Goal: Task Accomplishment & Management: Manage account settings

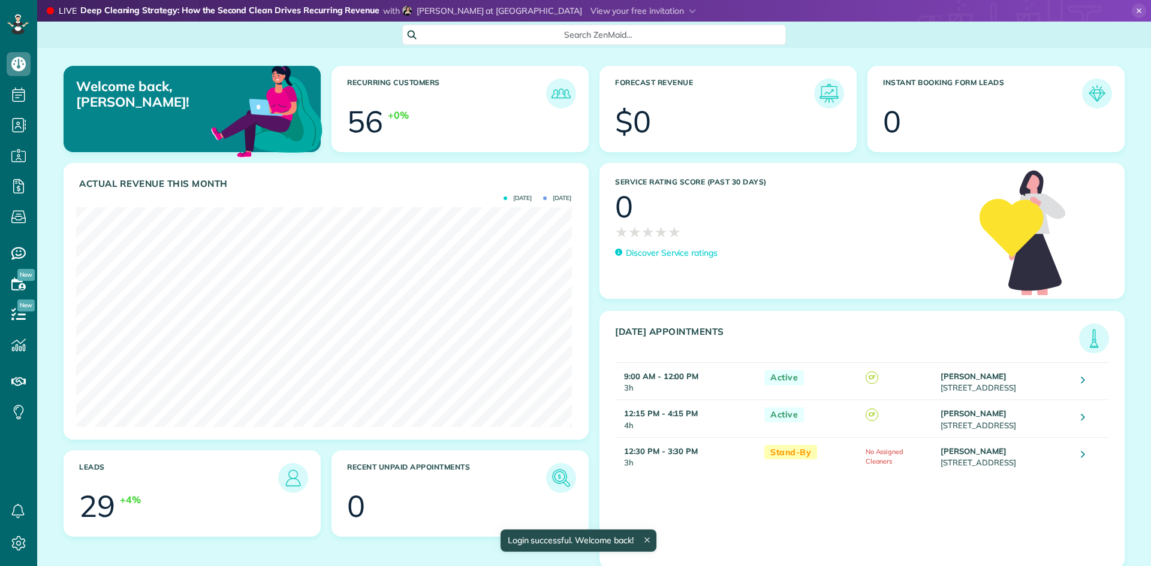
scroll to position [220, 495]
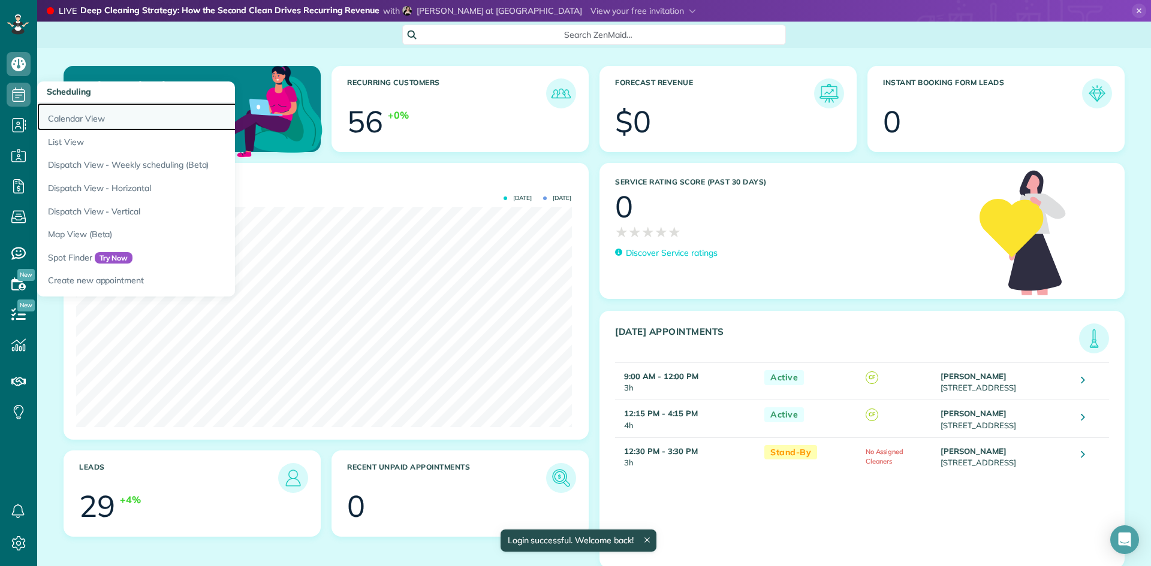
click at [83, 116] on link "Calendar View" at bounding box center [187, 117] width 300 height 28
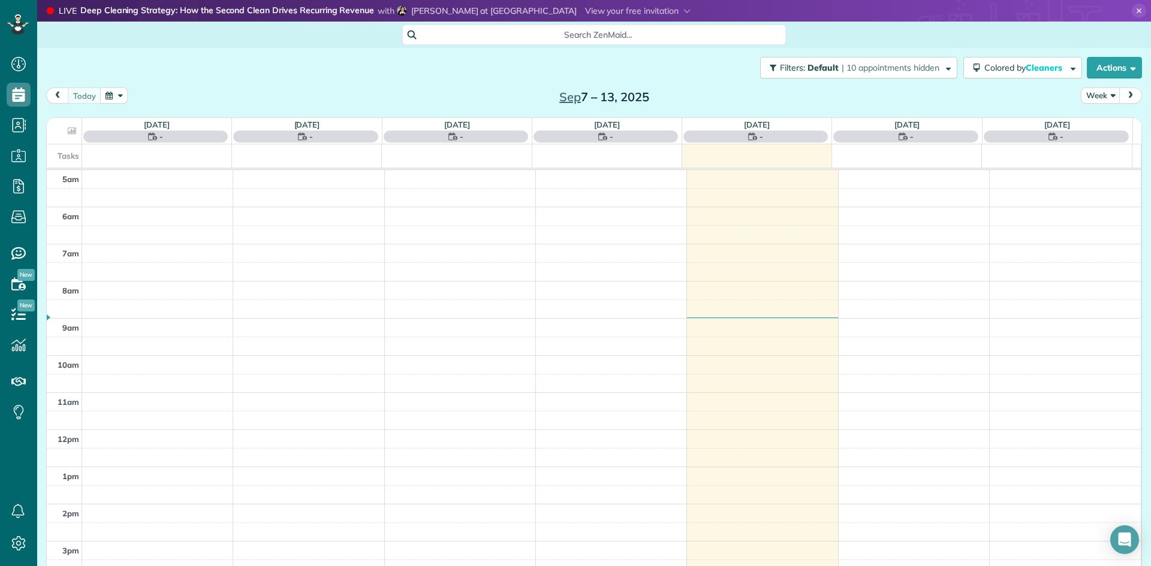
scroll to position [75, 0]
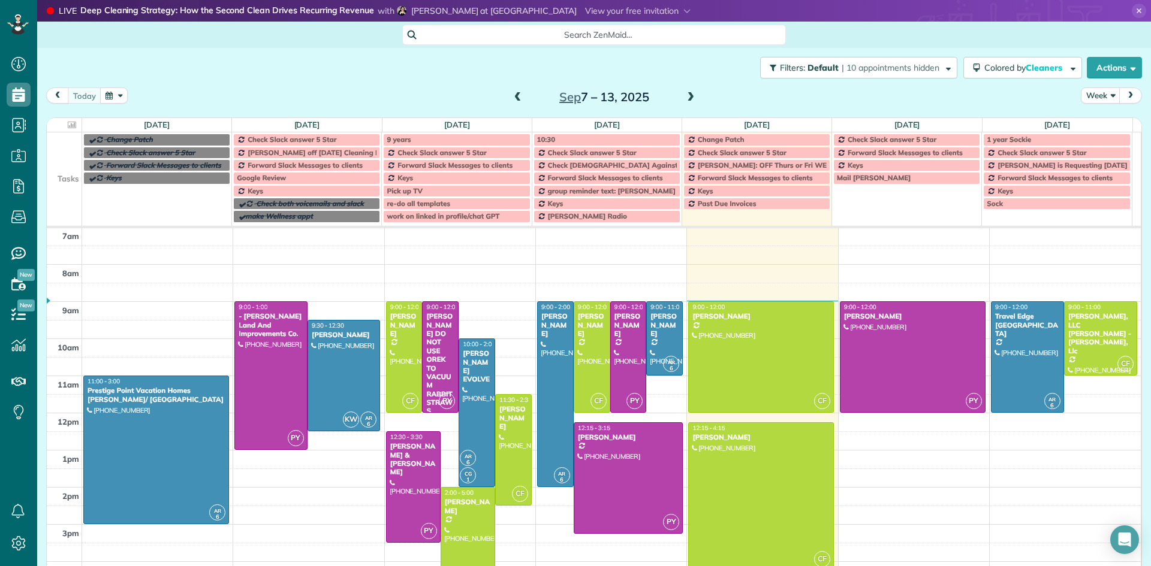
click at [684, 101] on span at bounding box center [690, 97] width 13 height 11
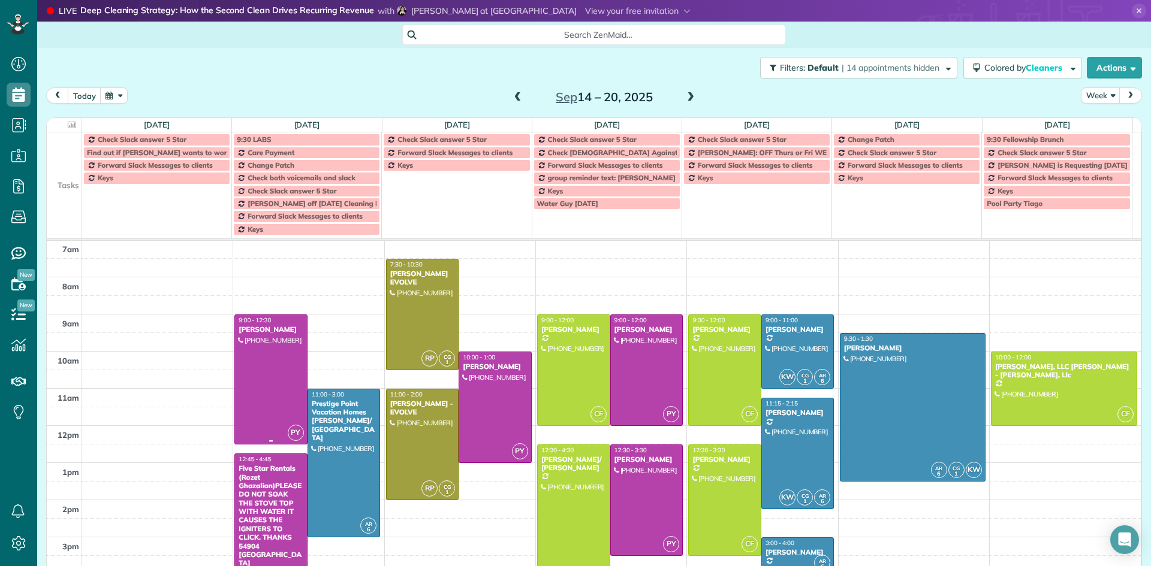
click at [266, 339] on div at bounding box center [271, 379] width 72 height 129
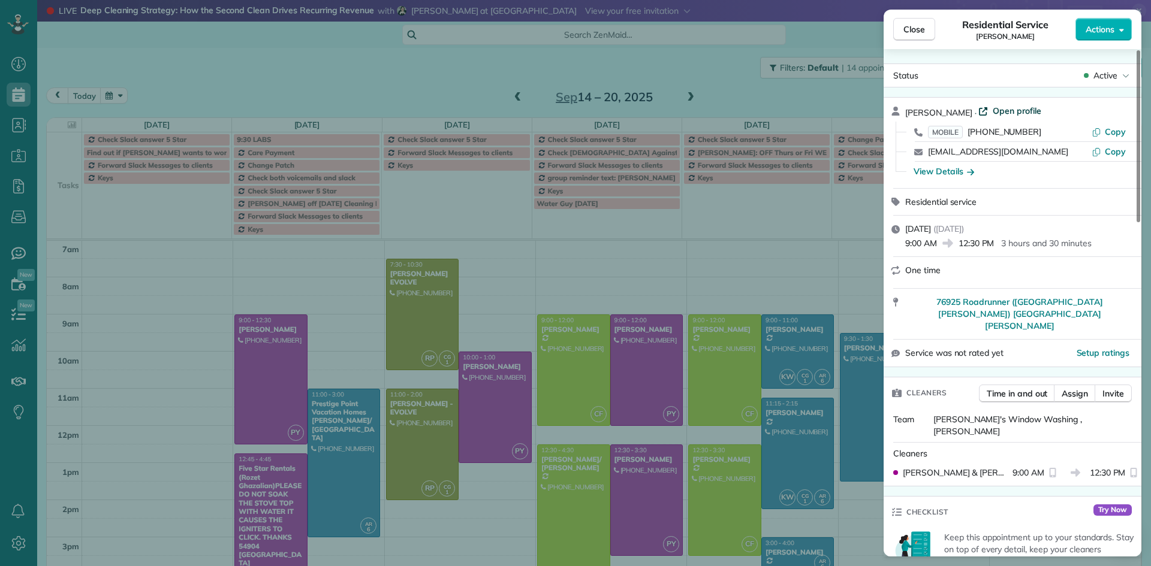
click at [1006, 113] on span "Open profile" at bounding box center [1017, 111] width 49 height 12
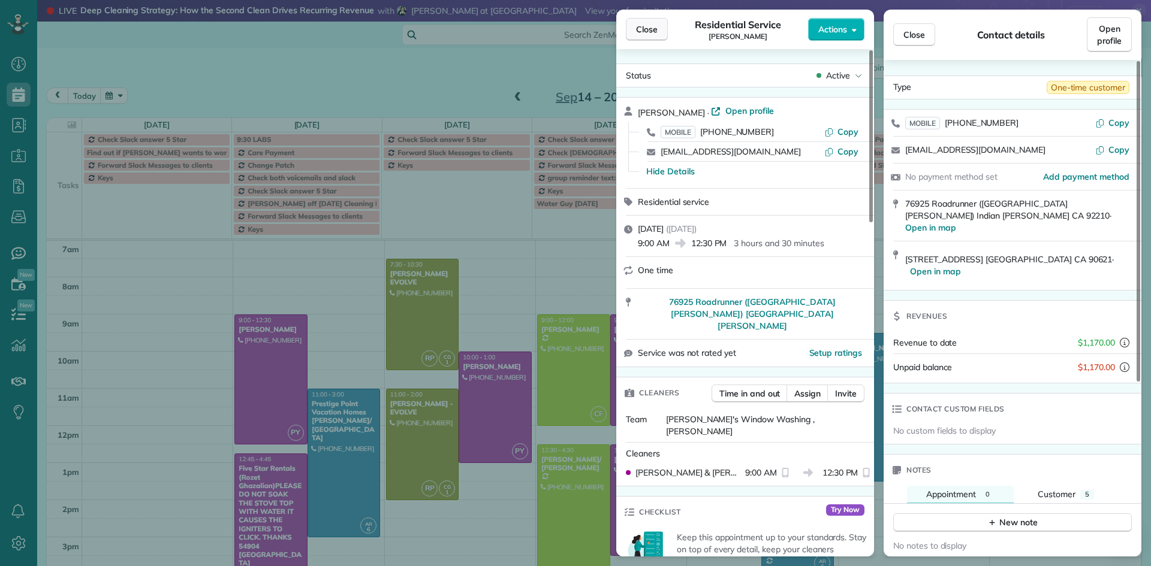
click at [656, 34] on span "Close" at bounding box center [647, 29] width 22 height 12
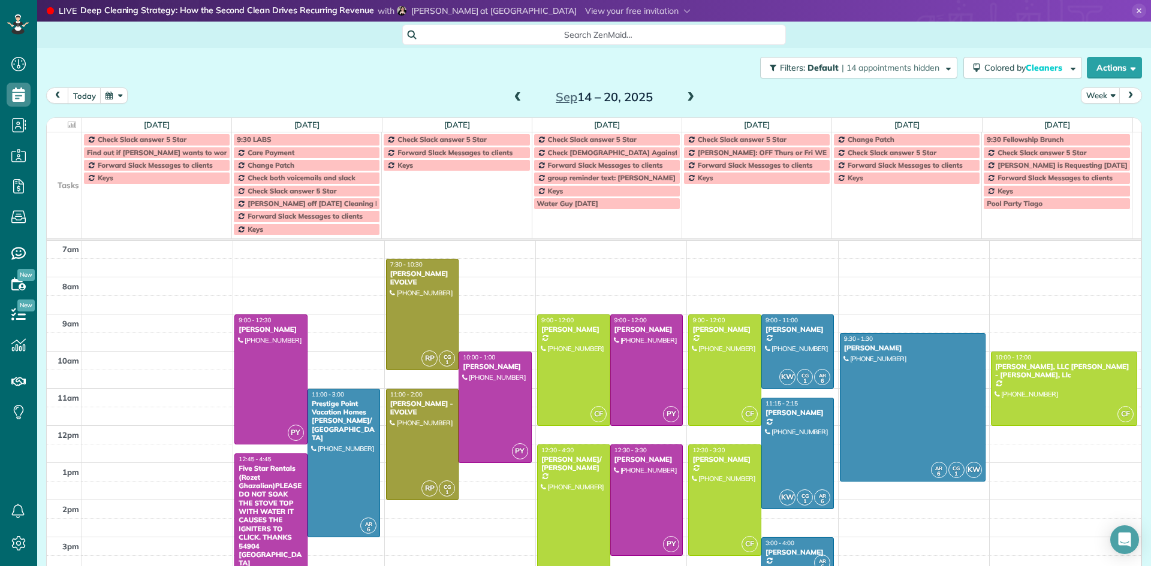
click at [589, 279] on div "5am 6am 7am 8am 9am 10am 11am 12pm 1pm 2pm 3pm 4pm 5pm 6pm 7pm 8pm 9pm 10pm PY …" at bounding box center [594, 500] width 1094 height 668
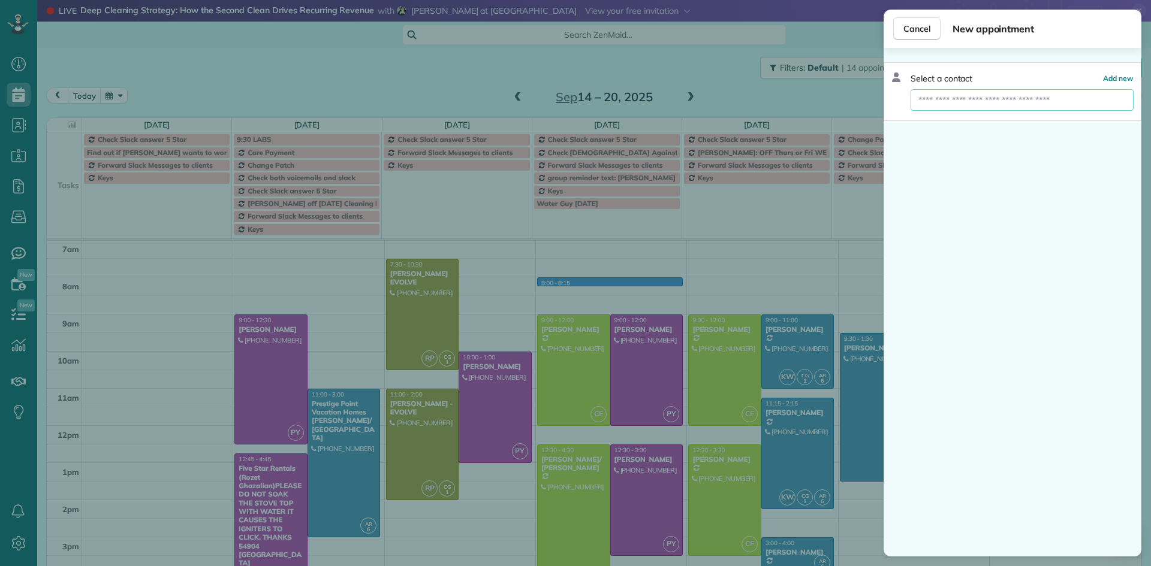
click at [968, 97] on input "text" at bounding box center [1022, 100] width 223 height 22
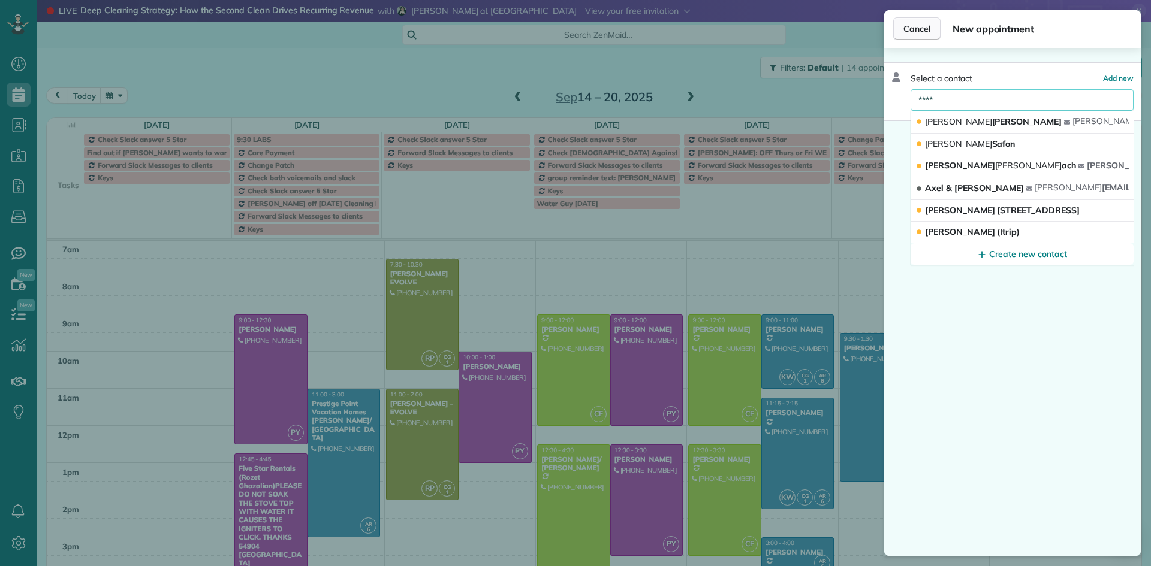
type input "****"
click at [918, 31] on span "Cancel" at bounding box center [916, 29] width 27 height 12
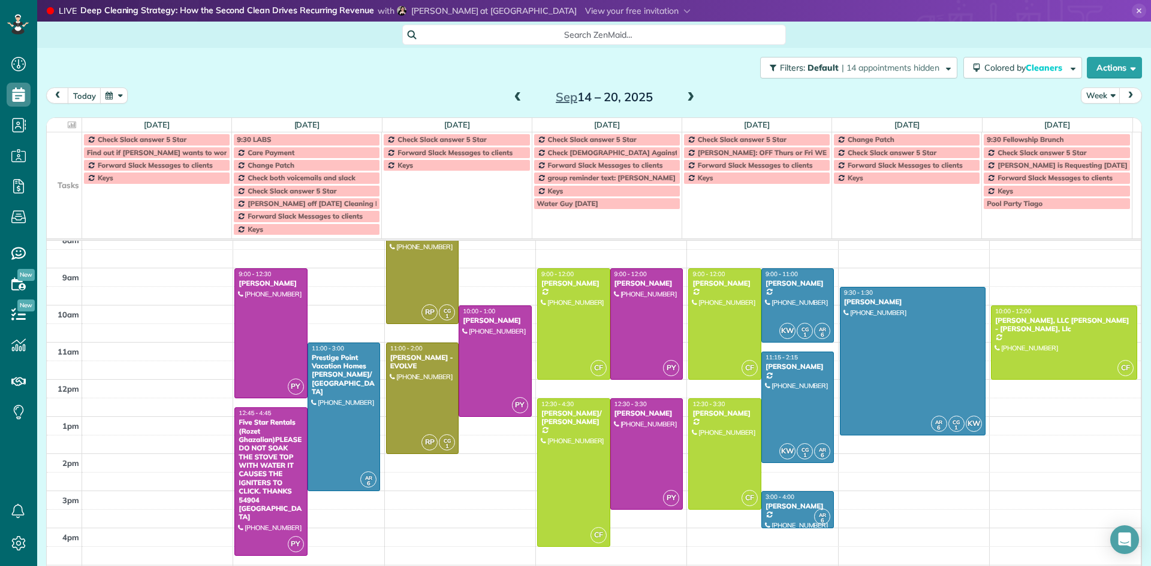
scroll to position [135, 0]
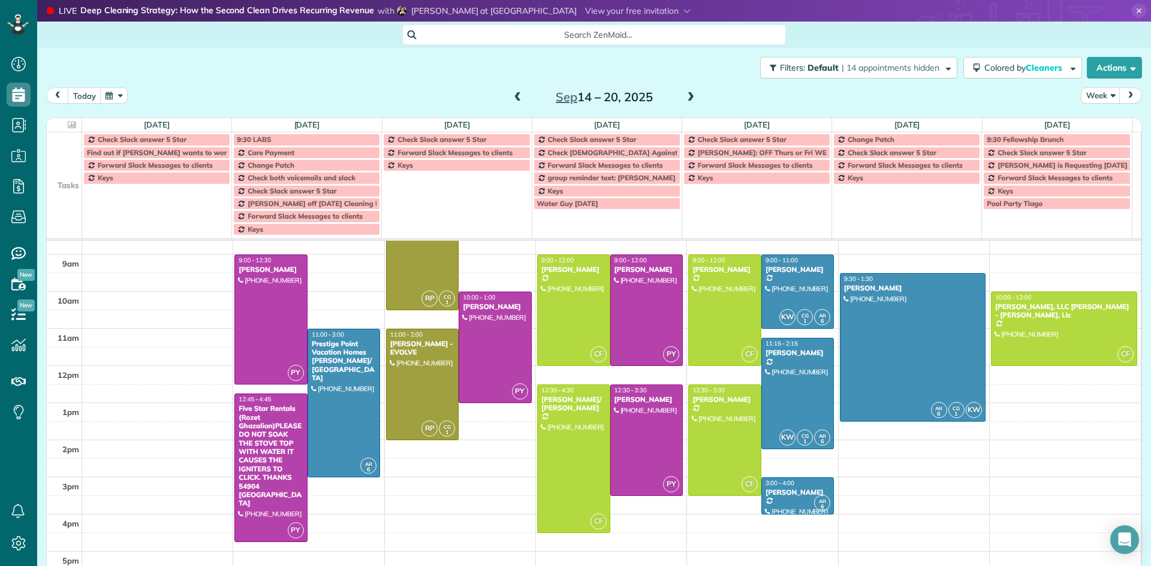
click at [686, 95] on span at bounding box center [690, 97] width 13 height 11
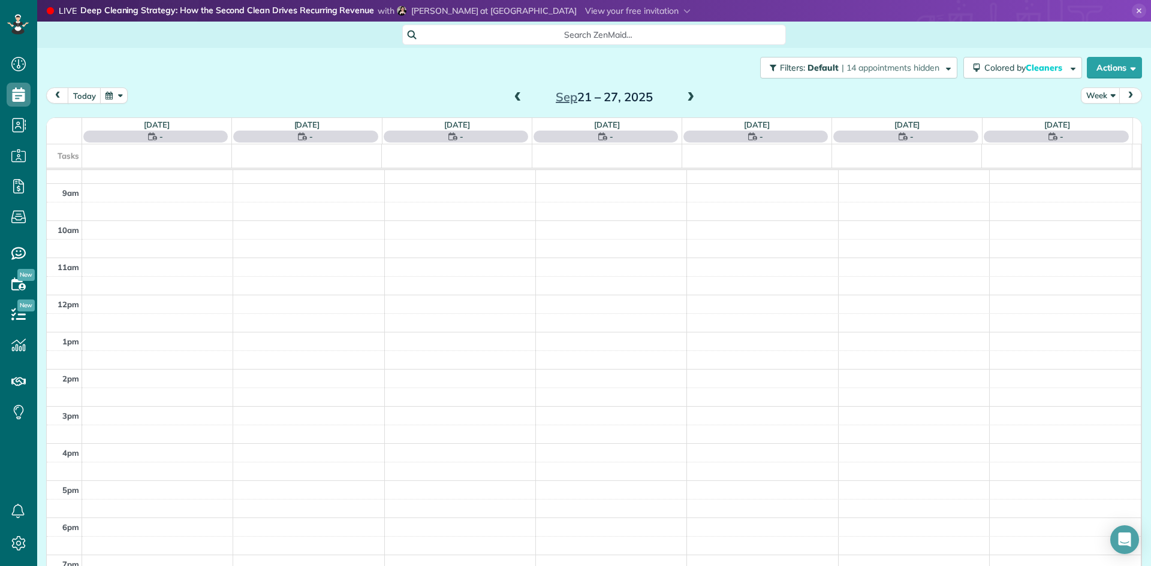
scroll to position [75, 0]
click at [686, 95] on span at bounding box center [690, 97] width 13 height 11
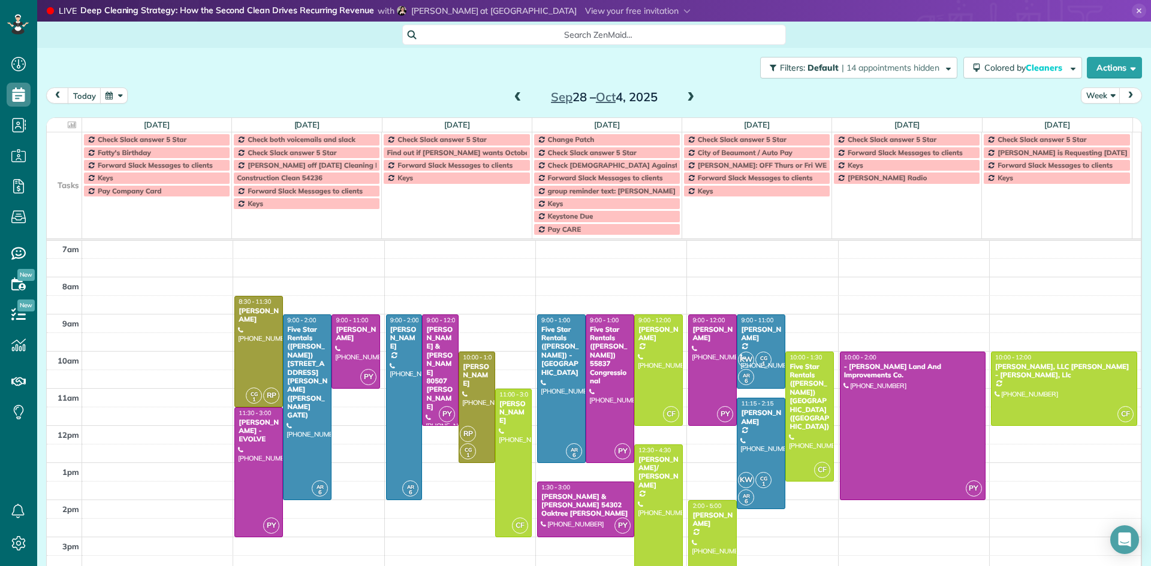
click at [689, 98] on span at bounding box center [690, 97] width 13 height 11
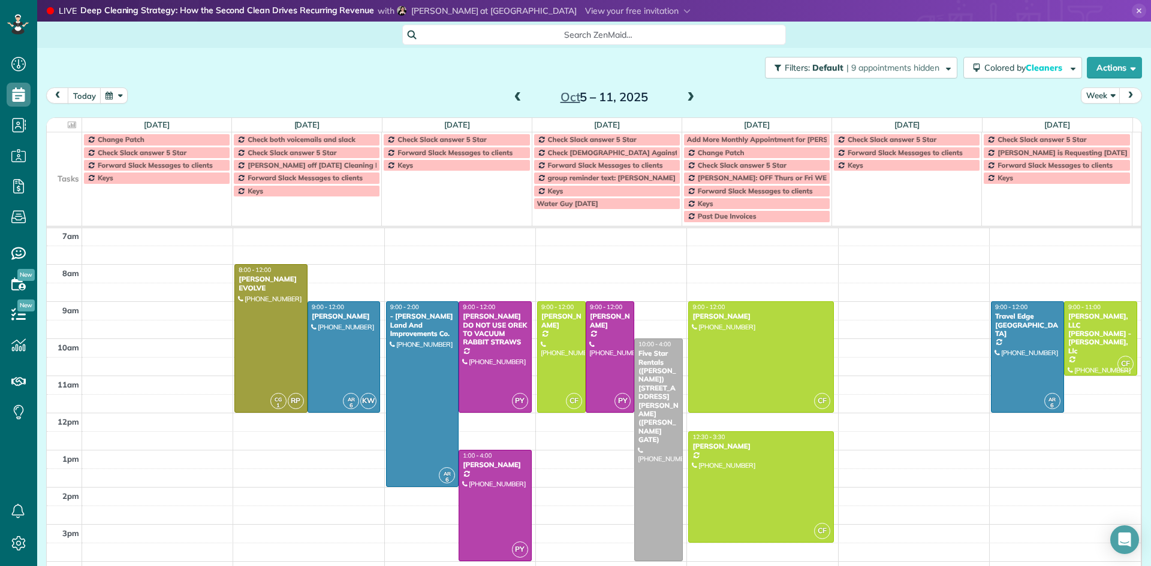
click at [514, 101] on span at bounding box center [517, 97] width 13 height 11
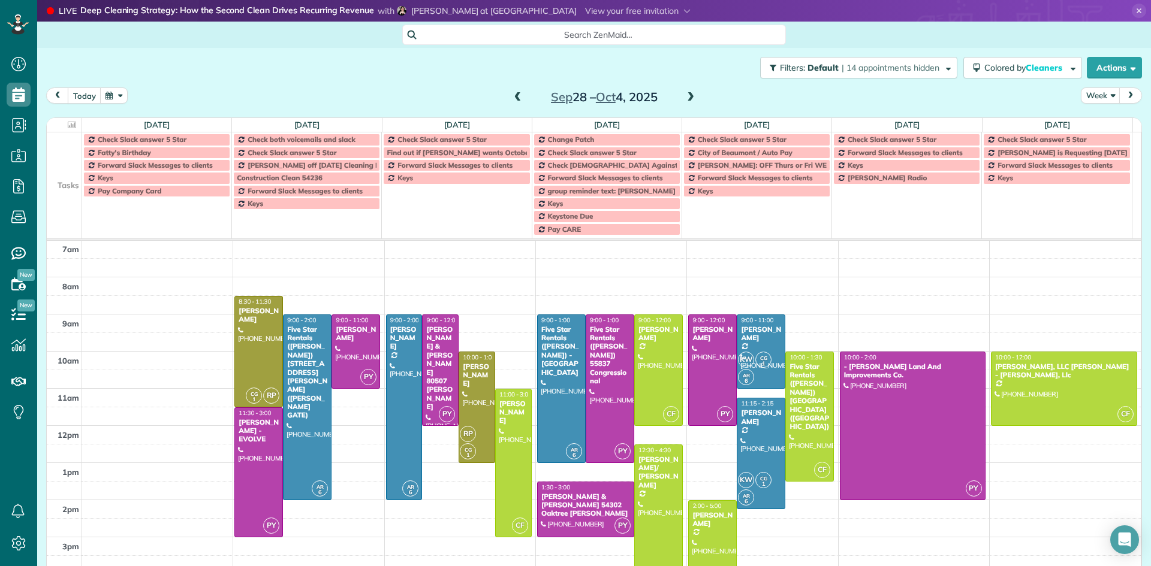
click at [684, 99] on span at bounding box center [690, 97] width 13 height 11
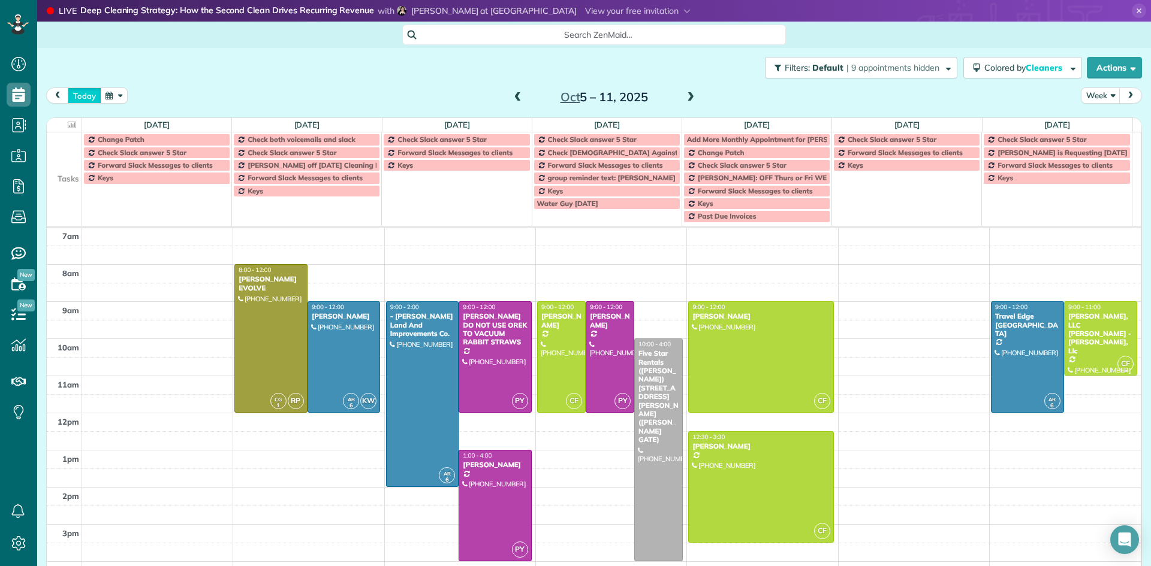
click at [83, 97] on button "today" at bounding box center [85, 96] width 34 height 16
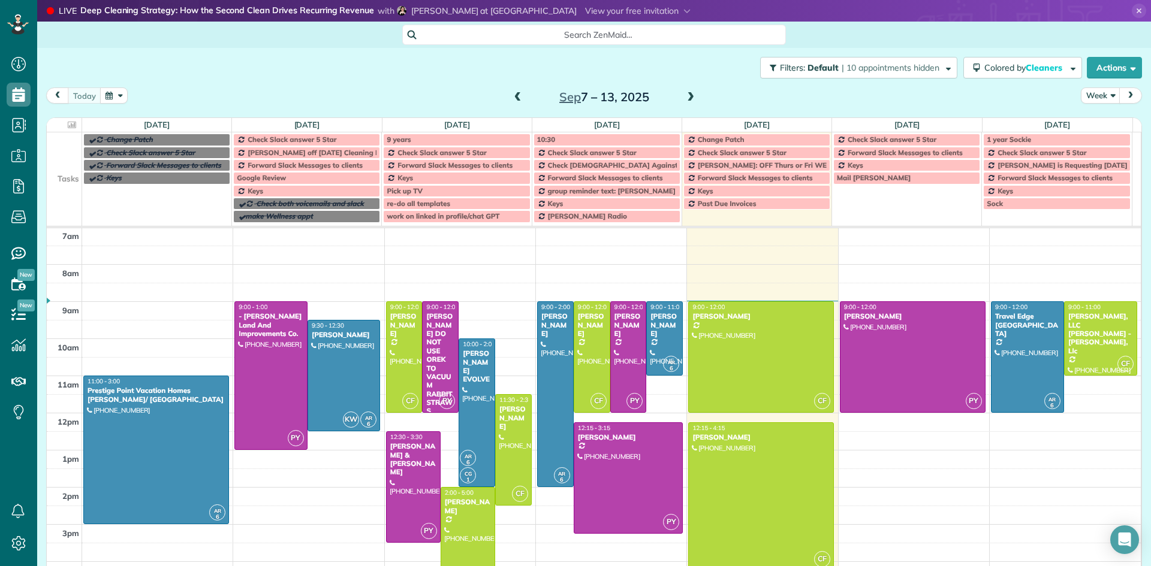
click at [688, 97] on span at bounding box center [690, 97] width 13 height 11
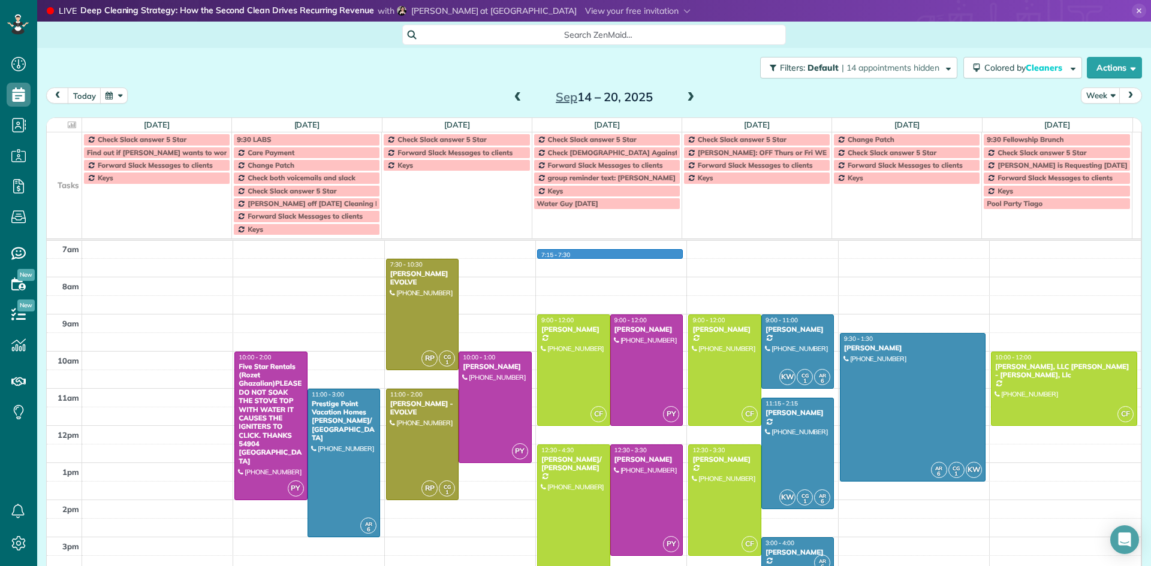
click at [588, 253] on div "5am 6am 7am 8am 9am 10am 11am 12pm 1pm 2pm 3pm 4pm 5pm 6pm 7pm 8pm 9pm 10pm PY …" at bounding box center [594, 500] width 1094 height 668
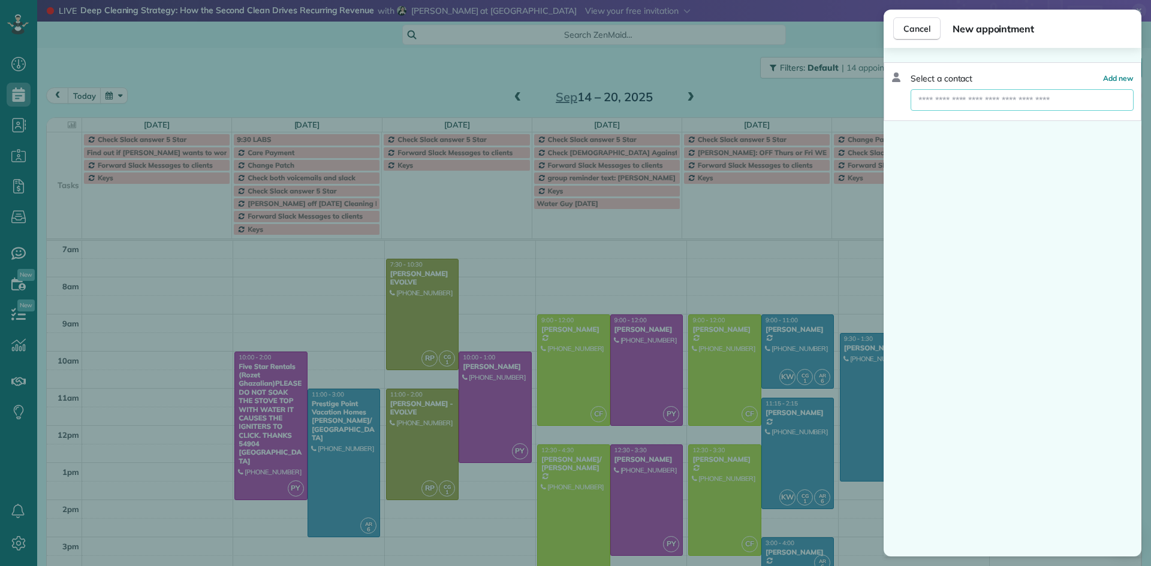
click at [968, 101] on input "text" at bounding box center [1022, 100] width 223 height 22
type input "*"
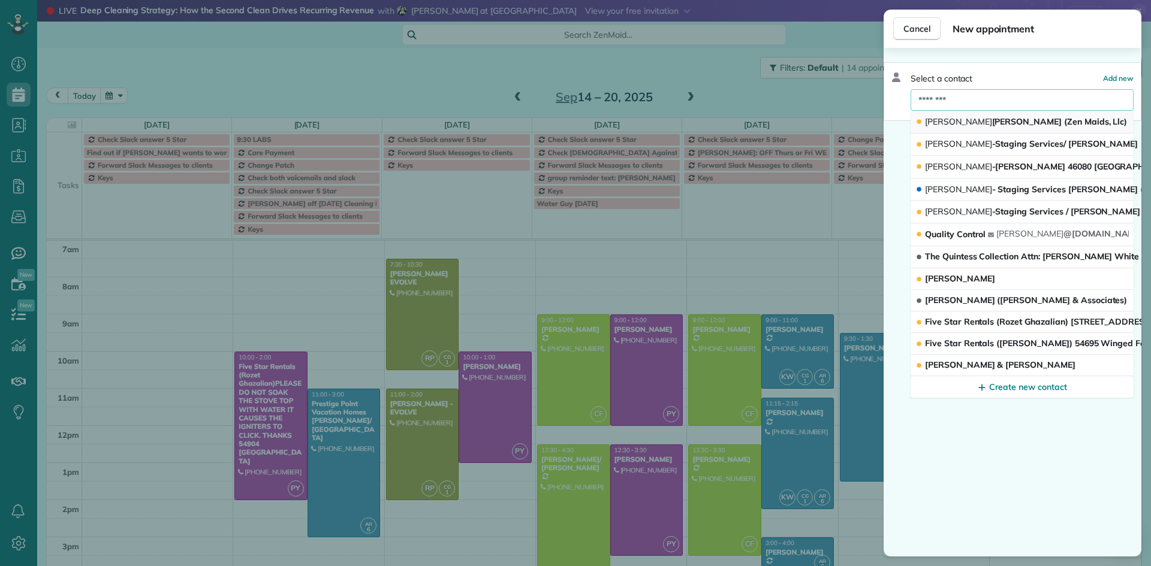
click at [973, 122] on span "Maricela Castillo (Zen Maids, Llc)" at bounding box center [1026, 121] width 202 height 11
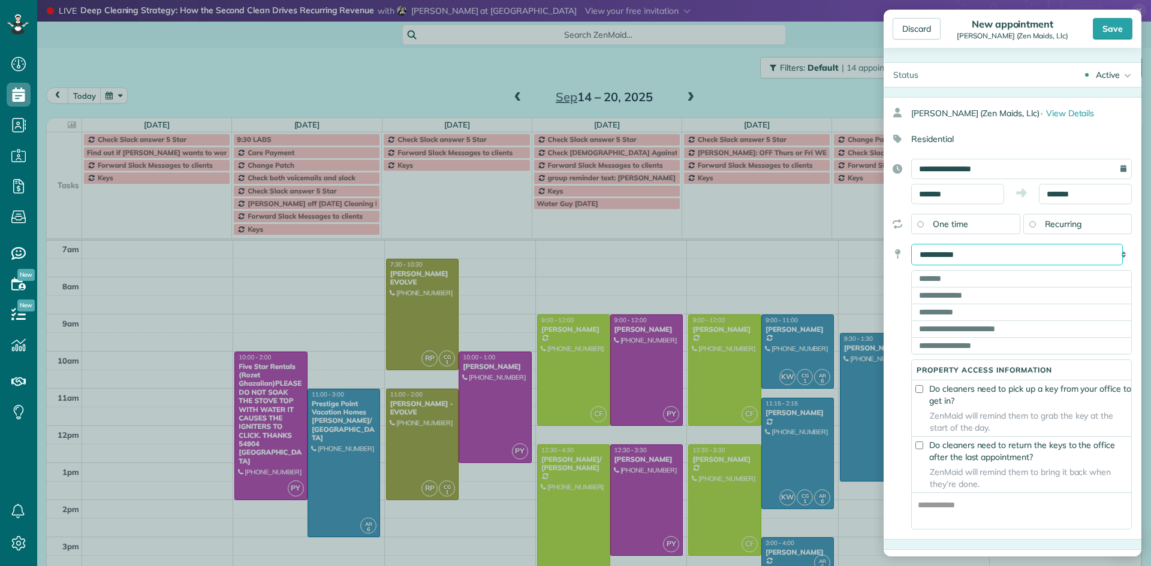
click at [984, 255] on select "**********" at bounding box center [1017, 255] width 212 height 22
click at [916, 32] on div "Discard" at bounding box center [917, 29] width 48 height 22
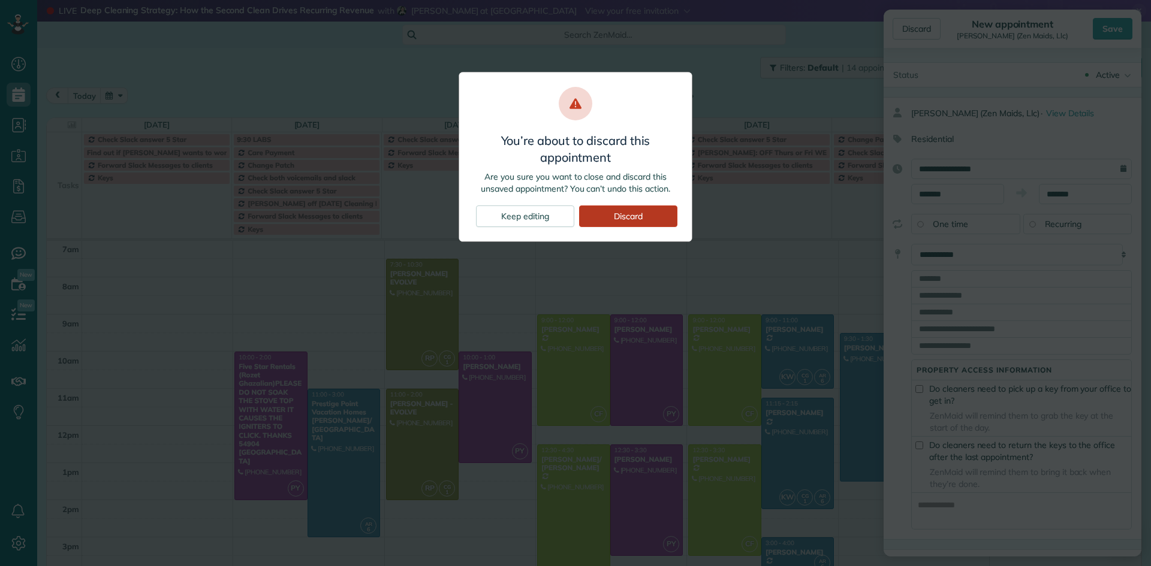
click at [629, 219] on div "Discard" at bounding box center [628, 217] width 98 height 22
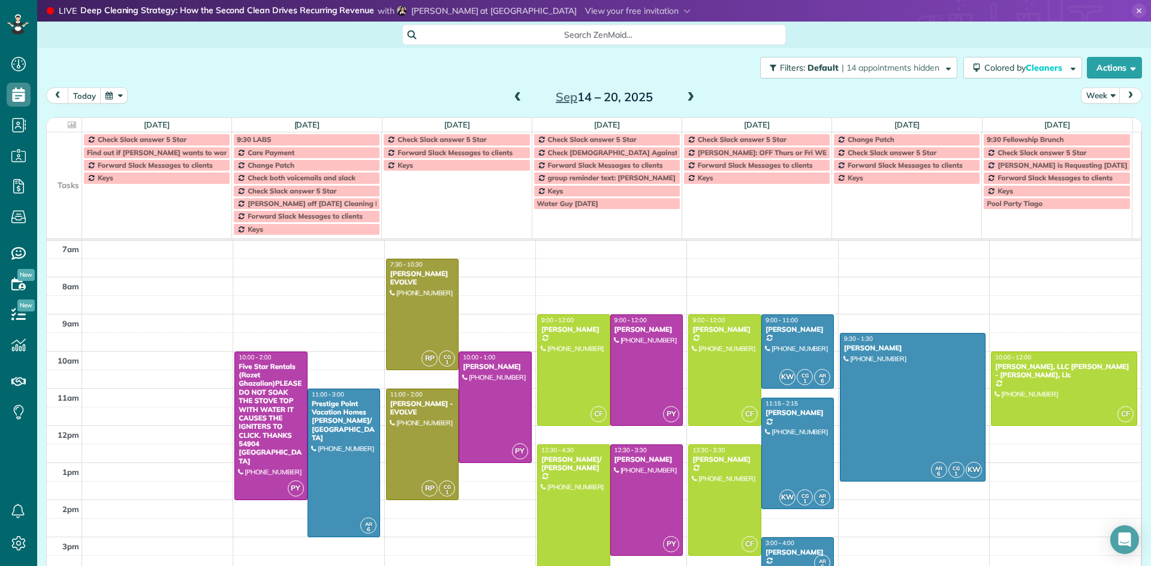
click at [893, 258] on div "5am 6am 7am 8am 9am 10am 11am 12pm 1pm 2pm 3pm 4pm 5pm 6pm 7pm 8pm 9pm 10pm PY …" at bounding box center [594, 500] width 1094 height 668
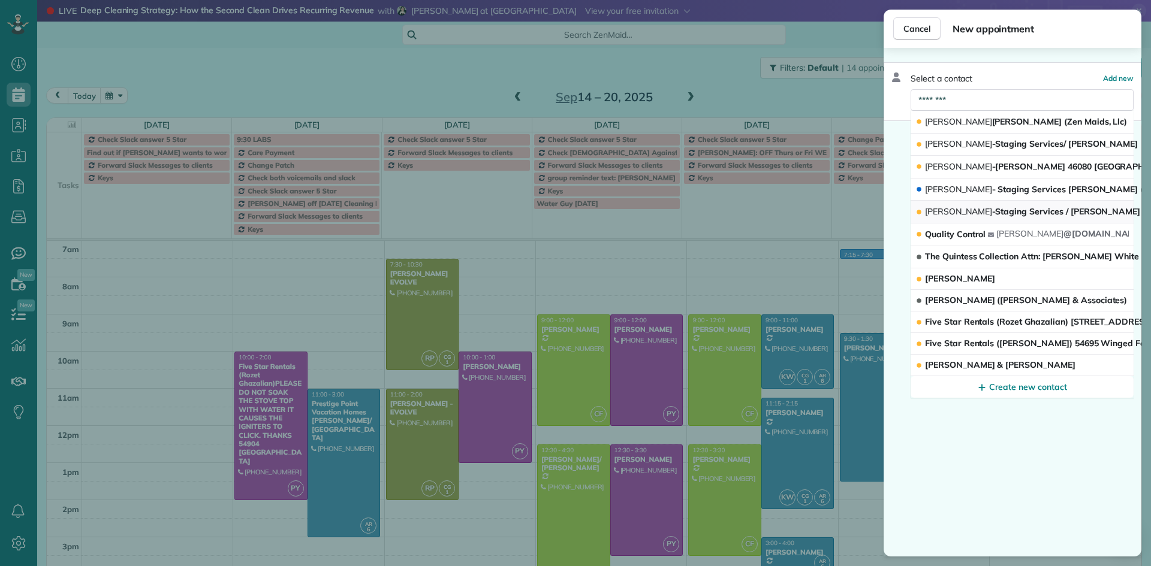
click at [975, 215] on span "Maricela -Staging Services / Nancy Gibson 45-800 Ocotillo (Palm Desert, CA)" at bounding box center [1160, 211] width 471 height 11
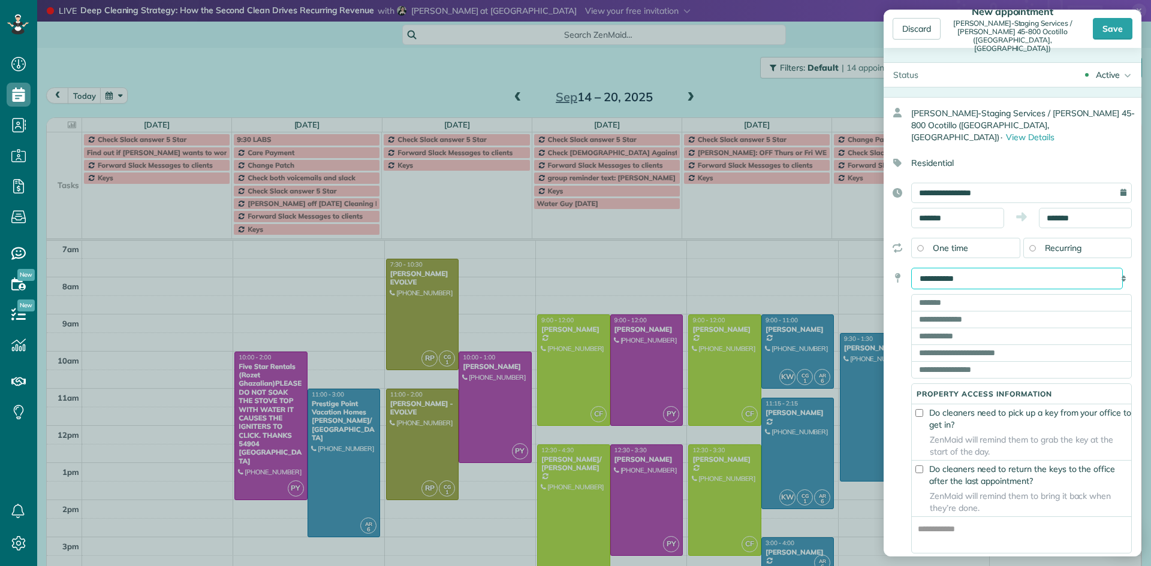
click at [965, 268] on select "**********" at bounding box center [1017, 279] width 212 height 22
click at [1006, 248] on div "**********" at bounding box center [1013, 330] width 258 height 467
click at [929, 29] on div "Discard" at bounding box center [917, 29] width 48 height 22
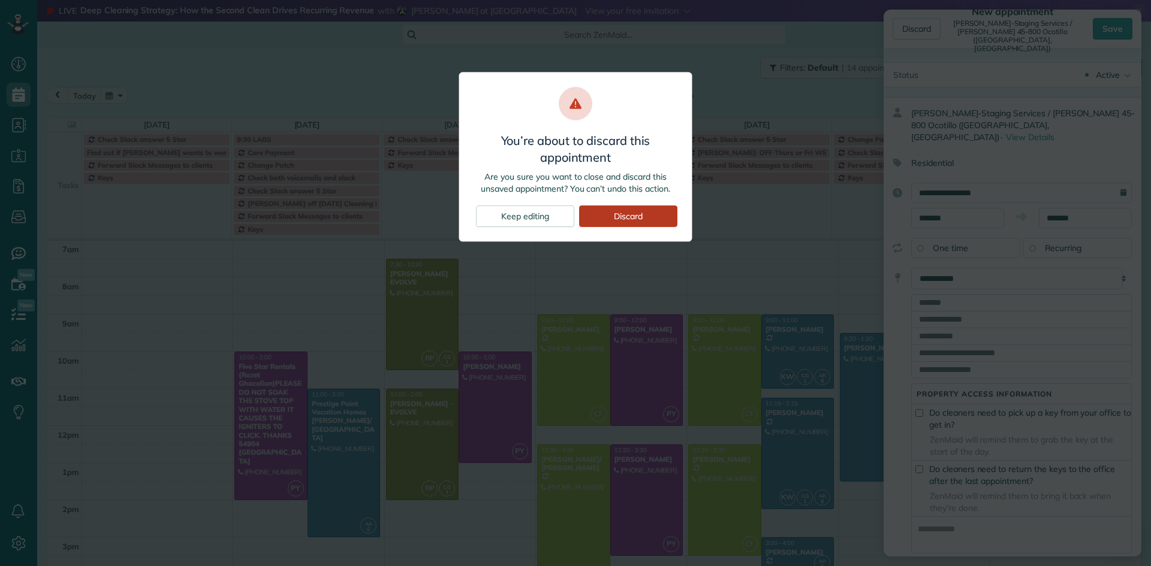
click at [626, 215] on div "Discard" at bounding box center [628, 217] width 98 height 22
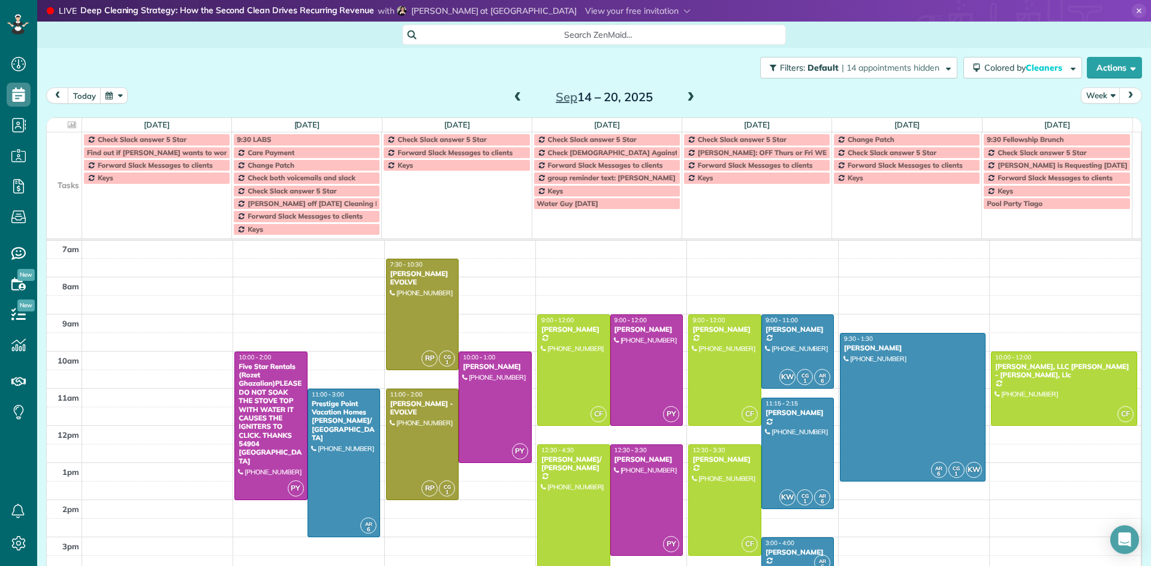
click at [855, 256] on div "5am 6am 7am 8am 9am 10am 11am 12pm 1pm 2pm 3pm 4pm 5pm 6pm 7pm 8pm 9pm 10pm PY …" at bounding box center [594, 500] width 1094 height 668
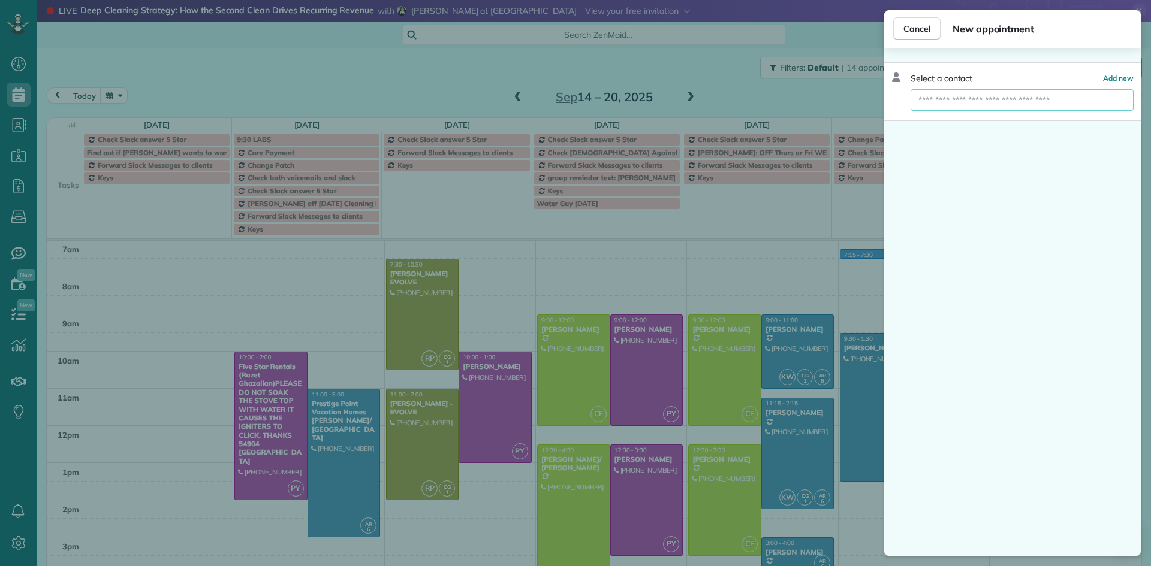
click at [941, 103] on input "text" at bounding box center [1022, 100] width 223 height 22
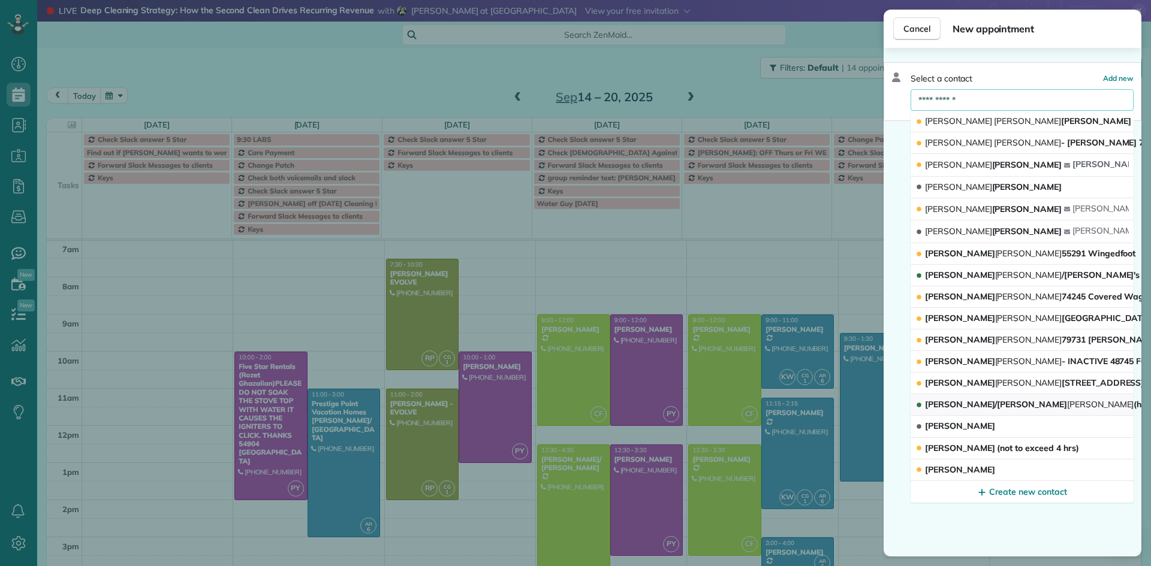
type input "**********"
click at [1039, 395] on div "Cindy Unger Liz Caruthers Cindy Unger - Amy Dugdale 7 Paume Silver Sand Cindy E…" at bounding box center [1022, 307] width 223 height 392
drag, startPoint x: 926, startPoint y: 26, endPoint x: 902, endPoint y: 3, distance: 33.9
click at [928, 20] on button "Cancel" at bounding box center [916, 28] width 47 height 23
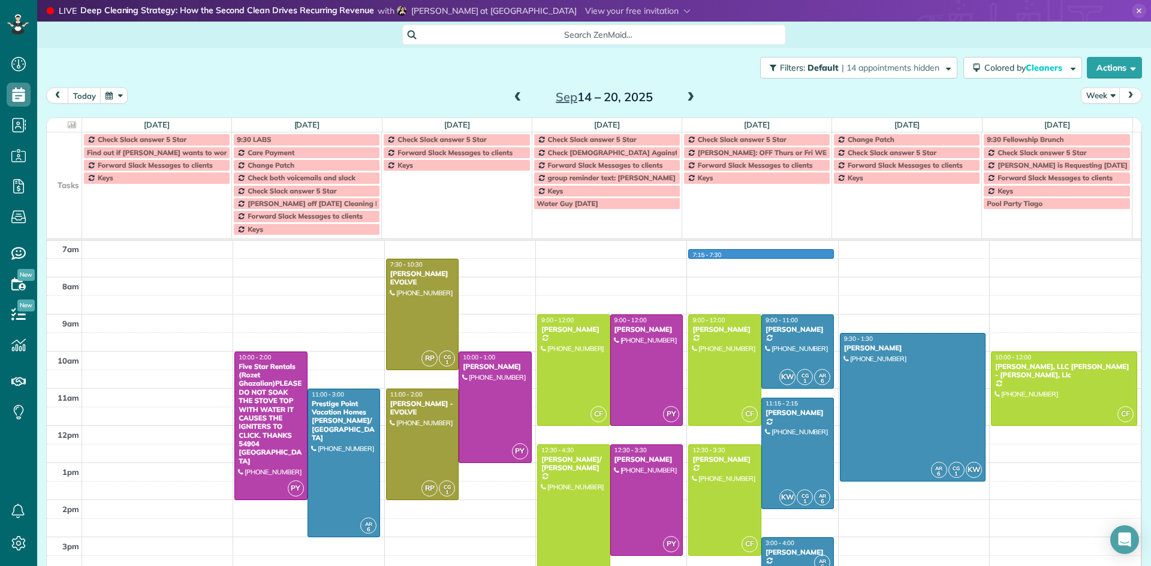
drag, startPoint x: 745, startPoint y: 251, endPoint x: 839, endPoint y: 252, distance: 94.1
click at [747, 252] on div "5am 6am 7am 8am 9am 10am 11am 12pm 1pm 2pm 3pm 4pm 5pm 6pm 7pm 8pm 9pm 10pm PY …" at bounding box center [594, 500] width 1094 height 668
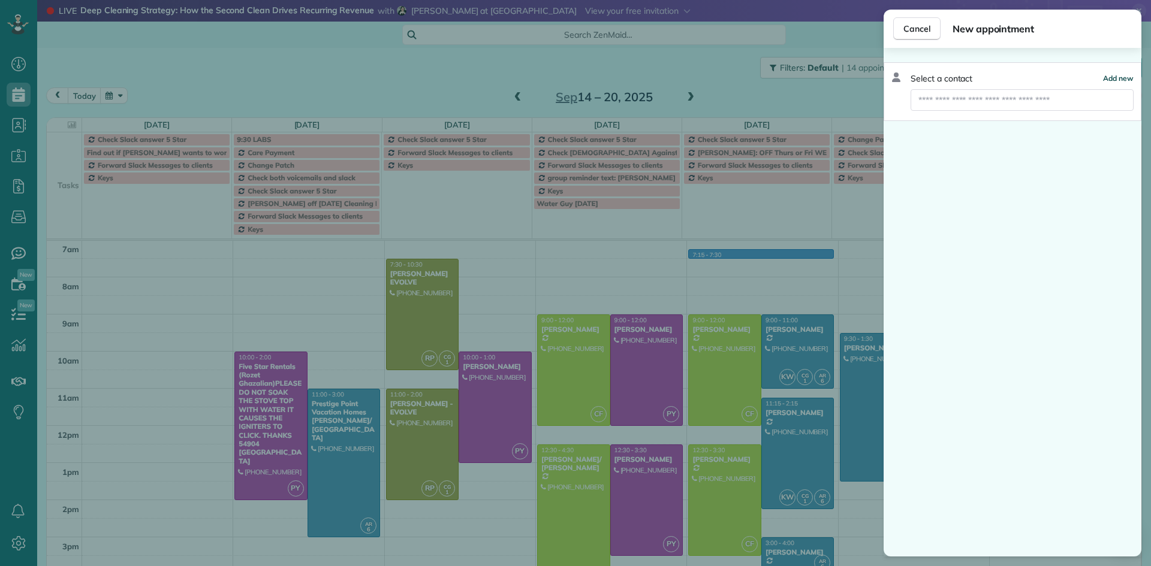
click at [1123, 77] on span "Add new" at bounding box center [1118, 78] width 31 height 9
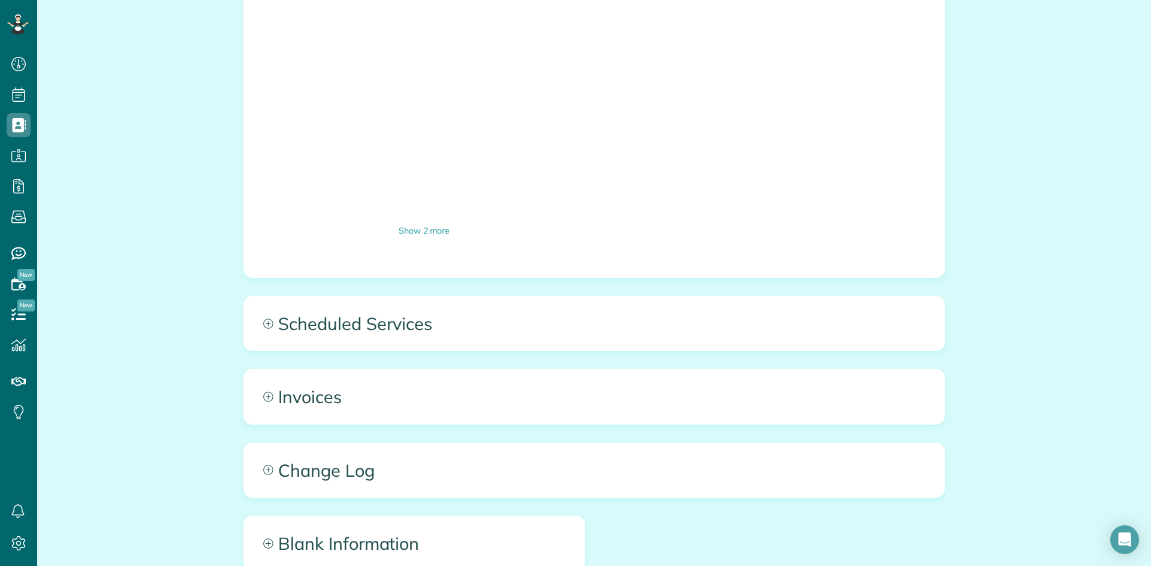
scroll to position [1653, 0]
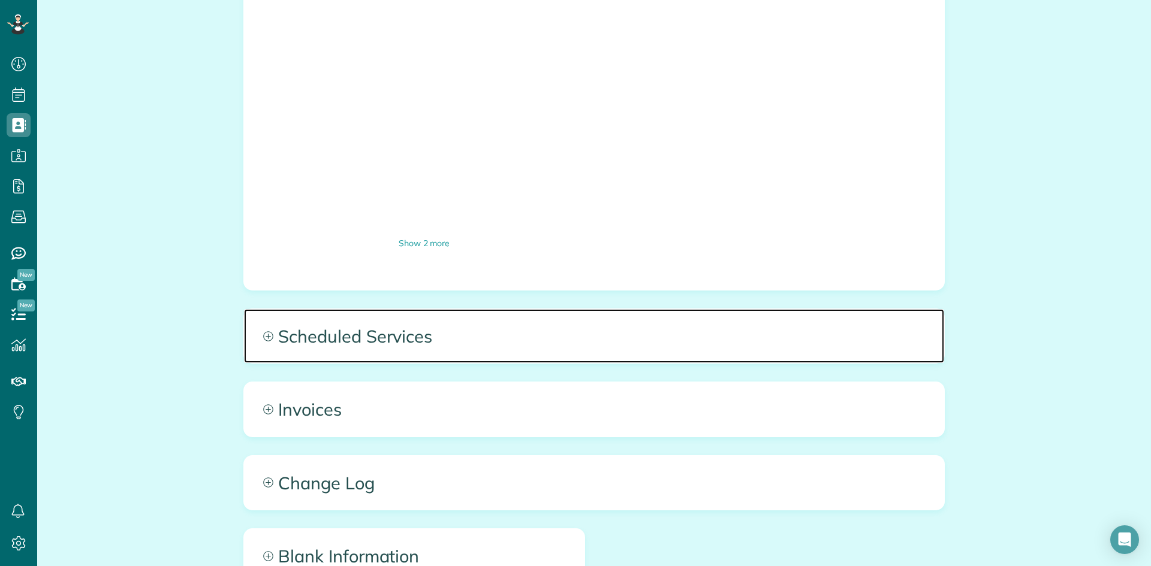
click at [266, 331] on icon at bounding box center [268, 336] width 10 height 10
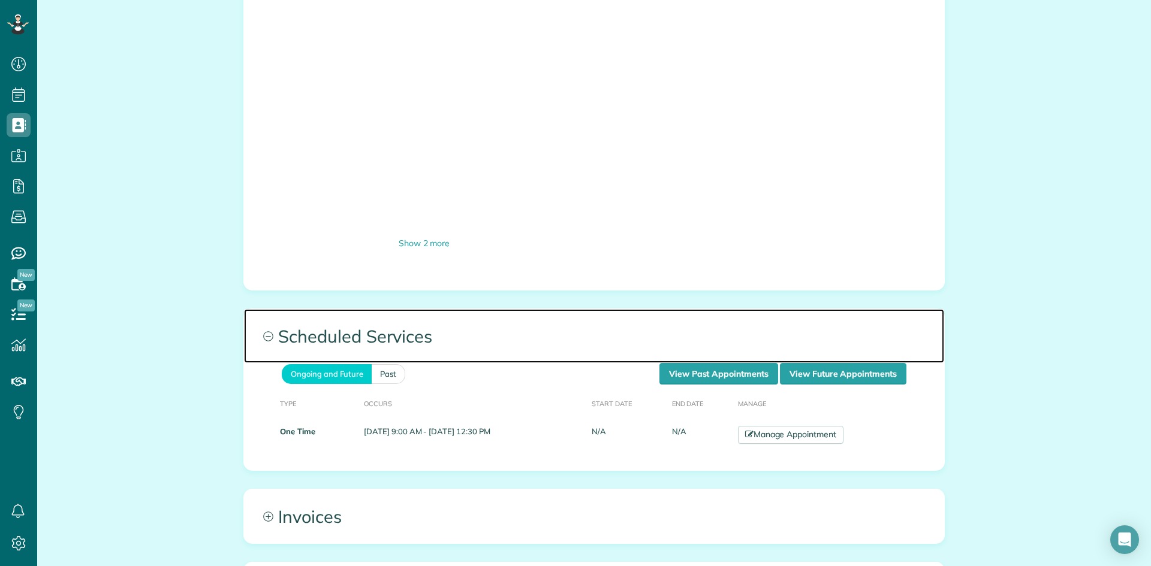
click at [264, 331] on icon at bounding box center [268, 336] width 10 height 10
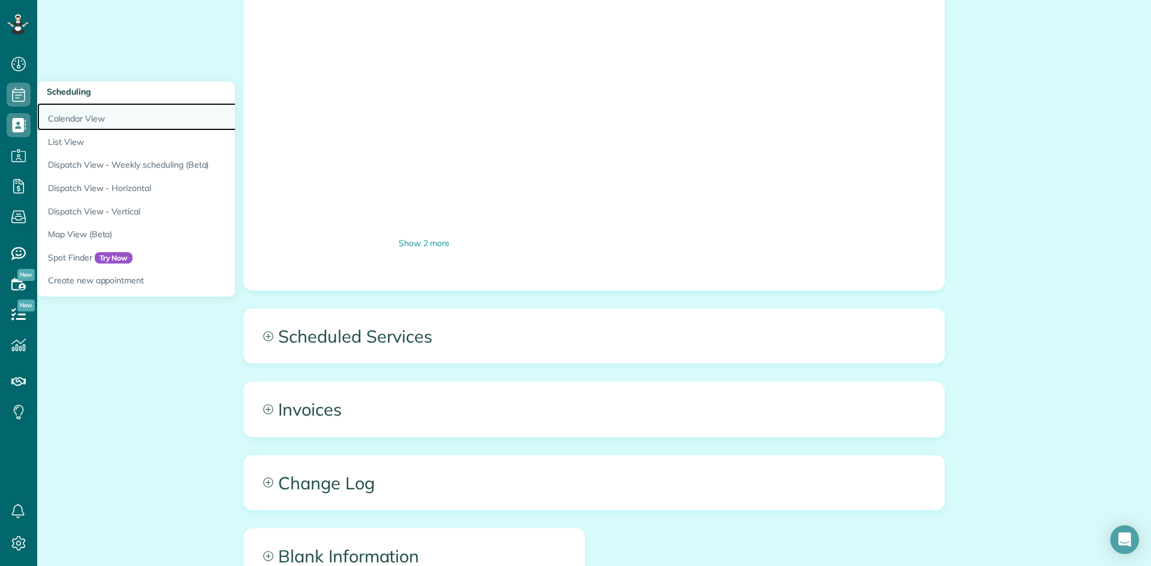
click at [71, 123] on link "Calendar View" at bounding box center [187, 117] width 300 height 28
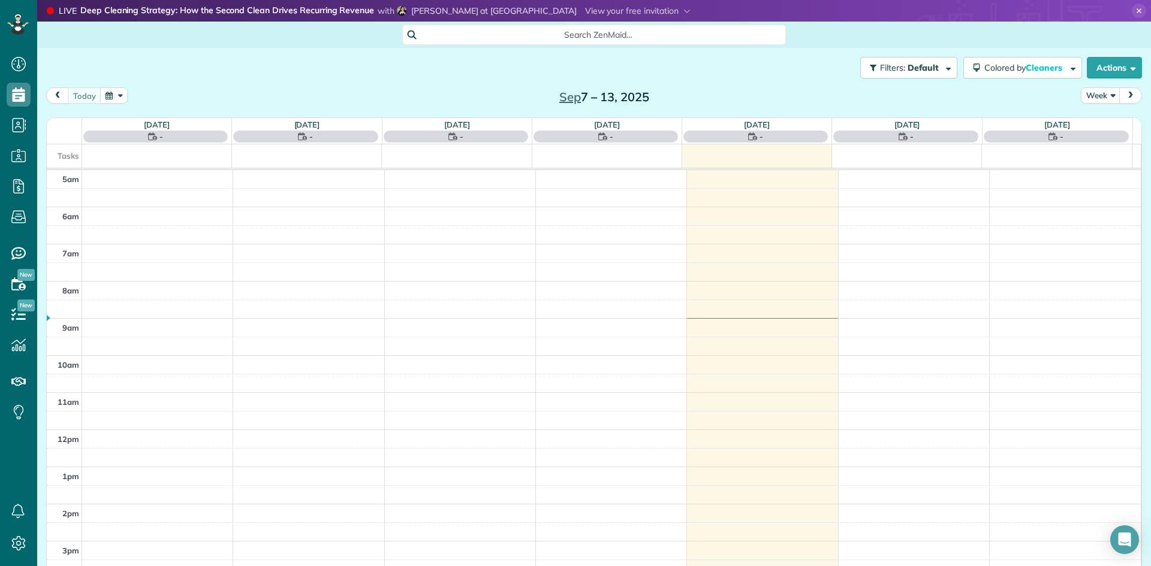
scroll to position [75, 0]
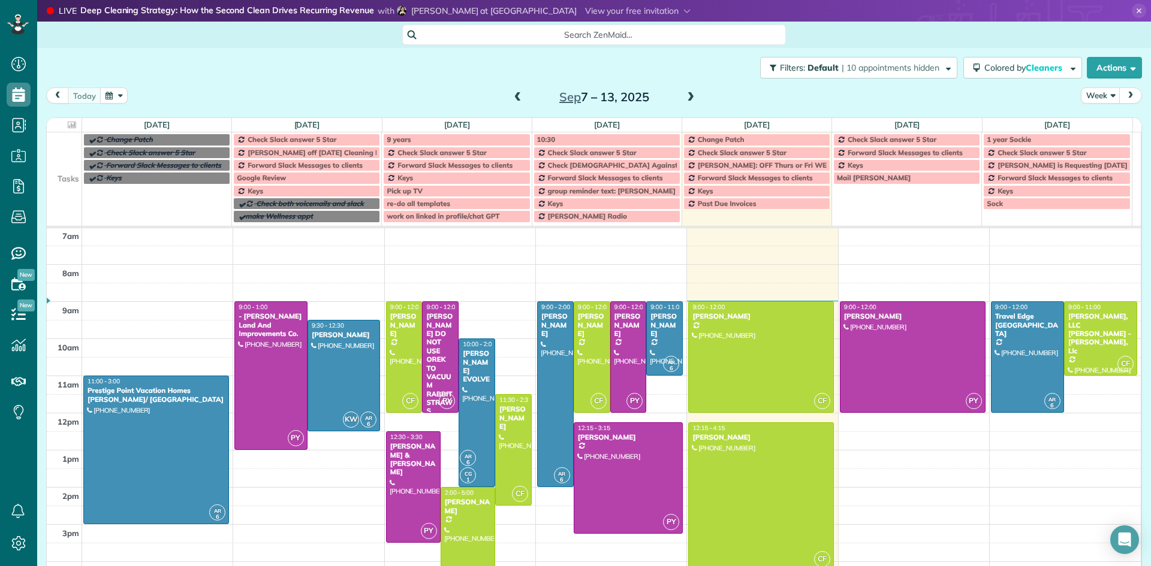
click at [685, 98] on span at bounding box center [690, 97] width 13 height 11
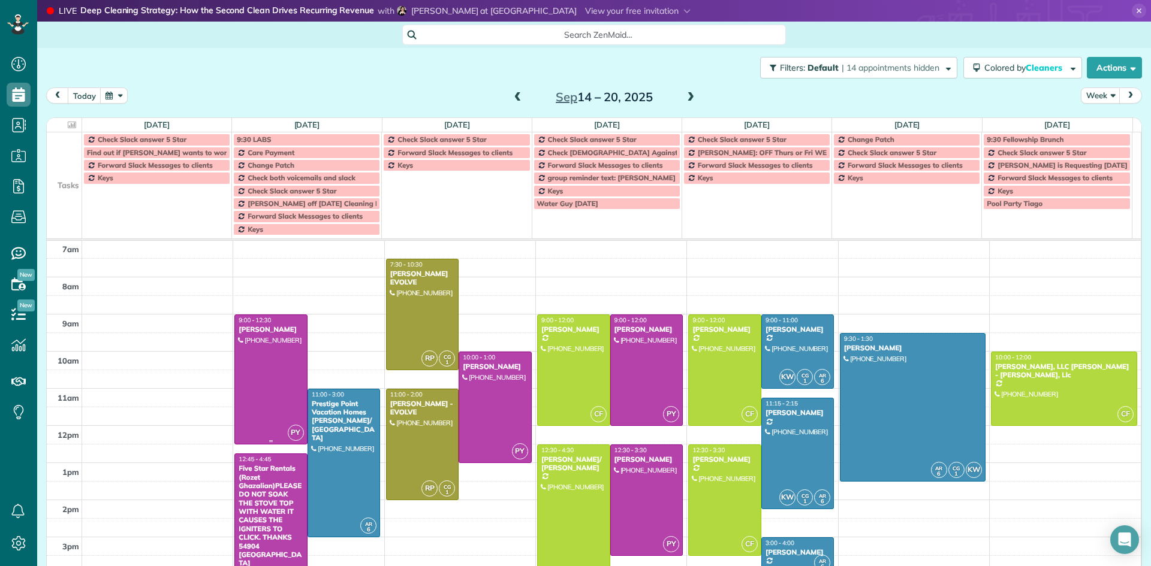
click at [259, 328] on div "[PERSON_NAME]" at bounding box center [271, 329] width 66 height 8
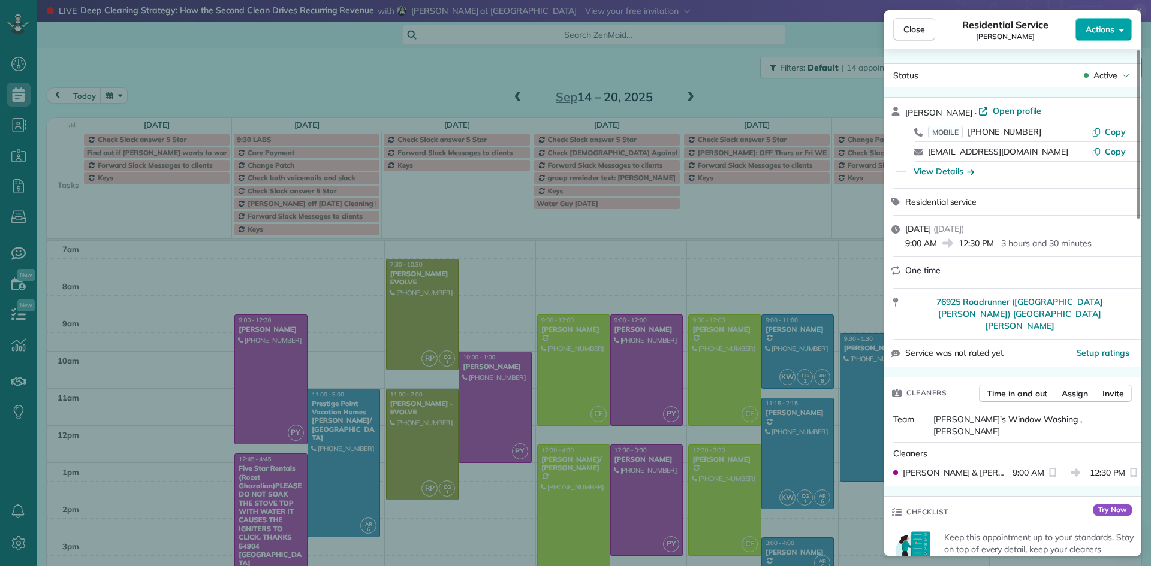
click at [1107, 28] on span "Actions" at bounding box center [1100, 29] width 29 height 12
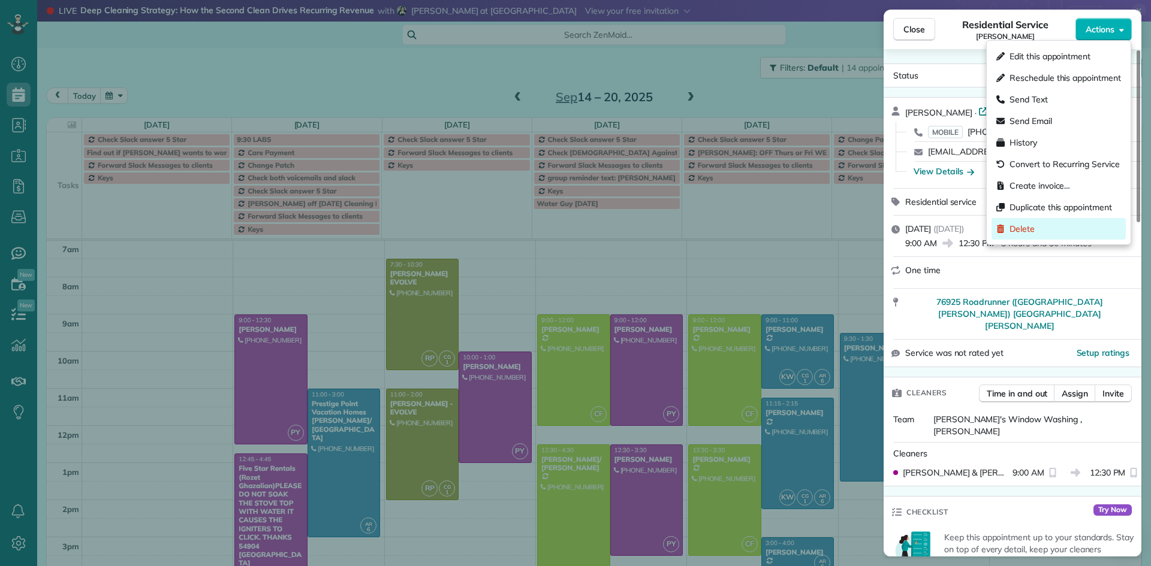
click at [1027, 227] on span "Delete" at bounding box center [1021, 229] width 25 height 12
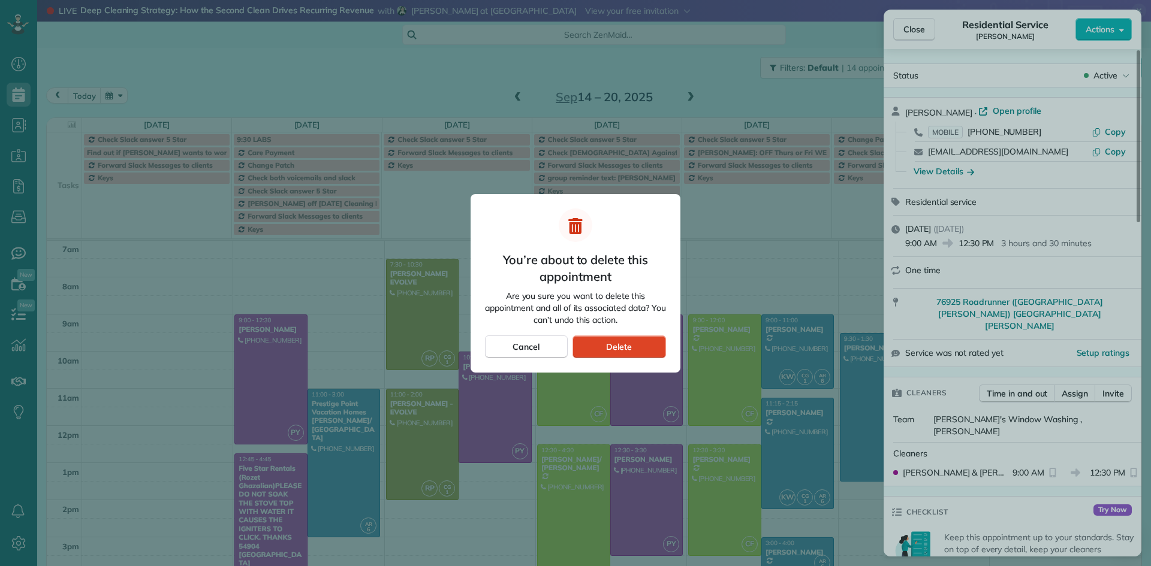
click at [627, 347] on span "Delete" at bounding box center [619, 347] width 26 height 12
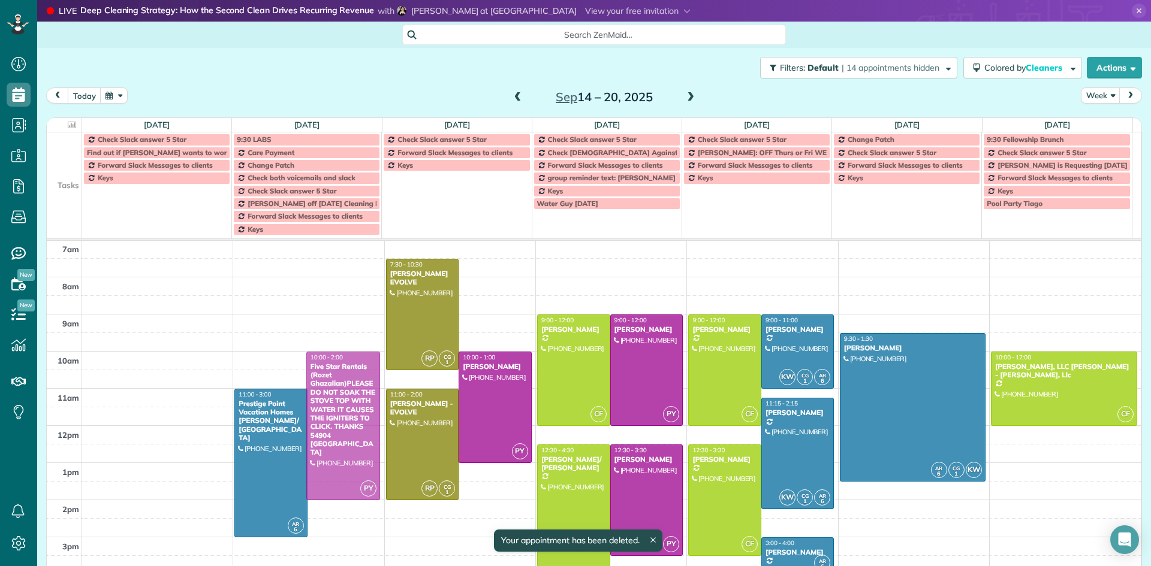
drag, startPoint x: 340, startPoint y: 468, endPoint x: 336, endPoint y: 370, distance: 97.8
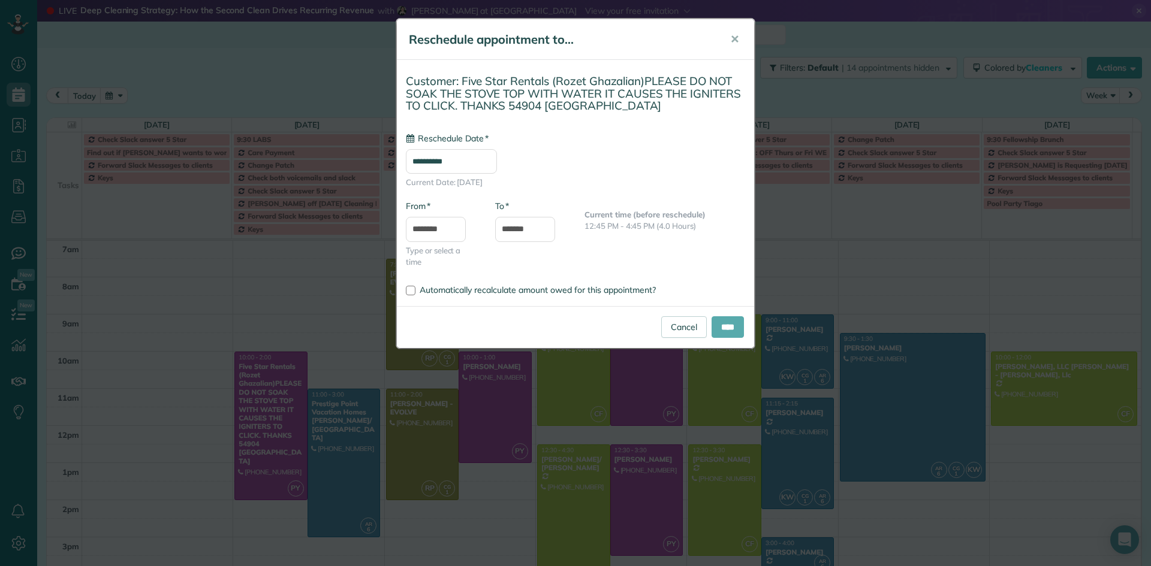
type input "**********"
click at [728, 328] on input "****" at bounding box center [728, 328] width 32 height 22
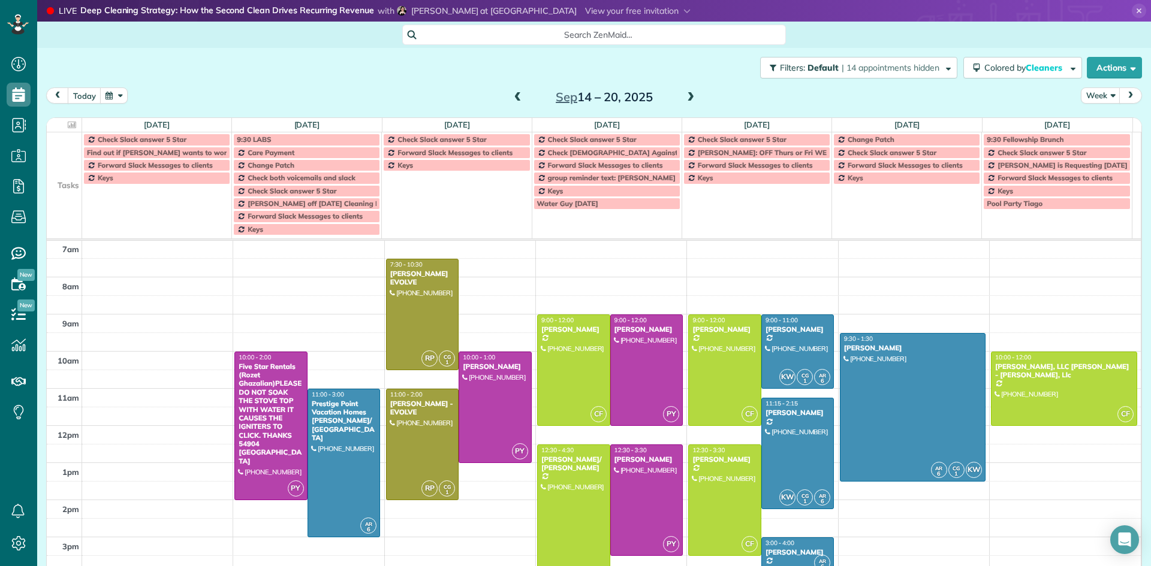
click at [985, 236] on td "Pool Party Tiago" at bounding box center [1057, 216] width 150 height 38
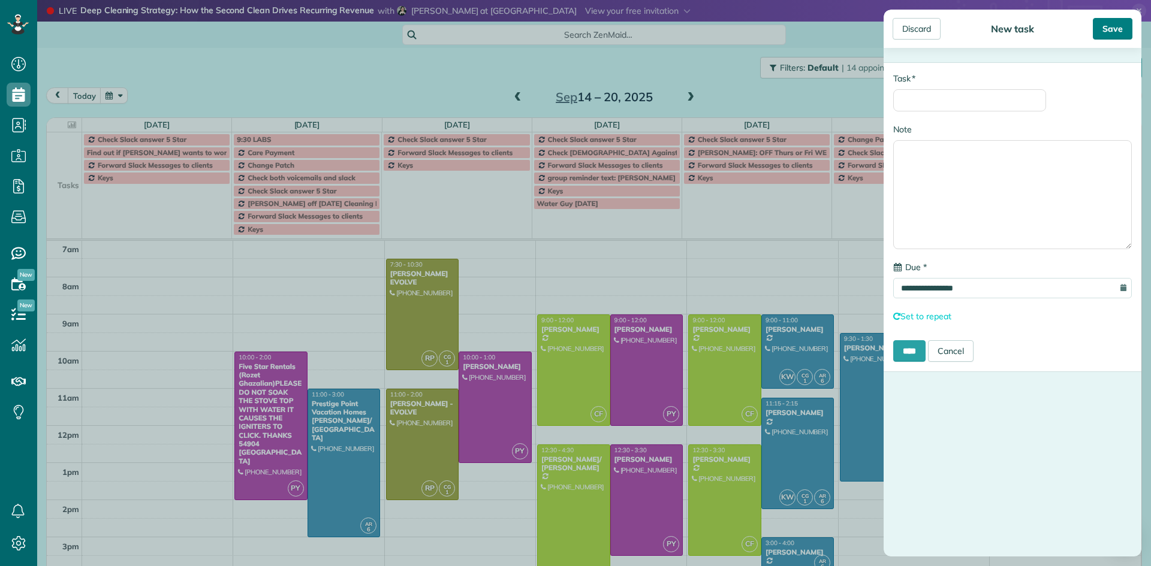
click at [1114, 32] on div "Save" at bounding box center [1113, 29] width 40 height 22
click at [923, 36] on div "Discard" at bounding box center [917, 29] width 48 height 22
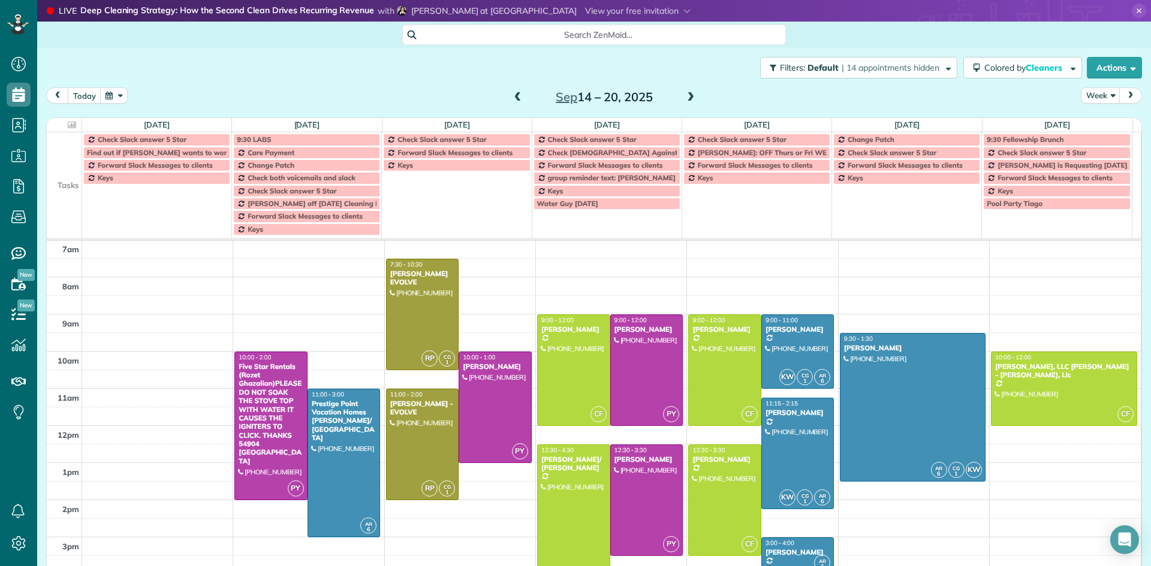
click at [689, 98] on span at bounding box center [690, 97] width 13 height 11
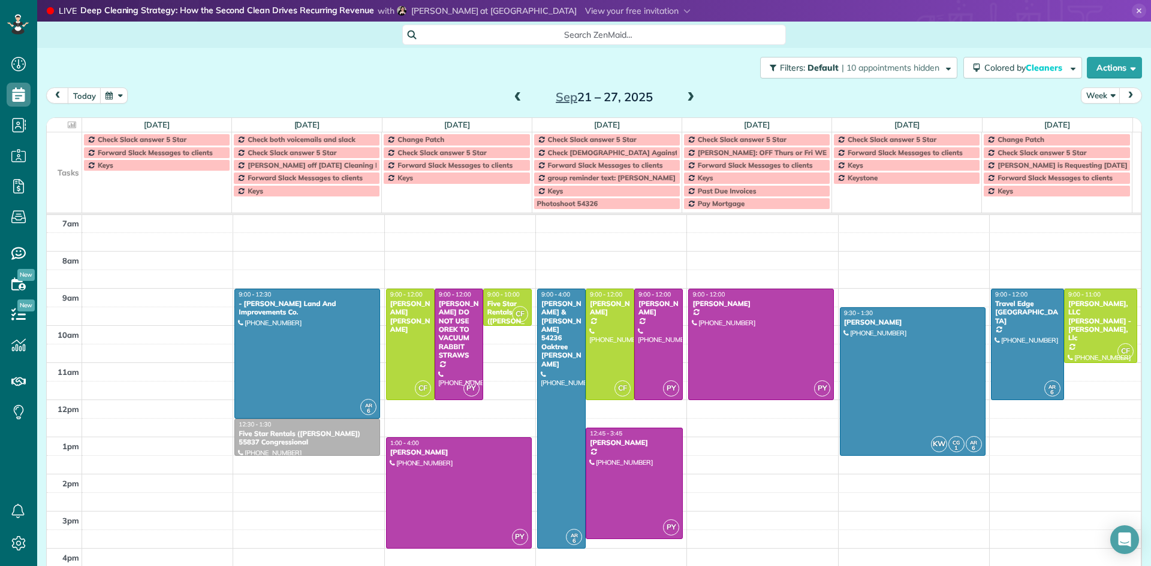
click at [685, 106] on span at bounding box center [690, 98] width 13 height 18
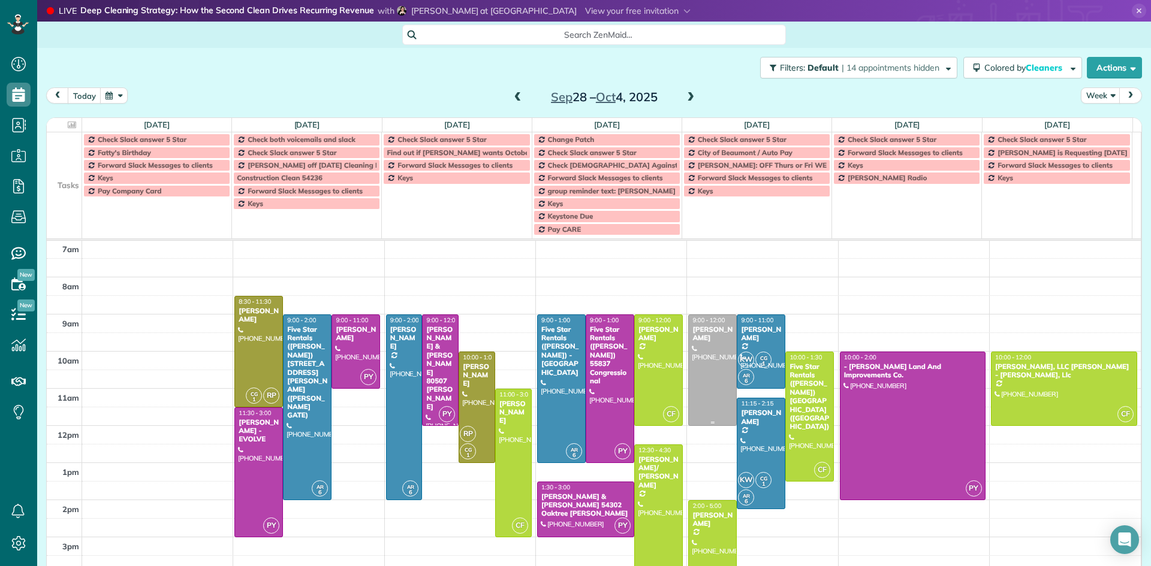
click at [695, 340] on div "Brad Sherman" at bounding box center [712, 333] width 41 height 17
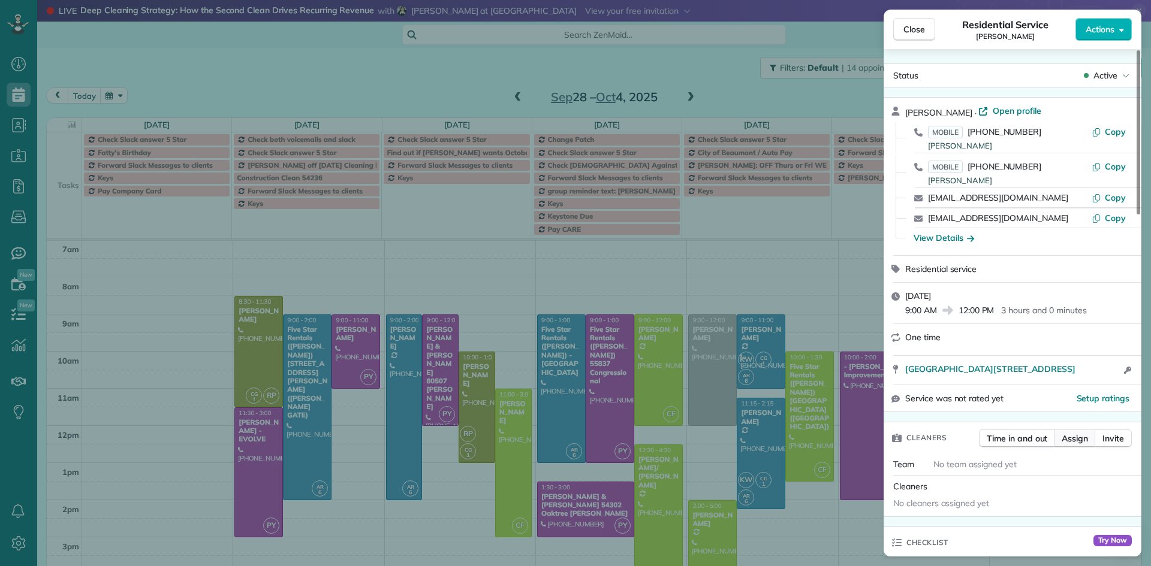
click at [1079, 436] on span "Assign" at bounding box center [1075, 439] width 26 height 12
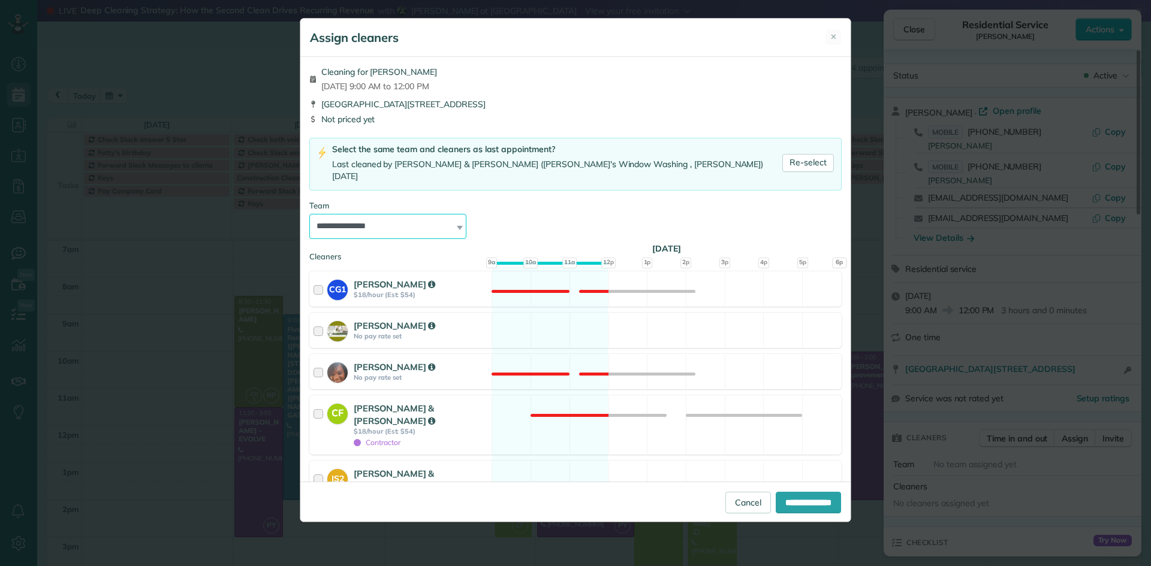
click at [400, 214] on select "**********" at bounding box center [387, 226] width 157 height 25
select select "*****"
click at [309, 214] on select "**********" at bounding box center [387, 226] width 157 height 25
click at [792, 504] on input "**********" at bounding box center [808, 503] width 65 height 22
type input "**********"
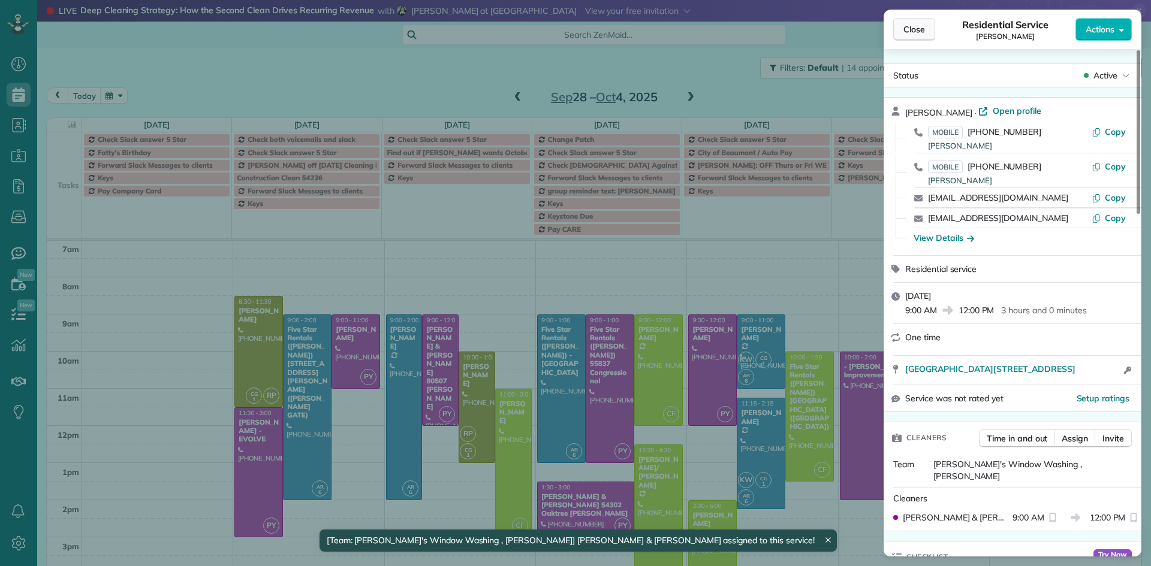
click at [906, 29] on span "Close" at bounding box center [914, 29] width 22 height 12
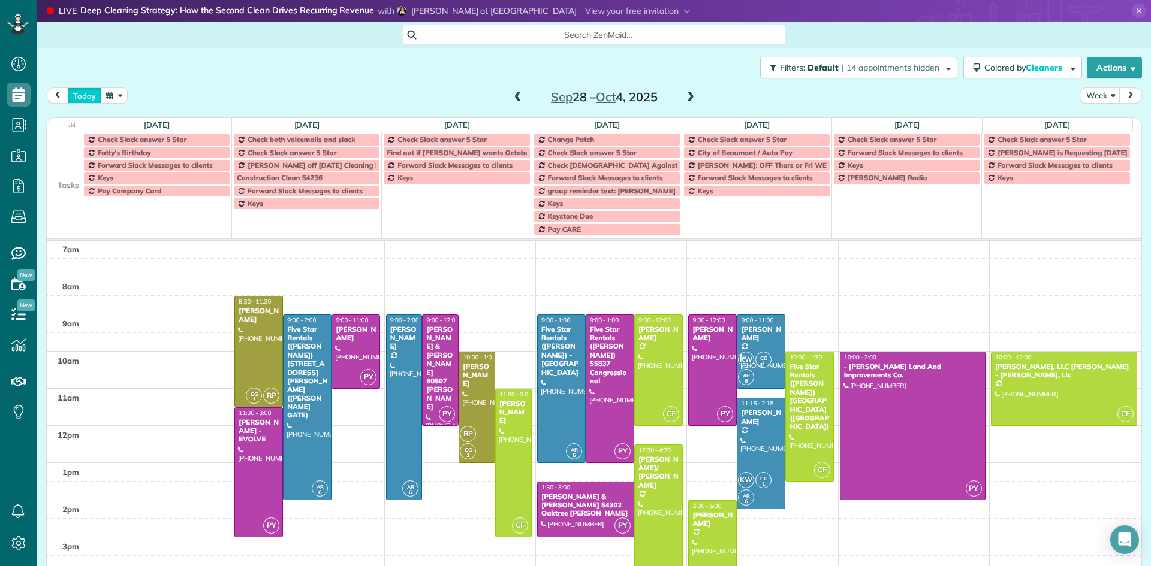
click at [84, 99] on button "today" at bounding box center [85, 96] width 34 height 16
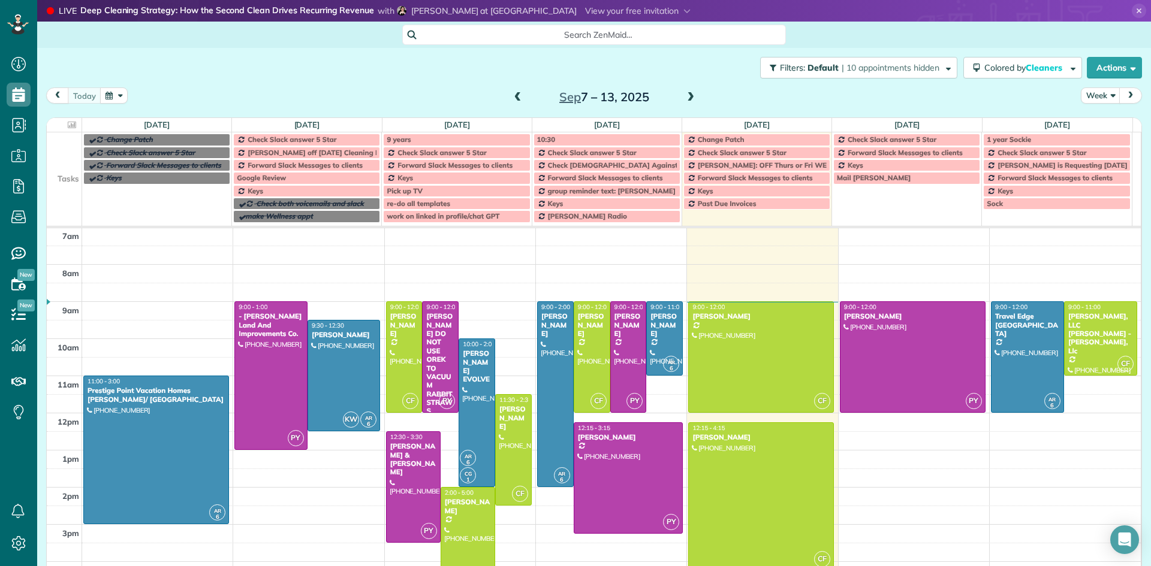
click at [710, 290] on div "5am 6am 7am 8am 9am 10am 11am 12pm 1pm 2pm 3pm 4pm 5pm 6pm 7pm 8pm 9pm 10pm AR …" at bounding box center [594, 487] width 1094 height 668
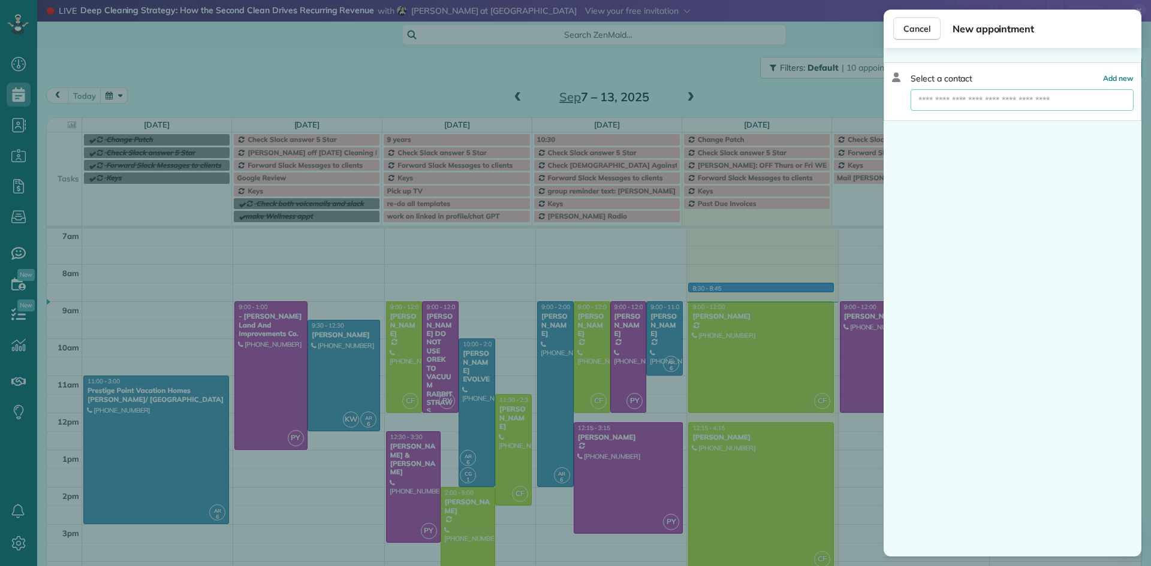
click at [978, 103] on input "text" at bounding box center [1022, 100] width 223 height 22
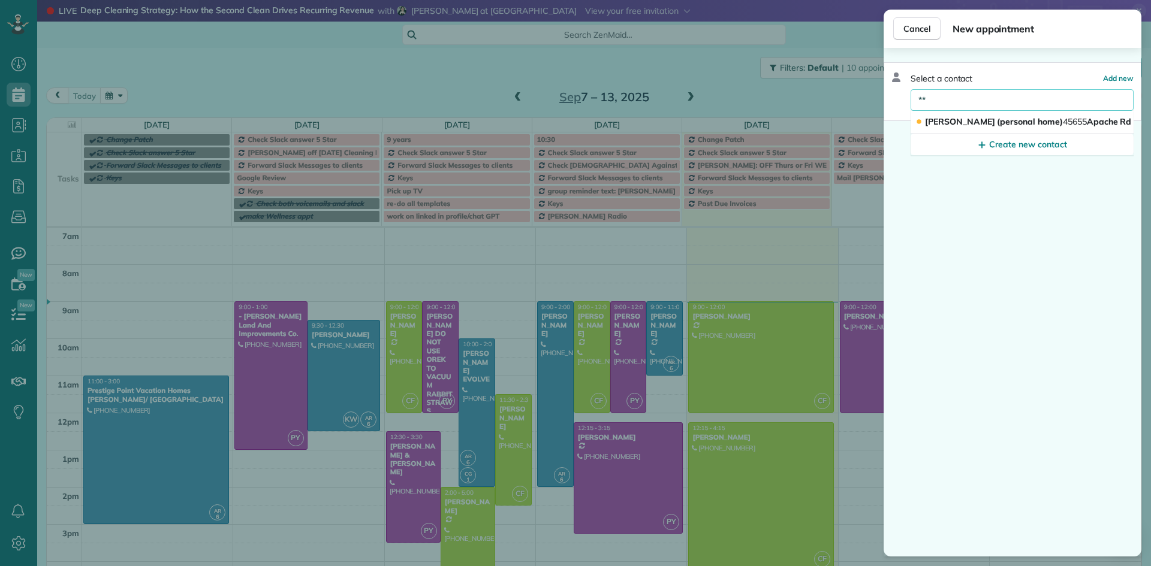
type input "*"
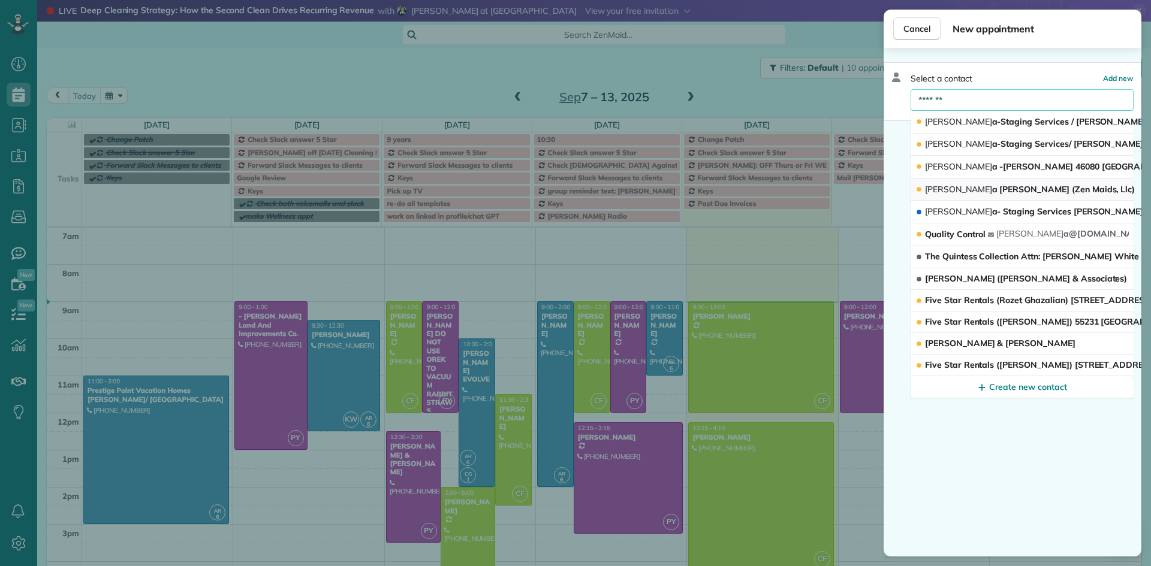
type input "*******"
click at [1025, 190] on span "Maricel a Castillo (Zen Maids, Llc)" at bounding box center [1030, 189] width 210 height 11
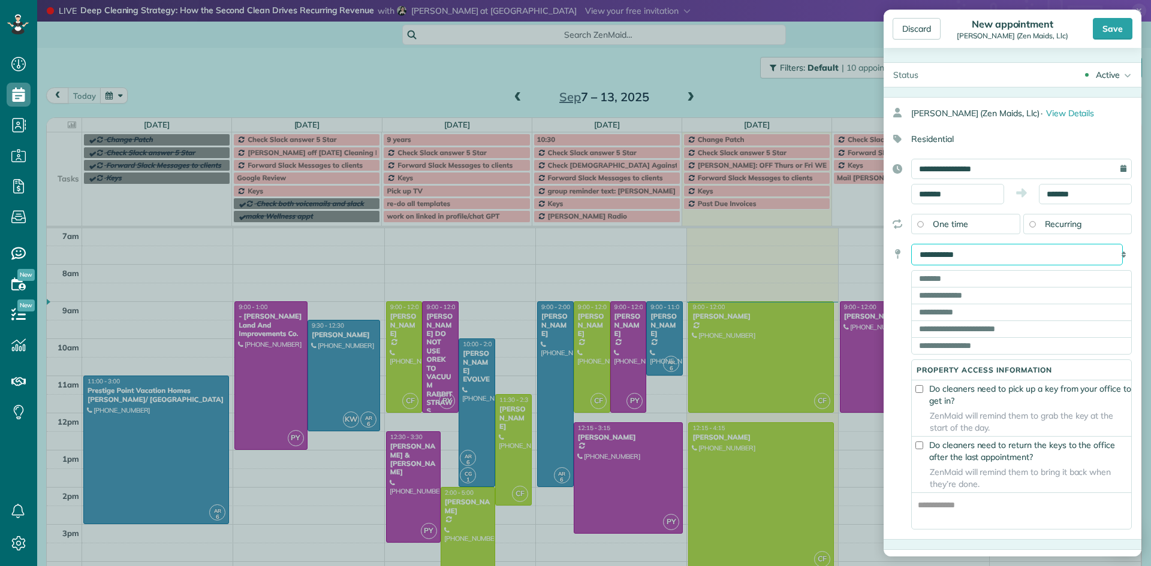
click at [978, 251] on select "**********" at bounding box center [1017, 255] width 212 height 22
click at [926, 32] on div "Discard" at bounding box center [917, 29] width 48 height 22
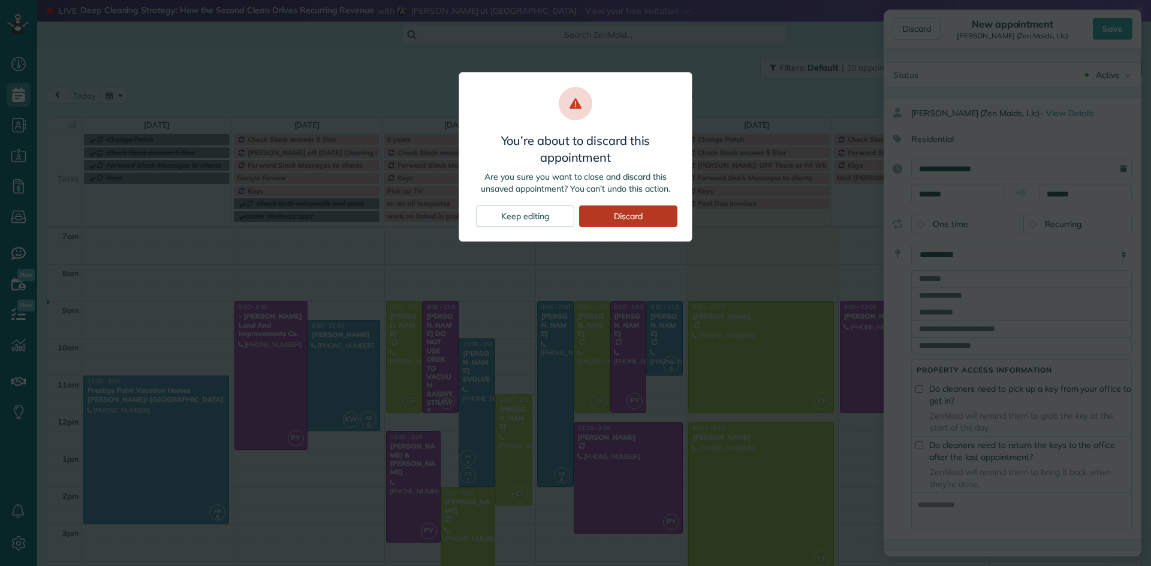
click at [652, 221] on div "Discard" at bounding box center [628, 217] width 98 height 22
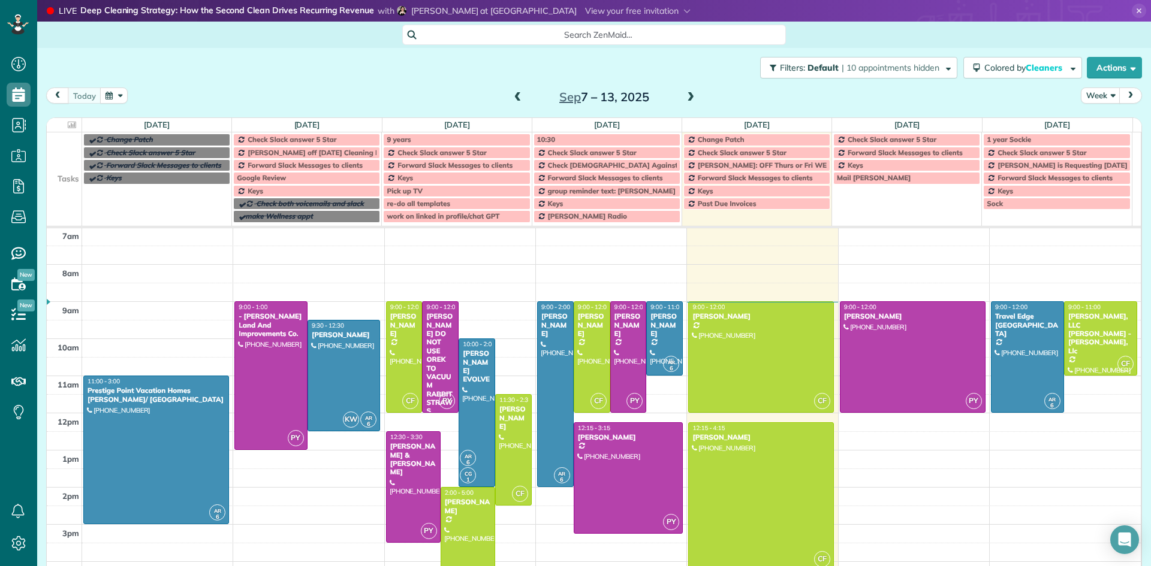
click at [732, 284] on div "5am 6am 7am 8am 9am 10am 11am 12pm 1pm 2pm 3pm 4pm 5pm 6pm 7pm 8pm 9pm 10pm AR …" at bounding box center [594, 487] width 1094 height 668
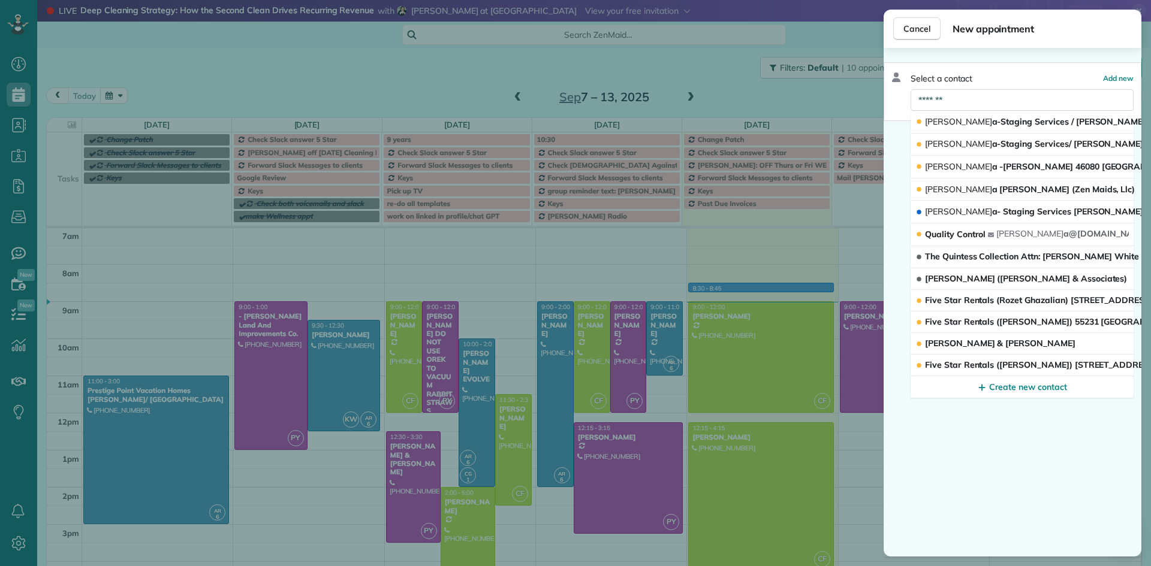
click at [939, 80] on span "Select a contact" at bounding box center [942, 79] width 62 height 12
drag, startPoint x: 857, startPoint y: 94, endPoint x: 836, endPoint y: 94, distance: 20.4
click at [836, 94] on div "Cancel New appointment Select a contact Add new ******* Maricel a-Staging Servi…" at bounding box center [575, 283] width 1151 height 566
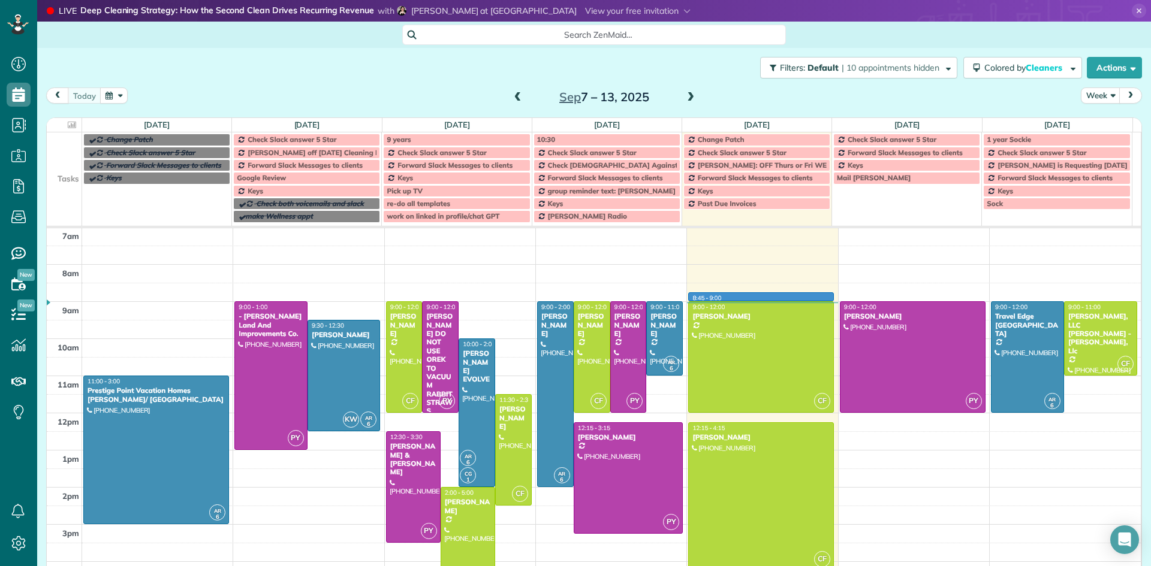
click at [743, 293] on div "5am 6am 7am 8am 9am 10am 11am 12pm 1pm 2pm 3pm 4pm 5pm 6pm 7pm 8pm 9pm 10pm AR …" at bounding box center [594, 487] width 1094 height 668
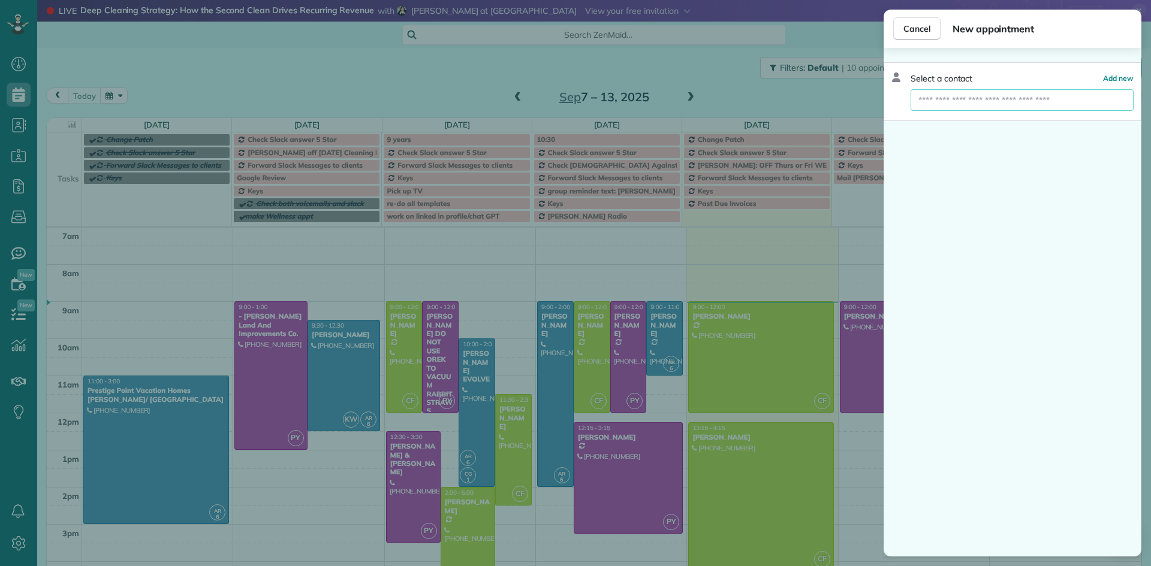
click at [968, 100] on input "text" at bounding box center [1022, 100] width 223 height 22
type input "**********"
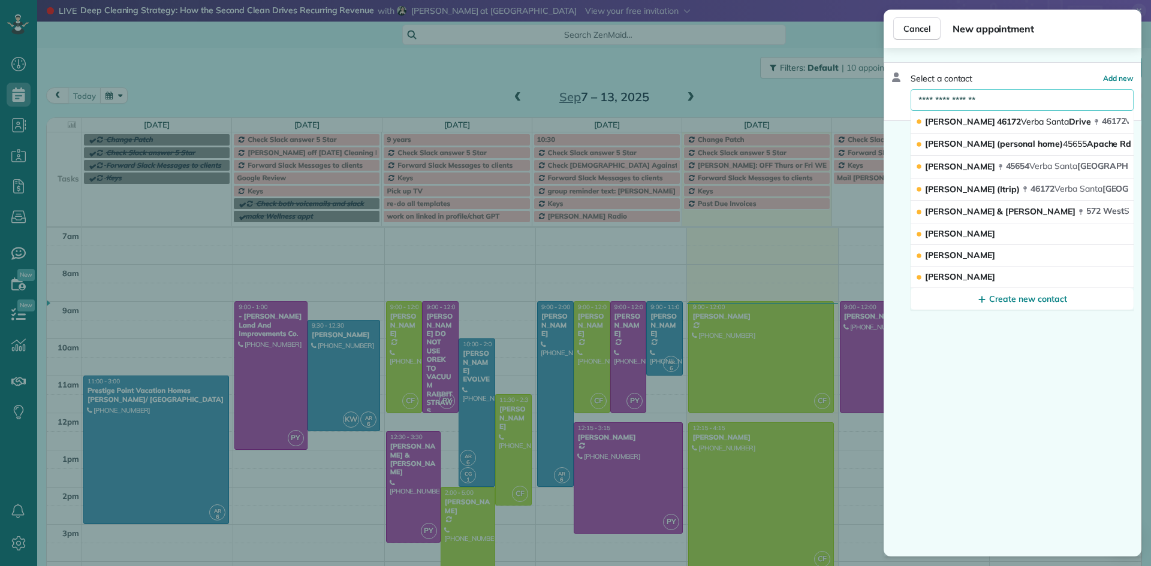
drag, startPoint x: 1011, startPoint y: 94, endPoint x: 854, endPoint y: 96, distance: 157.1
click at [854, 96] on div "**********" at bounding box center [575, 283] width 1151 height 566
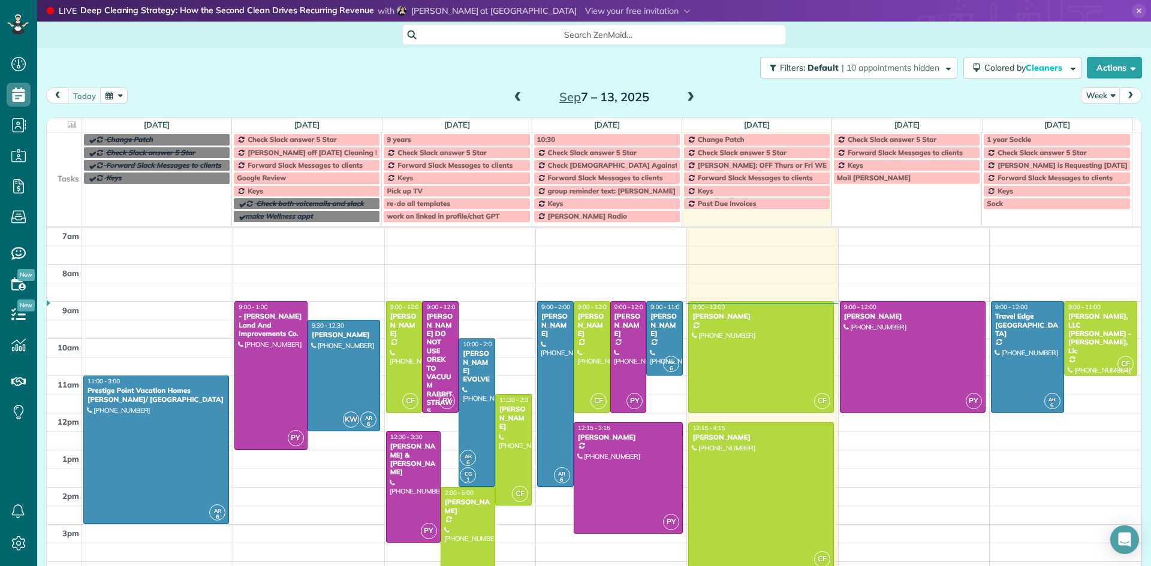
click at [632, 296] on div "5am 6am 7am 8am 9am 10am 11am 12pm 1pm 2pm 3pm 4pm 5pm 6pm 7pm 8pm 9pm 10pm AR …" at bounding box center [594, 487] width 1094 height 668
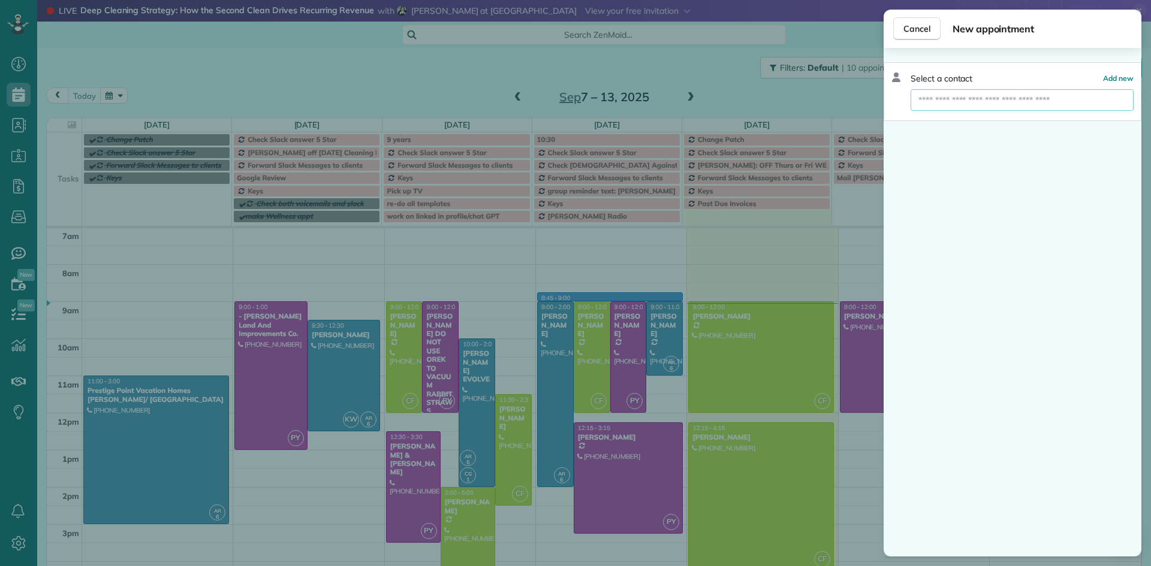
click at [1016, 106] on input "text" at bounding box center [1022, 100] width 223 height 22
type input "*********"
drag, startPoint x: 969, startPoint y: 100, endPoint x: 762, endPoint y: 107, distance: 206.9
click at [762, 107] on div "Cancel New appointment Select a contact Add new ********* Create new contact" at bounding box center [575, 283] width 1151 height 566
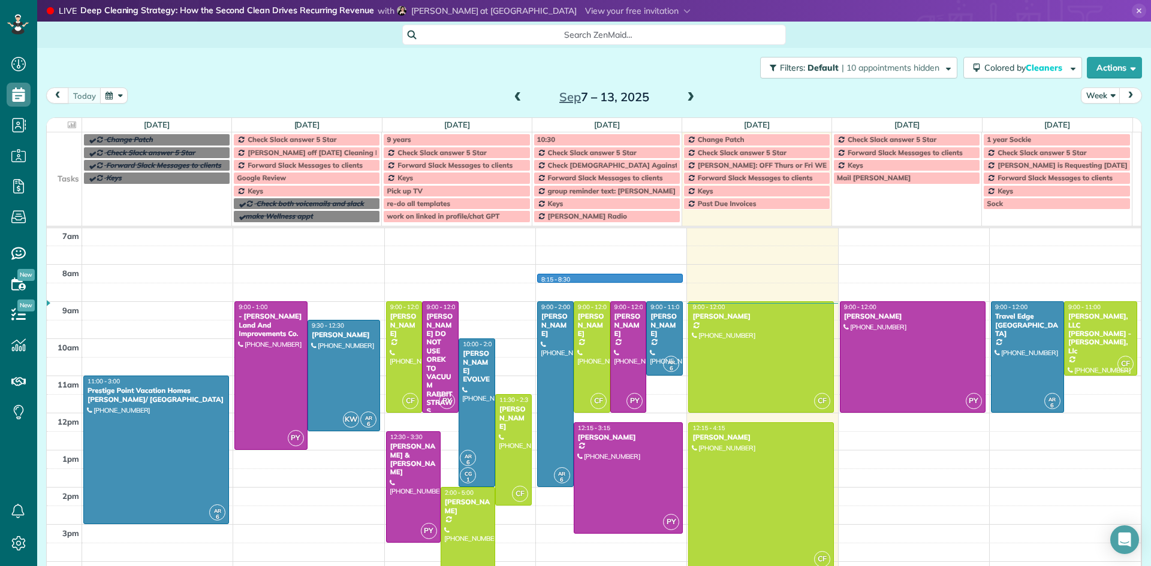
click at [628, 282] on div "5am 6am 7am 8am 9am 10am 11am 12pm 1pm 2pm 3pm 4pm 5pm 6pm 7pm 8pm 9pm 10pm AR …" at bounding box center [594, 487] width 1094 height 668
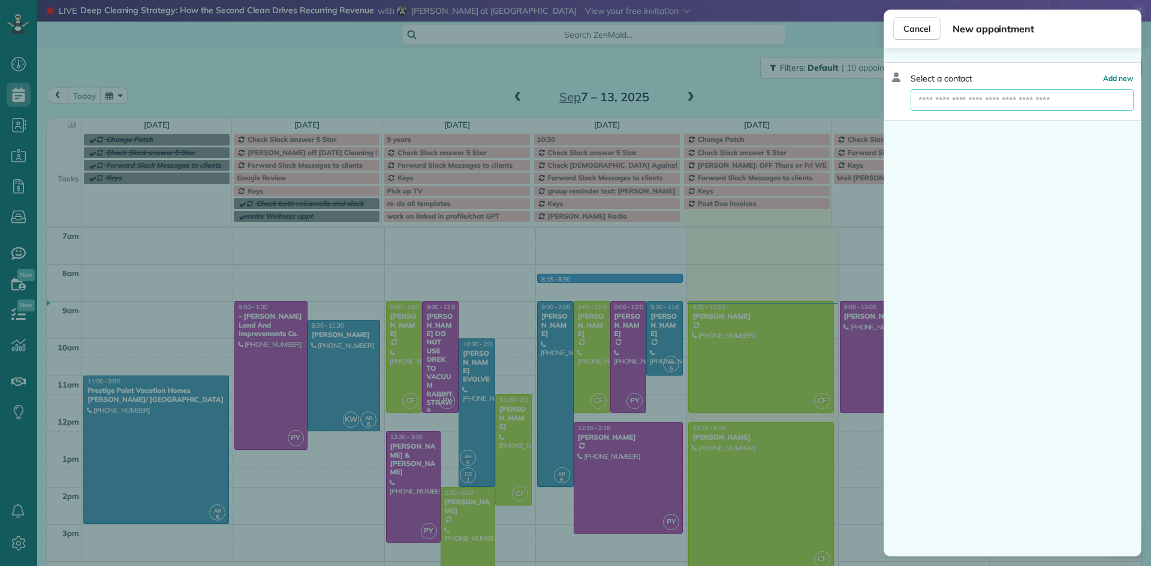
click at [987, 101] on input "text" at bounding box center [1022, 100] width 223 height 22
type input "*********"
drag, startPoint x: 973, startPoint y: 100, endPoint x: 860, endPoint y: 112, distance: 113.9
click at [860, 112] on div "Cancel New appointment Select a contact Add new ********* Create new contact" at bounding box center [575, 283] width 1151 height 566
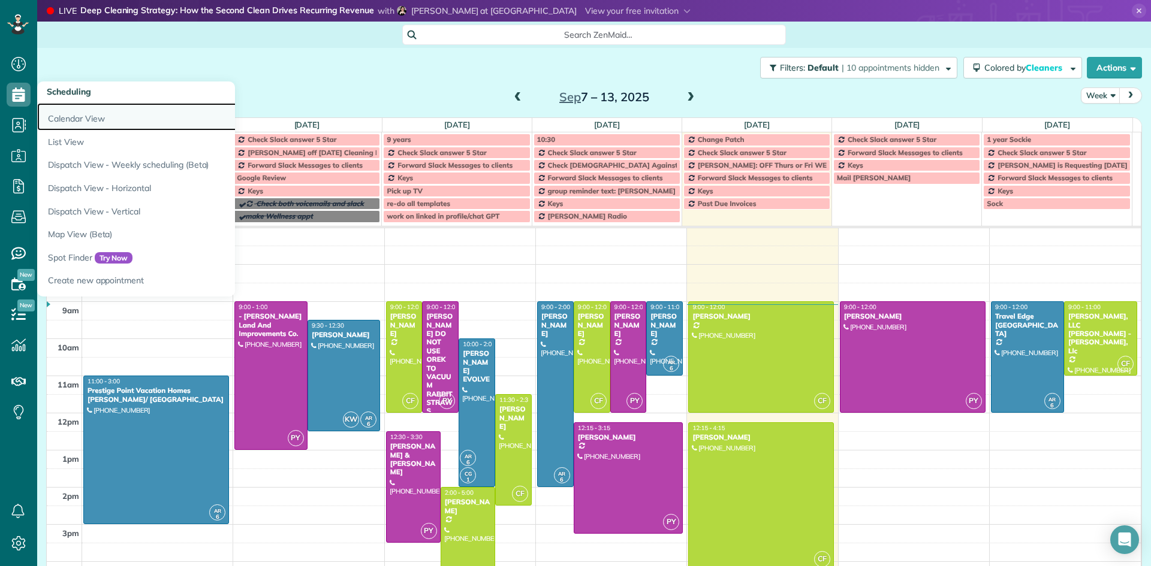
click at [62, 117] on link "Calendar View" at bounding box center [187, 117] width 300 height 28
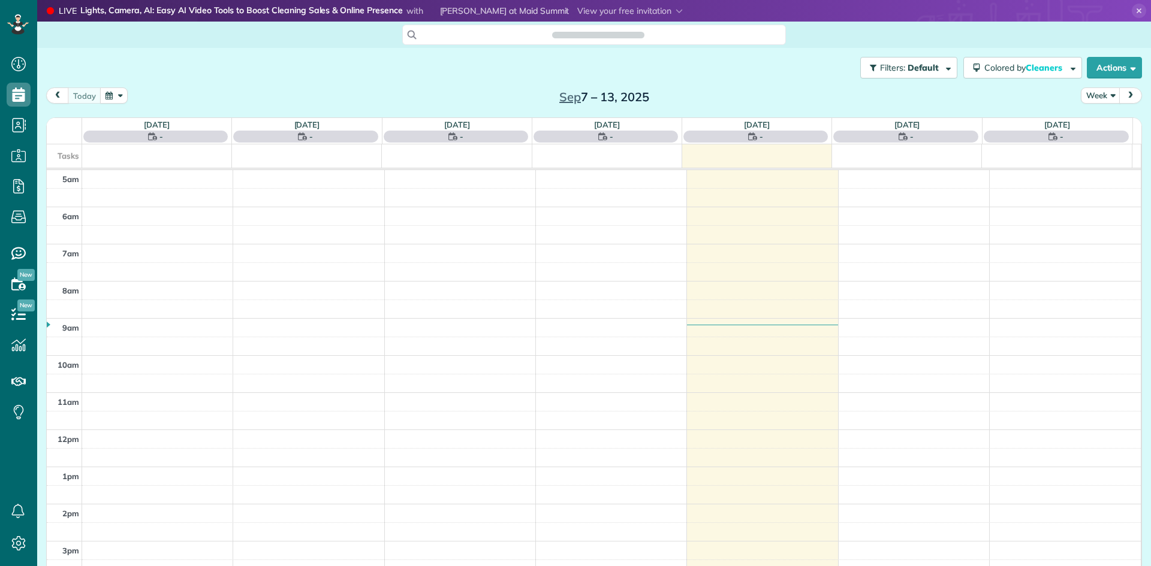
scroll to position [75, 0]
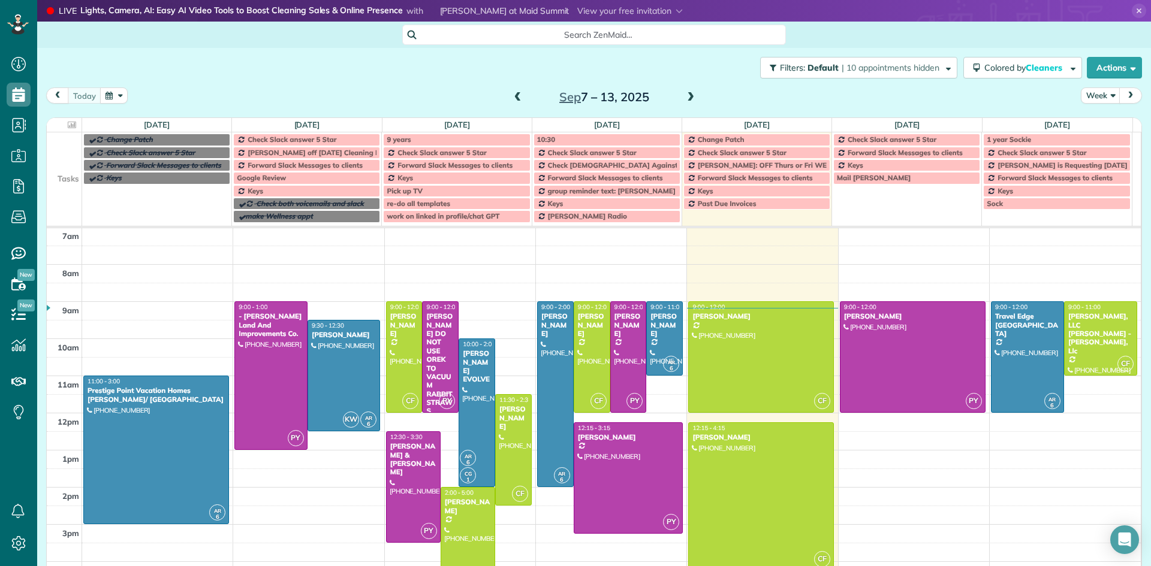
click at [625, 273] on div "5am 6am 7am 8am 9am 10am 11am 12pm 1pm 2pm 3pm 4pm 5pm 6pm 7pm 8pm 9pm 10pm AR …" at bounding box center [594, 487] width 1094 height 668
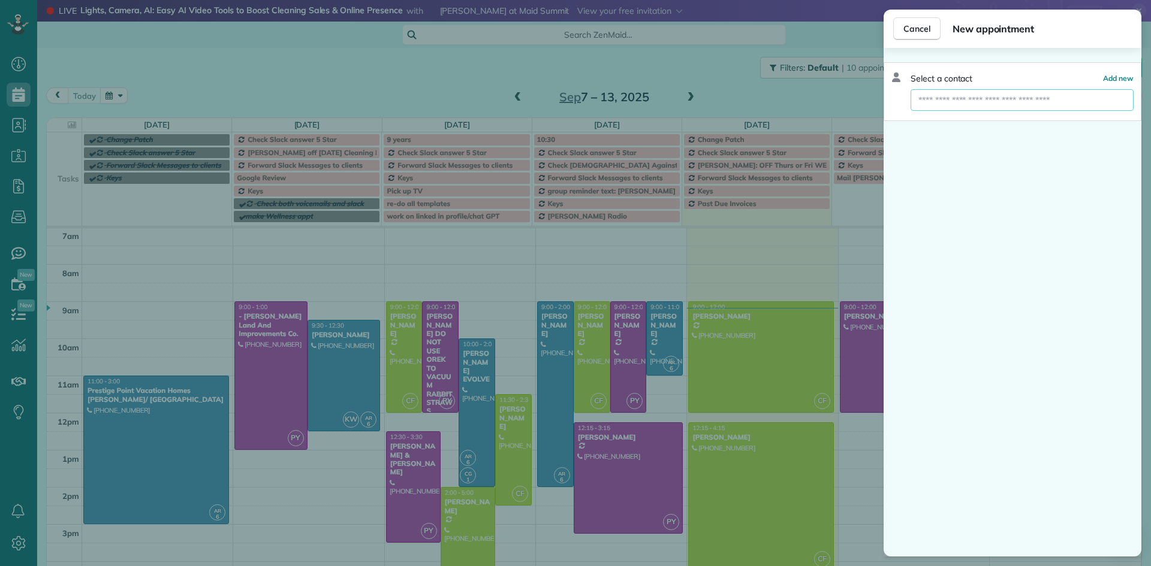
click at [959, 97] on input "text" at bounding box center [1022, 100] width 223 height 22
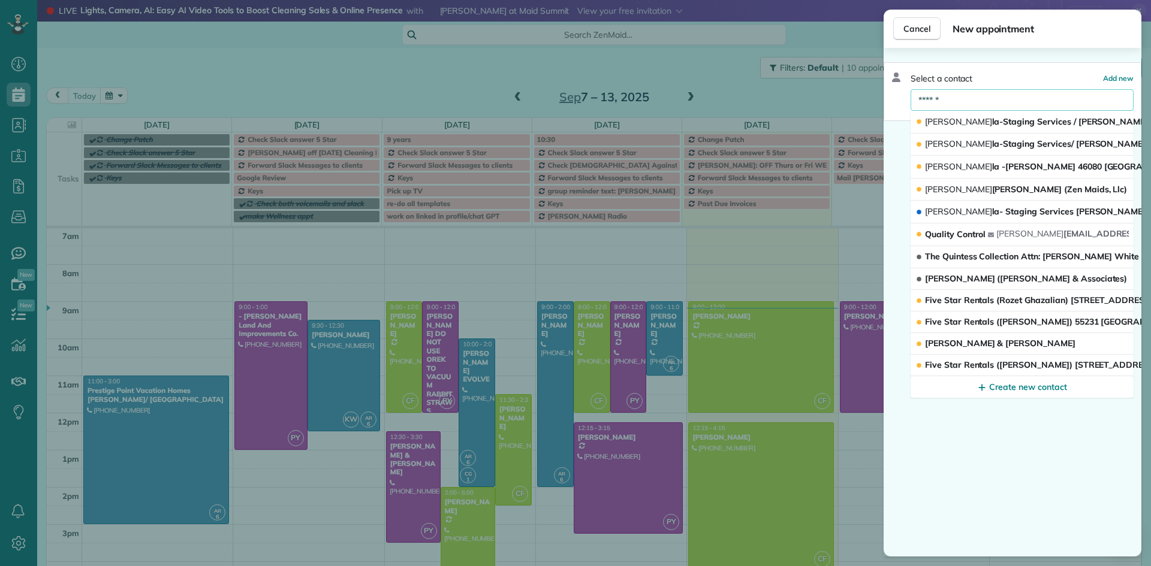
drag, startPoint x: 954, startPoint y: 96, endPoint x: 701, endPoint y: 72, distance: 254.1
click at [701, 72] on div "Cancel New appointment Select a contact Add new ****** [PERSON_NAME] la-Staging…" at bounding box center [575, 283] width 1151 height 566
type input "******"
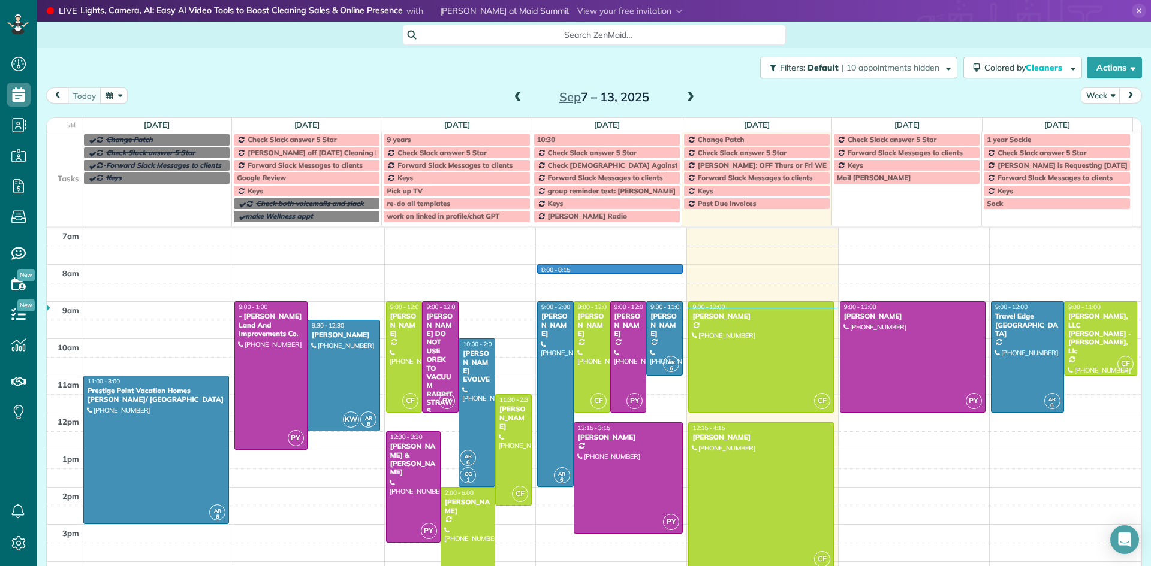
click at [612, 272] on div "5am 6am 7am 8am 9am 10am 11am 12pm 1pm 2pm 3pm 4pm 5pm 6pm 7pm 8pm 9pm 10pm AR …" at bounding box center [594, 487] width 1094 height 668
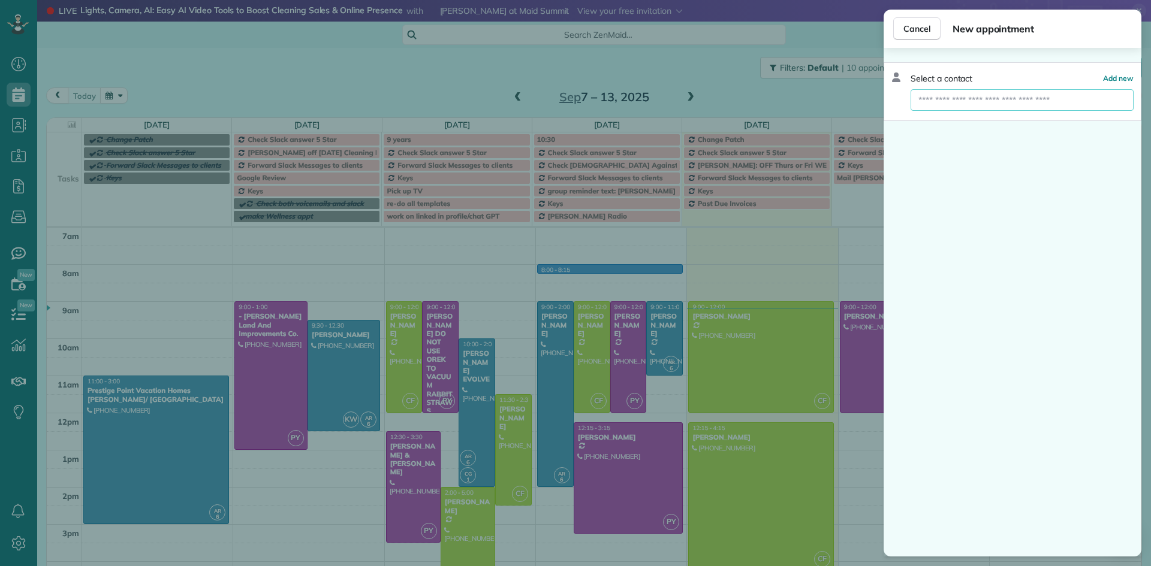
click at [975, 100] on input "text" at bounding box center [1022, 100] width 223 height 22
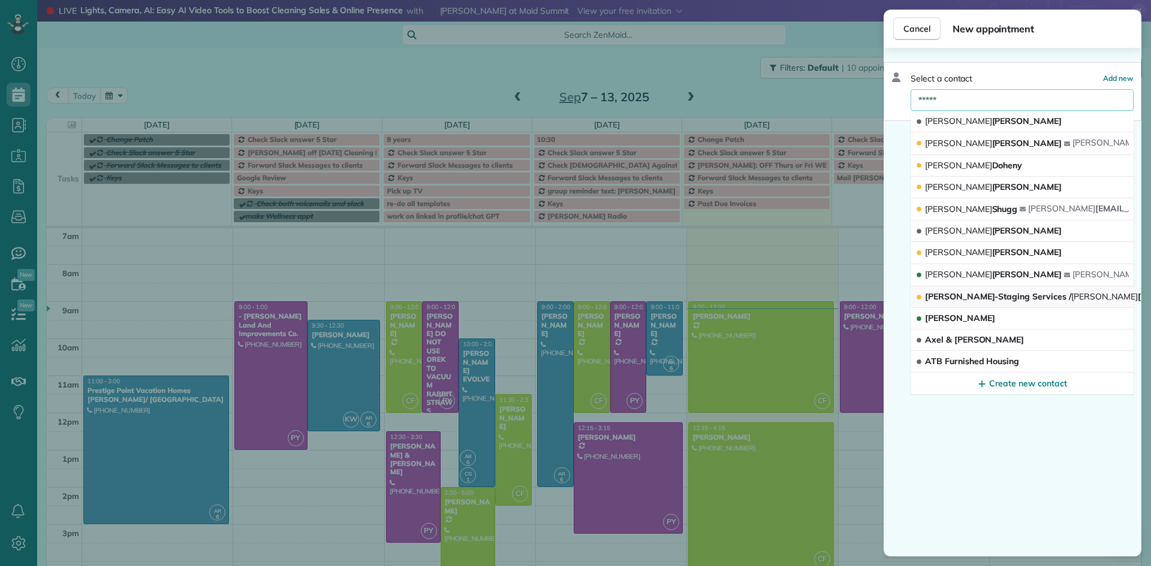
type input "*****"
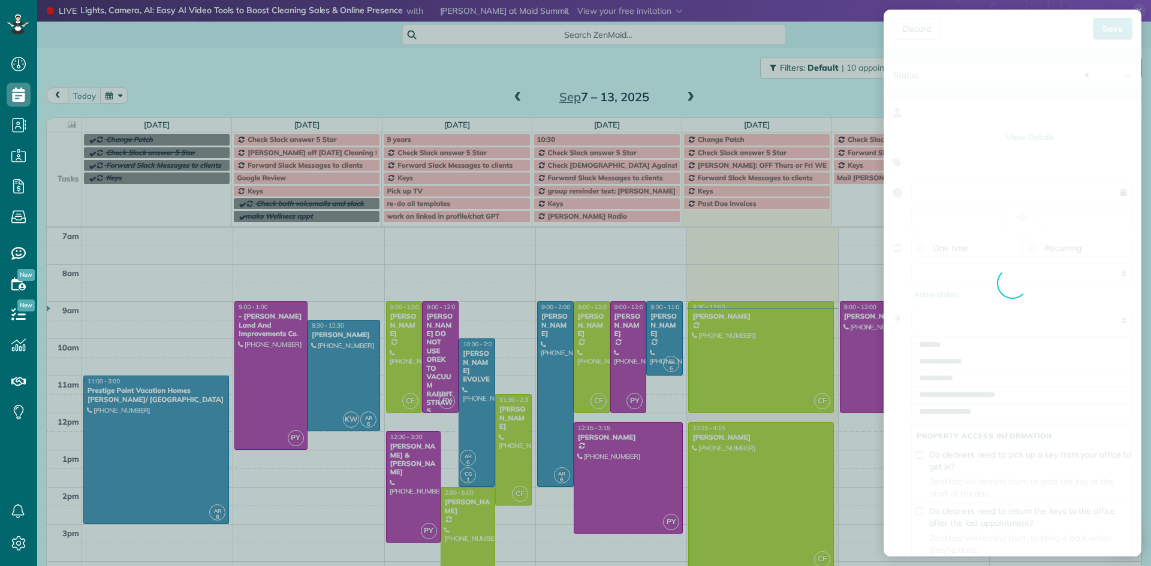
type input "**********"
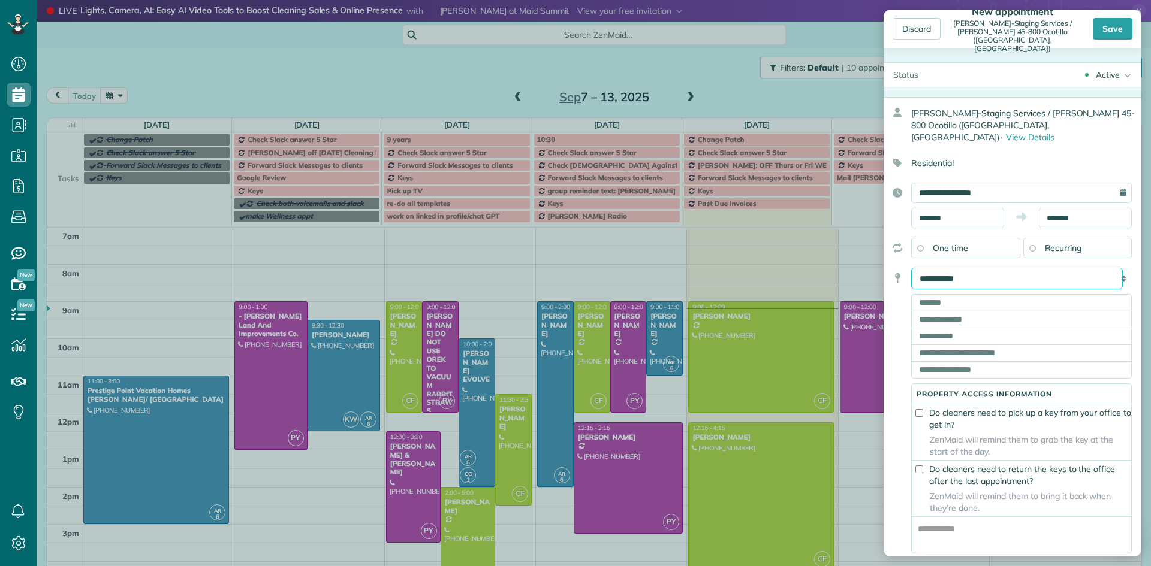
click at [970, 268] on select "**********" at bounding box center [1017, 279] width 212 height 22
click at [921, 35] on div "Discard" at bounding box center [917, 29] width 48 height 22
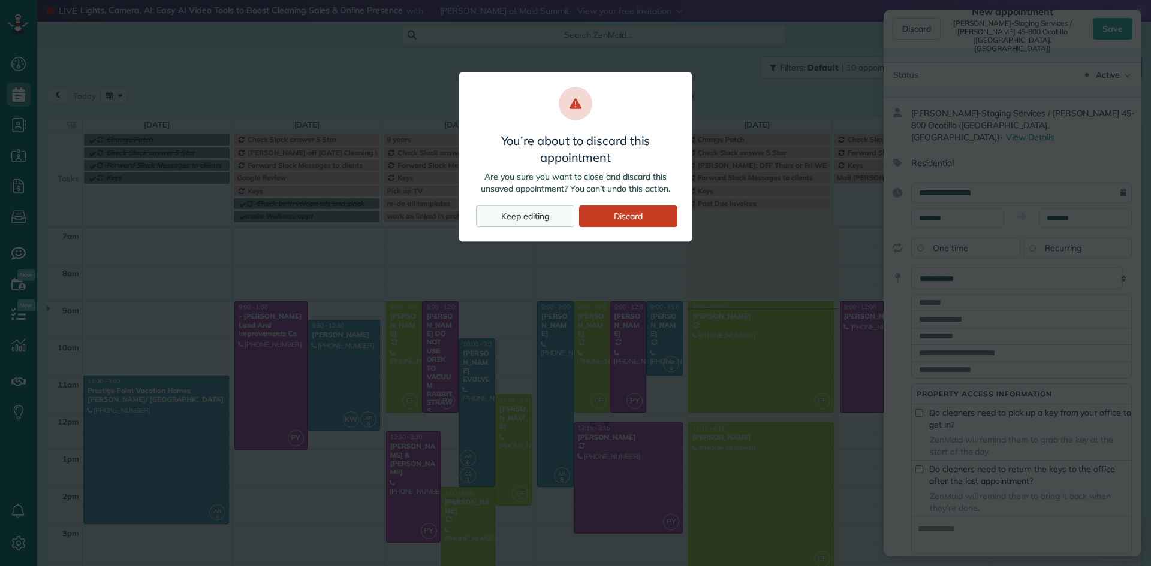
click at [532, 212] on div "Keep editing" at bounding box center [525, 217] width 98 height 22
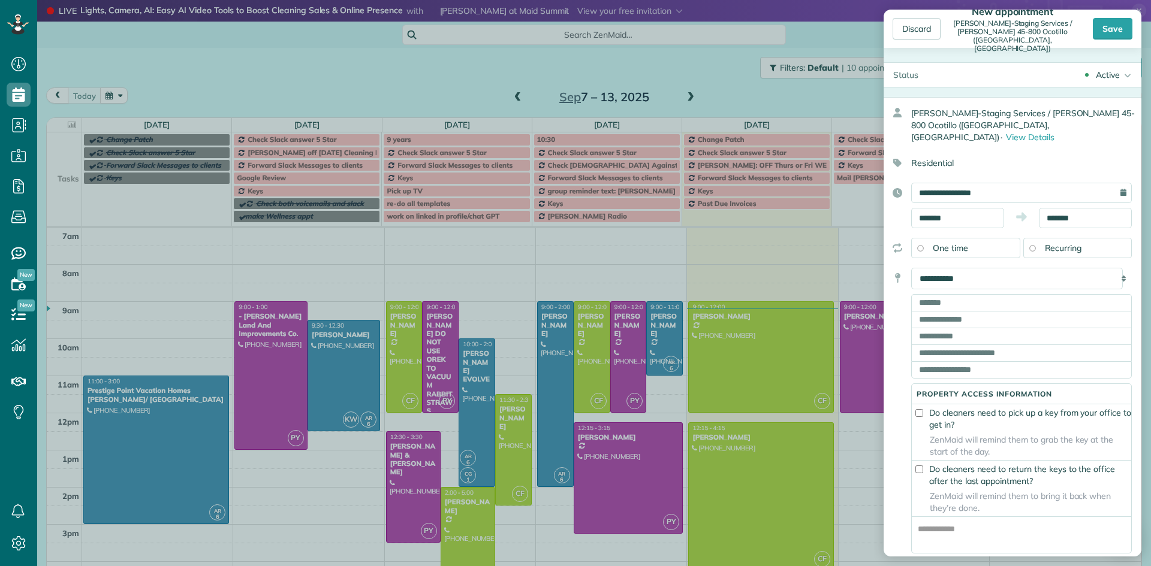
click at [625, 245] on div "Discard New appointment Maricela-Staging Services / Nancy Gibson 45-800 Ocotill…" at bounding box center [575, 283] width 1151 height 566
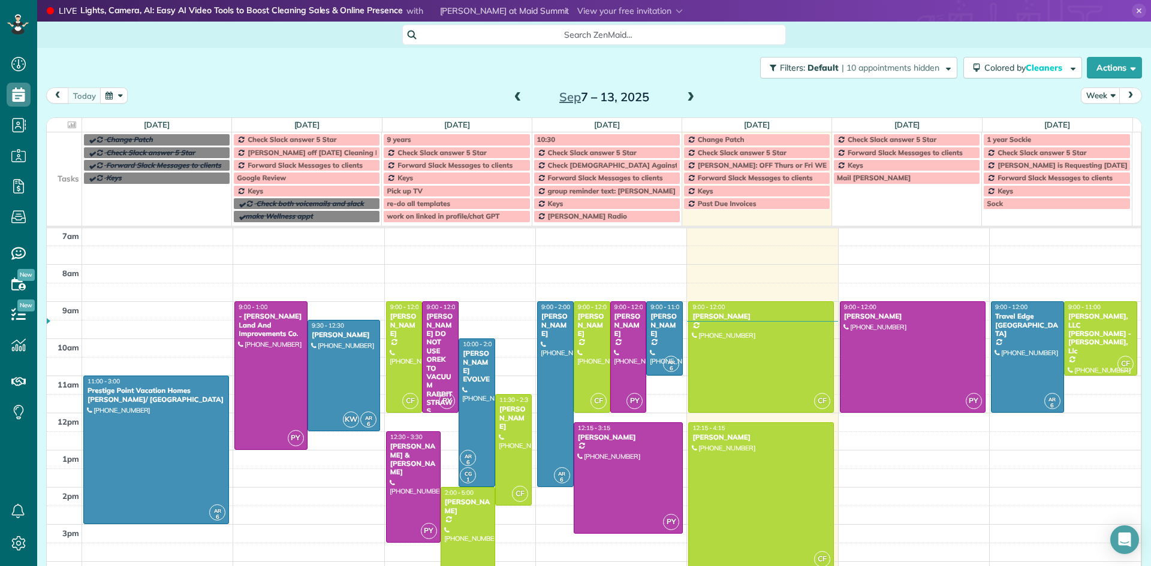
click at [108, 97] on button "button" at bounding box center [114, 96] width 28 height 16
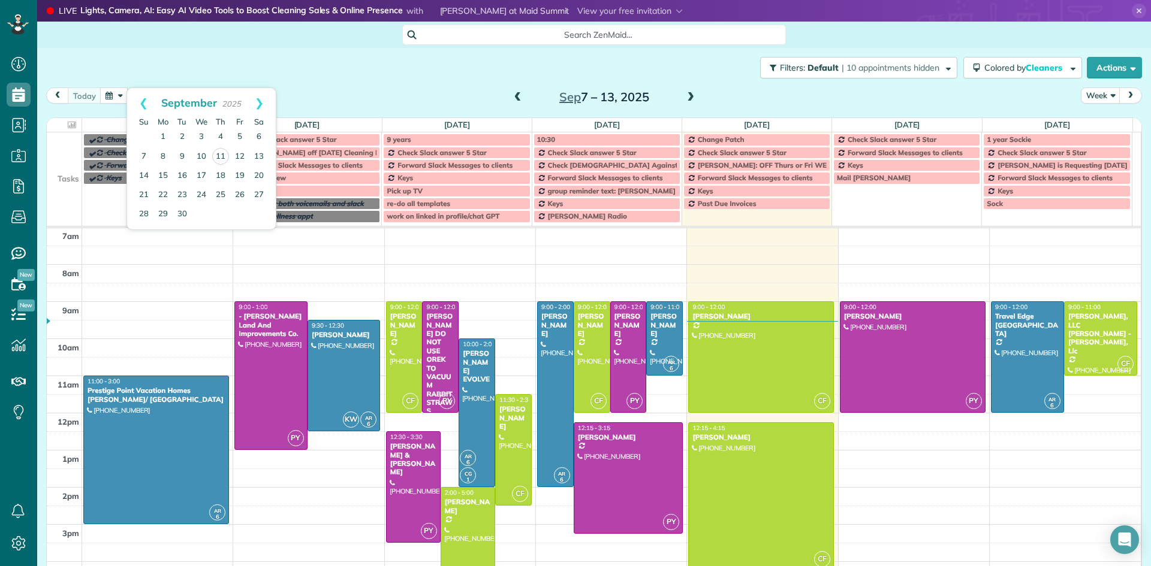
click at [235, 103] on span "2025" at bounding box center [231, 104] width 19 height 10
click at [144, 101] on link "Prev" at bounding box center [143, 103] width 33 height 30
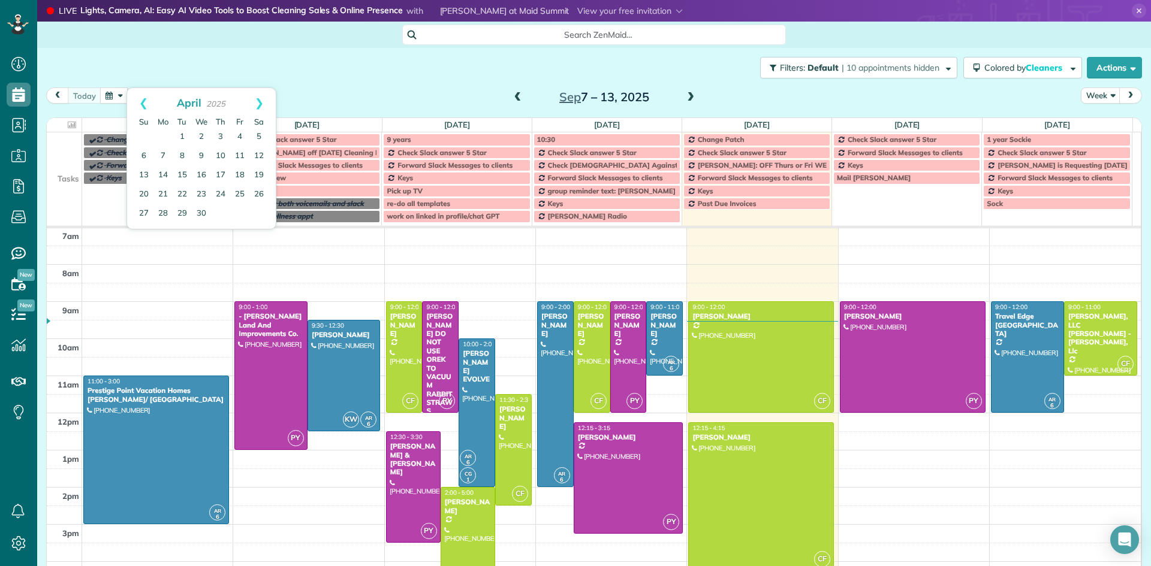
click at [144, 101] on link "Prev" at bounding box center [143, 103] width 33 height 30
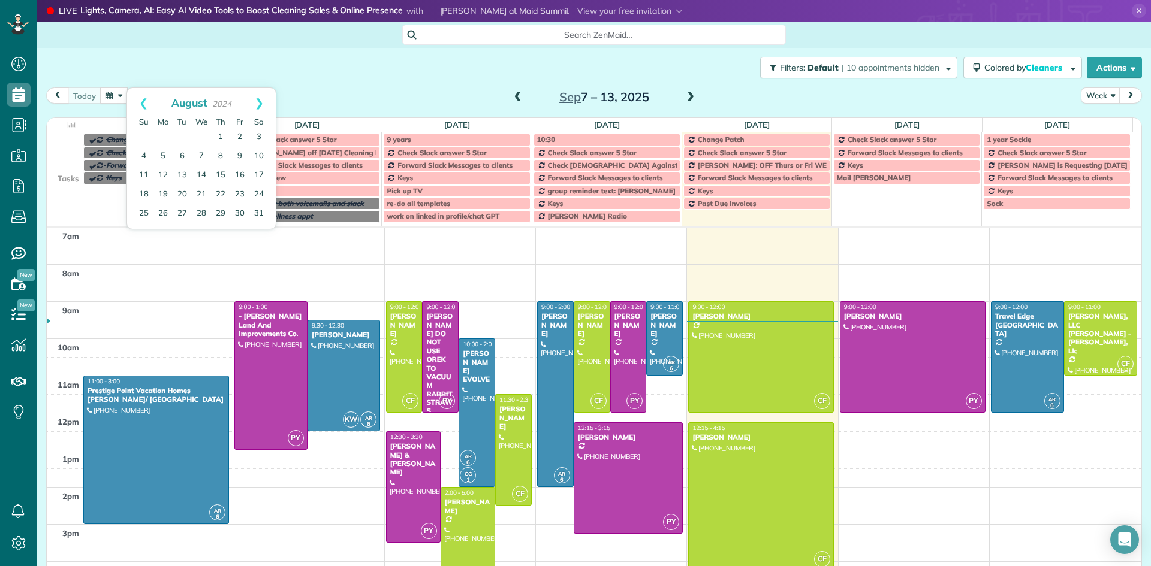
click at [144, 101] on link "Prev" at bounding box center [143, 103] width 33 height 30
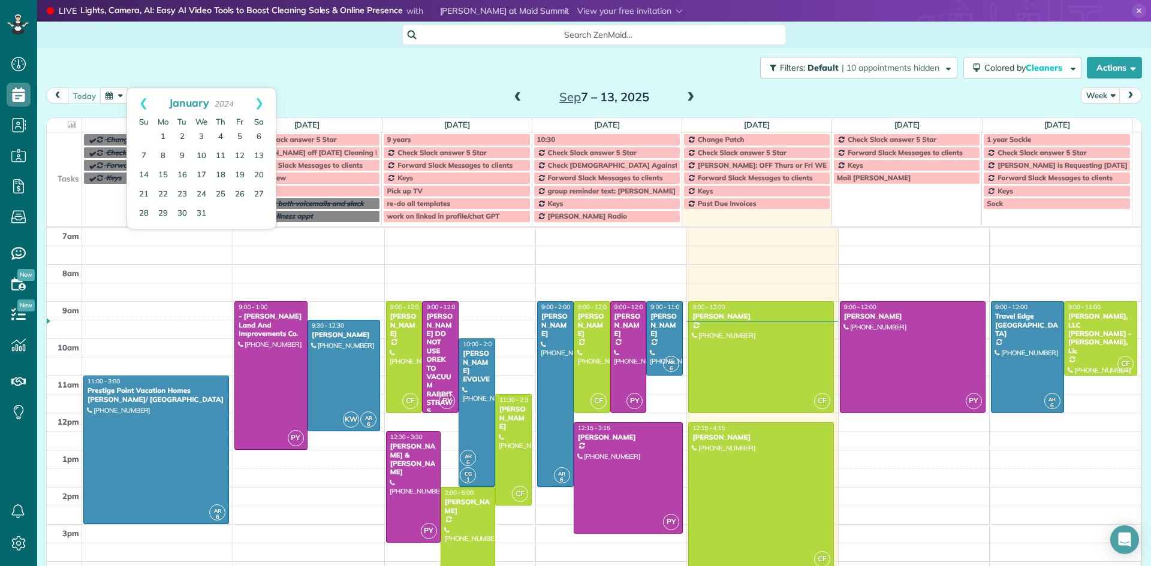
click at [144, 101] on link "Prev" at bounding box center [143, 103] width 33 height 30
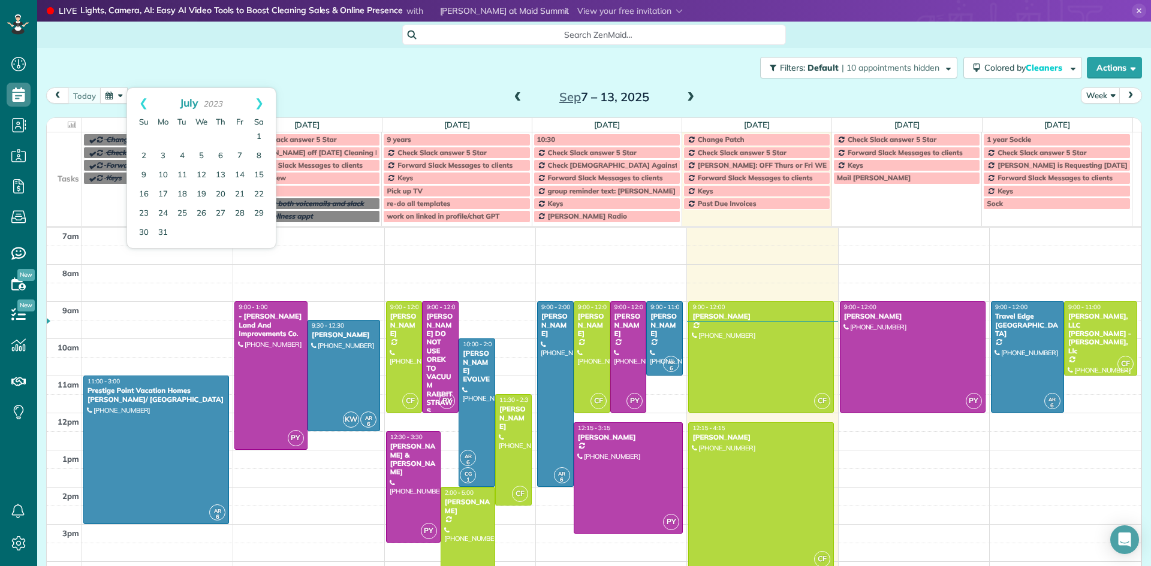
click at [144, 101] on link "Prev" at bounding box center [143, 103] width 33 height 30
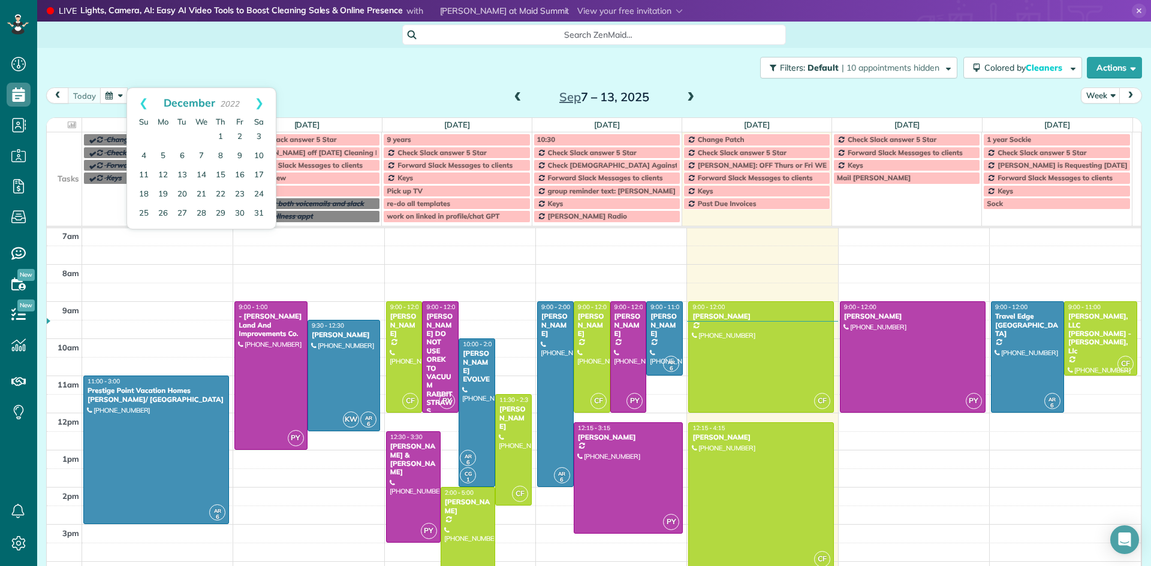
click at [144, 101] on link "Prev" at bounding box center [143, 103] width 33 height 30
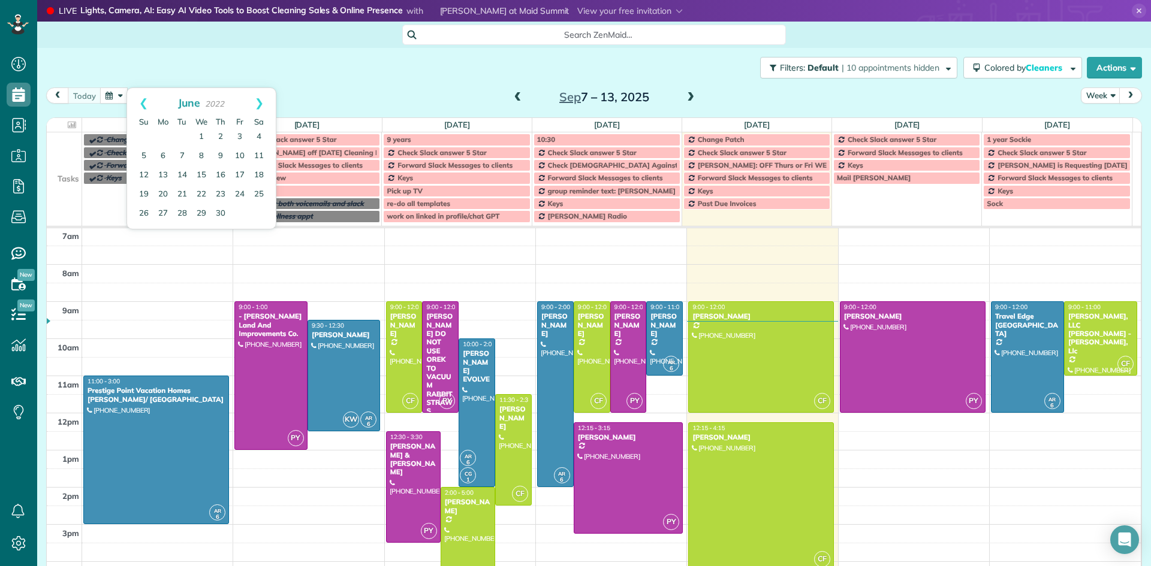
click at [144, 101] on link "Prev" at bounding box center [143, 103] width 33 height 30
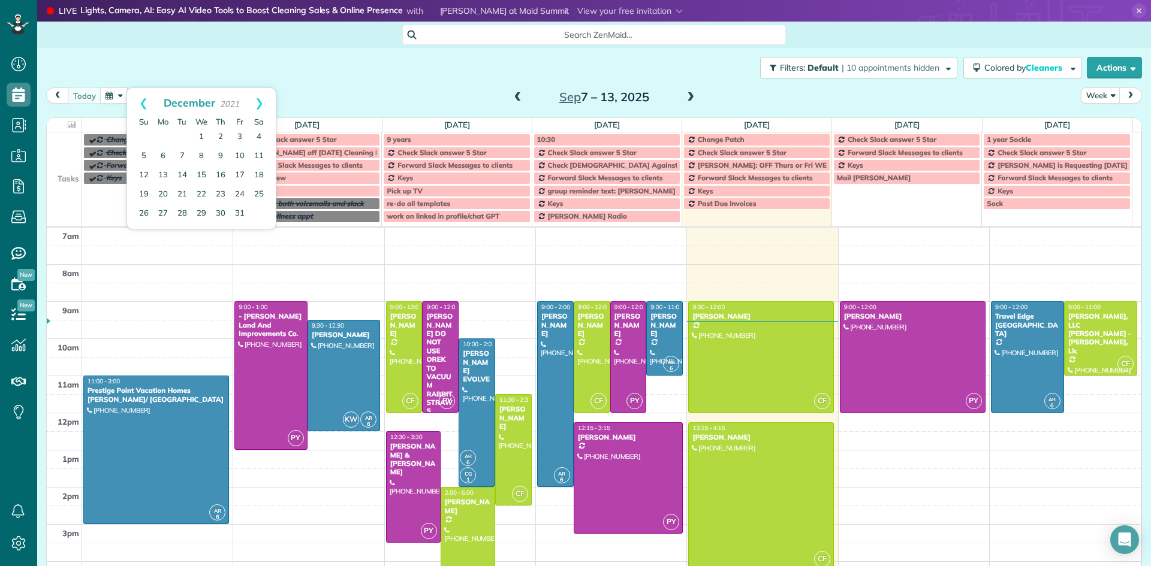
click at [144, 101] on link "Prev" at bounding box center [143, 103] width 33 height 30
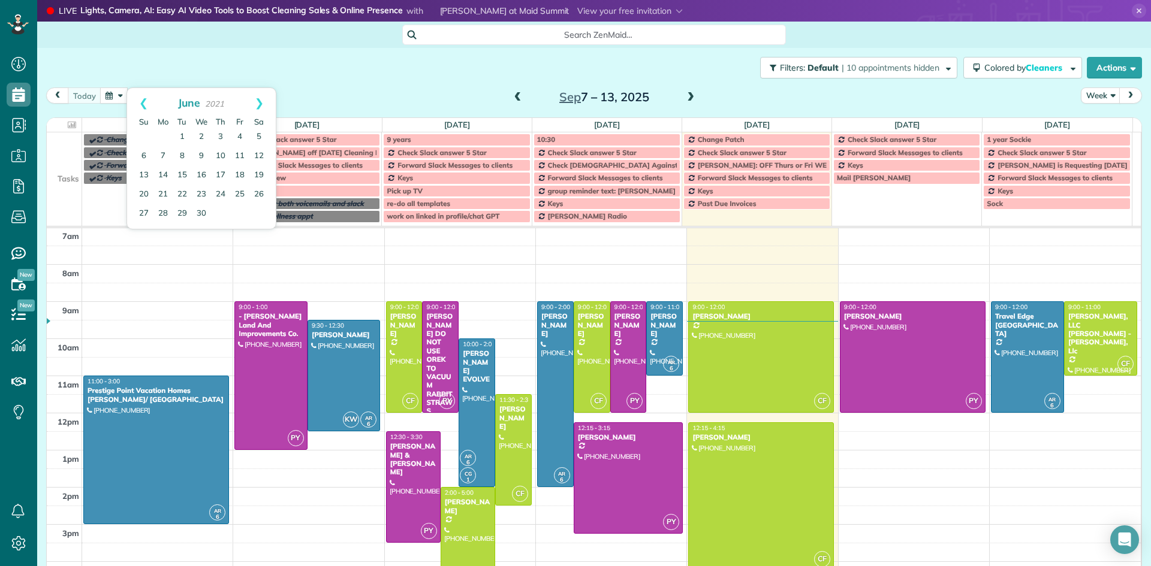
click at [144, 101] on link "Prev" at bounding box center [143, 103] width 33 height 30
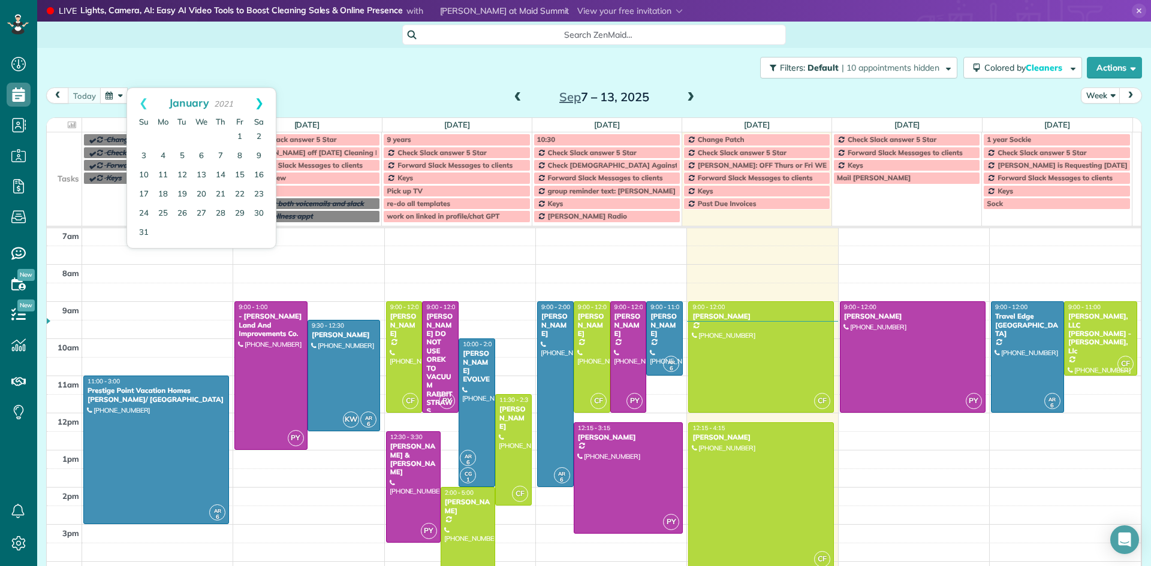
click at [263, 103] on link "Next" at bounding box center [259, 103] width 33 height 30
click at [166, 136] on link "1" at bounding box center [162, 137] width 19 height 19
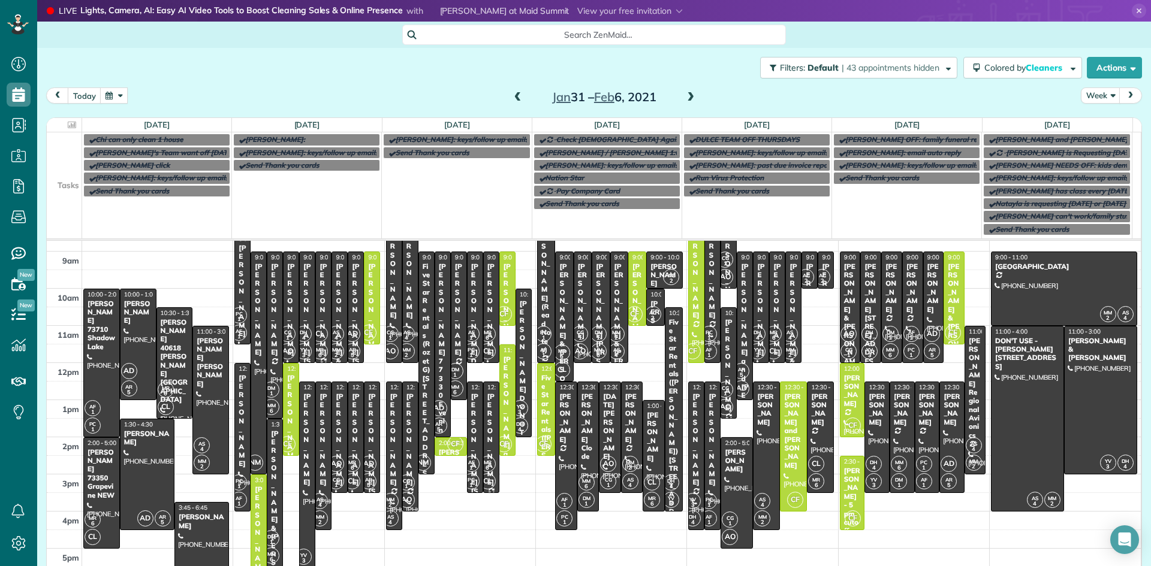
scroll to position [137, 0]
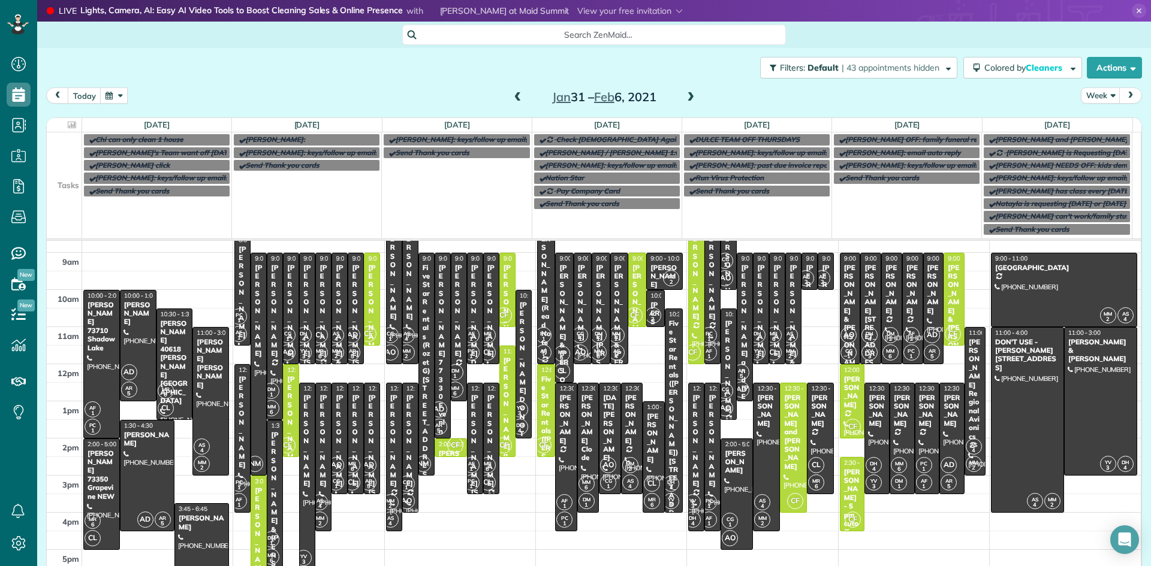
click at [685, 95] on span at bounding box center [690, 97] width 13 height 11
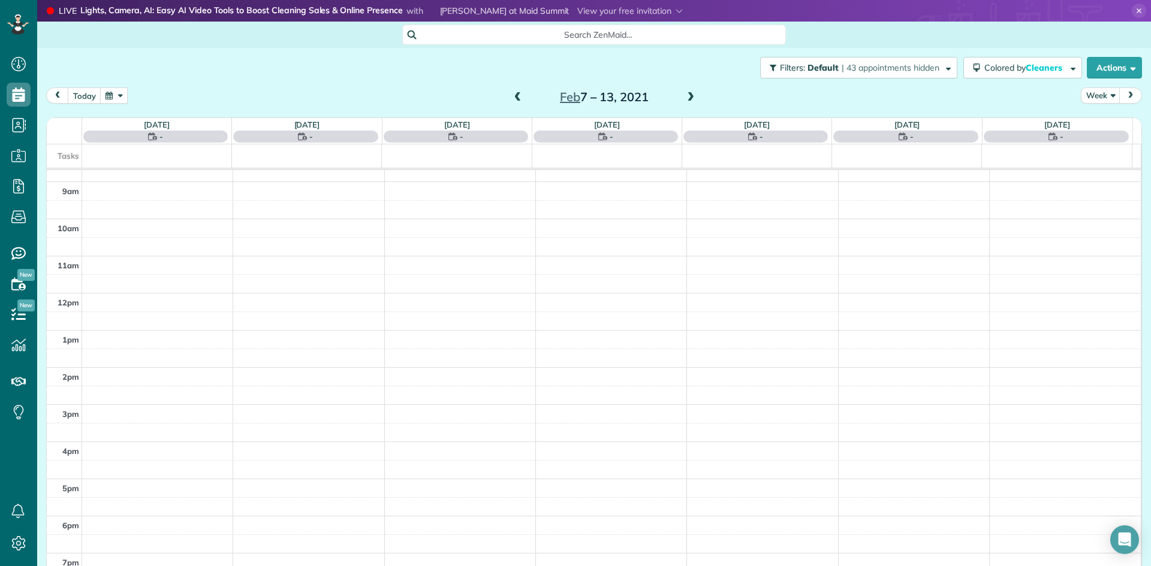
scroll to position [75, 0]
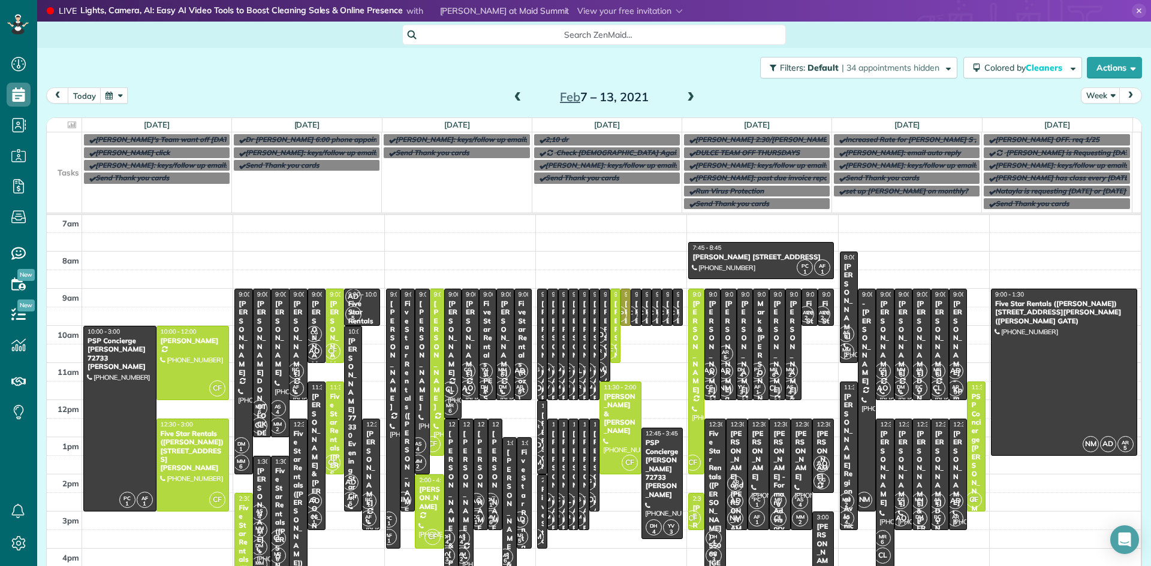
click at [685, 95] on span at bounding box center [690, 97] width 13 height 11
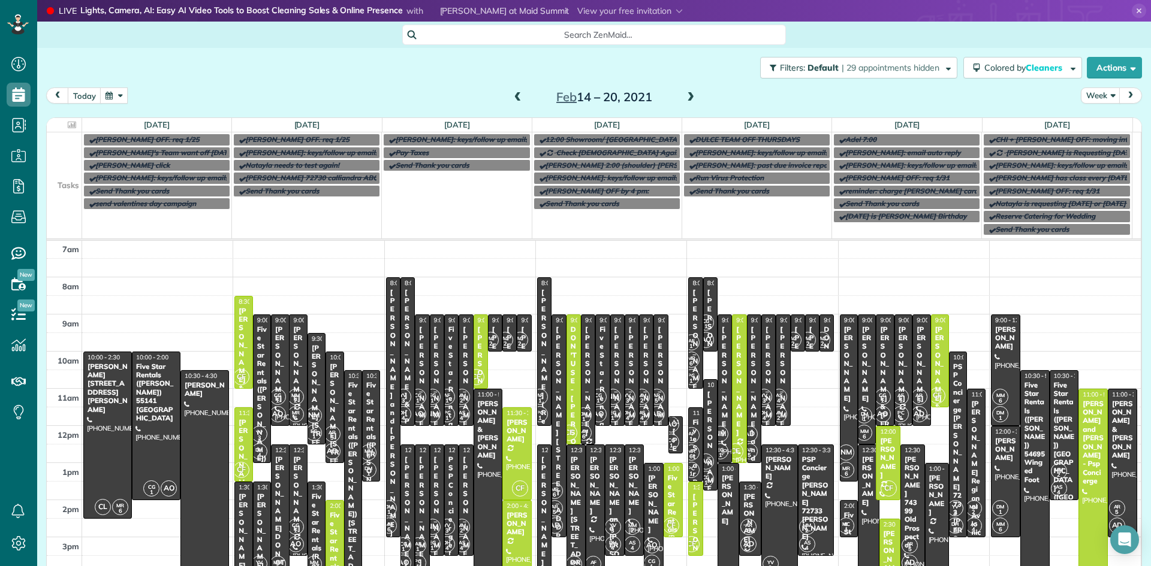
click at [685, 95] on span at bounding box center [690, 97] width 13 height 11
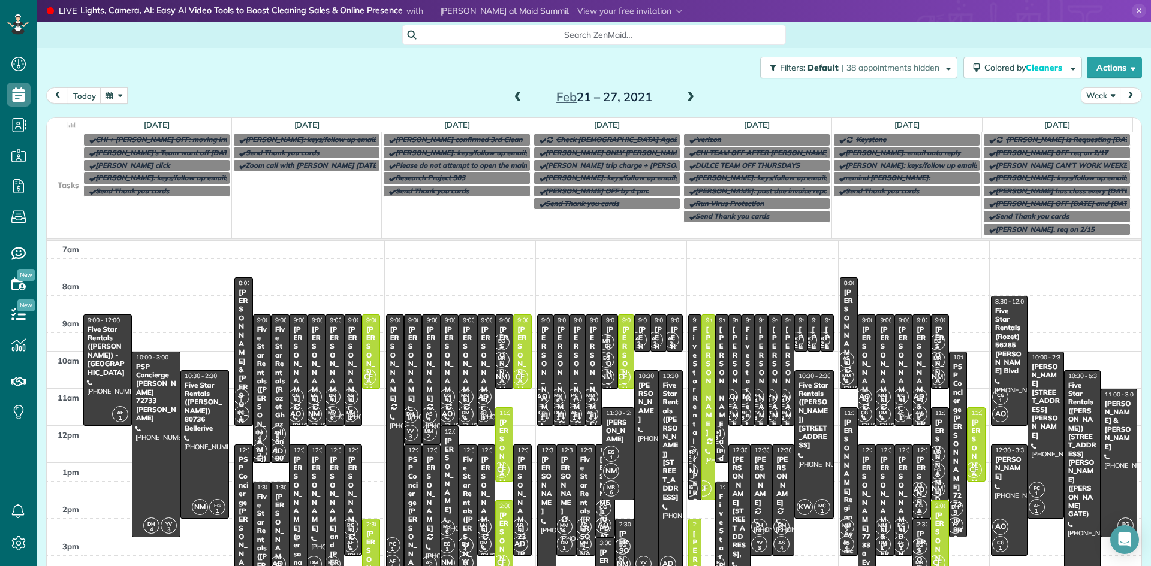
click at [1103, 94] on button "Week" at bounding box center [1101, 96] width 40 height 16
click at [1087, 122] on link "Day" at bounding box center [1128, 123] width 95 height 24
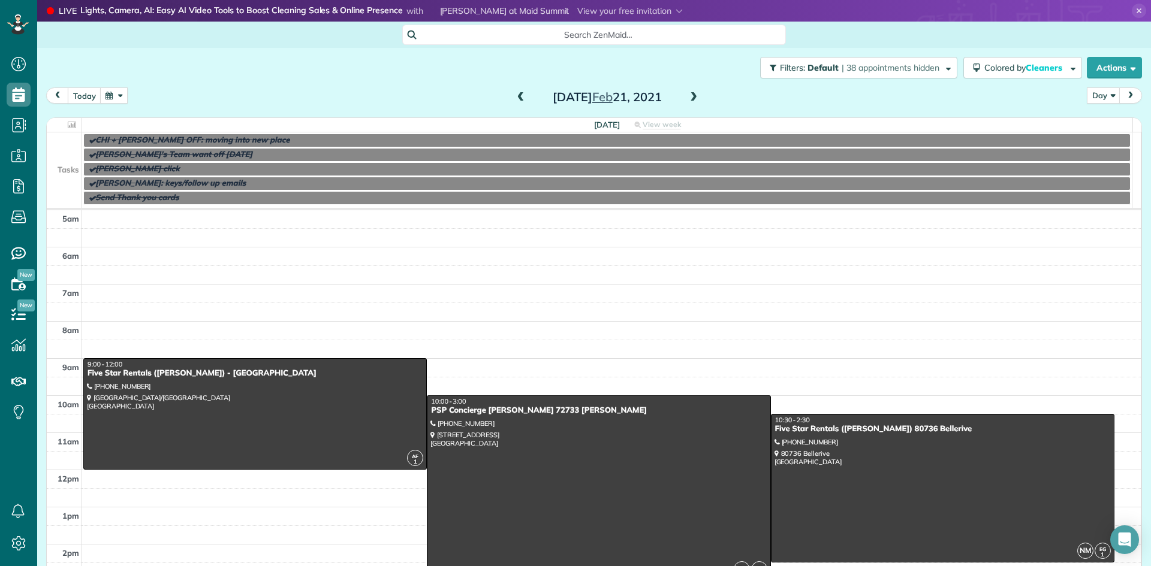
scroll to position [75, 0]
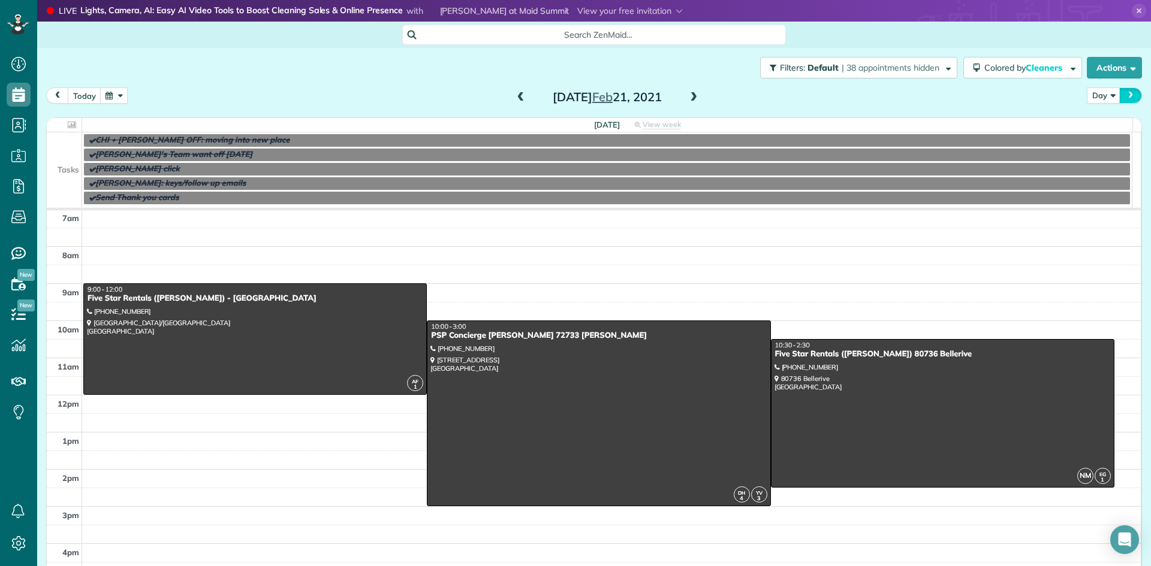
click at [1126, 97] on span "next" at bounding box center [1131, 96] width 10 height 8
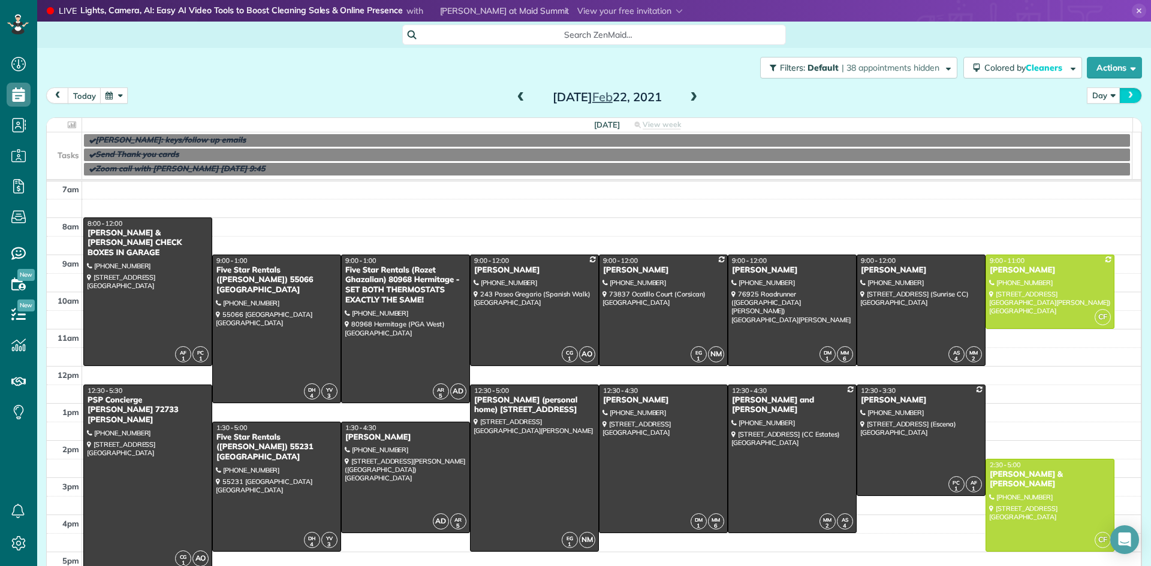
click at [1127, 95] on button "next" at bounding box center [1130, 96] width 23 height 16
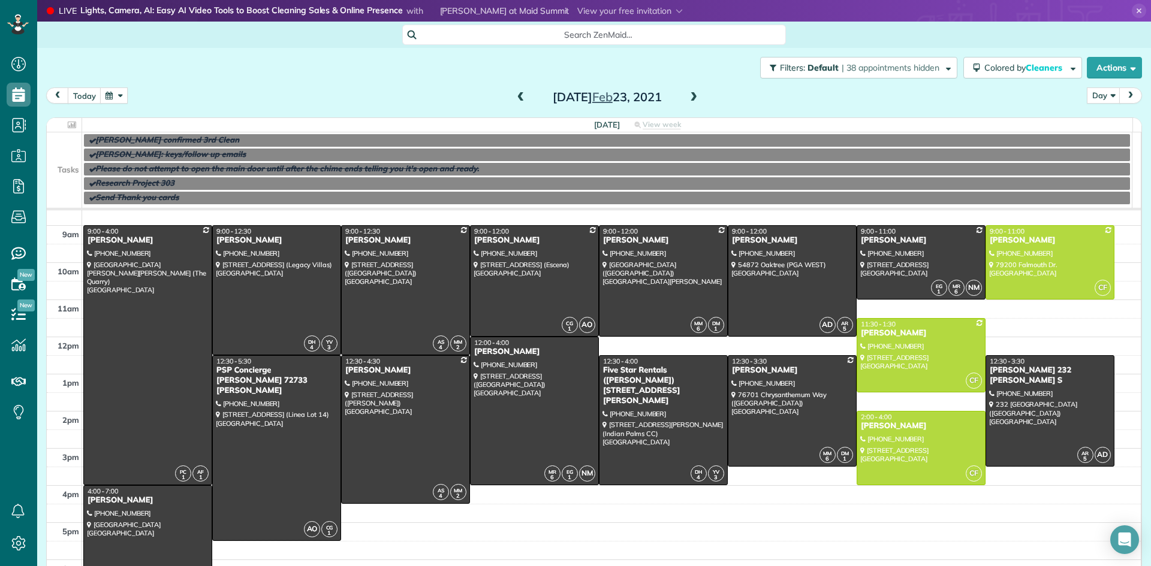
scroll to position [140, 0]
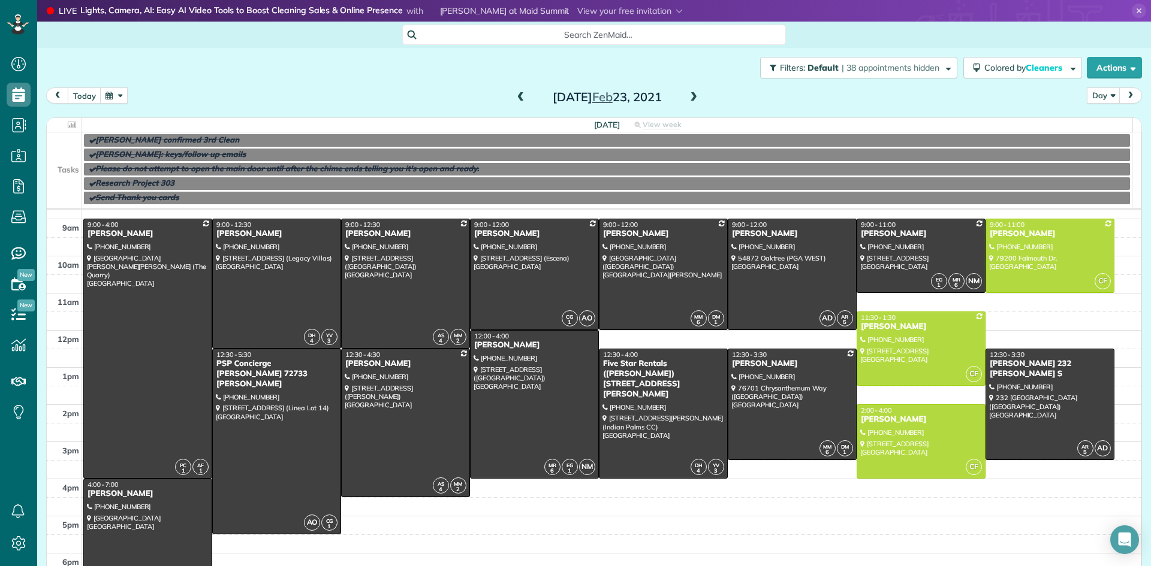
click at [687, 100] on span at bounding box center [693, 97] width 13 height 11
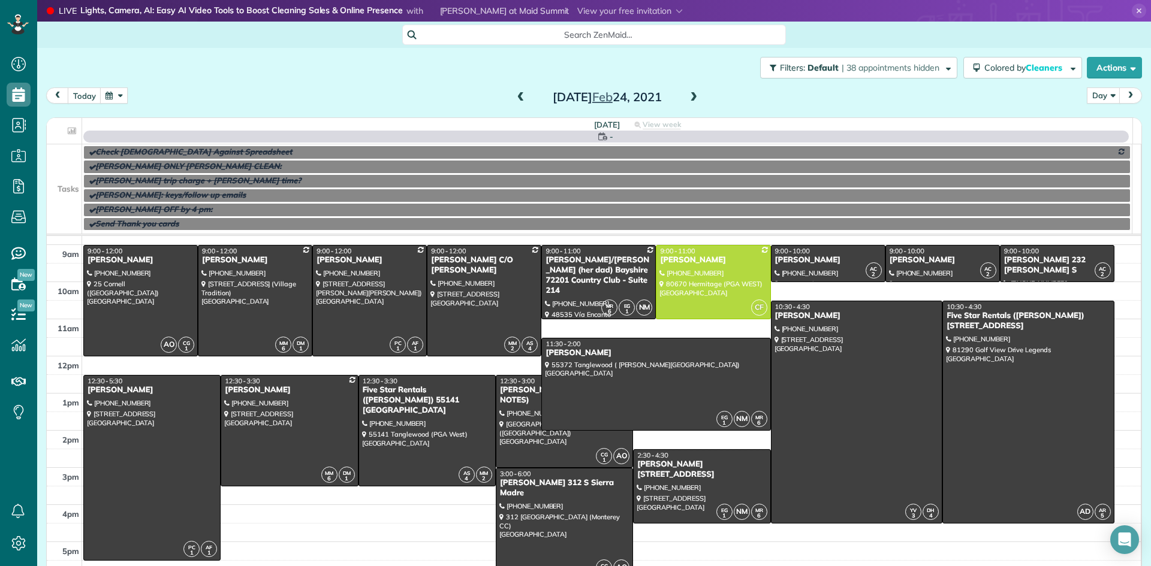
scroll to position [75, 0]
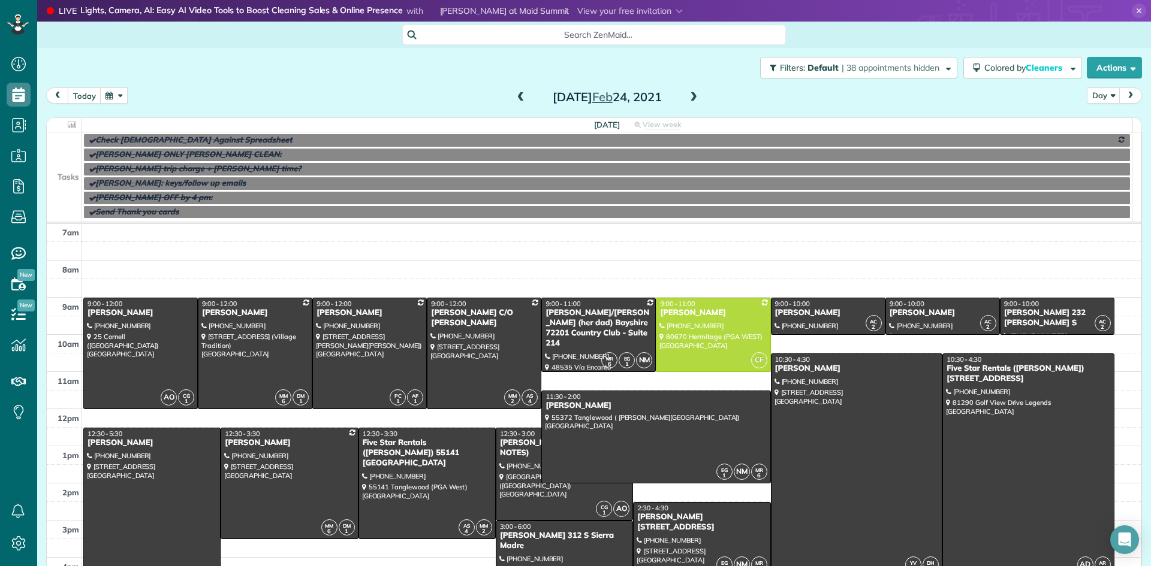
click at [1126, 97] on span "next" at bounding box center [1131, 96] width 10 height 8
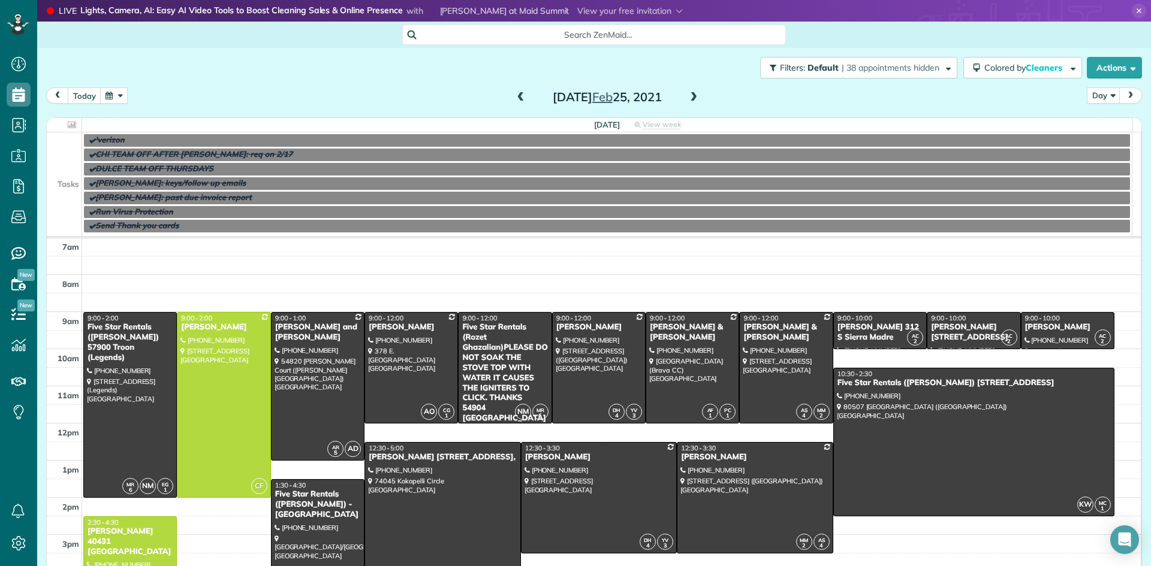
click at [1126, 97] on span "next" at bounding box center [1131, 96] width 10 height 8
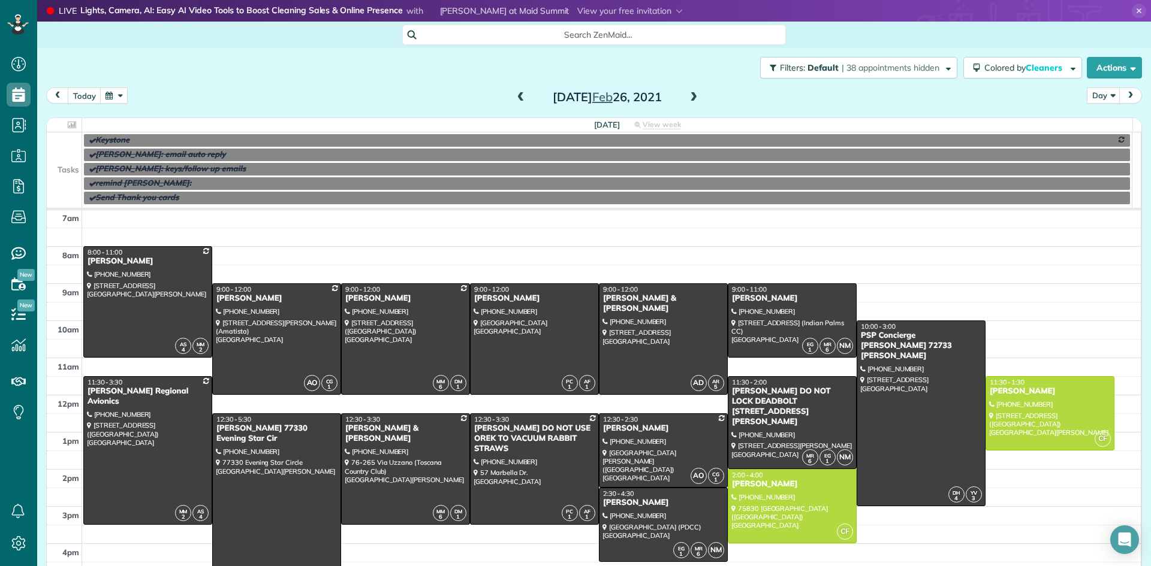
click at [1126, 97] on span "next" at bounding box center [1131, 96] width 10 height 8
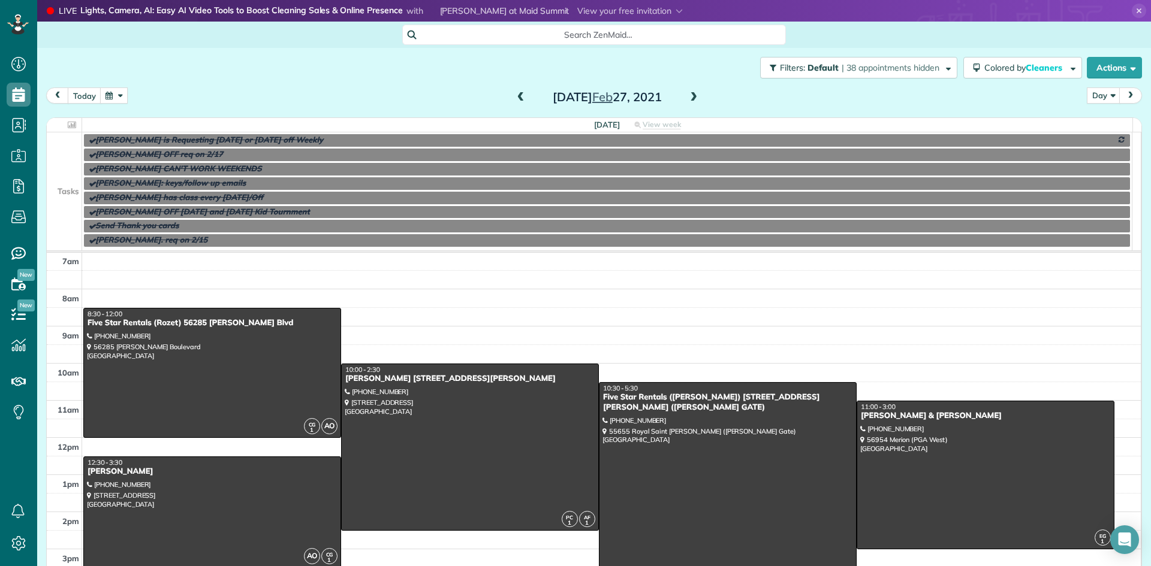
click at [517, 97] on span at bounding box center [520, 97] width 13 height 11
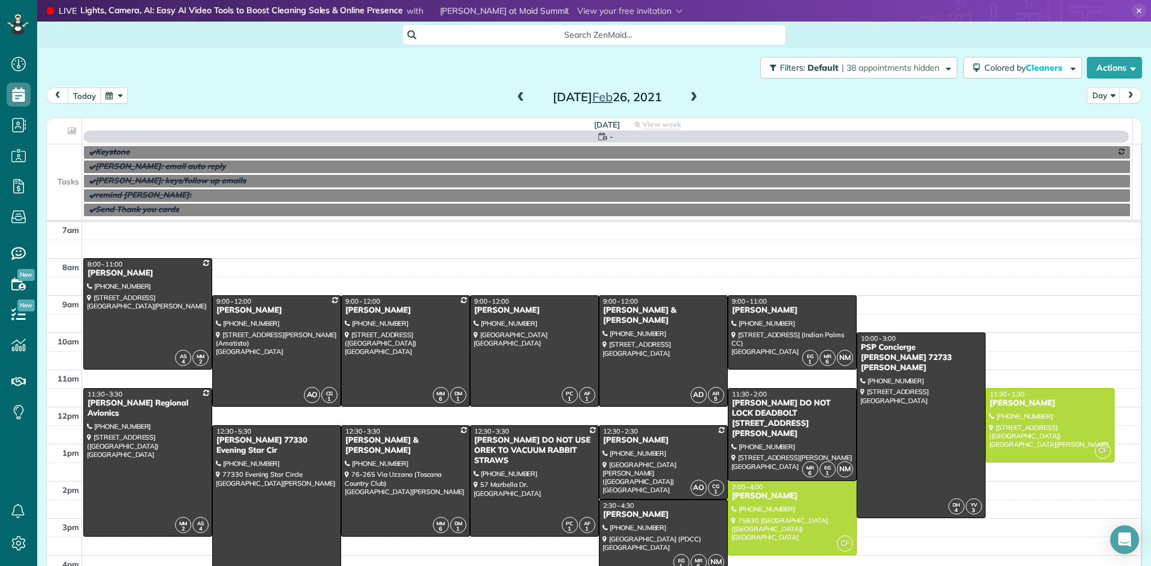
click at [517, 97] on span at bounding box center [520, 97] width 13 height 11
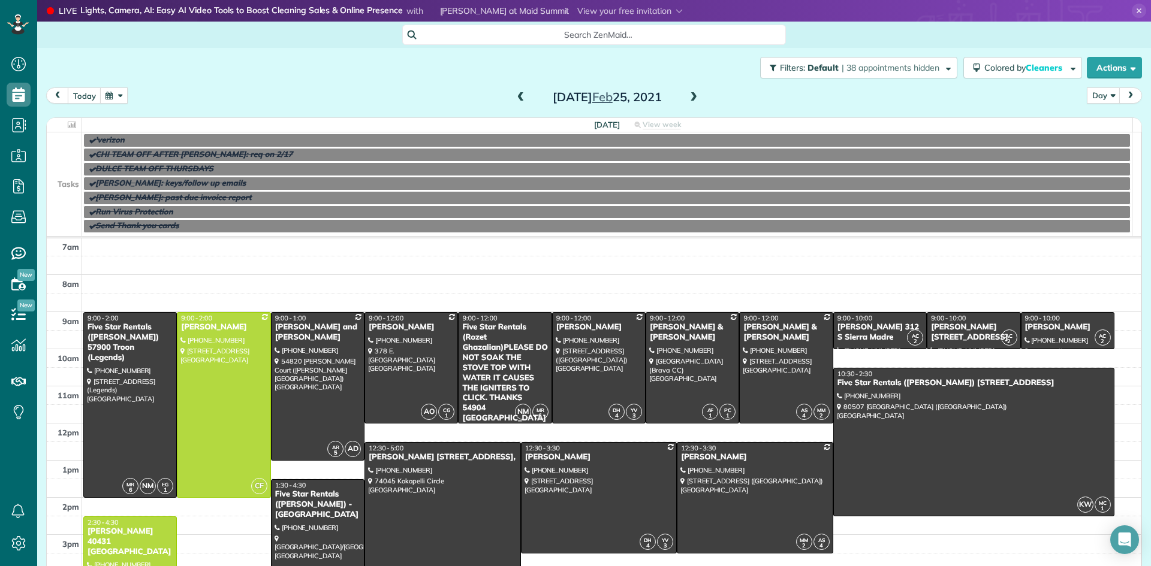
click at [517, 97] on span at bounding box center [520, 97] width 13 height 11
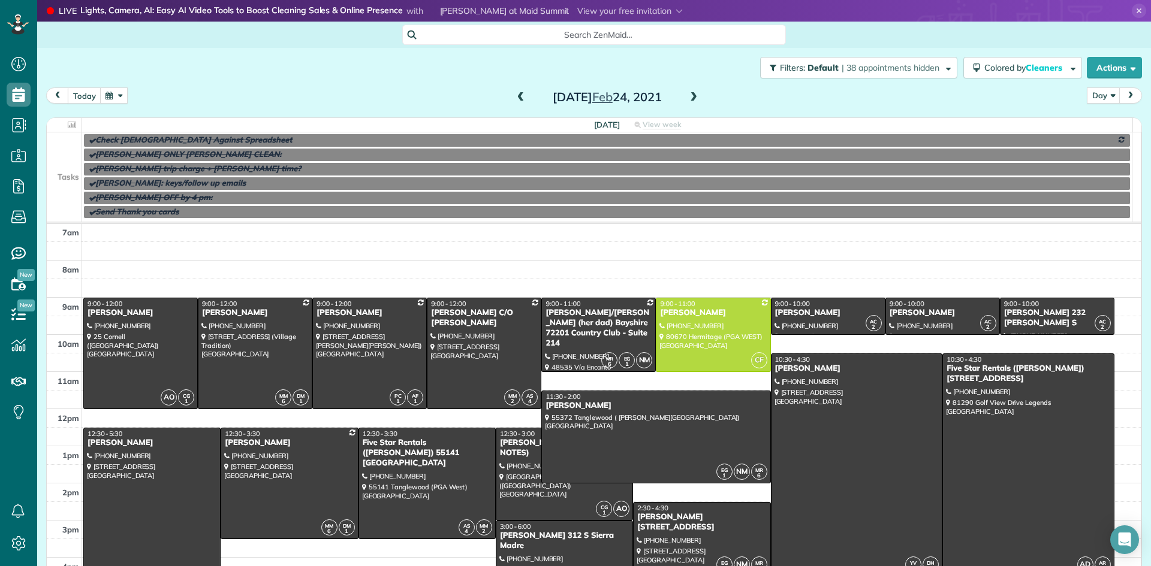
click at [517, 97] on span at bounding box center [520, 97] width 13 height 11
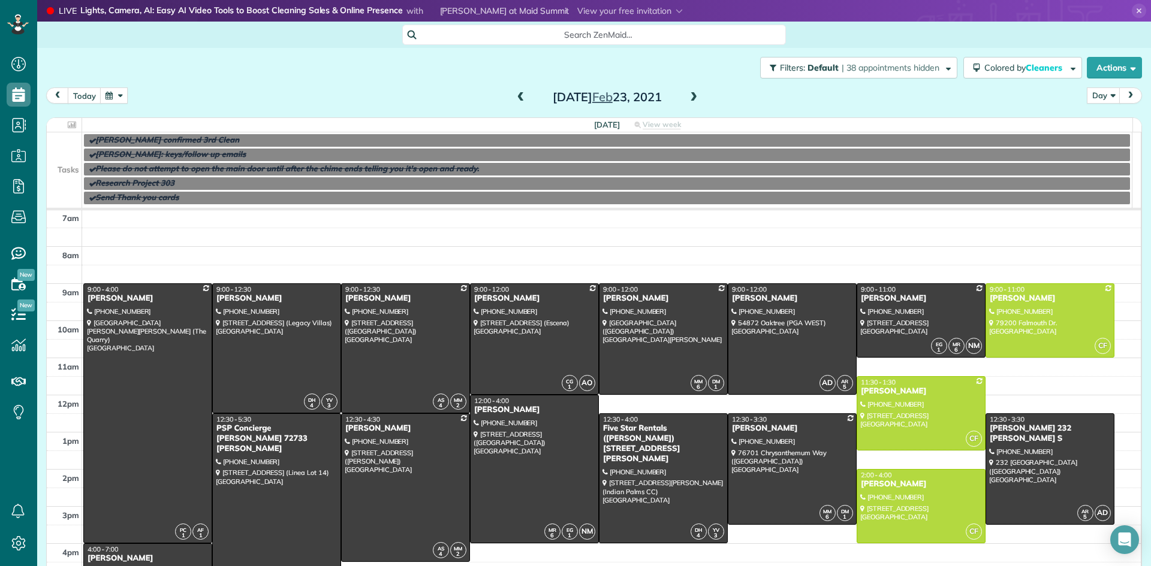
click at [517, 97] on span at bounding box center [520, 97] width 13 height 11
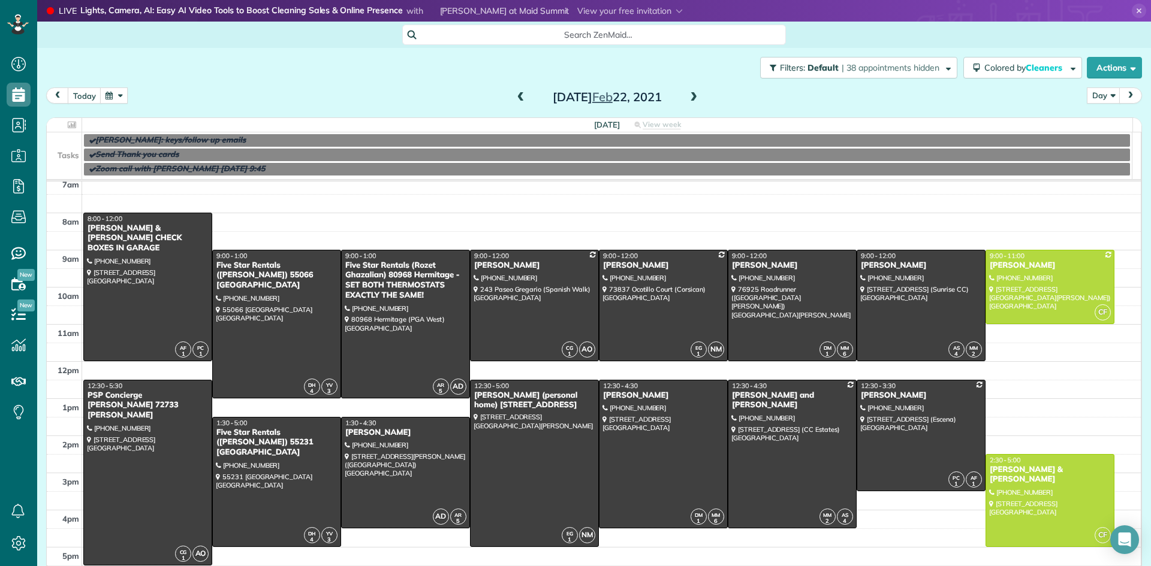
scroll to position [58, 0]
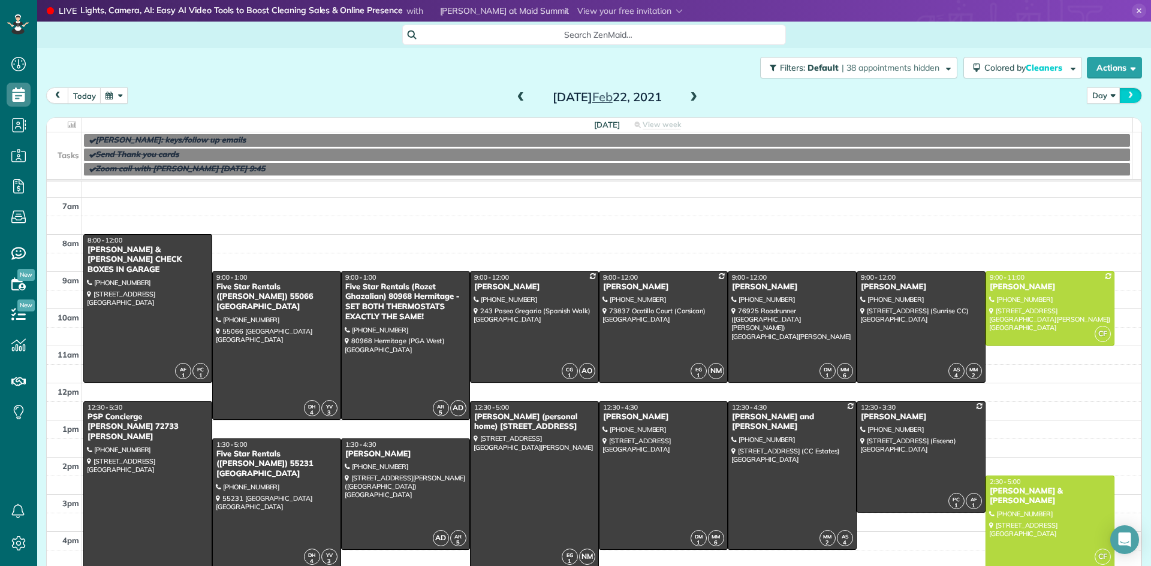
click at [1126, 94] on span "next" at bounding box center [1131, 96] width 10 height 8
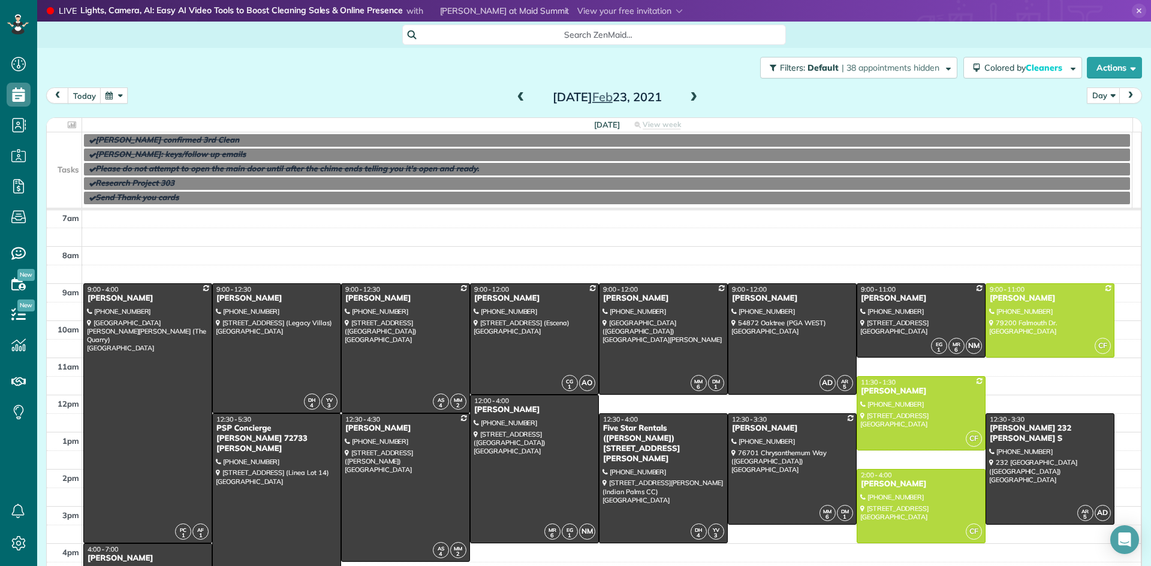
click at [1126, 95] on span "next" at bounding box center [1131, 96] width 10 height 8
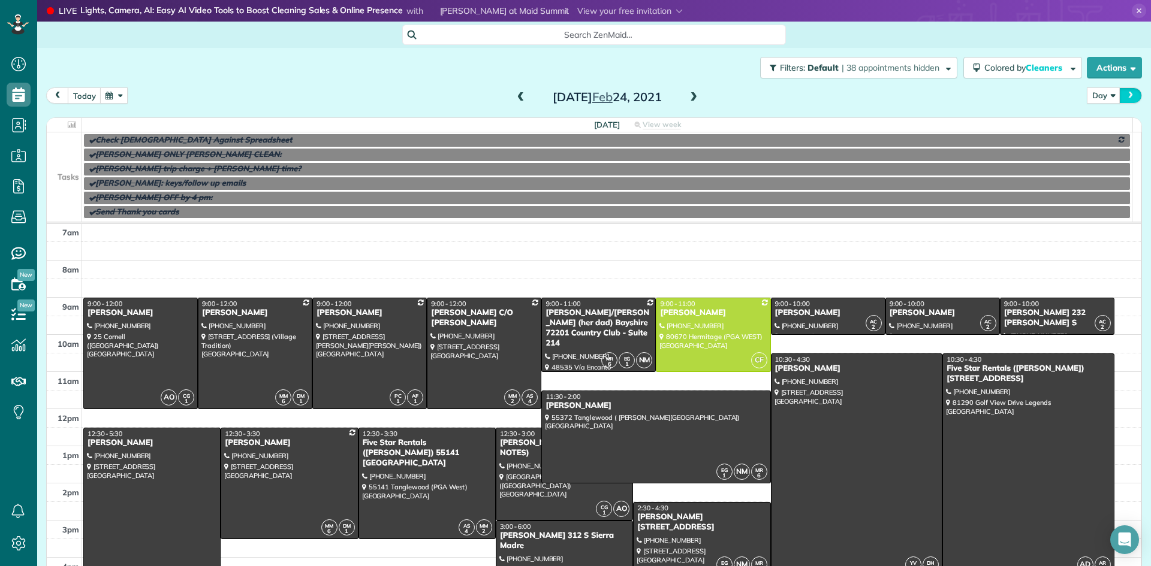
click at [1126, 95] on span "next" at bounding box center [1131, 96] width 10 height 8
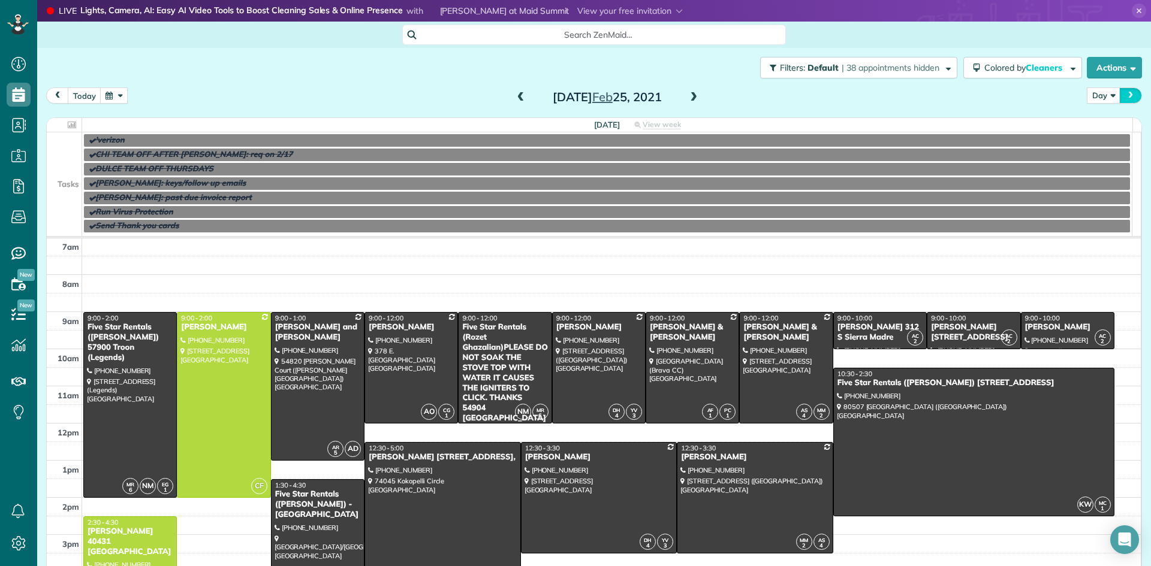
click at [1126, 95] on span "next" at bounding box center [1131, 96] width 10 height 8
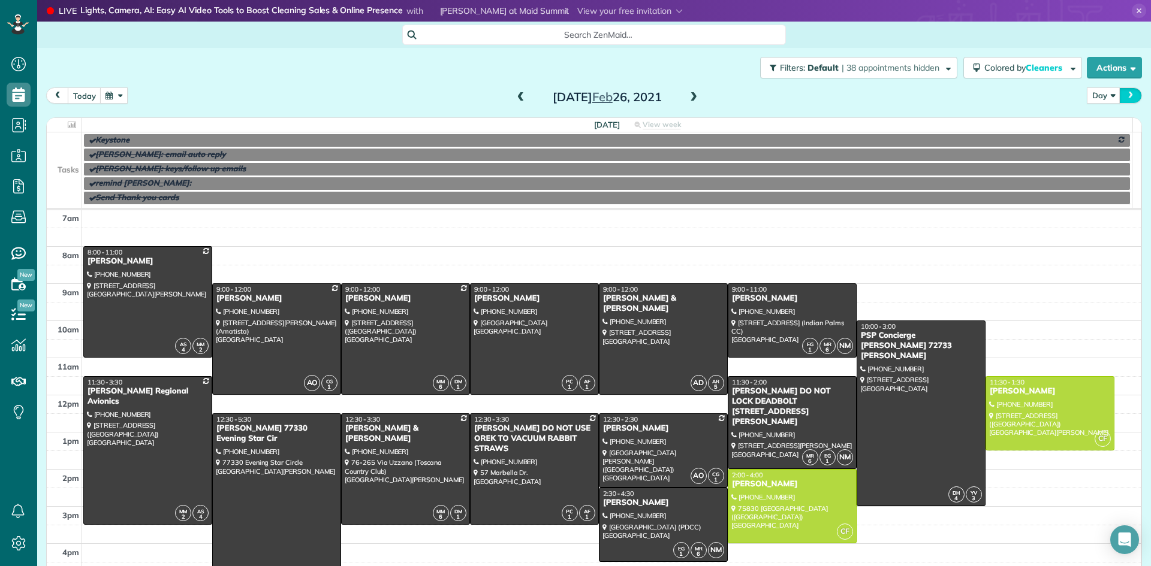
click at [1126, 95] on span "next" at bounding box center [1131, 96] width 10 height 8
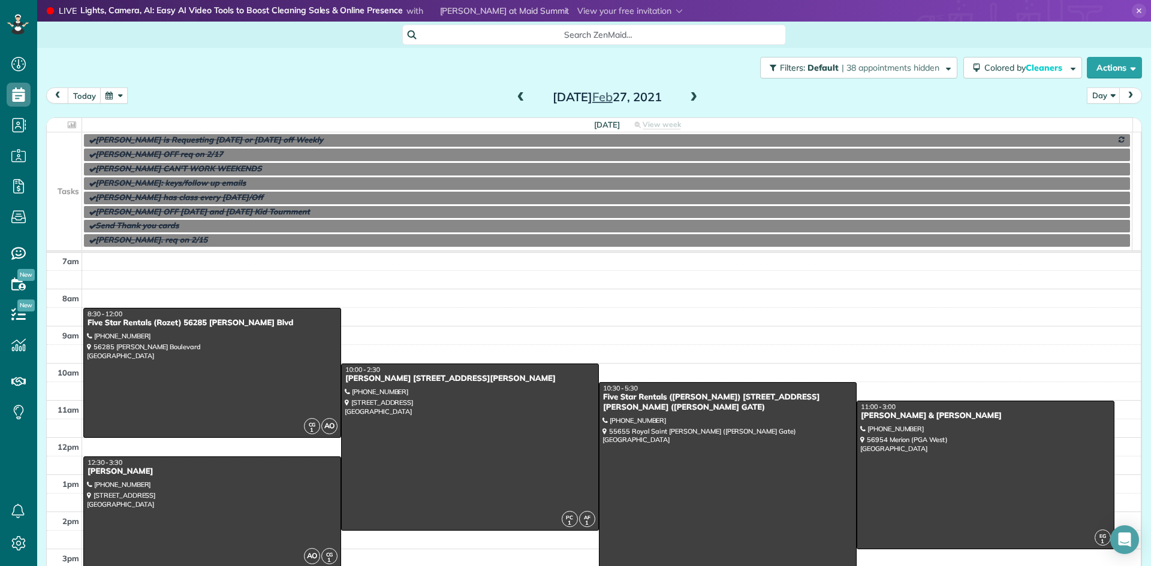
click at [1126, 95] on span "next" at bounding box center [1131, 96] width 10 height 8
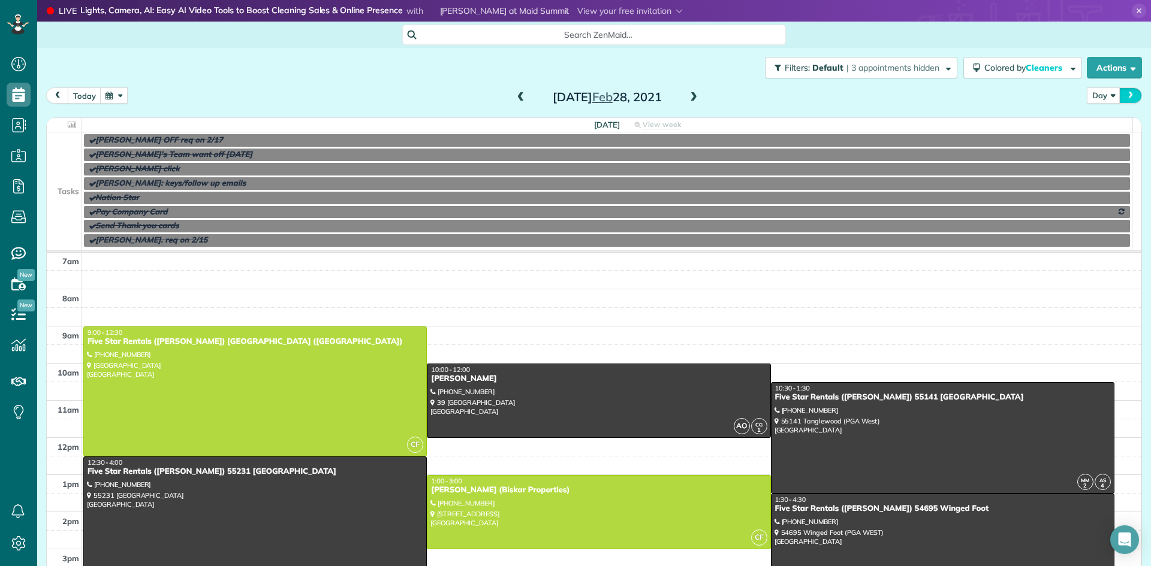
click at [1126, 95] on span "next" at bounding box center [1131, 96] width 10 height 8
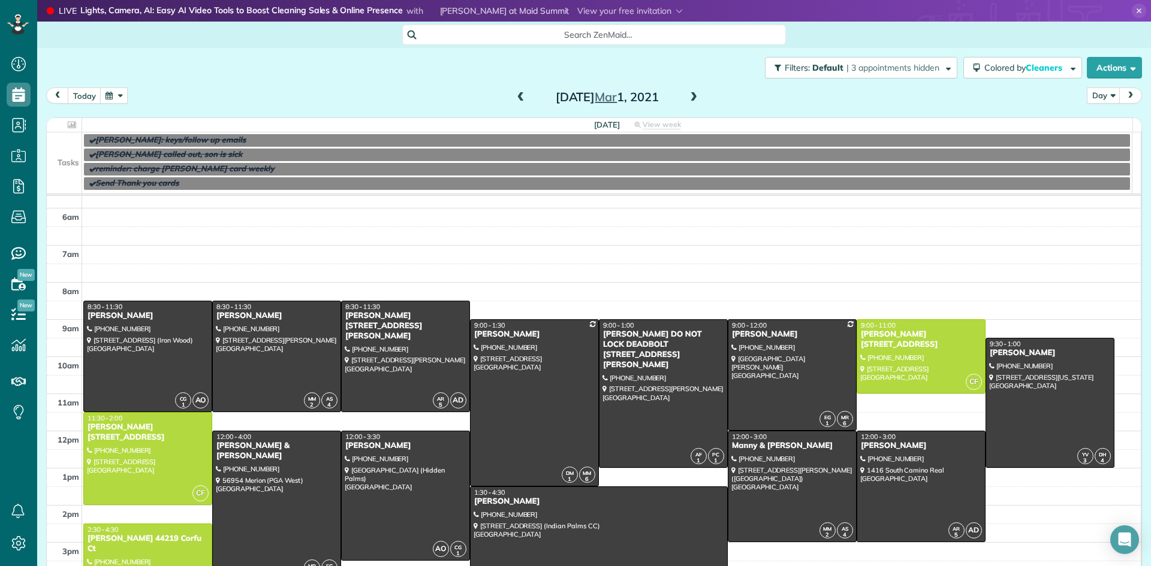
scroll to position [20, 0]
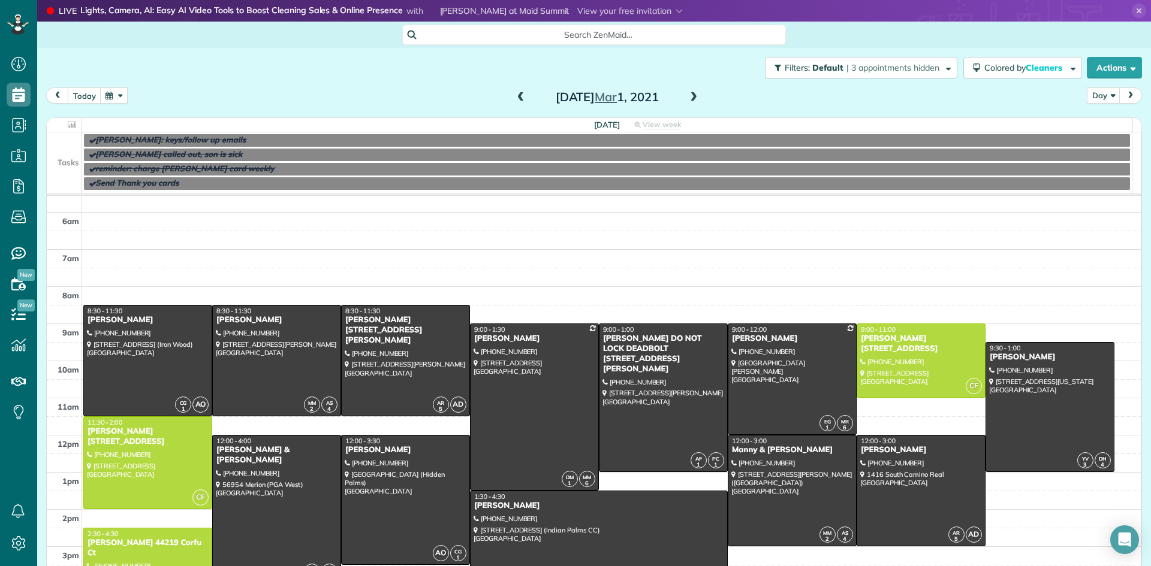
click at [1126, 97] on span "next" at bounding box center [1131, 96] width 10 height 8
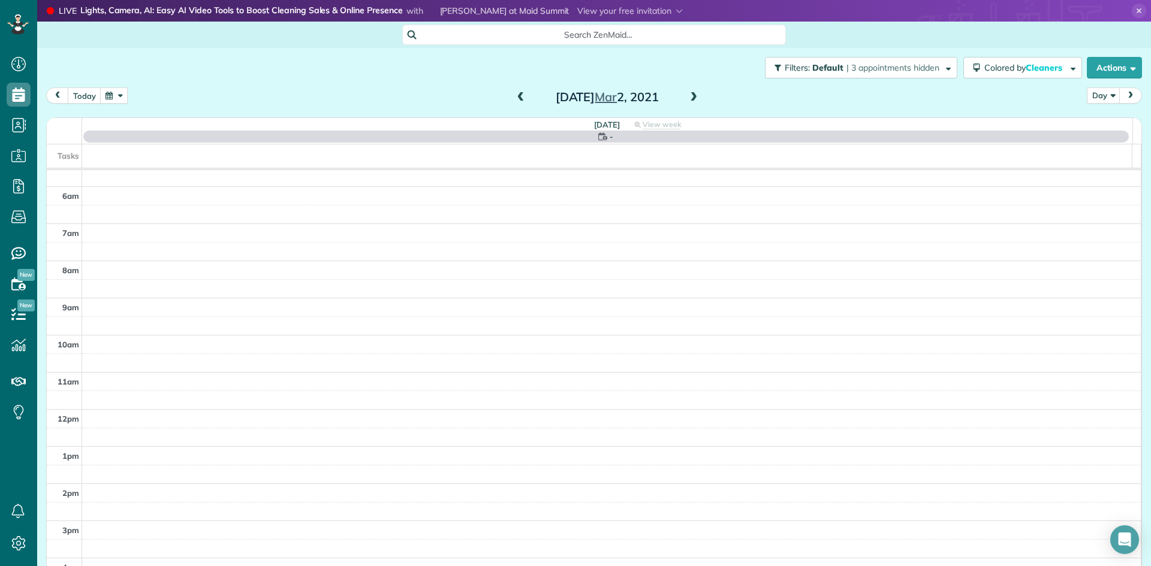
scroll to position [75, 0]
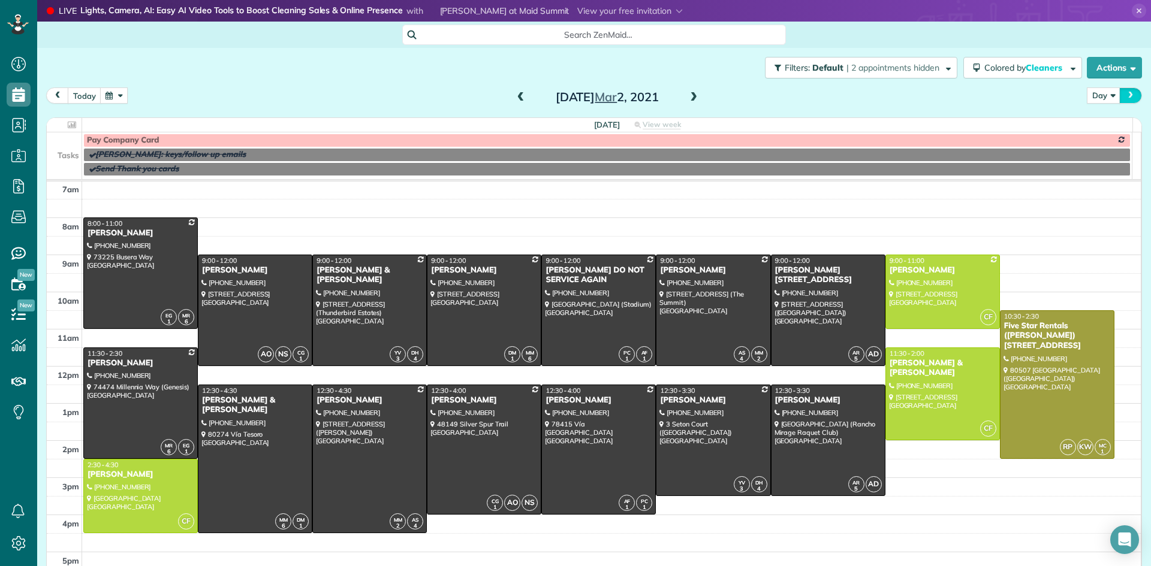
click at [1126, 97] on span "next" at bounding box center [1131, 96] width 10 height 8
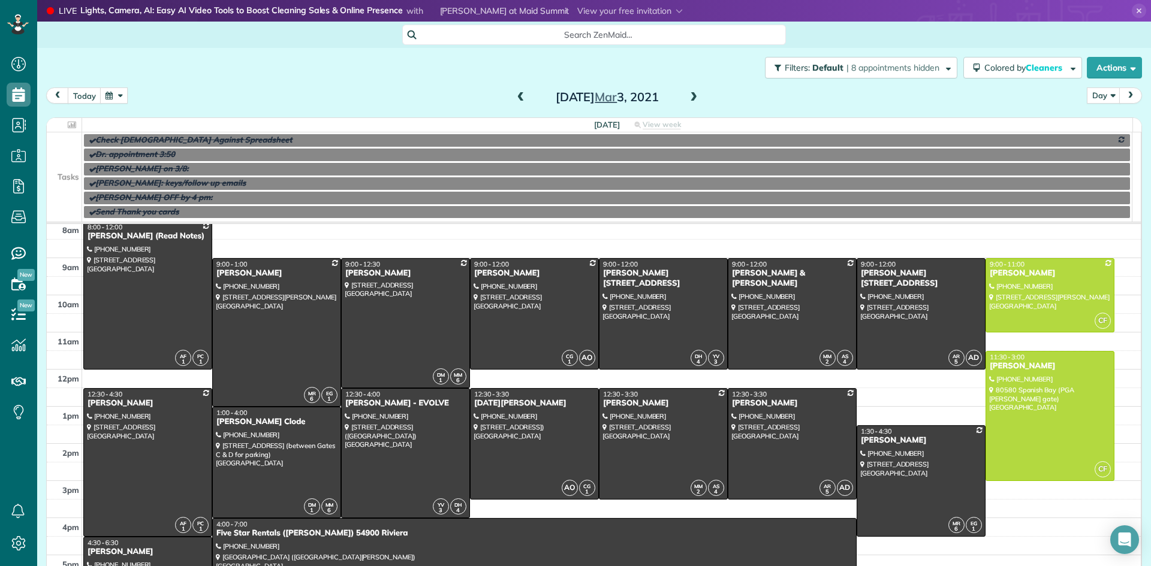
scroll to position [135, 0]
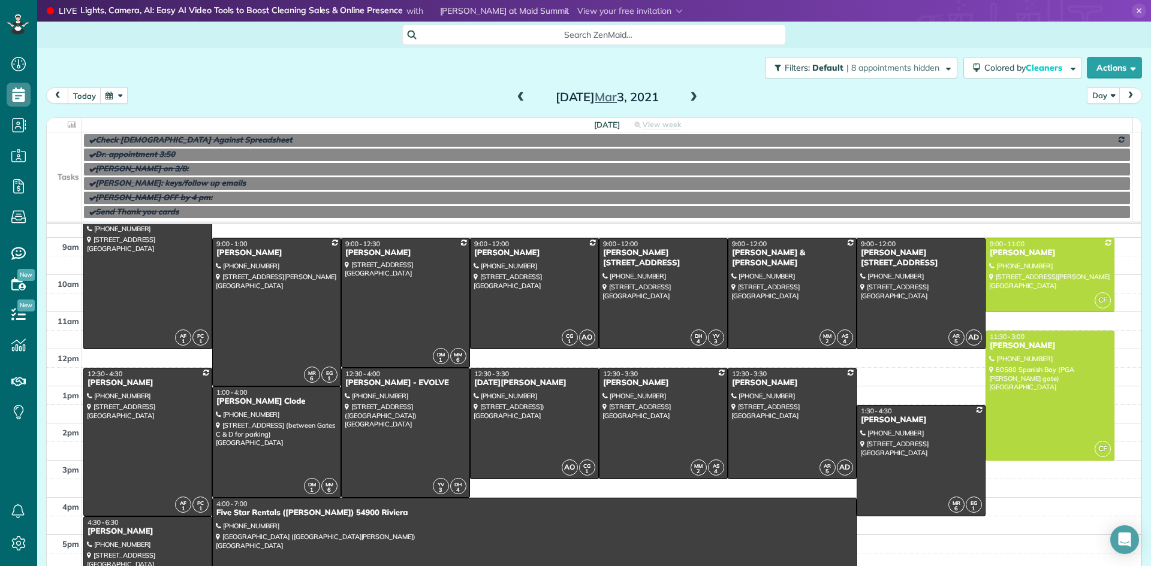
click at [1126, 97] on span "next" at bounding box center [1131, 96] width 10 height 8
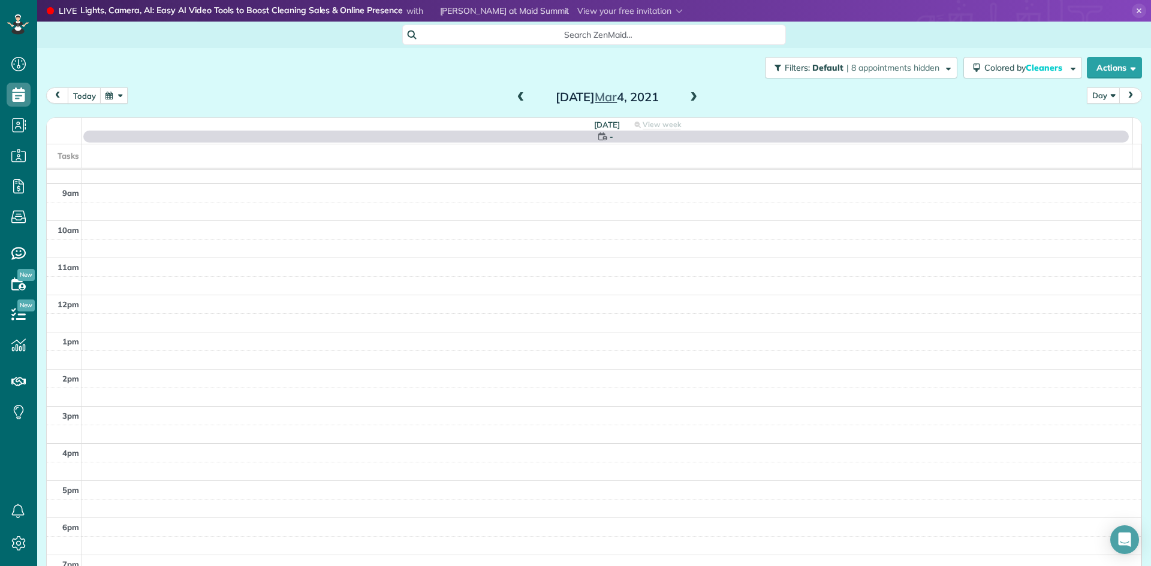
scroll to position [75, 0]
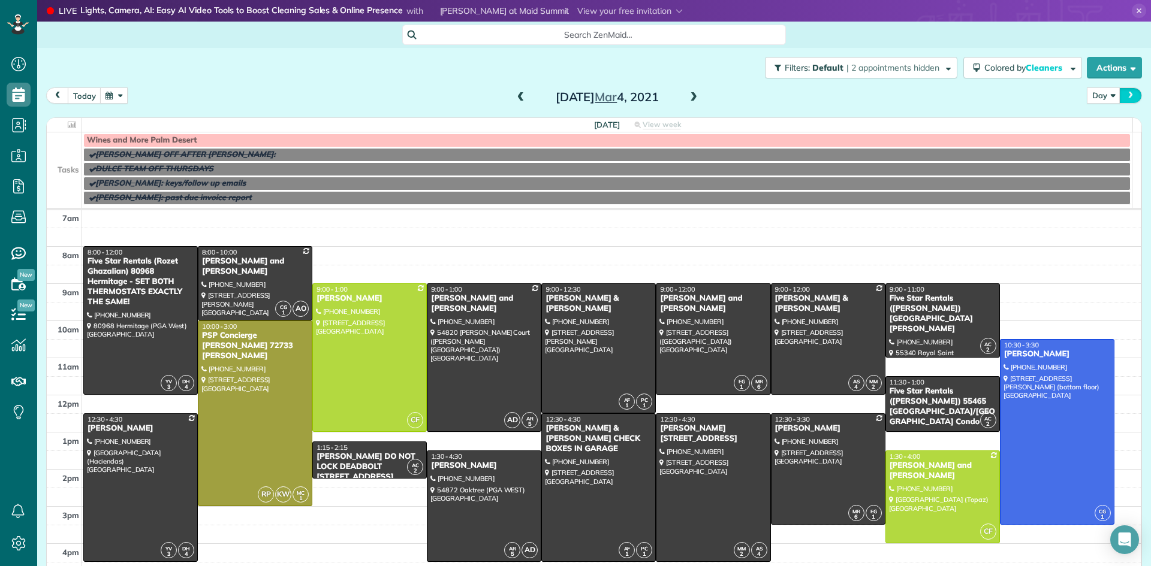
click at [1126, 97] on span "next" at bounding box center [1131, 96] width 10 height 8
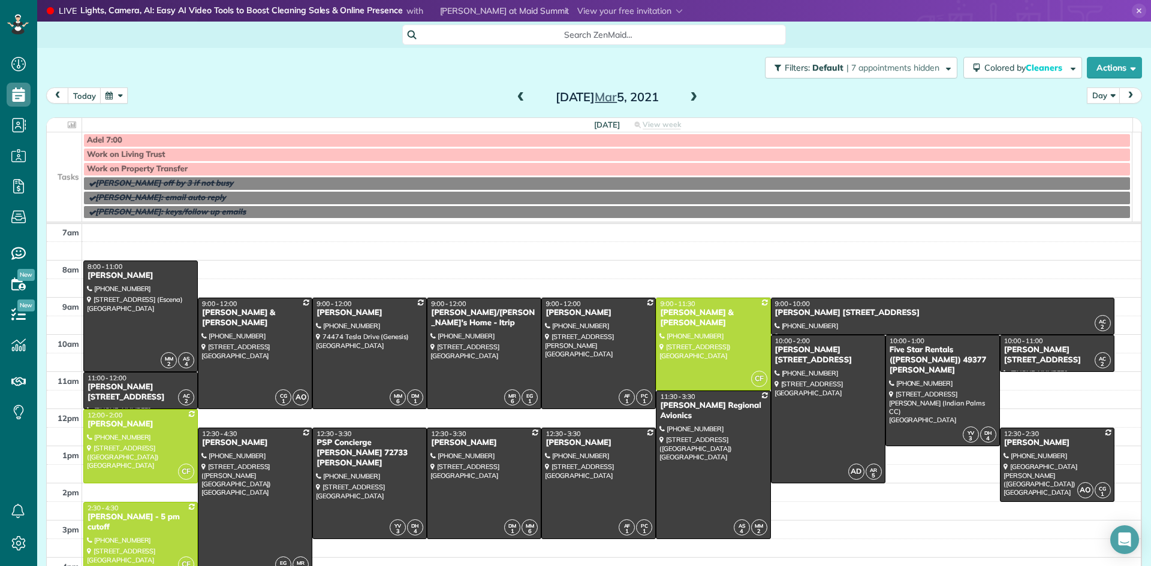
click at [111, 97] on button "button" at bounding box center [114, 96] width 28 height 16
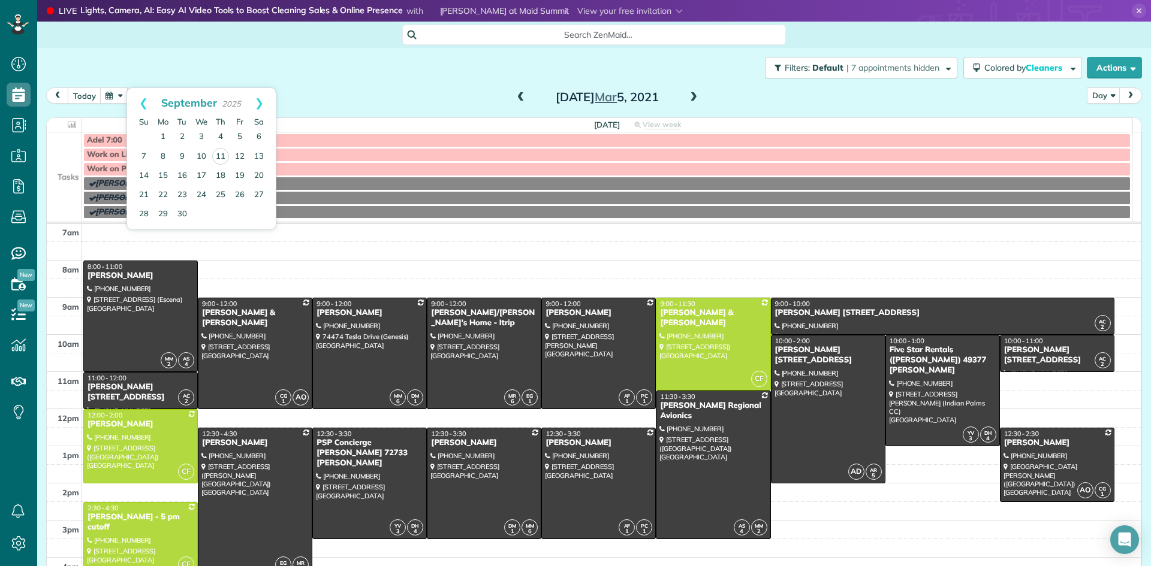
drag, startPoint x: 370, startPoint y: 83, endPoint x: 550, endPoint y: 79, distance: 179.9
click at [371, 83] on div "Filters: Default | 7 appointments hidden Colored by Cleaners Color by Cleaner C…" at bounding box center [594, 68] width 1114 height 40
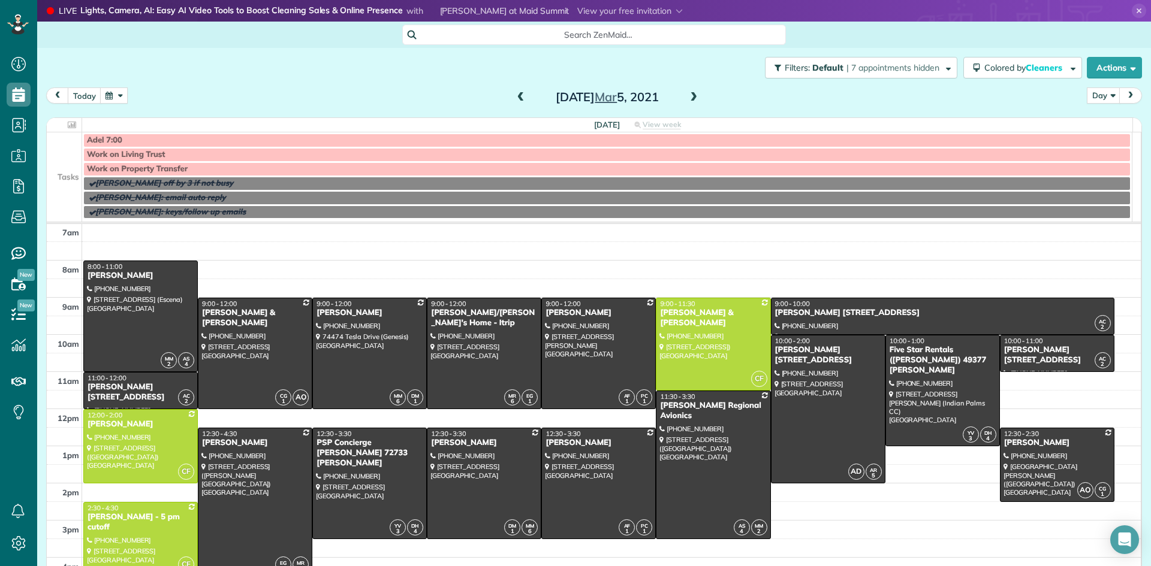
click at [688, 96] on span at bounding box center [693, 97] width 13 height 11
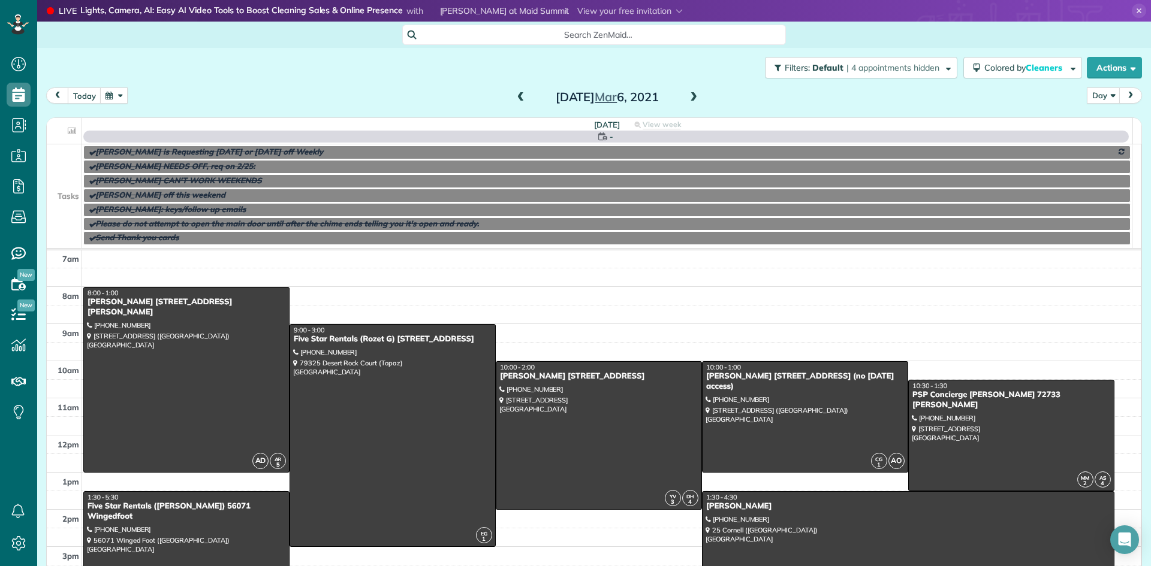
click at [688, 96] on span at bounding box center [693, 97] width 13 height 11
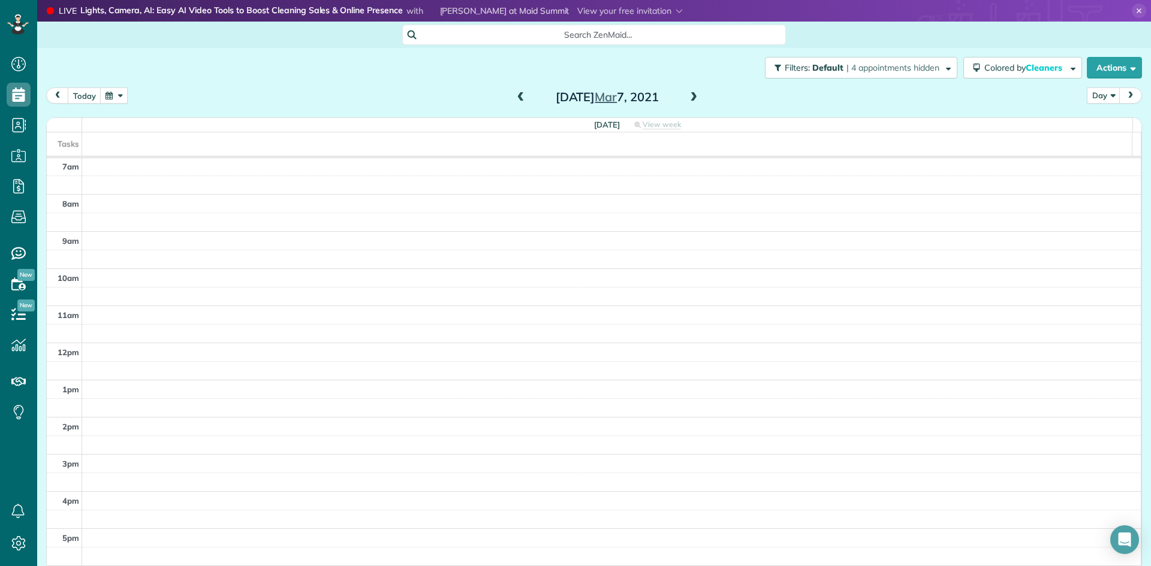
click at [688, 96] on span at bounding box center [693, 97] width 13 height 11
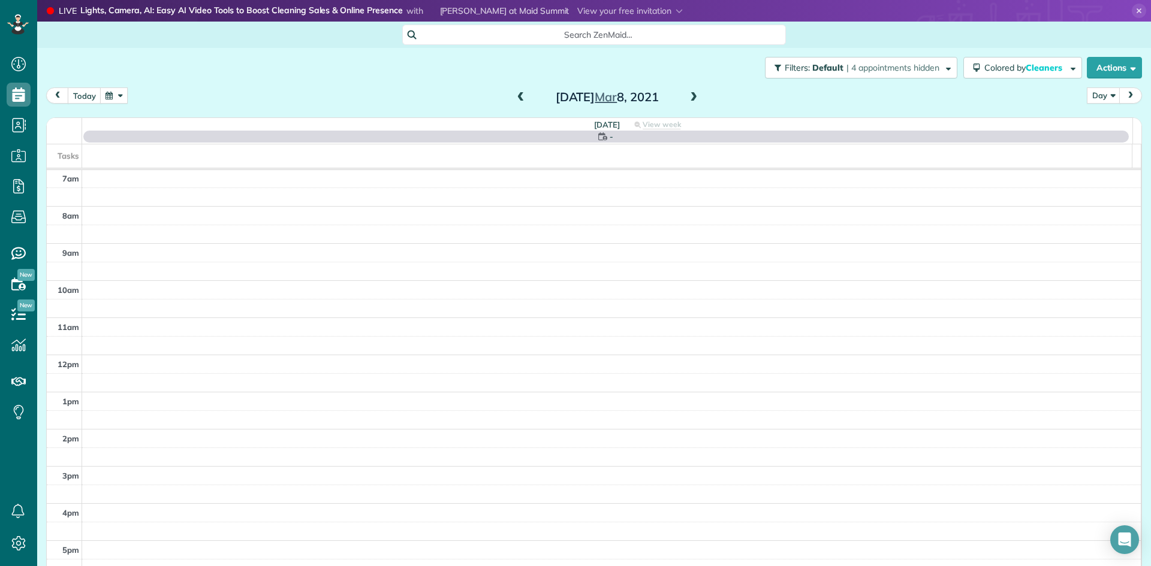
click at [688, 96] on span at bounding box center [693, 97] width 13 height 11
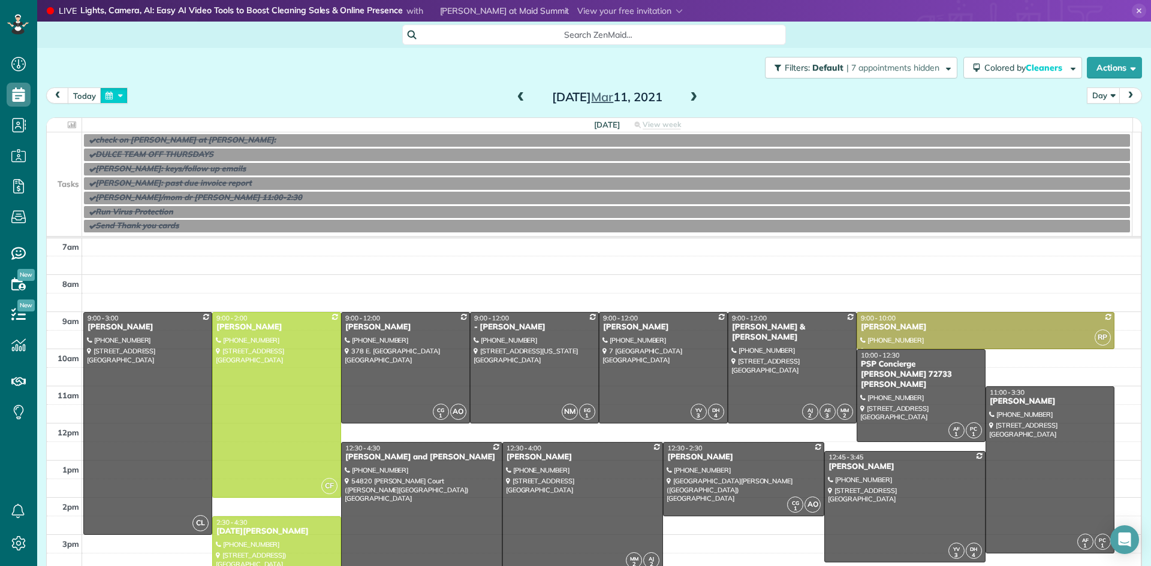
click at [111, 97] on button "button" at bounding box center [114, 96] width 28 height 16
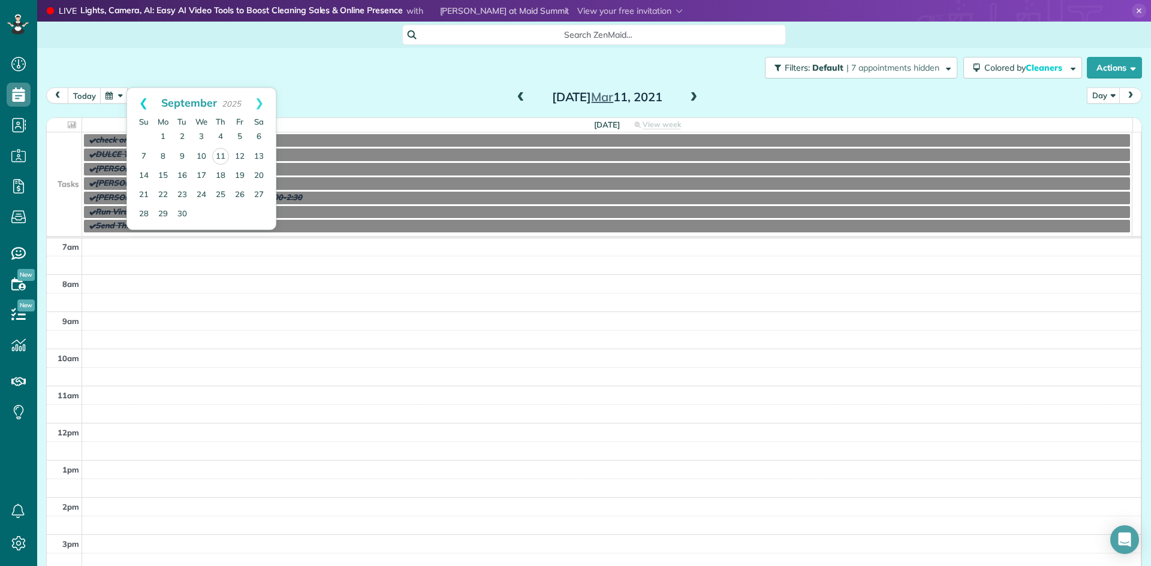
click at [145, 101] on link "Prev" at bounding box center [143, 103] width 33 height 30
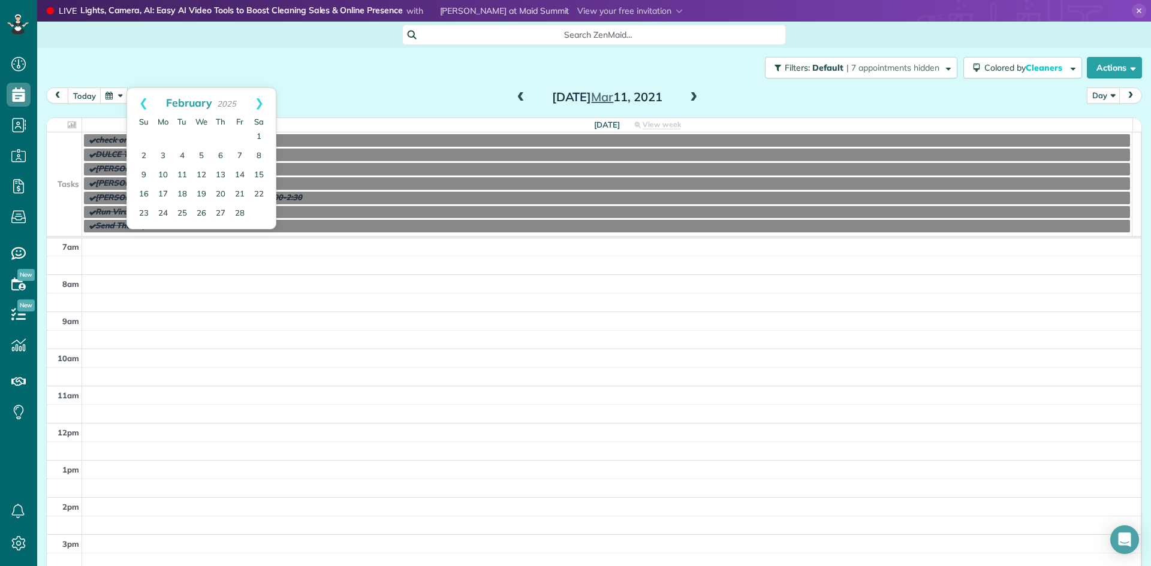
click at [145, 101] on link "Prev" at bounding box center [143, 103] width 33 height 30
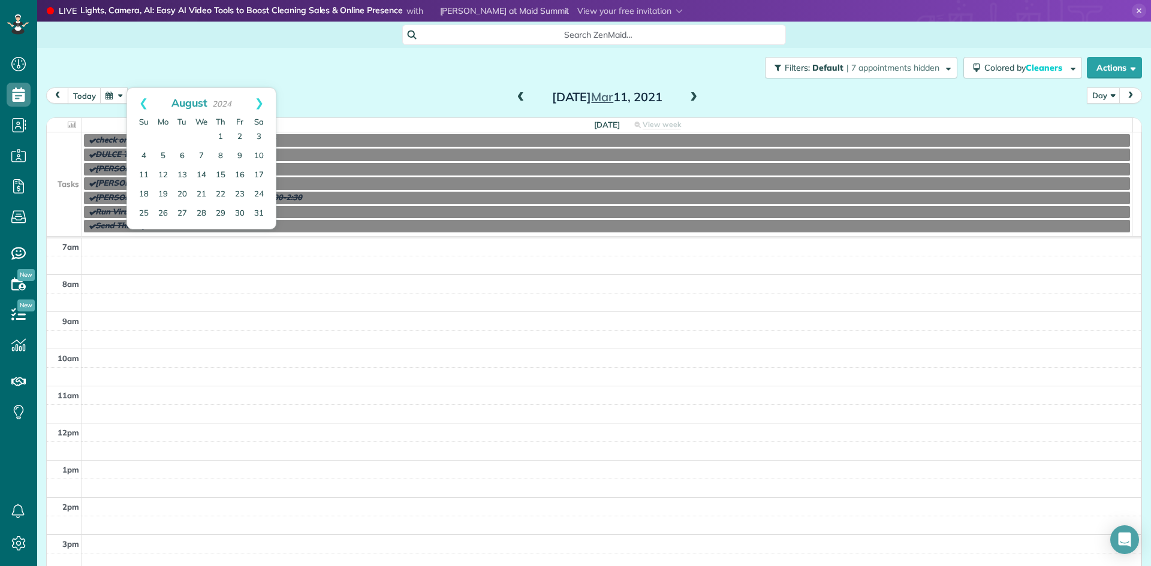
click at [145, 101] on link "Prev" at bounding box center [143, 103] width 33 height 30
click at [144, 102] on link "Prev" at bounding box center [143, 103] width 33 height 30
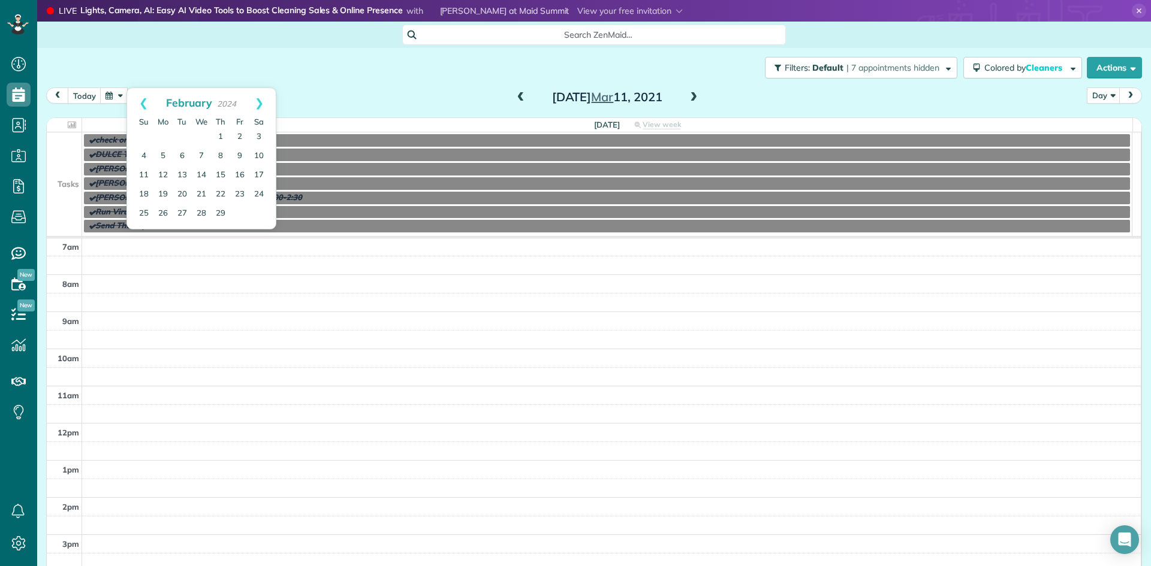
click at [144, 102] on link "Prev" at bounding box center [143, 103] width 33 height 30
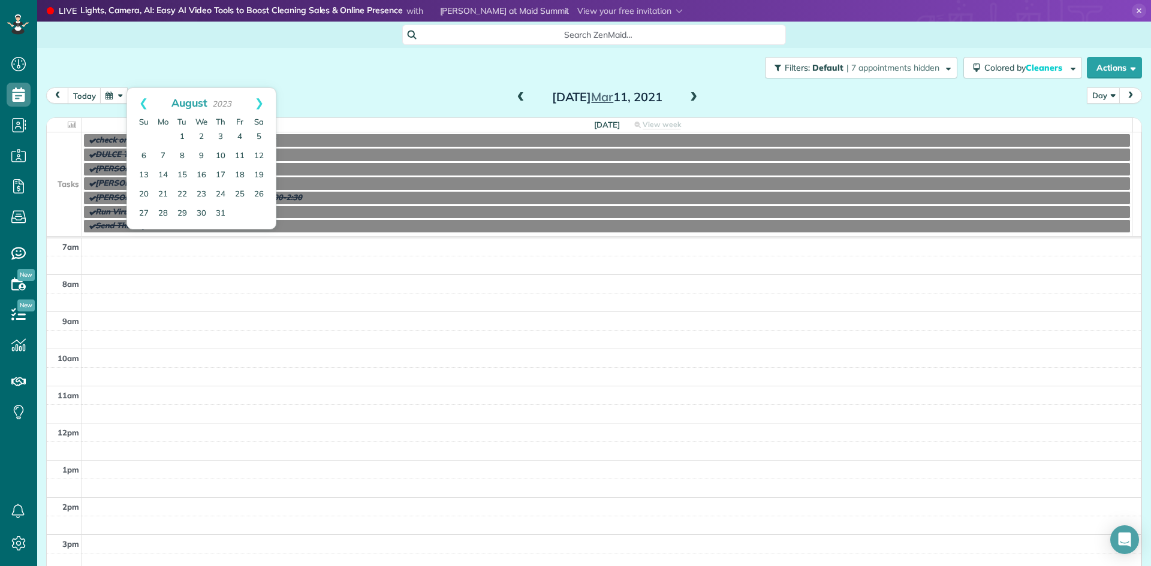
click at [144, 102] on link "Prev" at bounding box center [143, 103] width 33 height 30
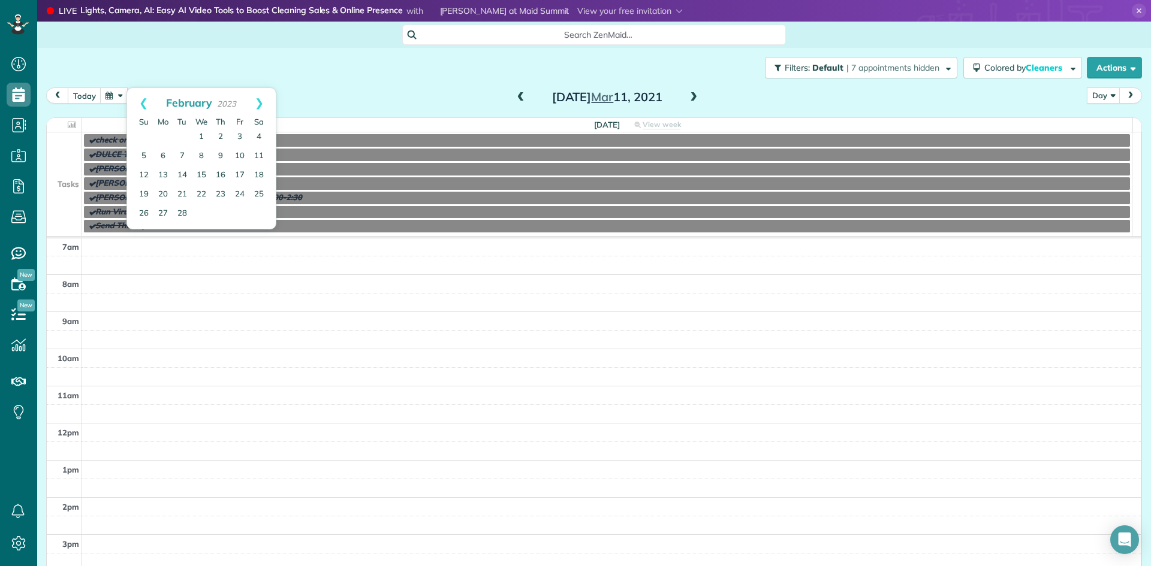
click at [144, 103] on link "Prev" at bounding box center [143, 103] width 33 height 30
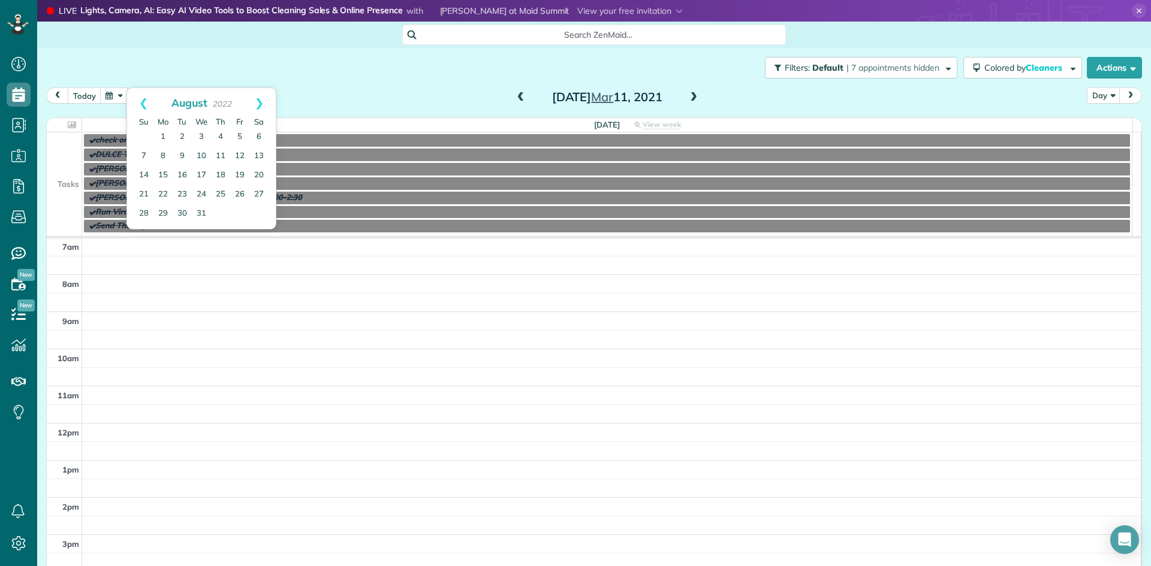
click at [144, 103] on link "Prev" at bounding box center [143, 103] width 33 height 30
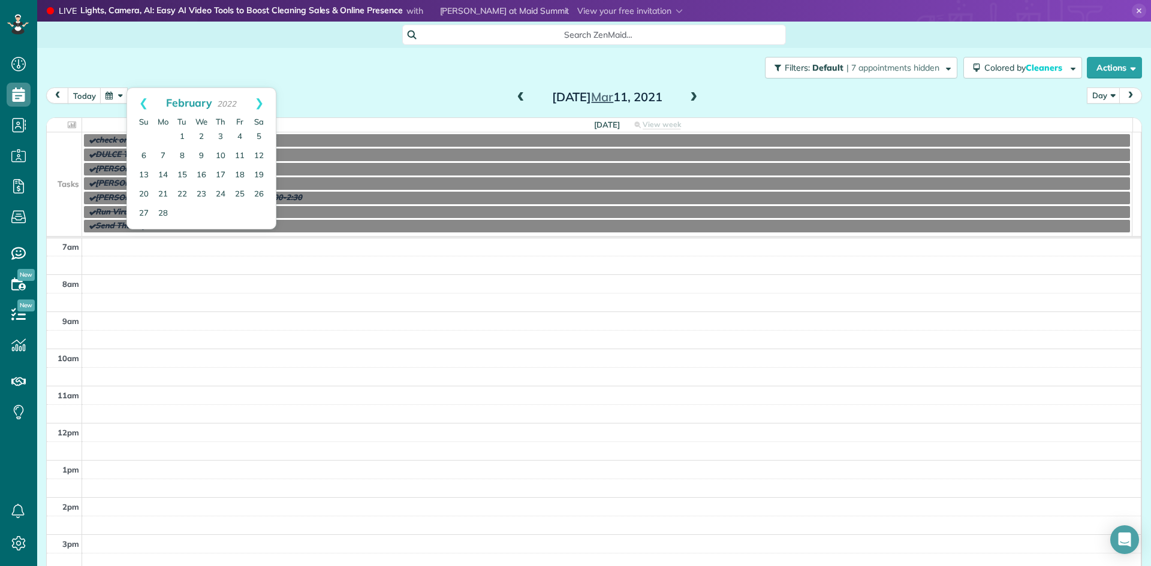
click at [144, 103] on link "Prev" at bounding box center [143, 103] width 33 height 30
click at [144, 104] on link "Prev" at bounding box center [143, 103] width 33 height 30
click at [140, 232] on link "31" at bounding box center [143, 233] width 19 height 19
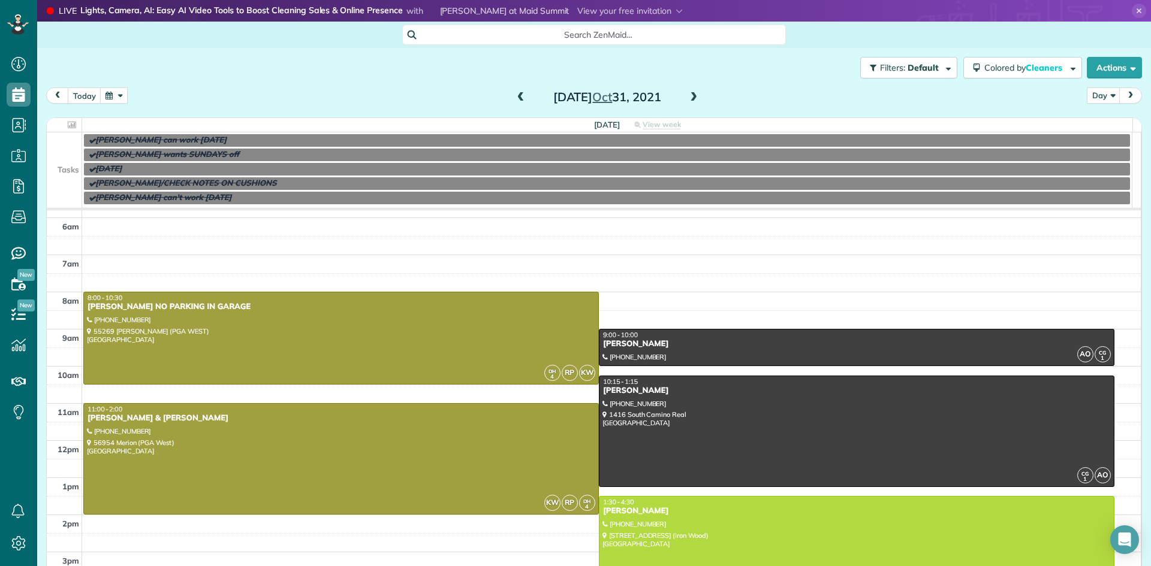
scroll to position [15, 0]
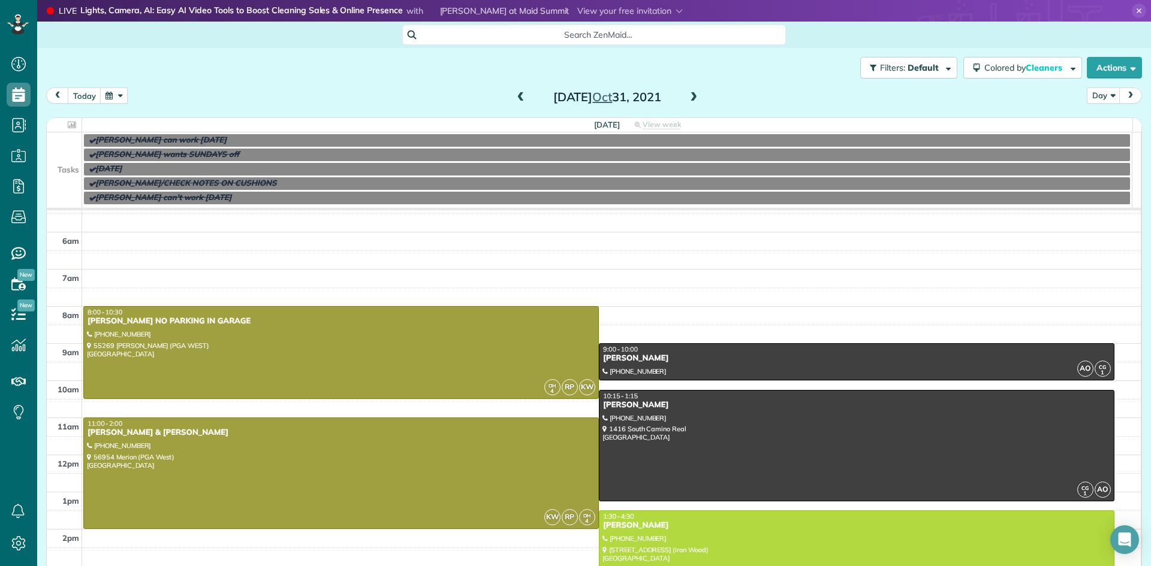
click at [692, 99] on span at bounding box center [693, 97] width 13 height 11
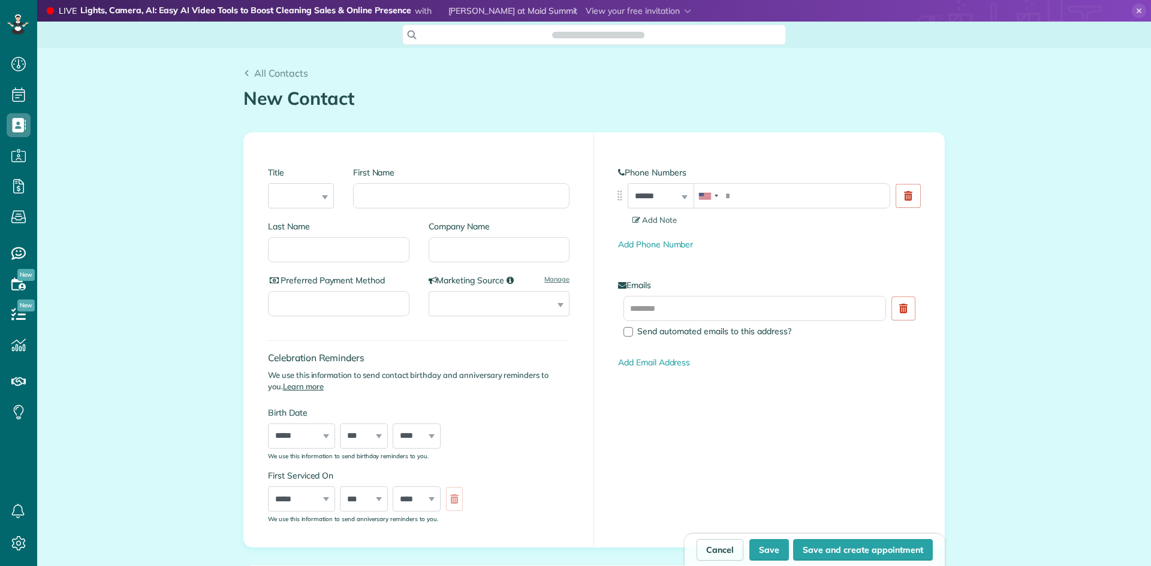
scroll to position [5, 5]
click at [423, 194] on input "First Name" at bounding box center [461, 195] width 216 height 25
type input "**********"
click at [304, 249] on input "Last Name" at bounding box center [338, 249] width 141 height 25
click at [733, 195] on input "tel" at bounding box center [792, 195] width 197 height 25
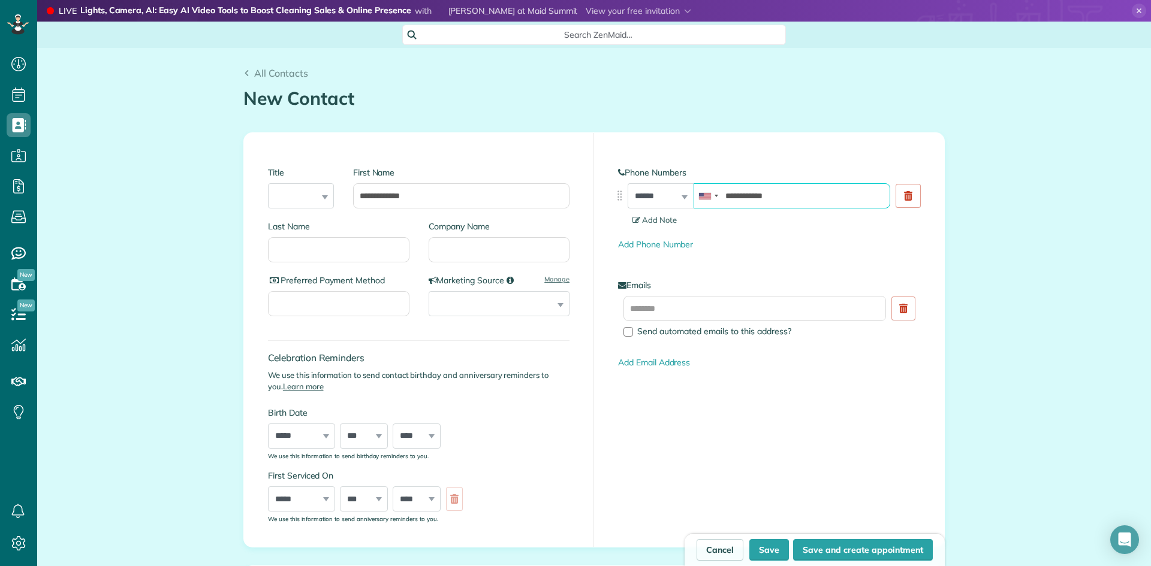
type input "**********"
click at [640, 311] on input "text" at bounding box center [754, 308] width 263 height 25
type input "*"
type input "**********"
click at [635, 361] on link "Add Email Address" at bounding box center [654, 362] width 72 height 11
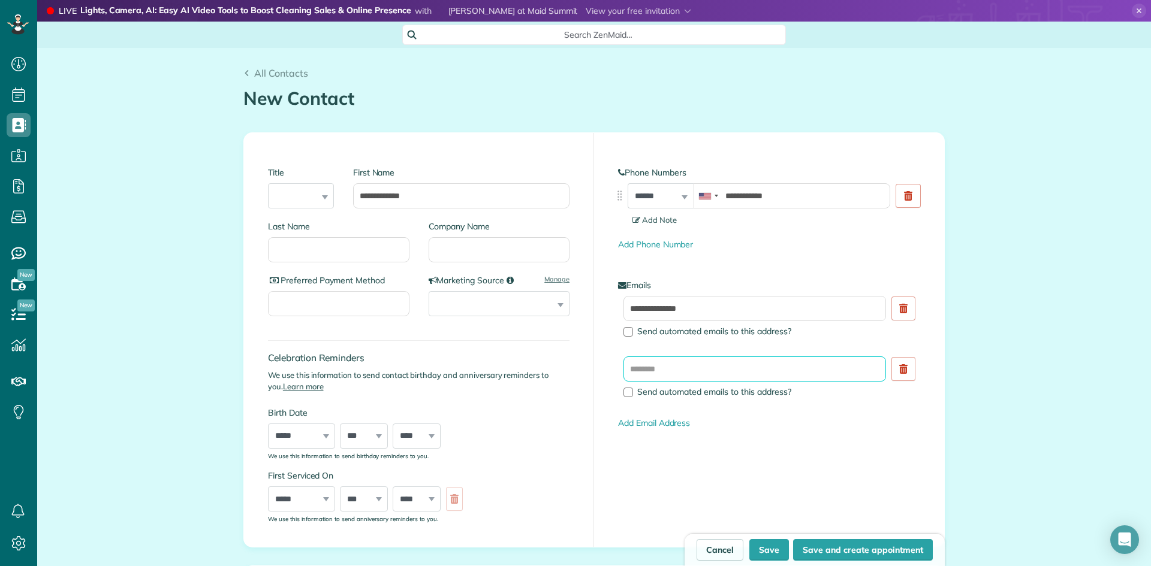
click at [641, 369] on input "text" at bounding box center [754, 369] width 263 height 25
type input "**********"
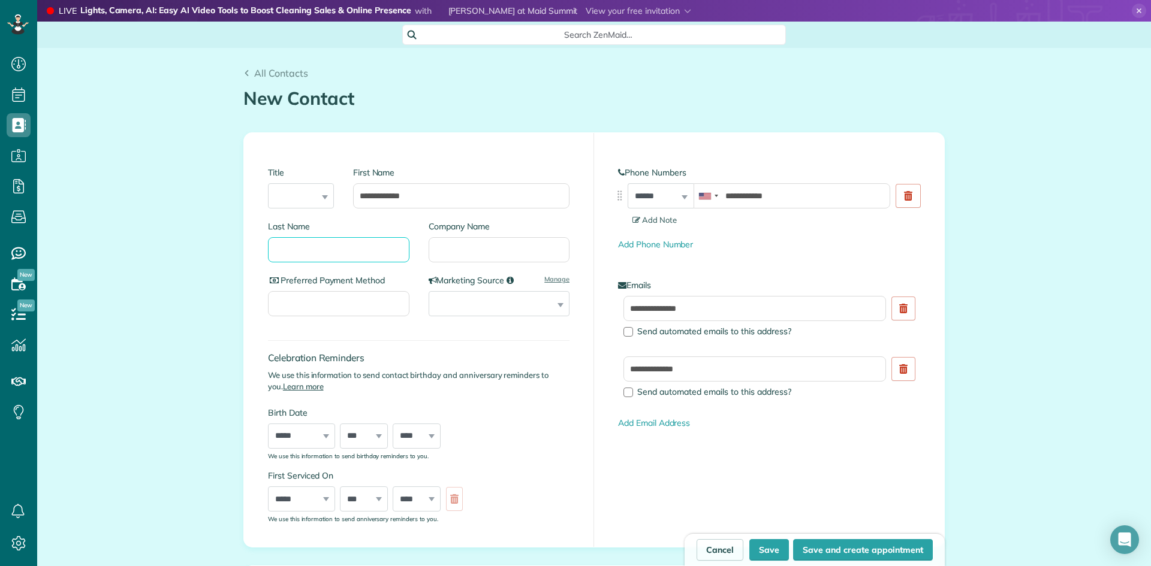
click at [287, 246] on input "Last Name" at bounding box center [338, 249] width 141 height 25
type input "*********"
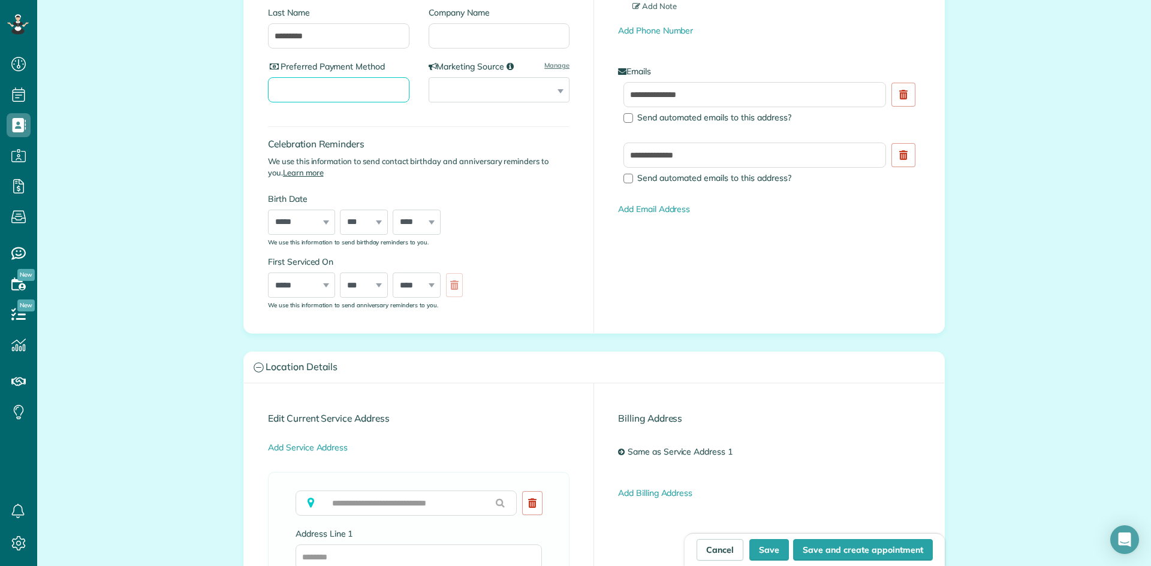
scroll to position [342, 0]
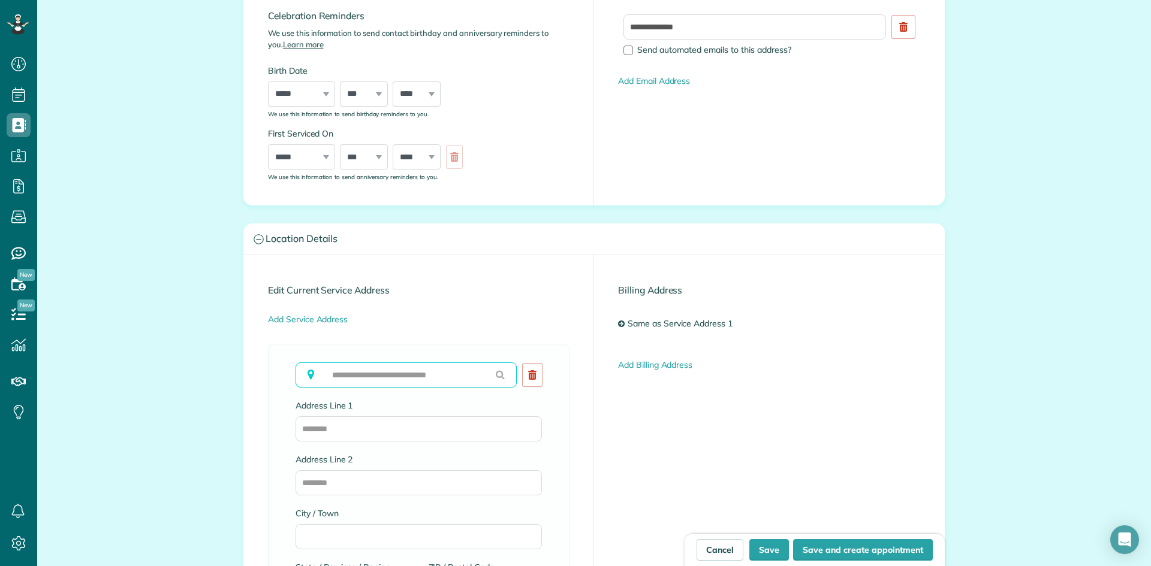
click at [331, 378] on input "text" at bounding box center [406, 375] width 221 height 25
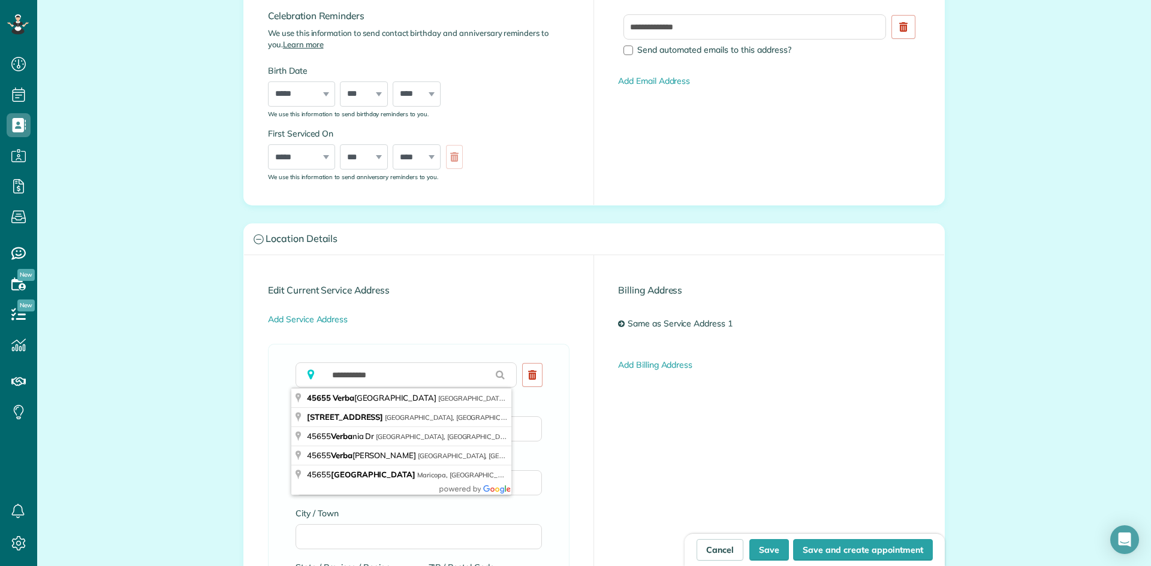
type input "**********"
type input "**"
type input "*****"
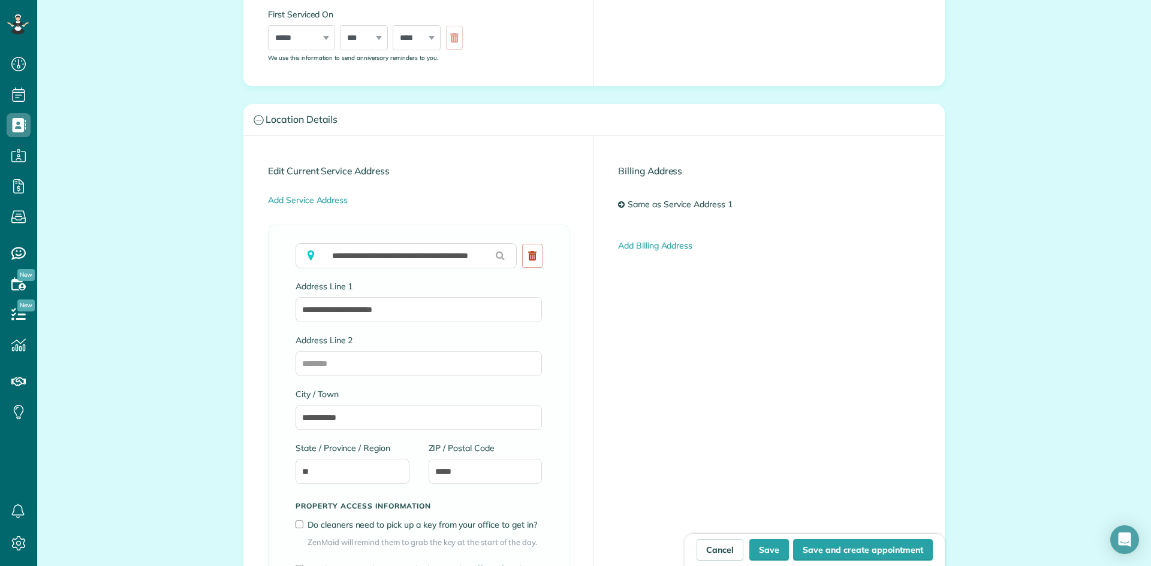
scroll to position [462, 0]
click at [839, 545] on button "Save and create appointment" at bounding box center [863, 550] width 140 height 22
type input "**********"
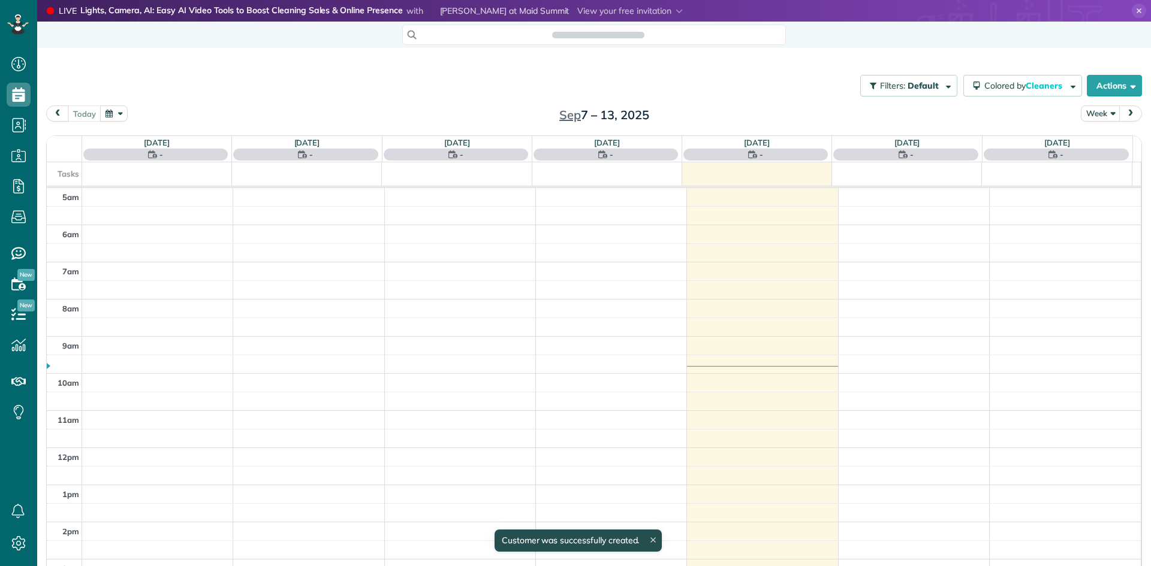
scroll to position [75, 0]
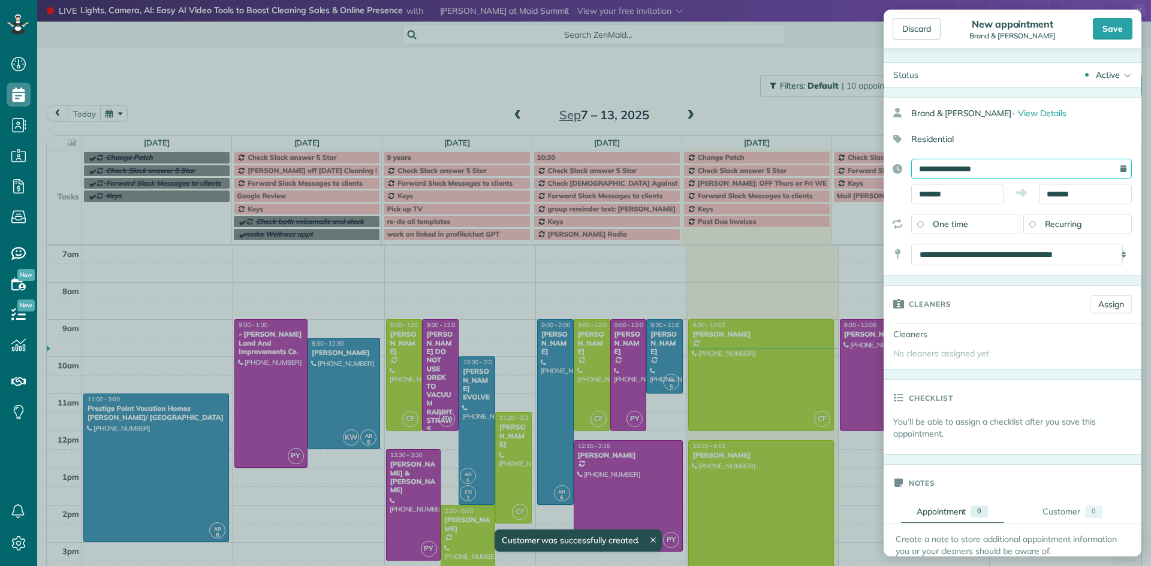
click at [943, 170] on input "**********" at bounding box center [1021, 169] width 221 height 20
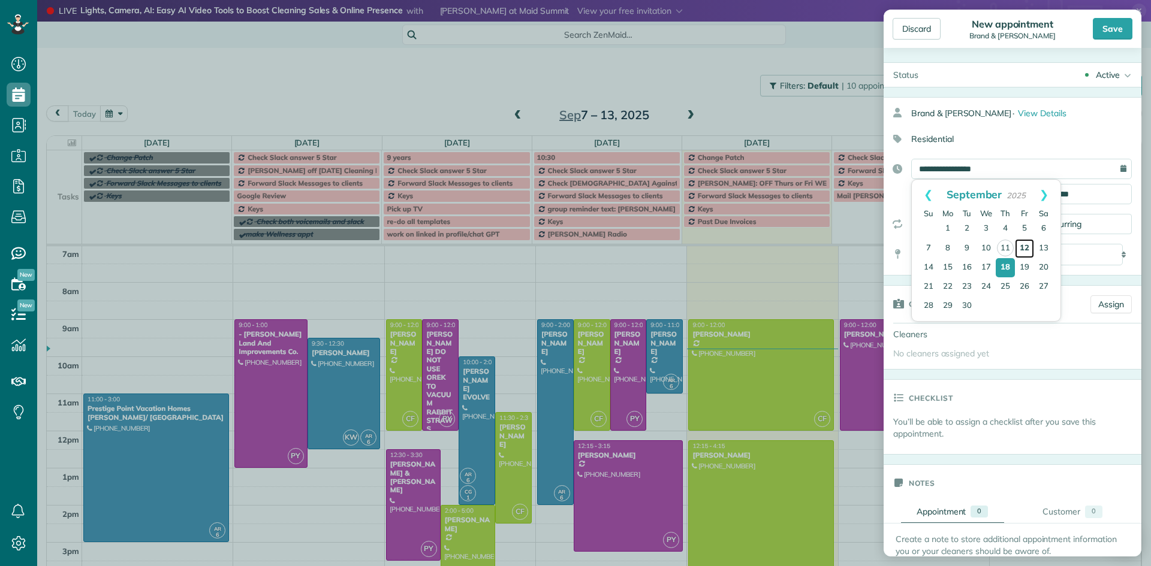
click at [1030, 248] on link "12" at bounding box center [1024, 248] width 19 height 19
type input "**********"
click at [935, 189] on input "*******" at bounding box center [957, 194] width 93 height 20
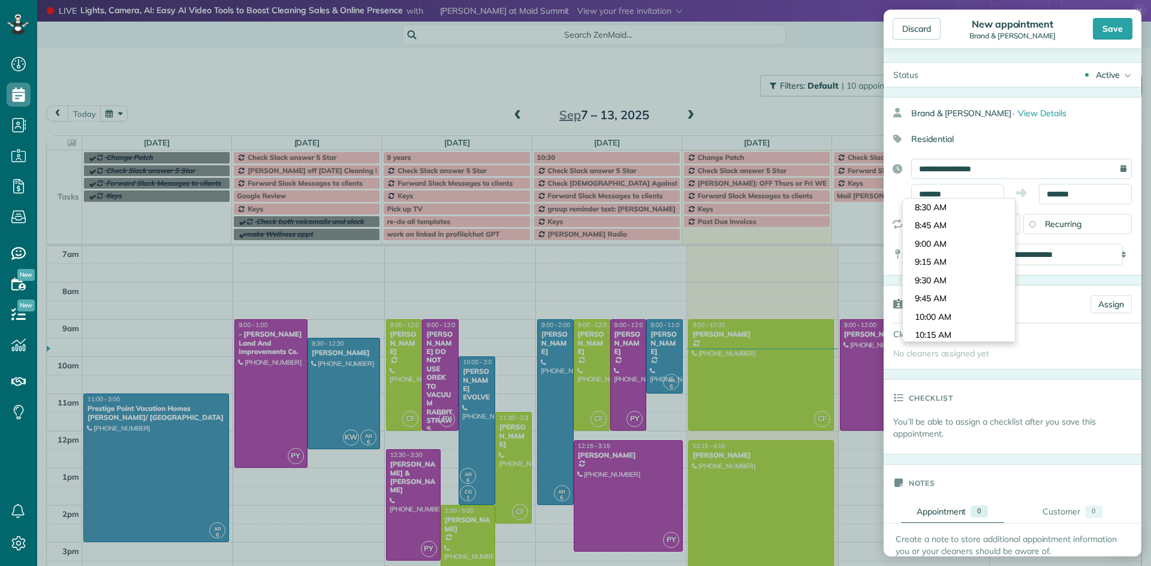
scroll to position [596, 0]
type input "*******"
drag, startPoint x: 959, startPoint y: 284, endPoint x: 992, endPoint y: 248, distance: 49.6
click at [959, 284] on body "Dashboard Scheduling Calendar View List View Dispatch View - Weekly scheduling …" at bounding box center [575, 283] width 1151 height 566
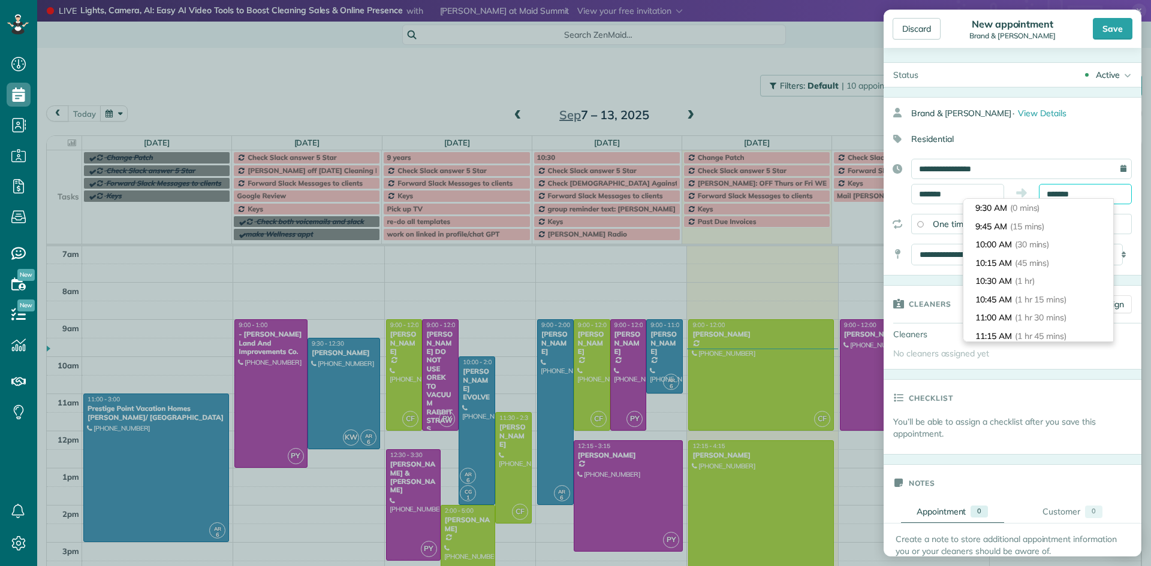
click at [1060, 194] on input "*******" at bounding box center [1085, 194] width 93 height 20
type input "*******"
click at [1034, 315] on span "(6 hrs)" at bounding box center [1022, 320] width 26 height 11
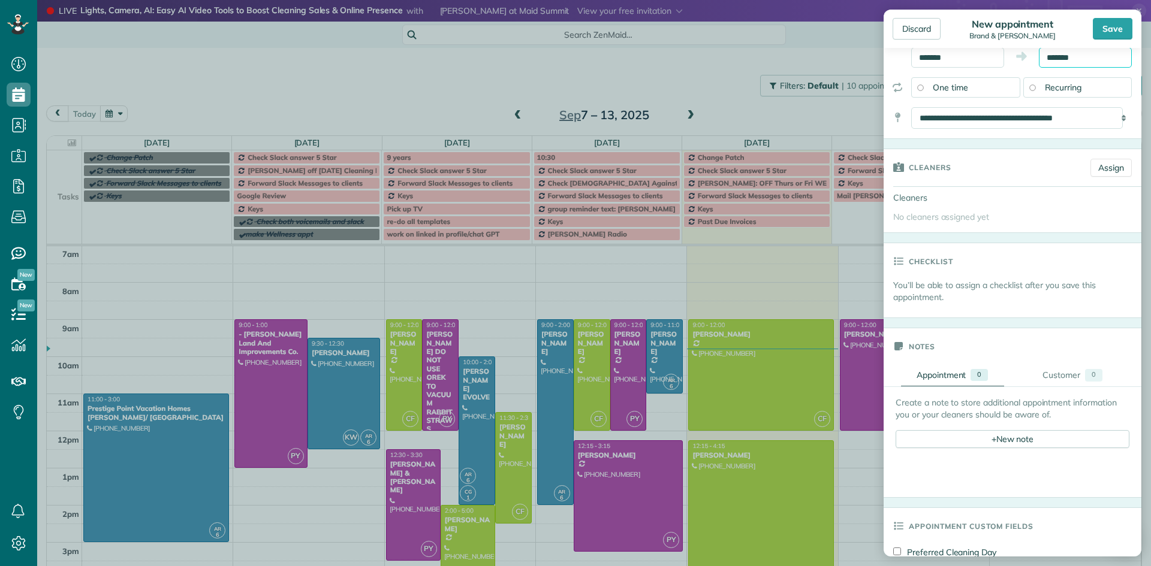
scroll to position [60, 0]
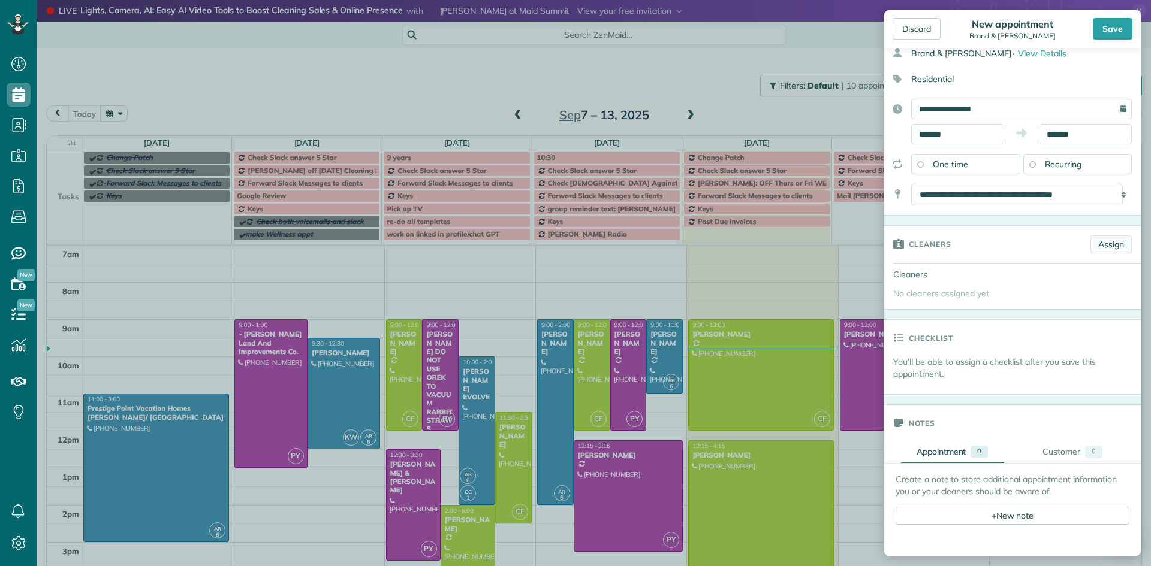
click at [1098, 246] on link "Assign" at bounding box center [1110, 245] width 41 height 18
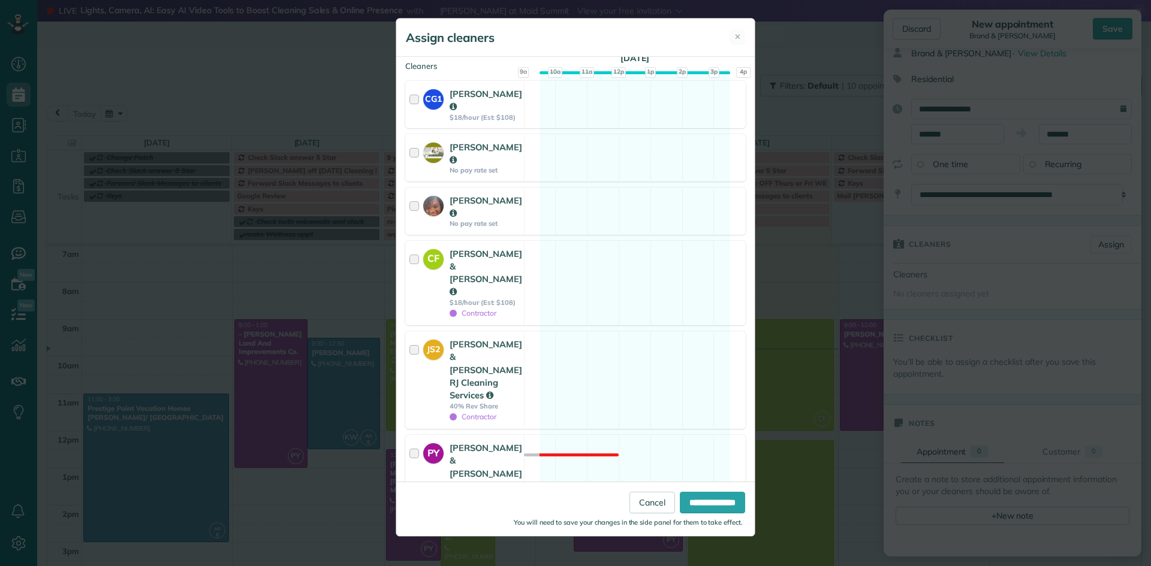
scroll to position [147, 0]
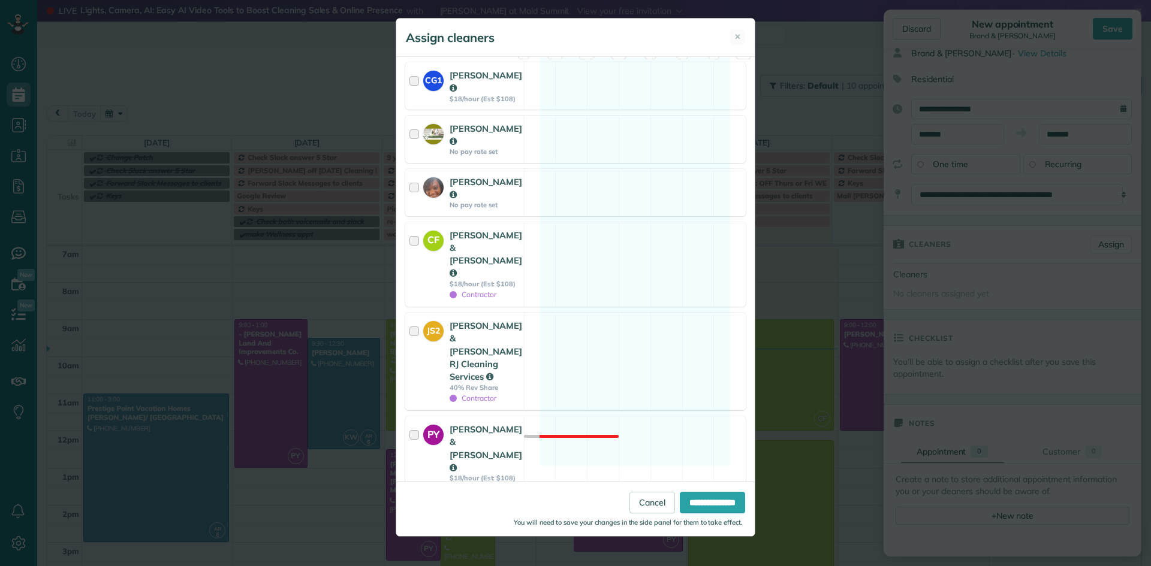
click at [412, 514] on div at bounding box center [416, 537] width 14 height 46
click at [709, 506] on input "**********" at bounding box center [712, 503] width 65 height 22
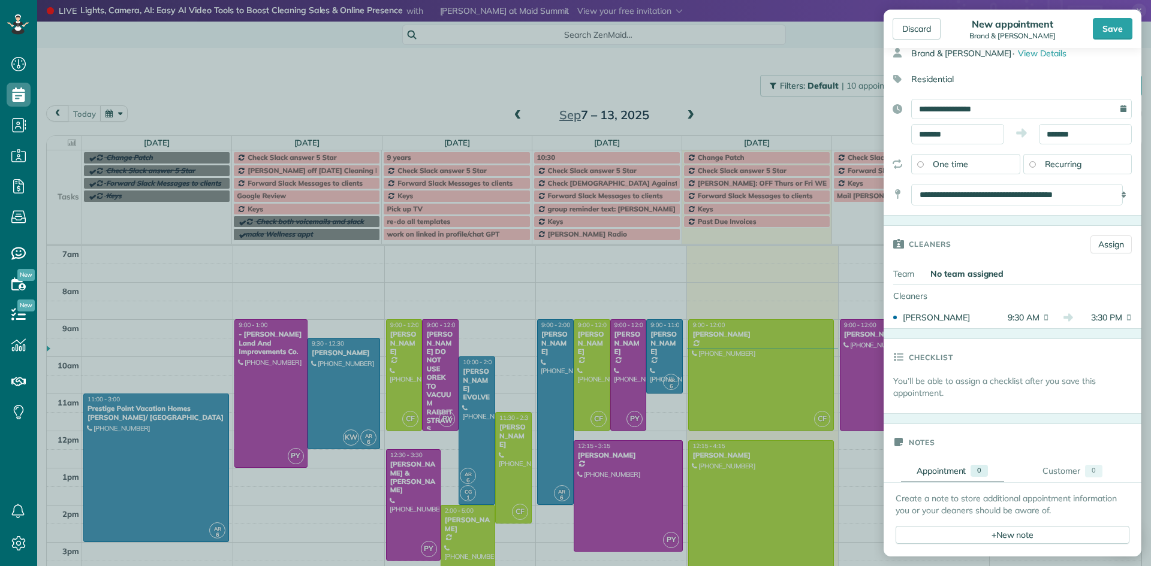
click at [1117, 35] on div "Save" at bounding box center [1113, 29] width 40 height 22
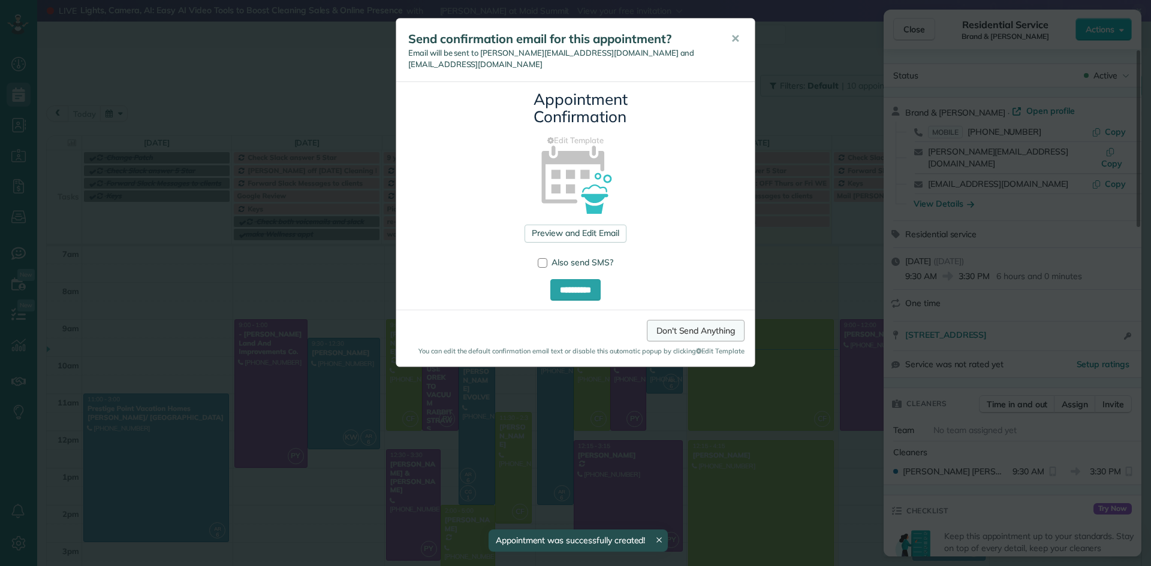
click at [692, 327] on link "Don't Send Anything" at bounding box center [696, 331] width 98 height 22
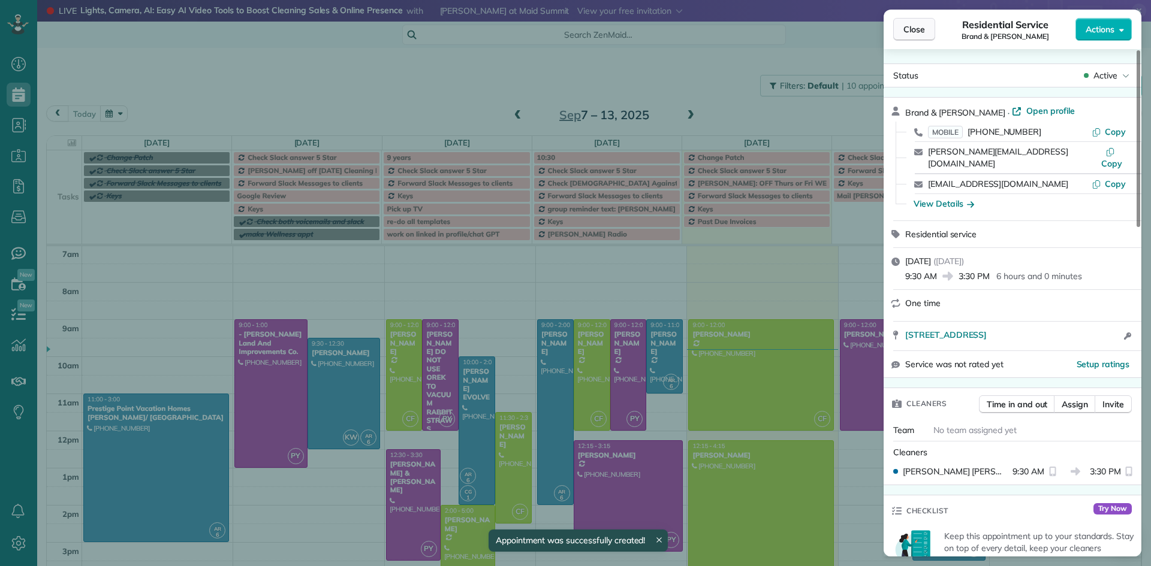
click at [912, 37] on button "Close" at bounding box center [914, 29] width 42 height 23
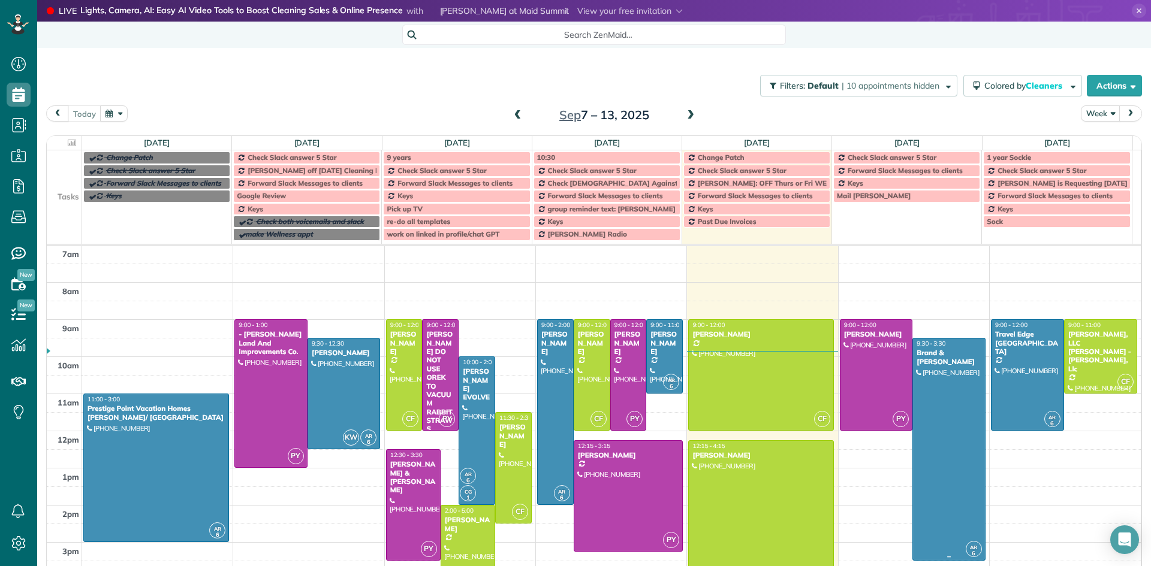
click at [929, 361] on div "Brand & [PERSON_NAME]" at bounding box center [949, 357] width 66 height 17
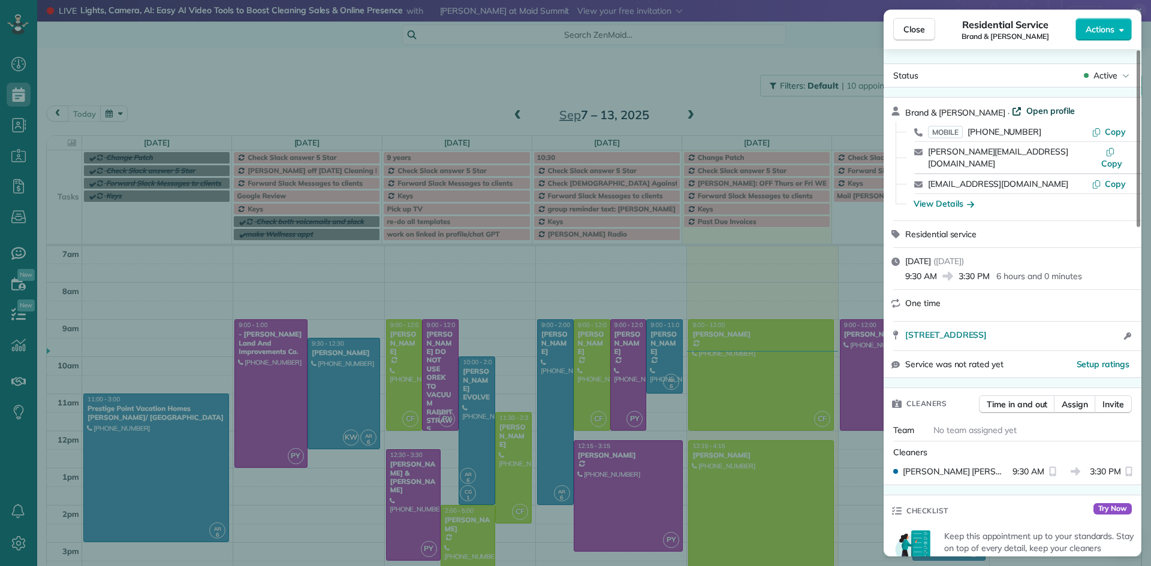
click at [1042, 111] on span "Open profile" at bounding box center [1050, 111] width 49 height 12
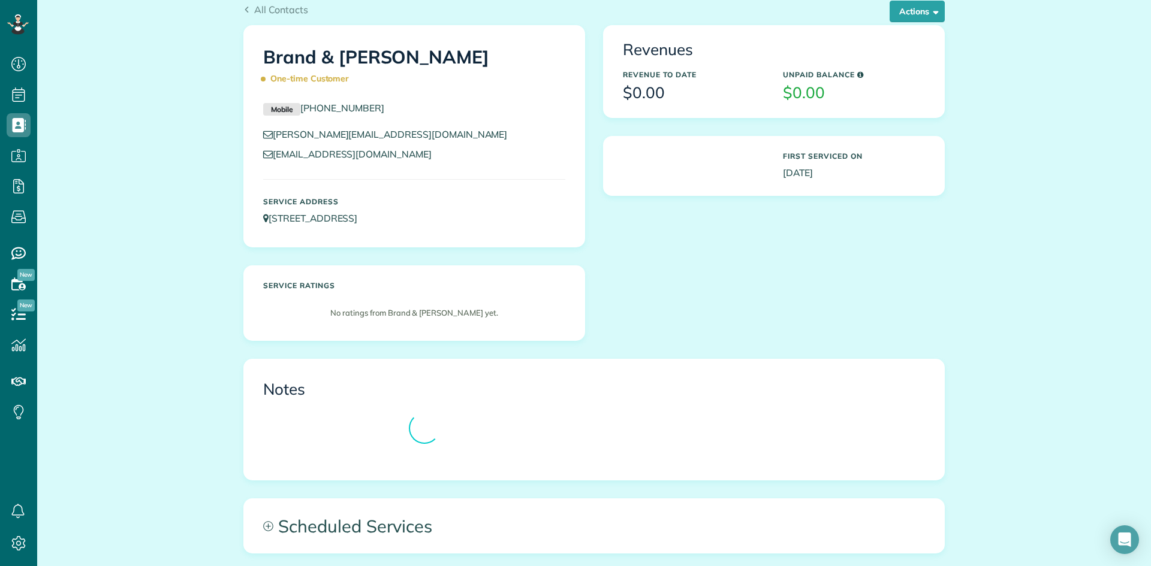
scroll to position [60, 0]
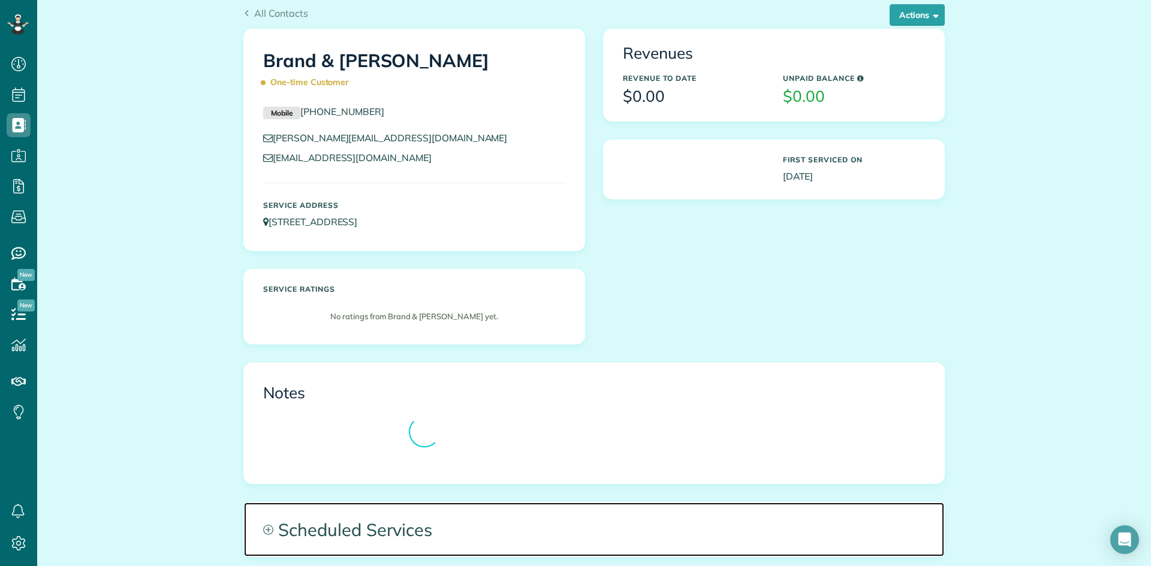
click at [263, 530] on icon at bounding box center [268, 530] width 10 height 10
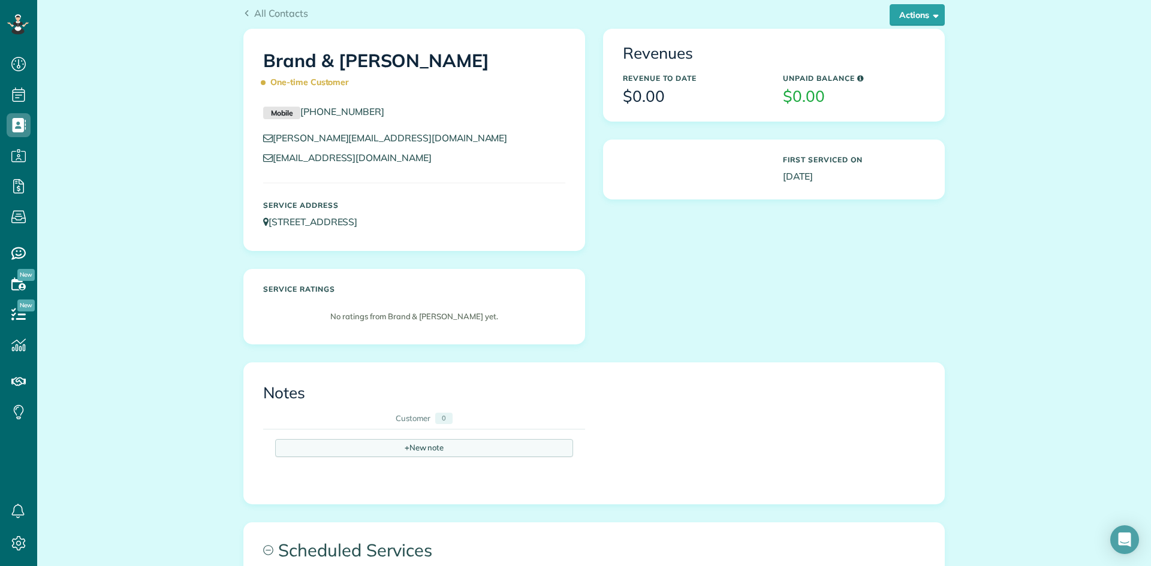
click at [397, 450] on div "+ New note" at bounding box center [424, 448] width 298 height 18
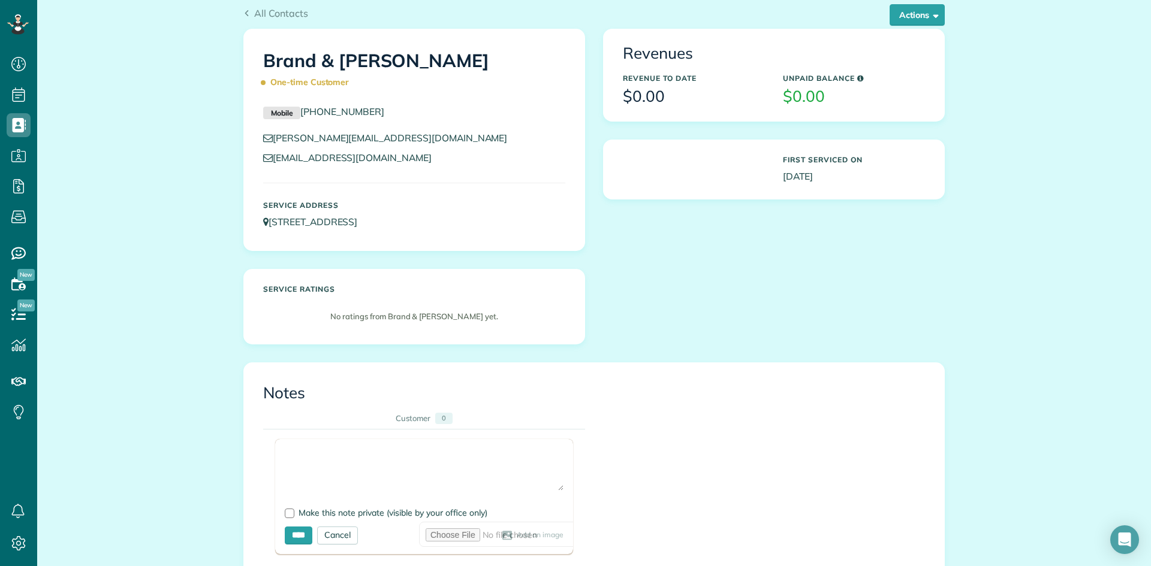
click at [288, 453] on textarea at bounding box center [424, 470] width 279 height 42
type textarea "**********"
click at [306, 534] on input "****" at bounding box center [299, 536] width 28 height 18
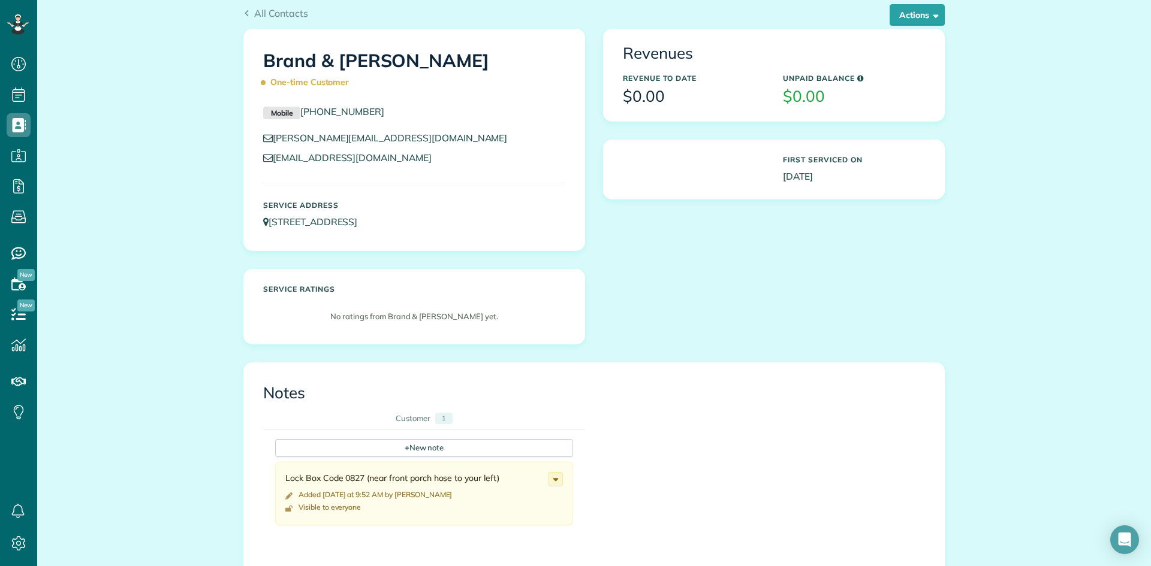
drag, startPoint x: 491, startPoint y: 224, endPoint x: 252, endPoint y: 219, distance: 238.6
click at [254, 219] on div "Service Address [STREET_ADDRESS]" at bounding box center [414, 215] width 320 height 40
copy link "[STREET_ADDRESS]"
click at [399, 448] on div "+ New note" at bounding box center [424, 448] width 298 height 18
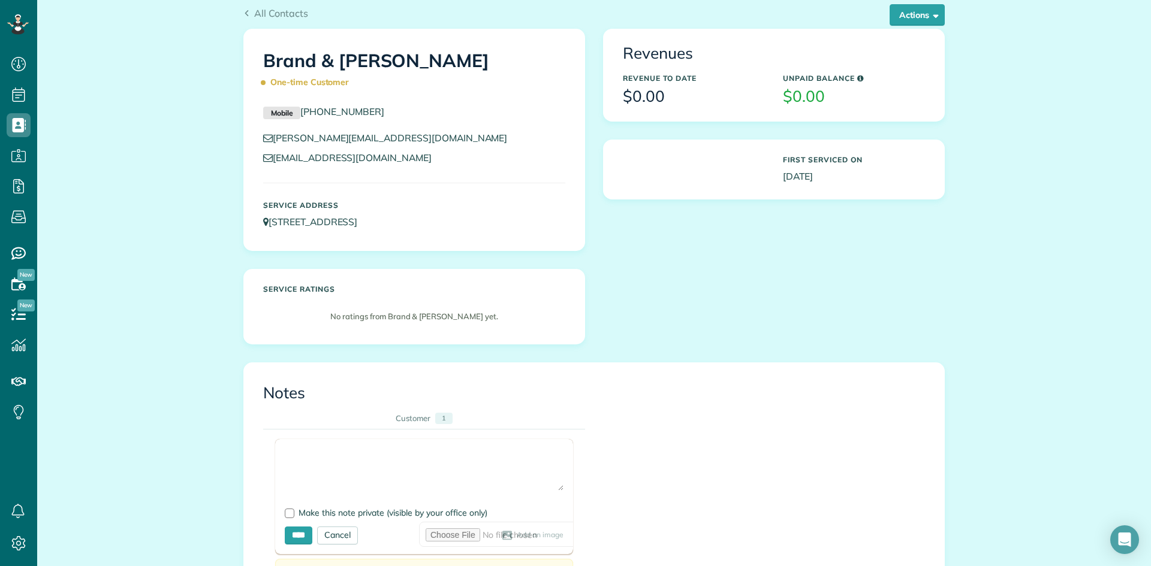
click at [308, 454] on textarea at bounding box center [424, 470] width 279 height 42
type textarea "**********"
click at [290, 513] on div at bounding box center [290, 514] width 10 height 10
click at [296, 533] on input "****" at bounding box center [299, 536] width 28 height 18
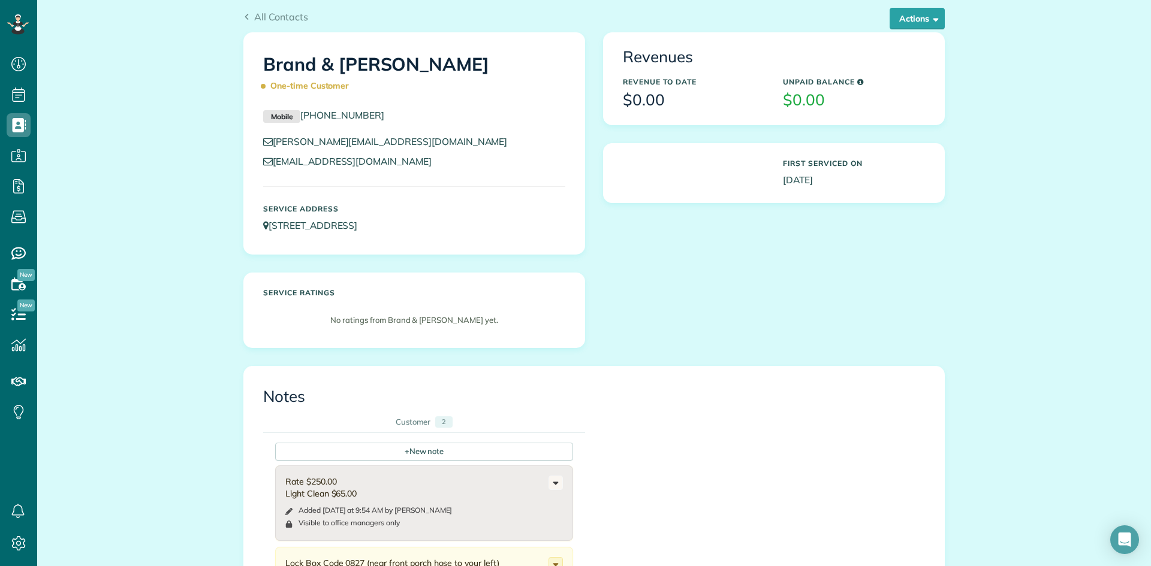
scroll to position [53, 0]
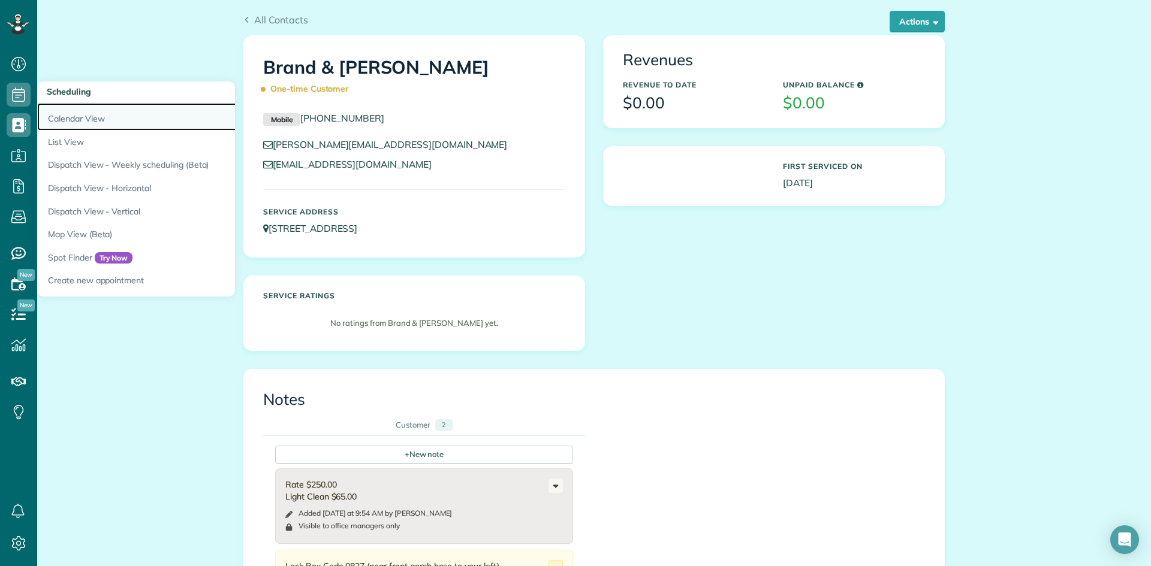
click at [69, 116] on link "Calendar View" at bounding box center [187, 117] width 300 height 28
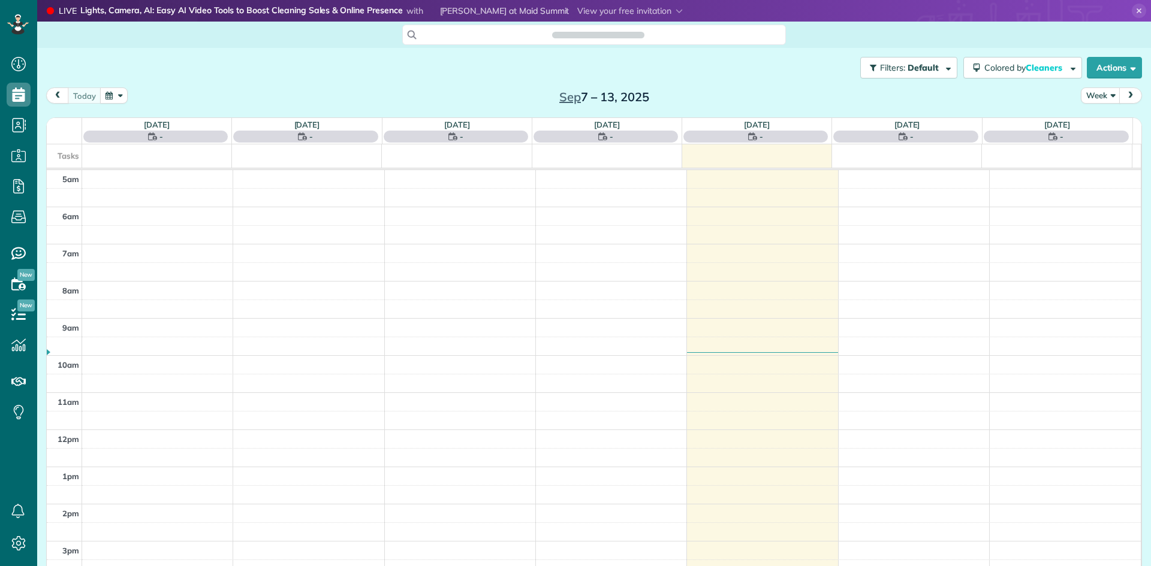
scroll to position [75, 0]
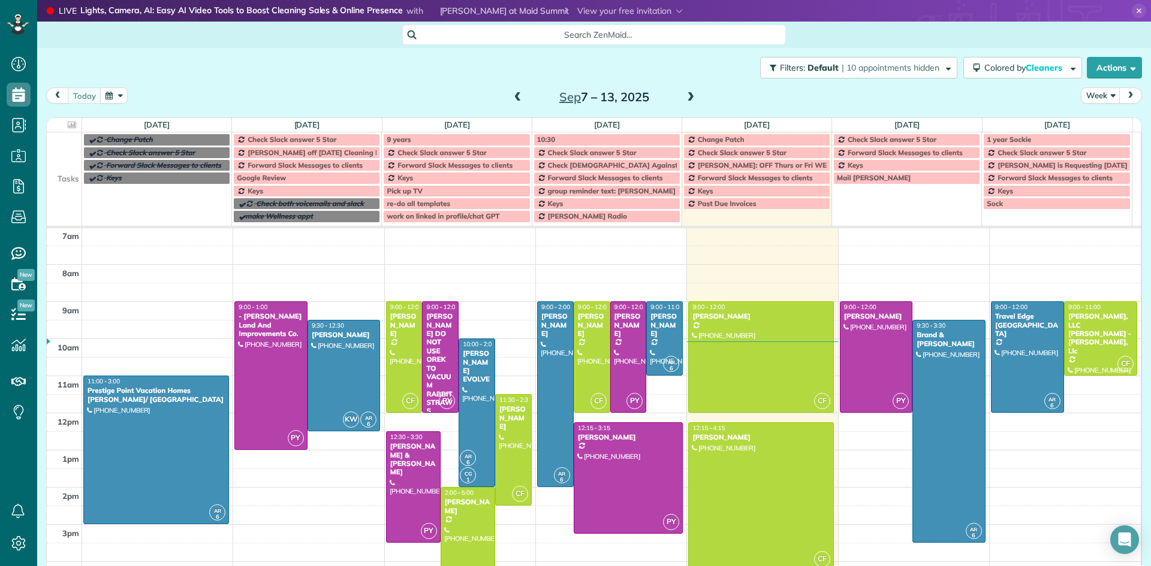
click at [690, 97] on span at bounding box center [690, 97] width 13 height 11
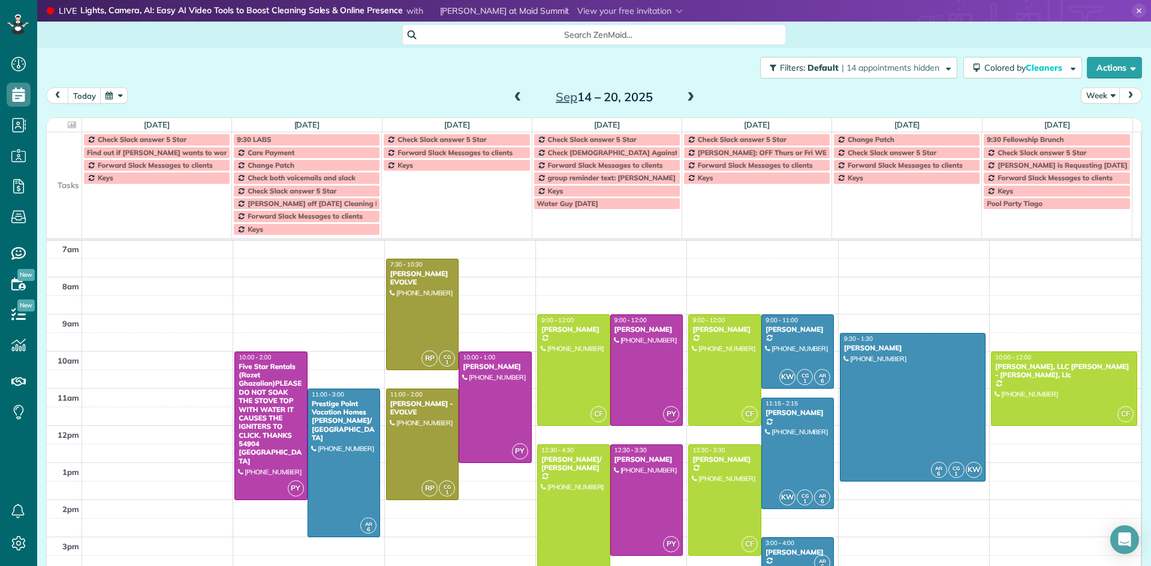
click at [691, 97] on span at bounding box center [690, 97] width 13 height 11
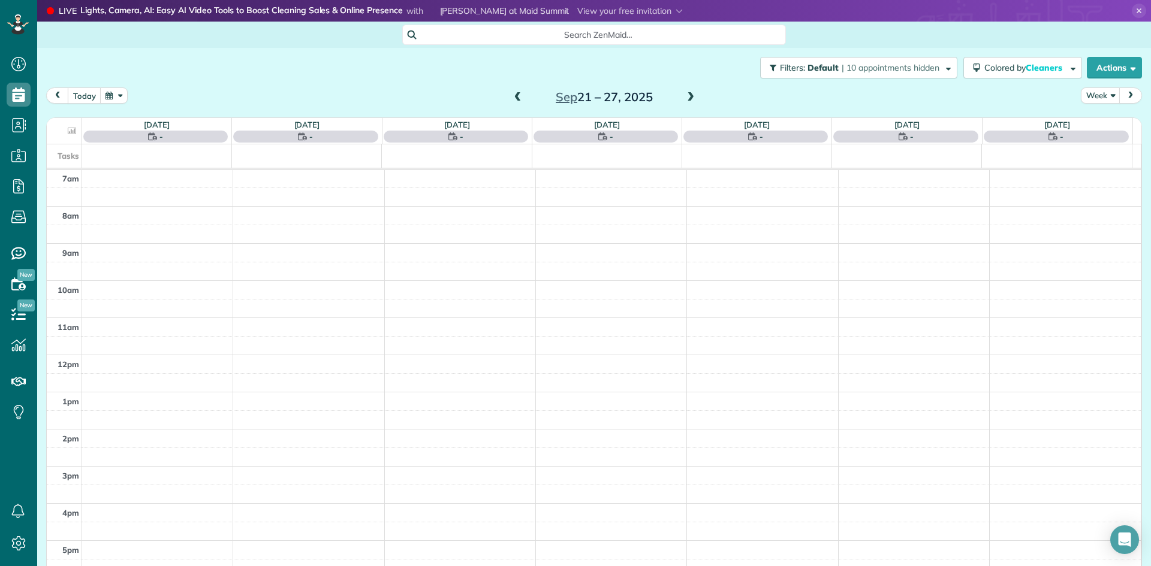
click at [691, 97] on span at bounding box center [690, 97] width 13 height 11
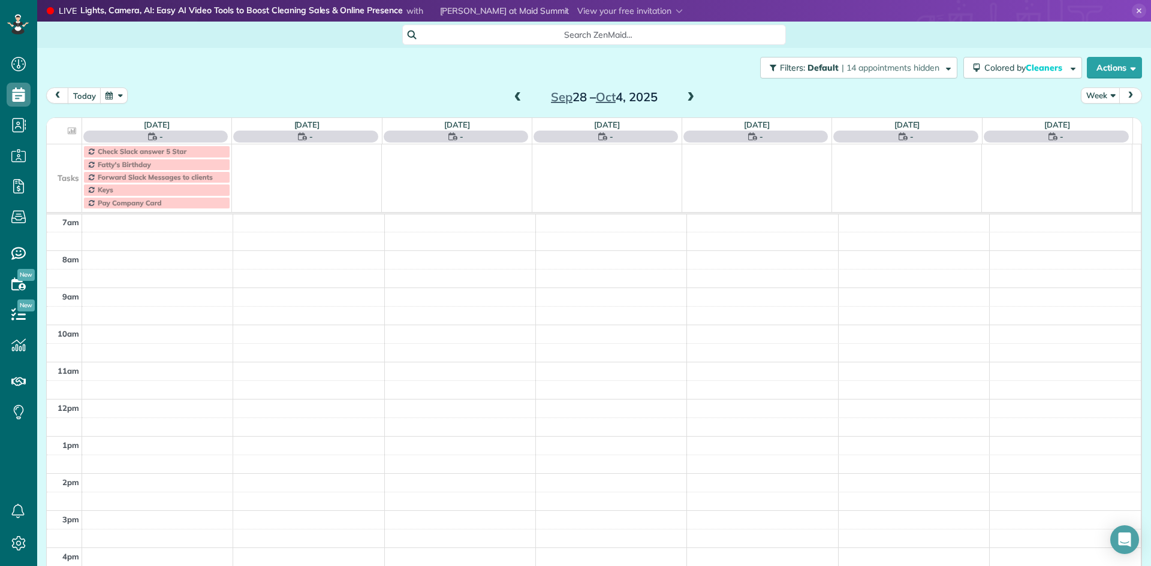
click at [688, 95] on span at bounding box center [690, 97] width 13 height 11
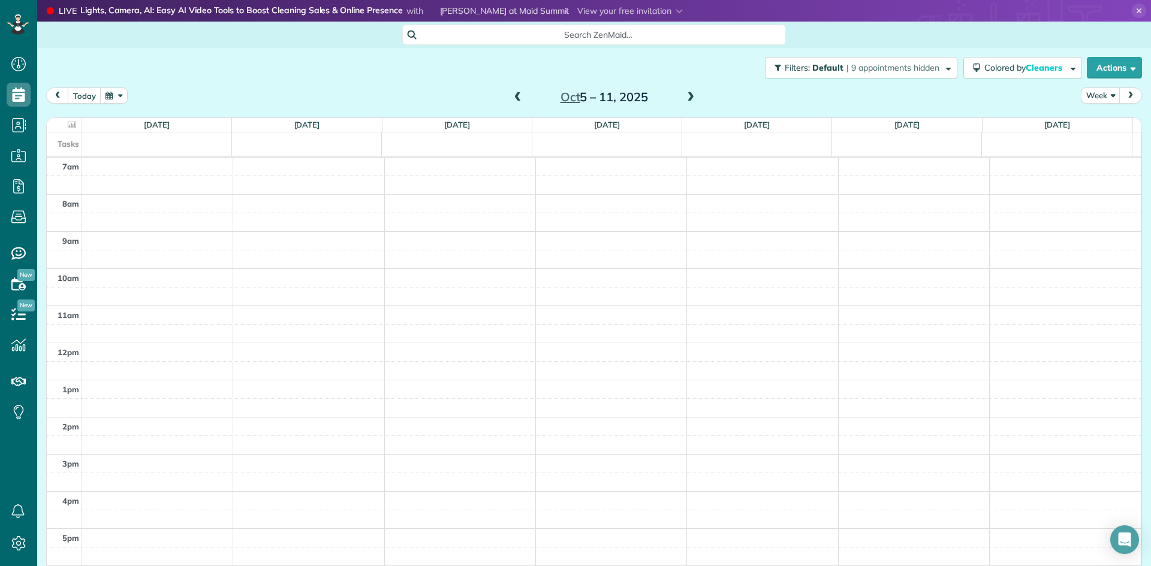
click at [688, 95] on span at bounding box center [690, 97] width 13 height 11
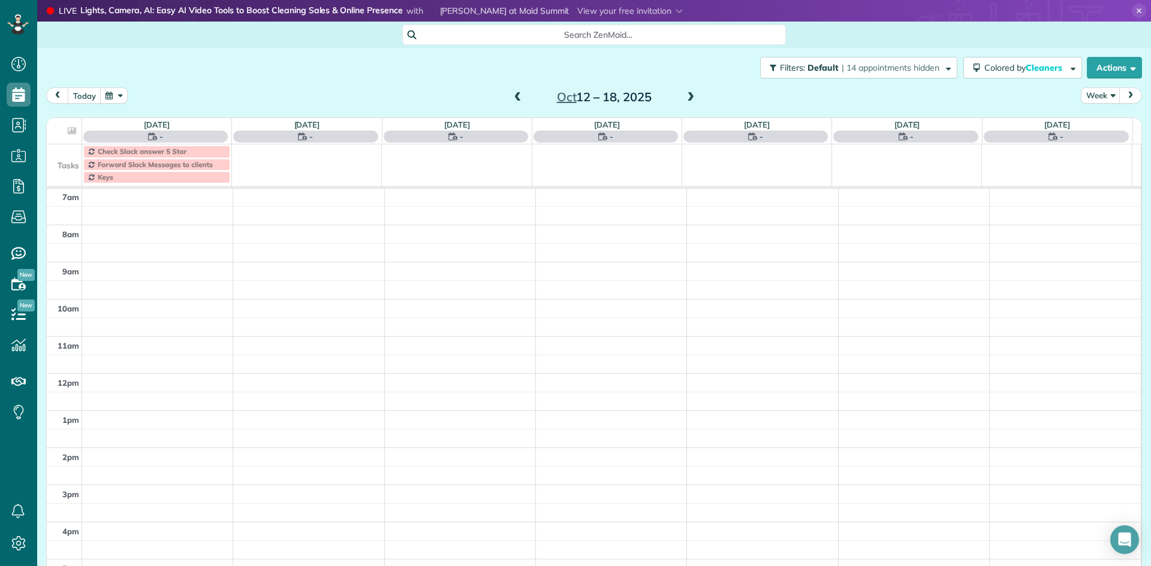
click at [687, 95] on span at bounding box center [690, 97] width 13 height 11
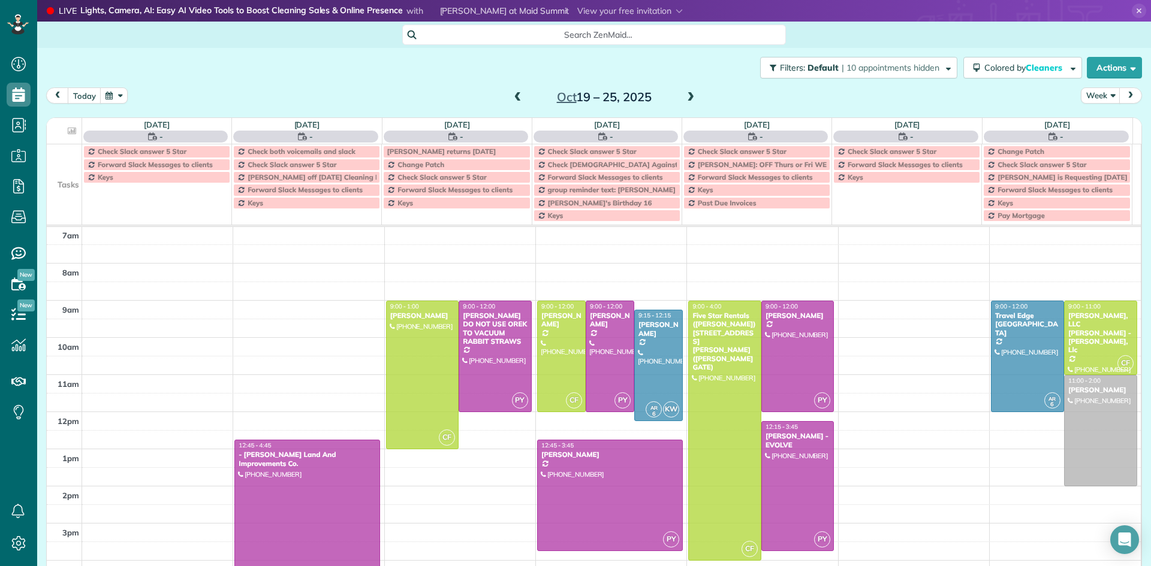
click at [687, 95] on span at bounding box center [690, 97] width 13 height 11
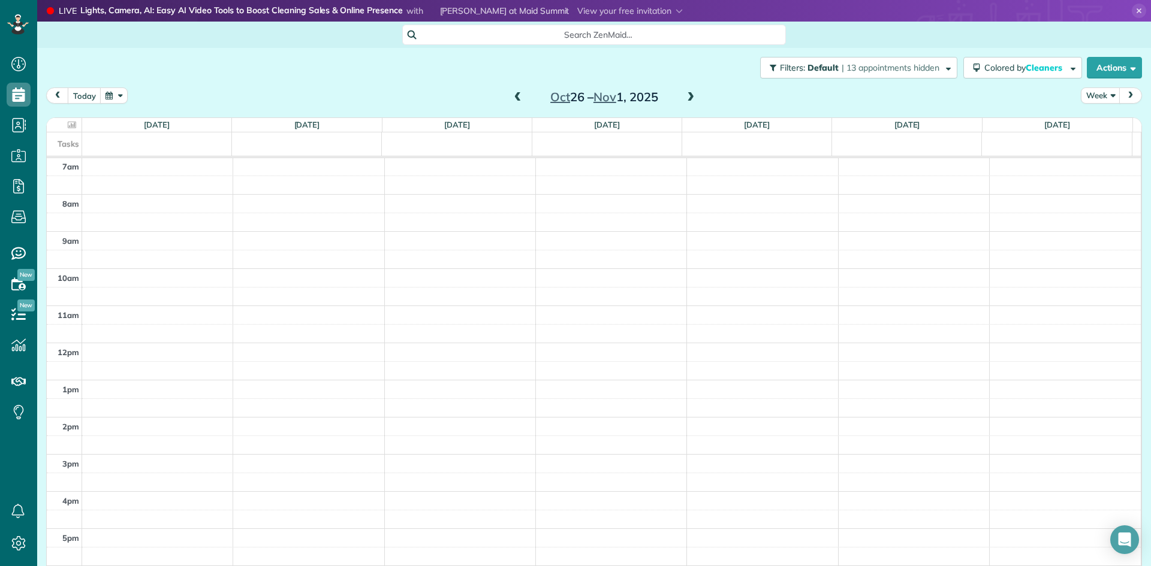
click at [687, 95] on span at bounding box center [690, 97] width 13 height 11
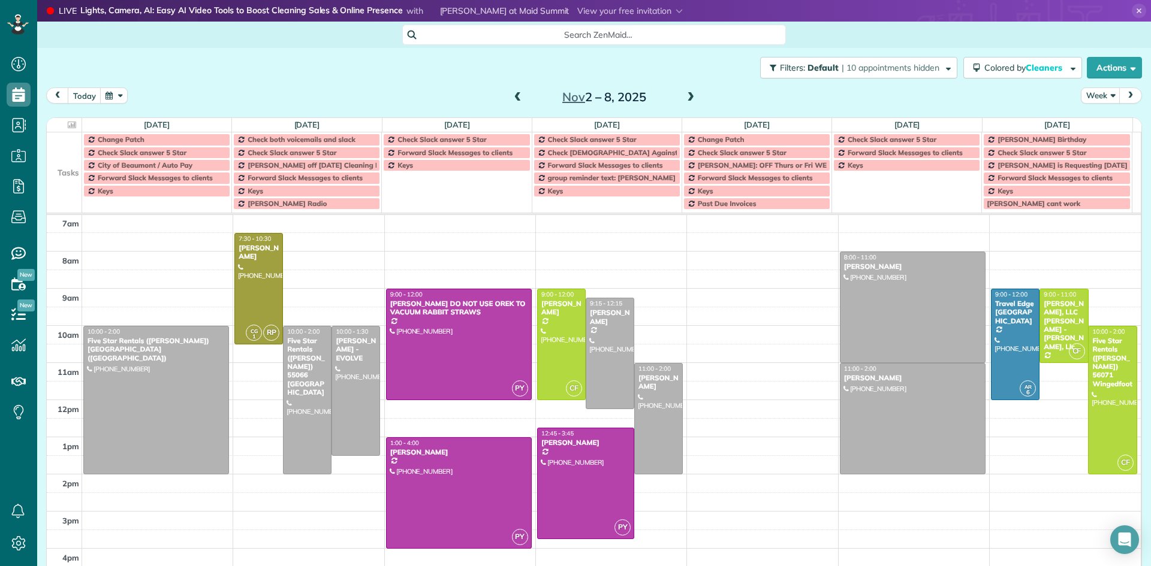
click at [687, 95] on span at bounding box center [690, 97] width 13 height 11
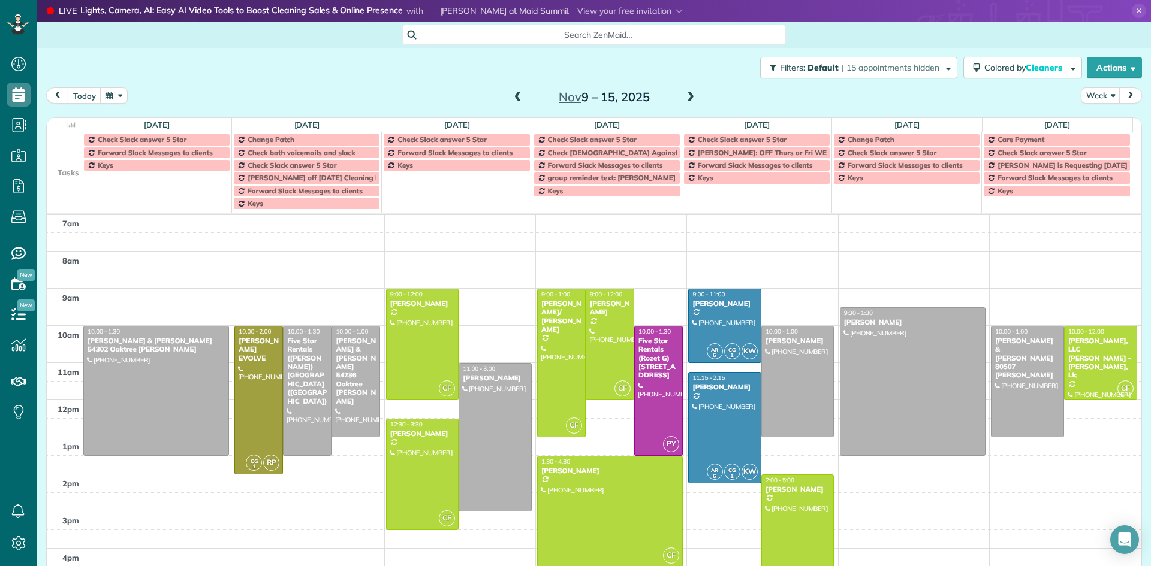
click at [686, 98] on span at bounding box center [690, 97] width 13 height 11
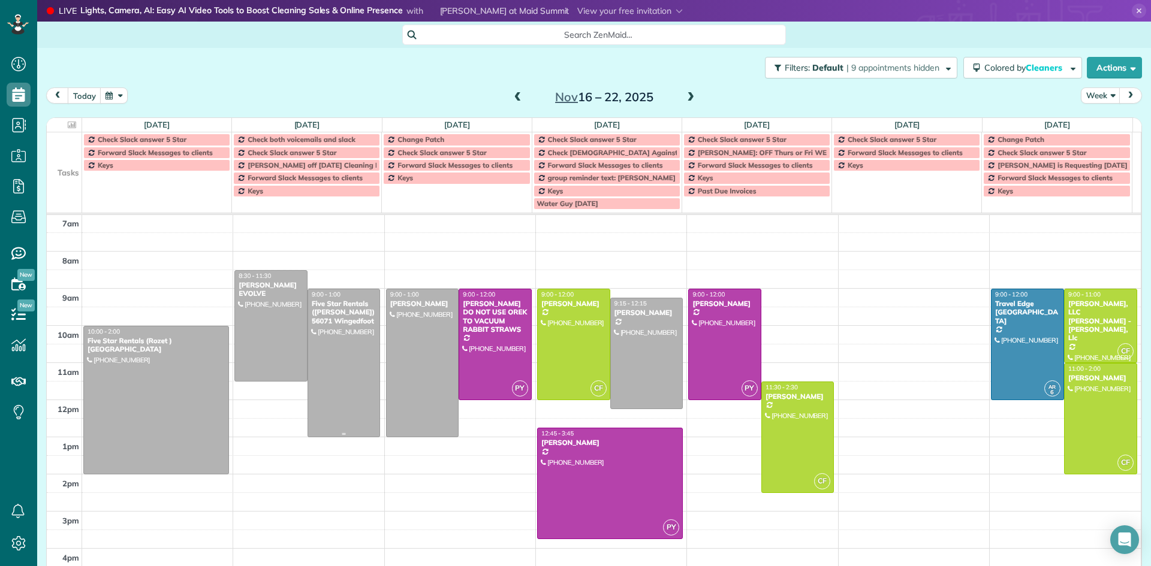
click at [342, 322] on div "Five Star Rentals ([PERSON_NAME]) 56071 Wingedfoot" at bounding box center [344, 313] width 66 height 26
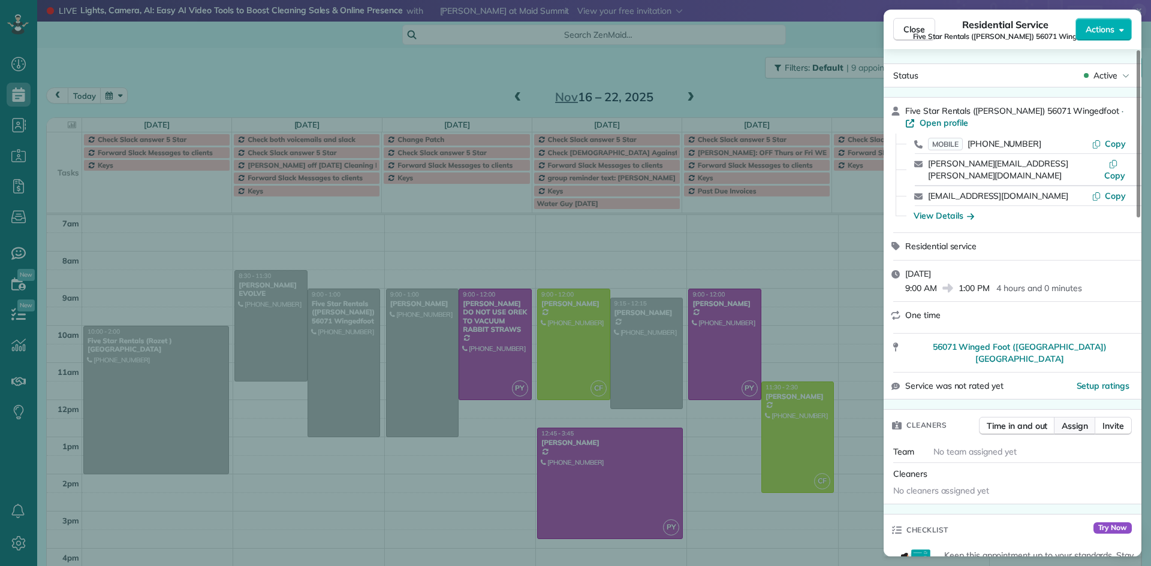
click at [1078, 420] on span "Assign" at bounding box center [1075, 426] width 26 height 12
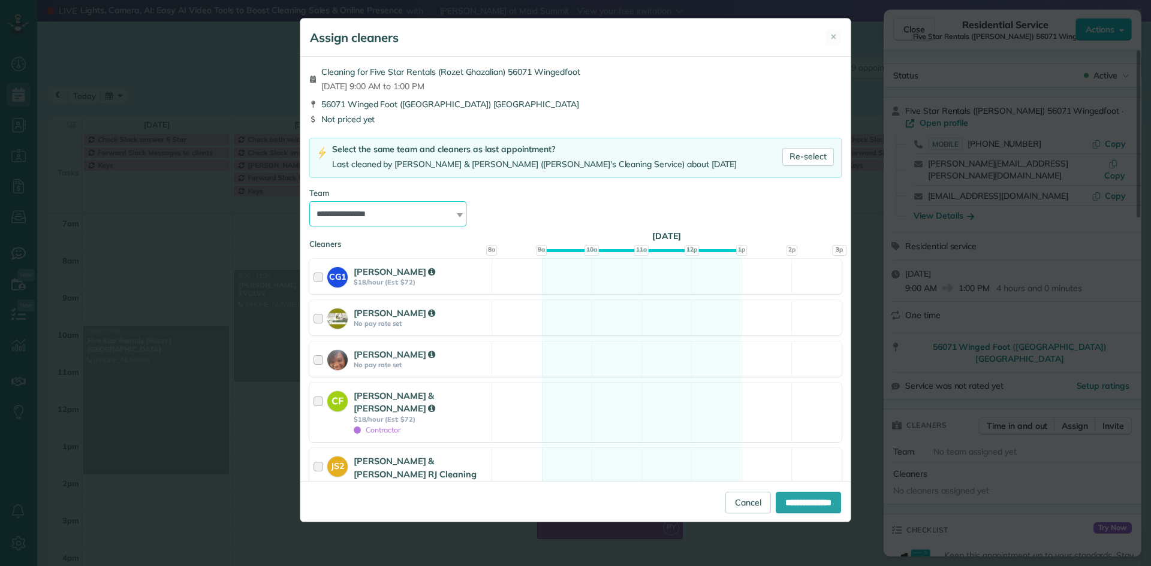
click at [341, 212] on select "**********" at bounding box center [387, 213] width 157 height 25
select select "*****"
click at [309, 201] on select "**********" at bounding box center [387, 213] width 157 height 25
click at [808, 498] on input "**********" at bounding box center [808, 503] width 65 height 22
type input "**********"
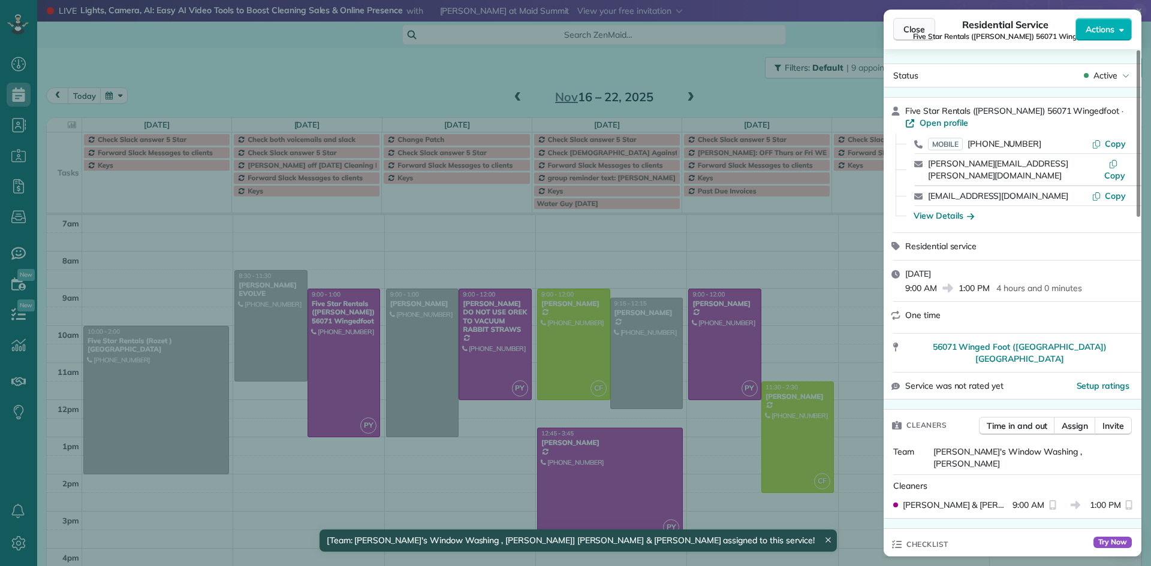
click at [908, 30] on span "Close" at bounding box center [914, 29] width 22 height 12
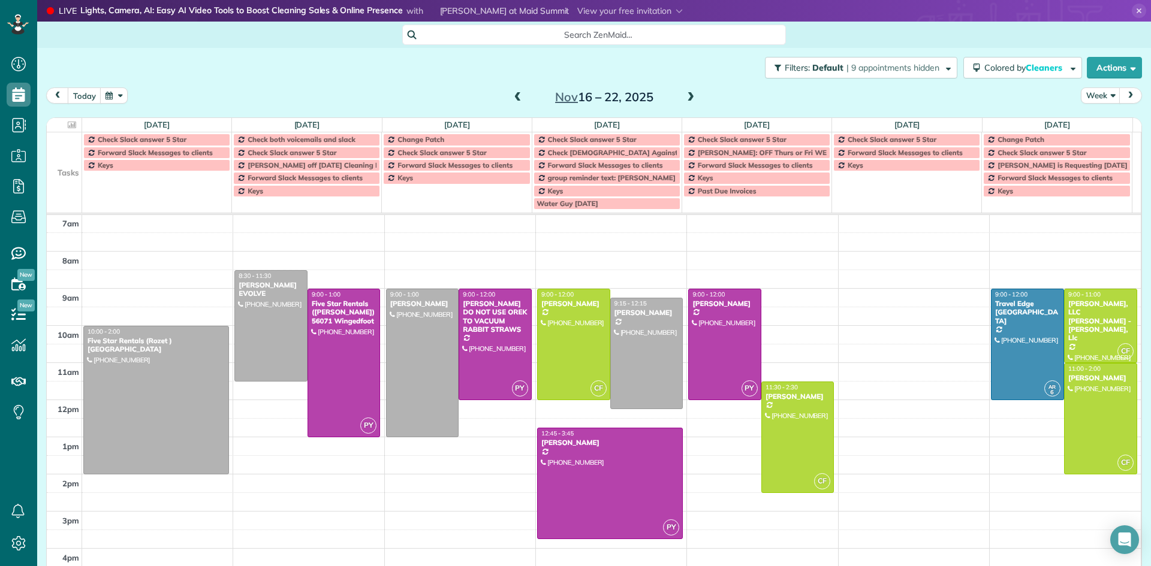
click at [513, 98] on span at bounding box center [517, 97] width 13 height 11
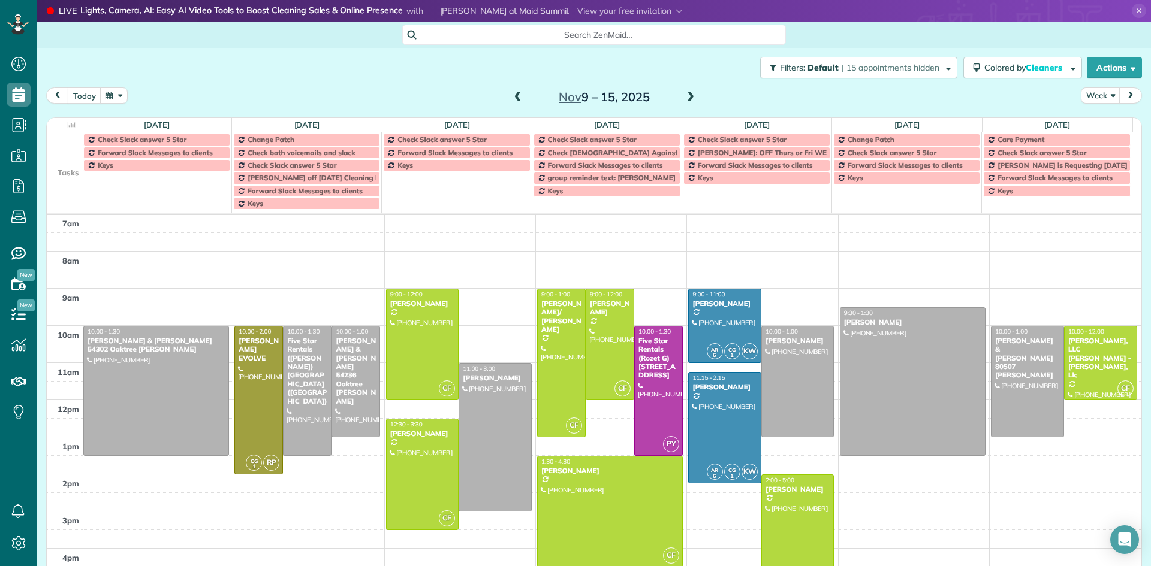
click at [652, 336] on div "10:00 - 1:30 Five Star Rentals (Rozet G) 79325 Desert Rock Court" at bounding box center [658, 354] width 41 height 52
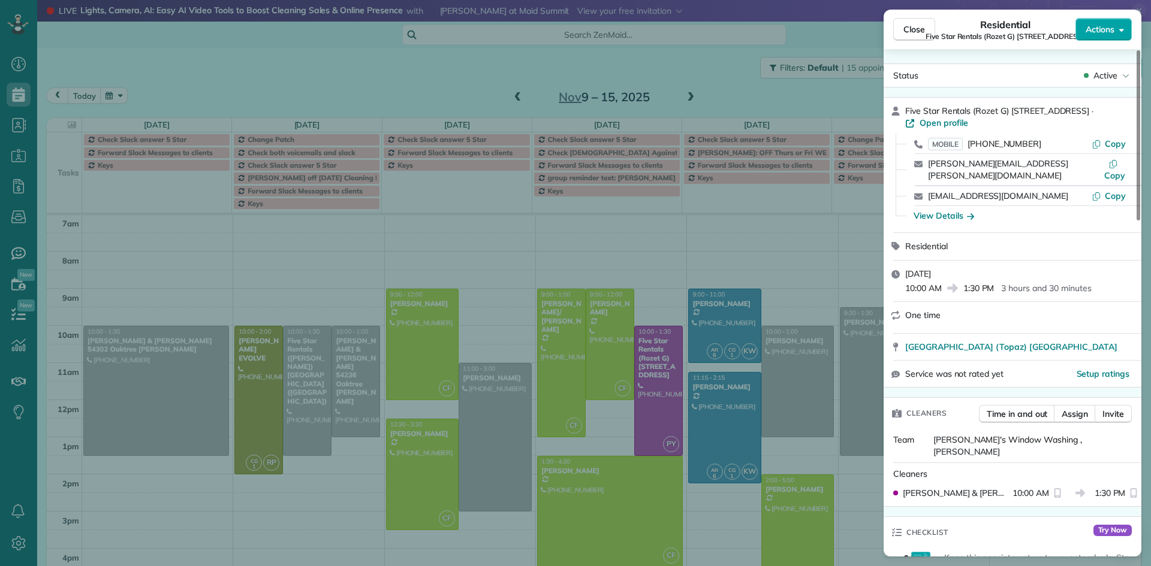
click at [1111, 28] on span "Actions" at bounding box center [1100, 29] width 29 height 12
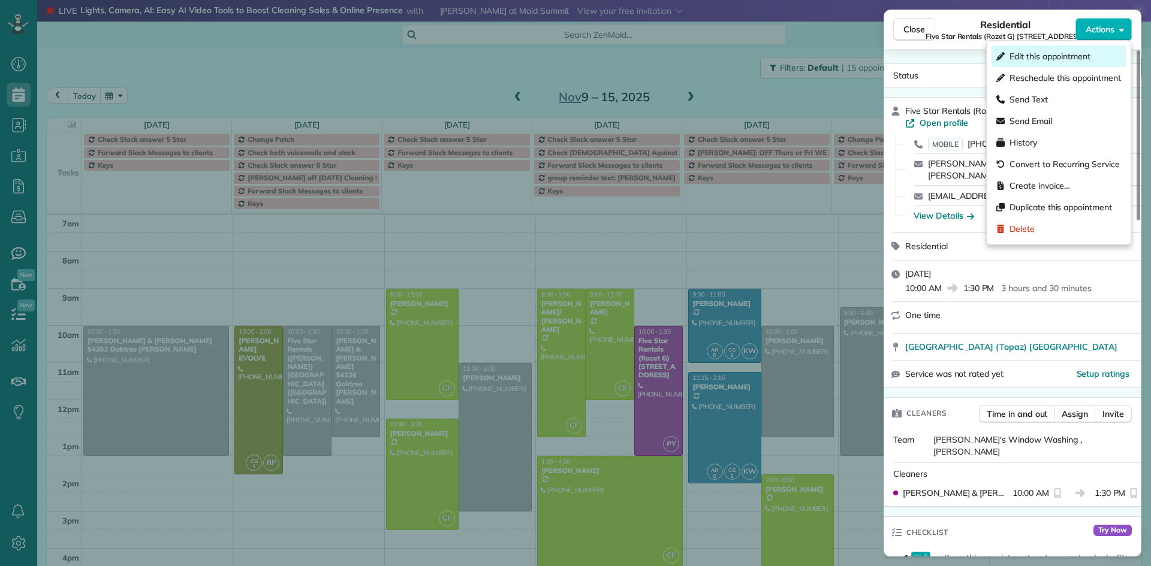
click at [1068, 61] on span "Edit this appointment" at bounding box center [1049, 56] width 81 height 12
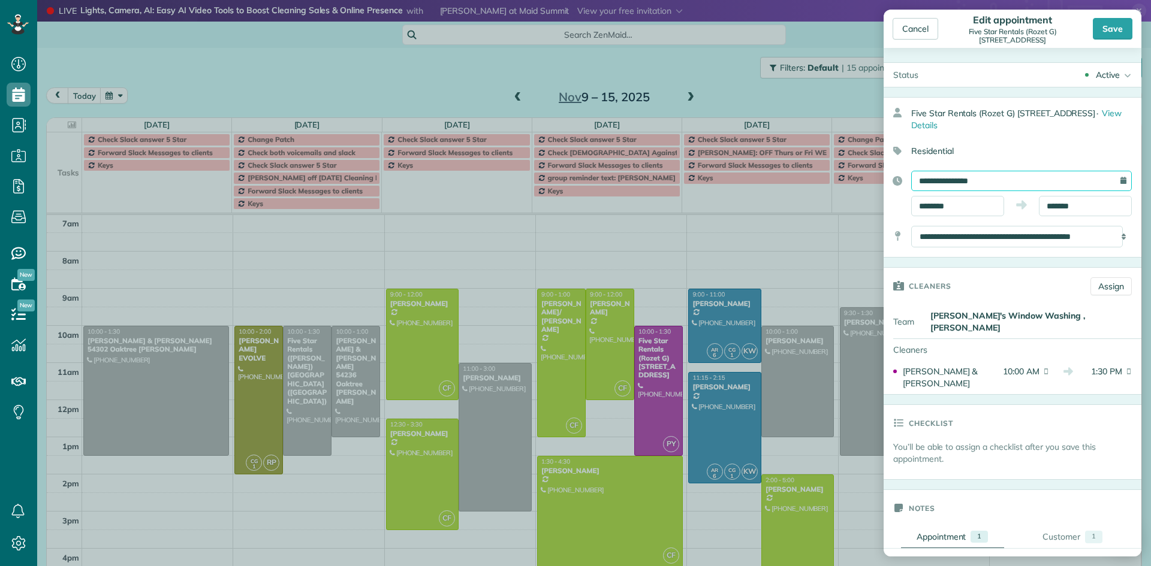
click at [939, 182] on input "**********" at bounding box center [1021, 181] width 221 height 20
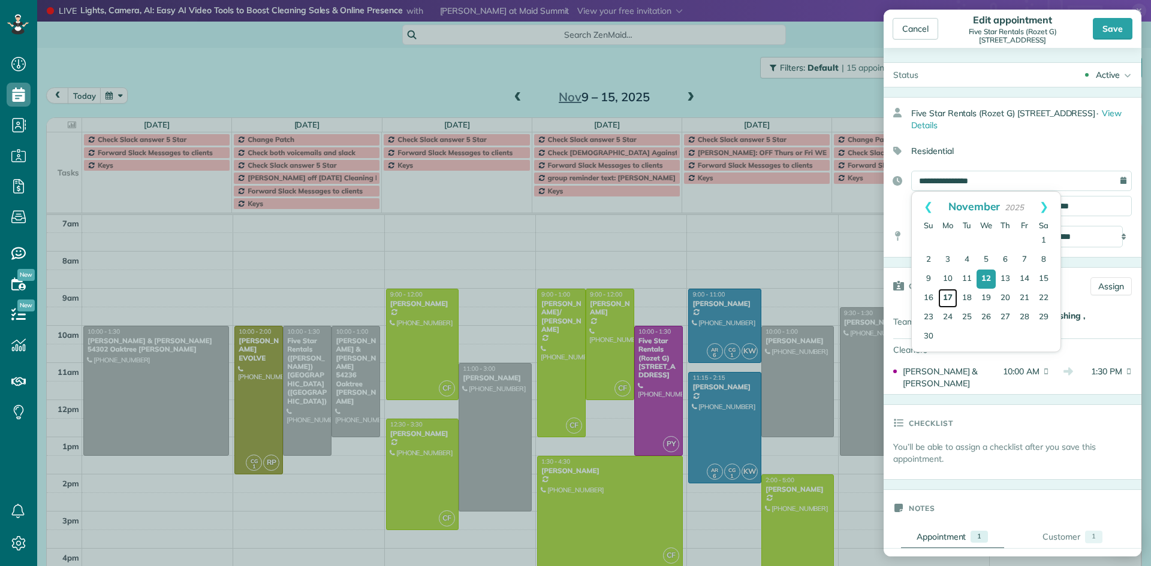
click at [951, 297] on link "17" at bounding box center [947, 298] width 19 height 19
type input "**********"
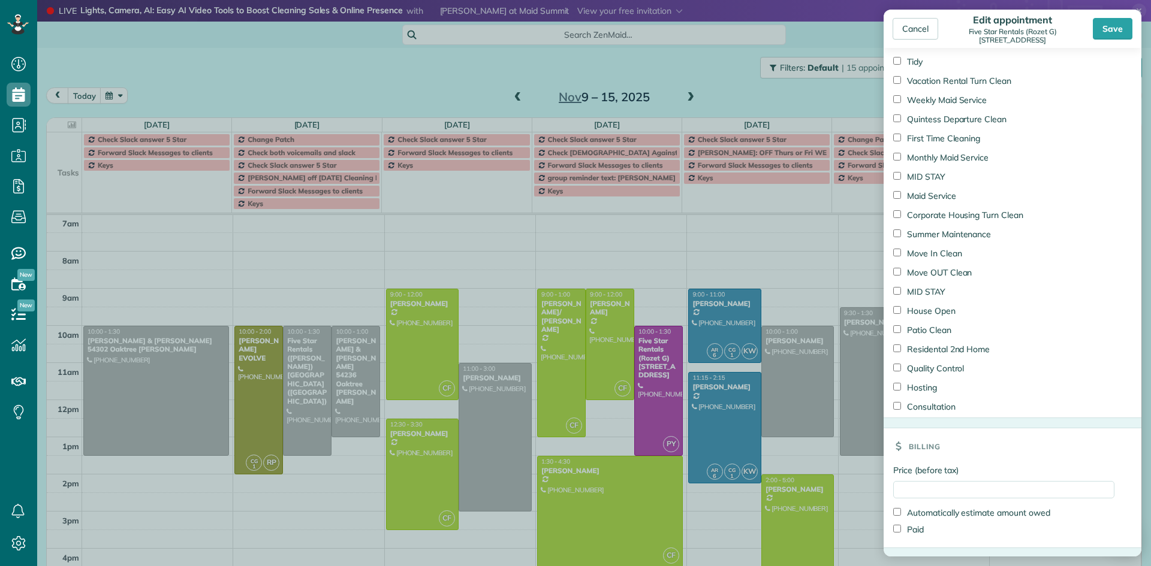
scroll to position [1173, 0]
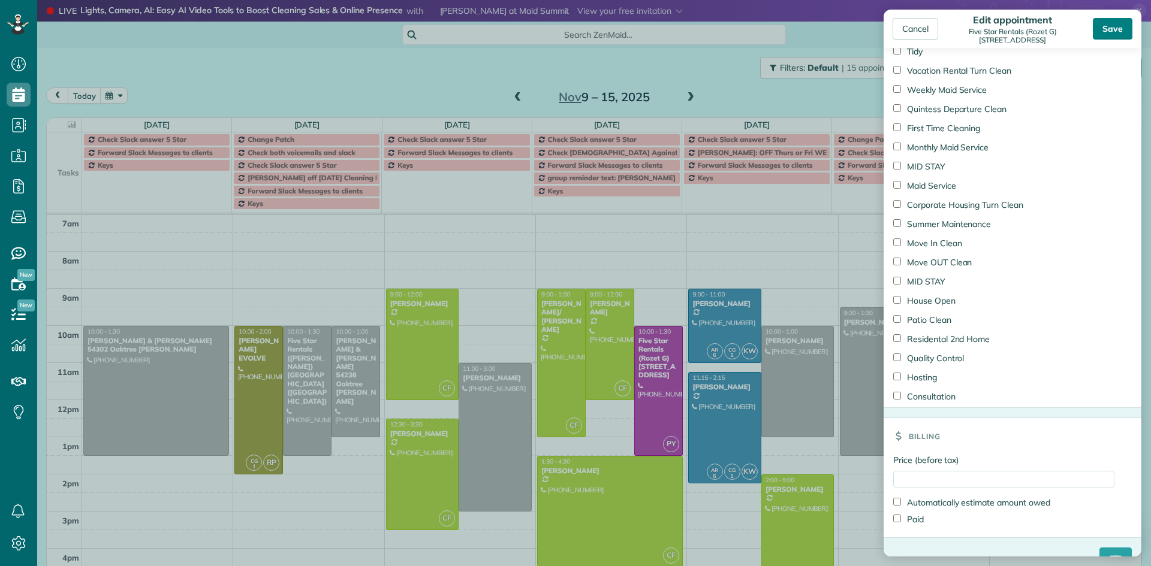
click at [1118, 32] on div "Save" at bounding box center [1113, 29] width 40 height 22
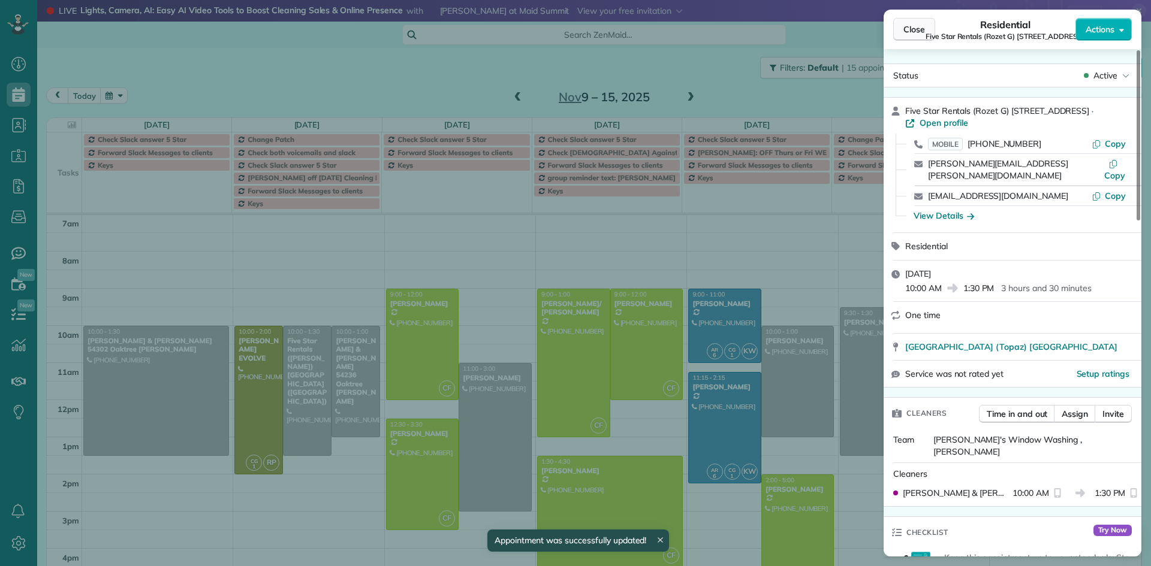
click at [903, 32] on button "Close" at bounding box center [914, 29] width 42 height 23
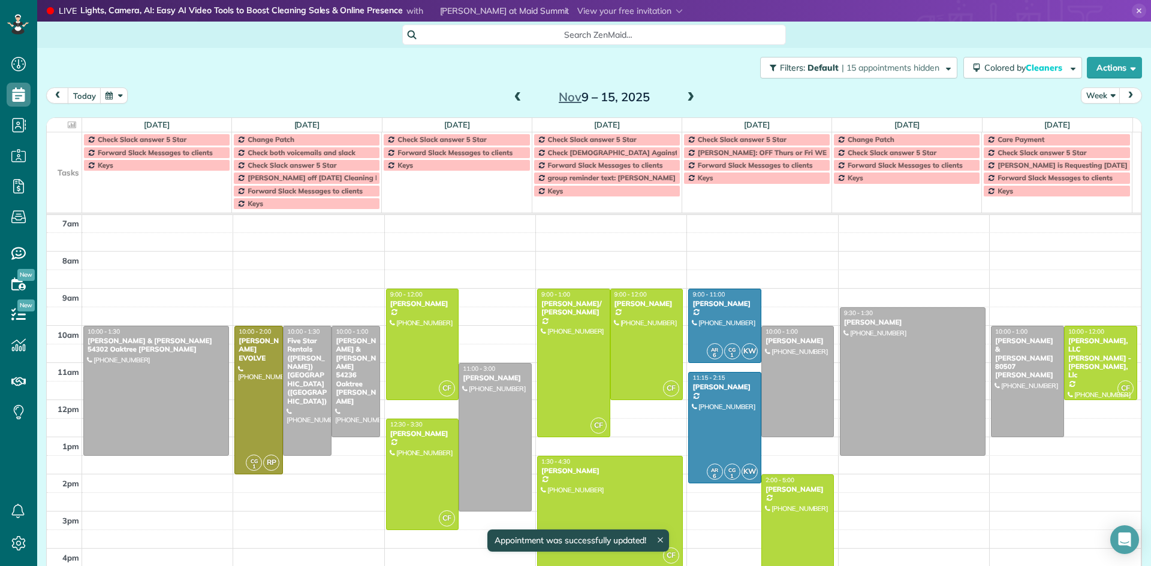
click at [684, 98] on span at bounding box center [690, 97] width 13 height 11
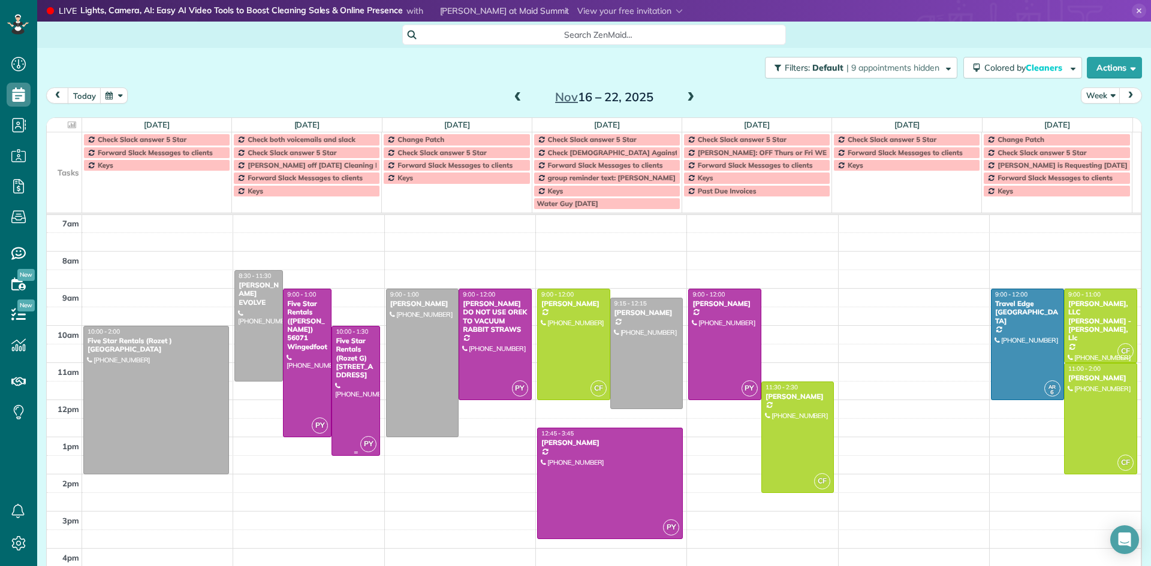
click at [350, 380] on div "Five Star Rentals (Rozet G) 79325 Desert Rock Court" at bounding box center [355, 358] width 41 height 43
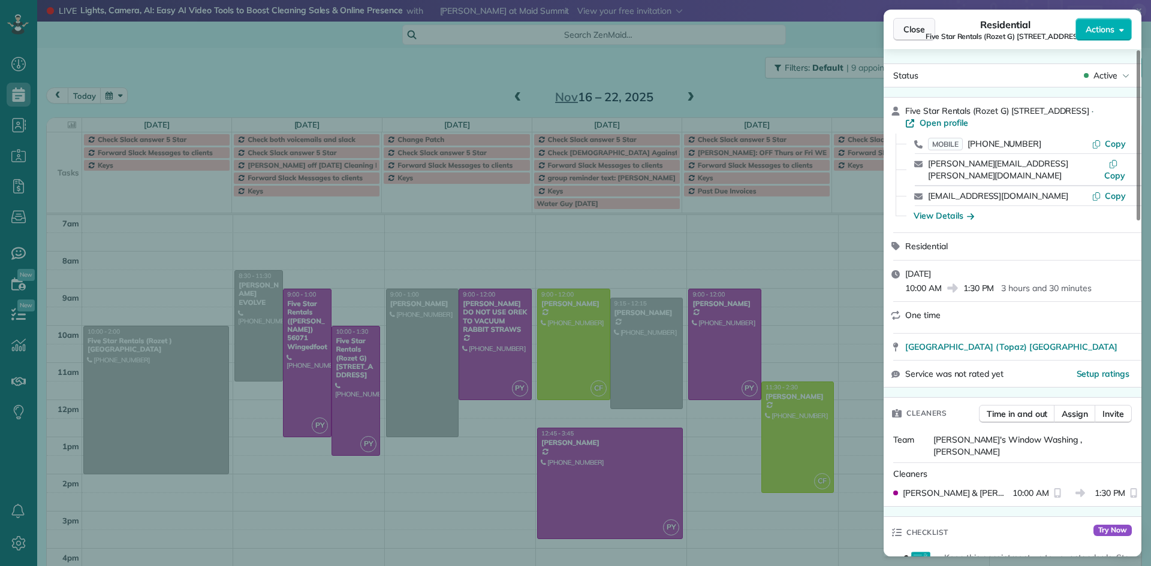
click at [916, 32] on span "Close" at bounding box center [914, 29] width 22 height 12
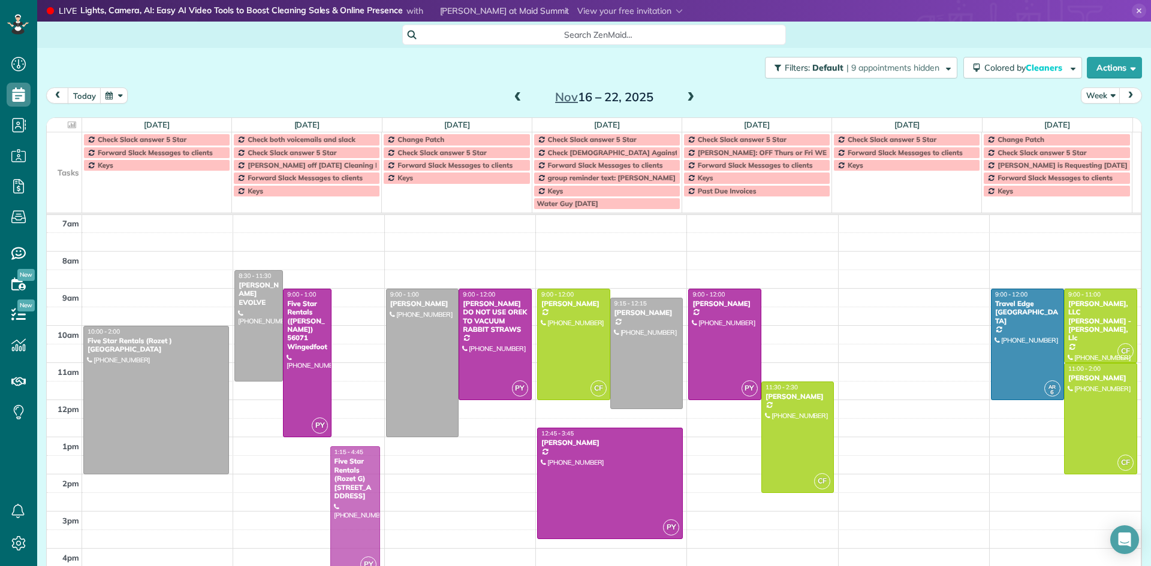
drag, startPoint x: 345, startPoint y: 362, endPoint x: 334, endPoint y: 480, distance: 118.0
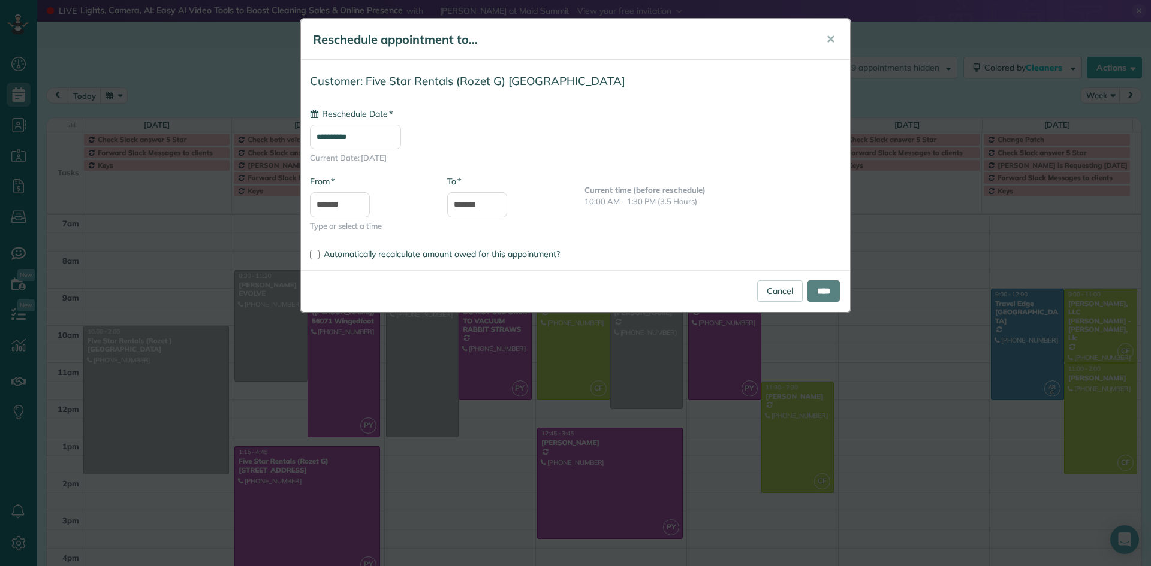
type input "**********"
click at [822, 291] on input "****" at bounding box center [823, 292] width 32 height 22
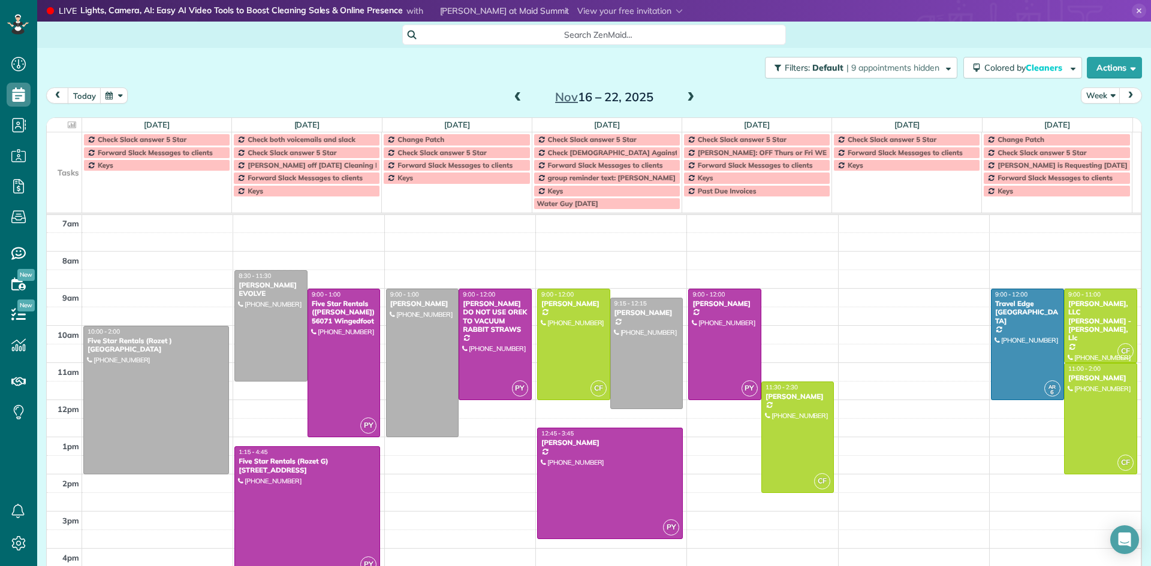
click at [328, 483] on div at bounding box center [307, 511] width 144 height 129
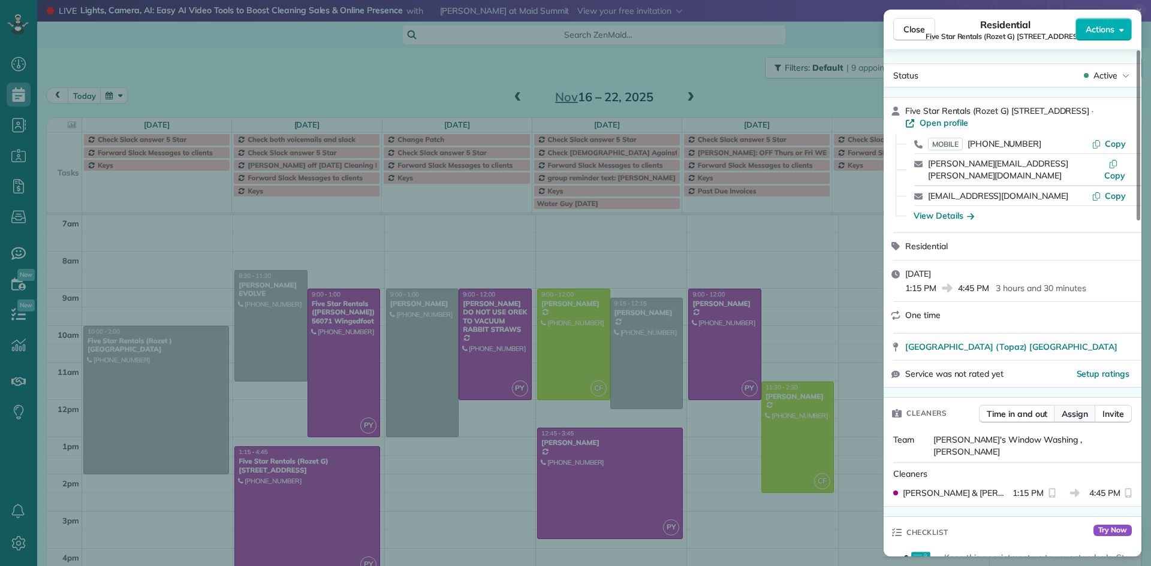
click at [1086, 408] on span "Assign" at bounding box center [1075, 414] width 26 height 12
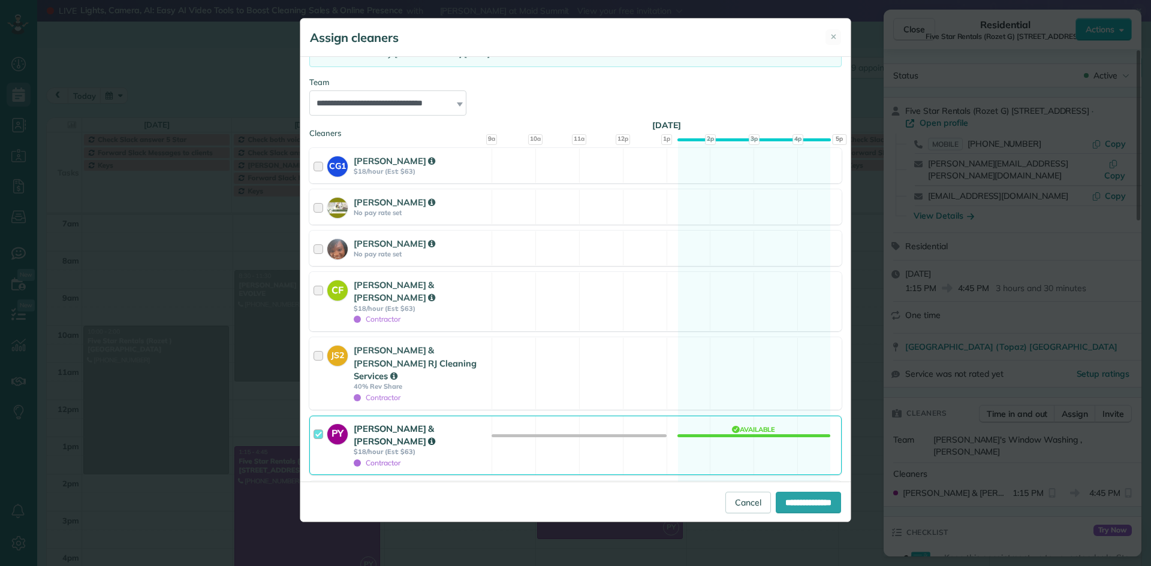
scroll to position [148, 0]
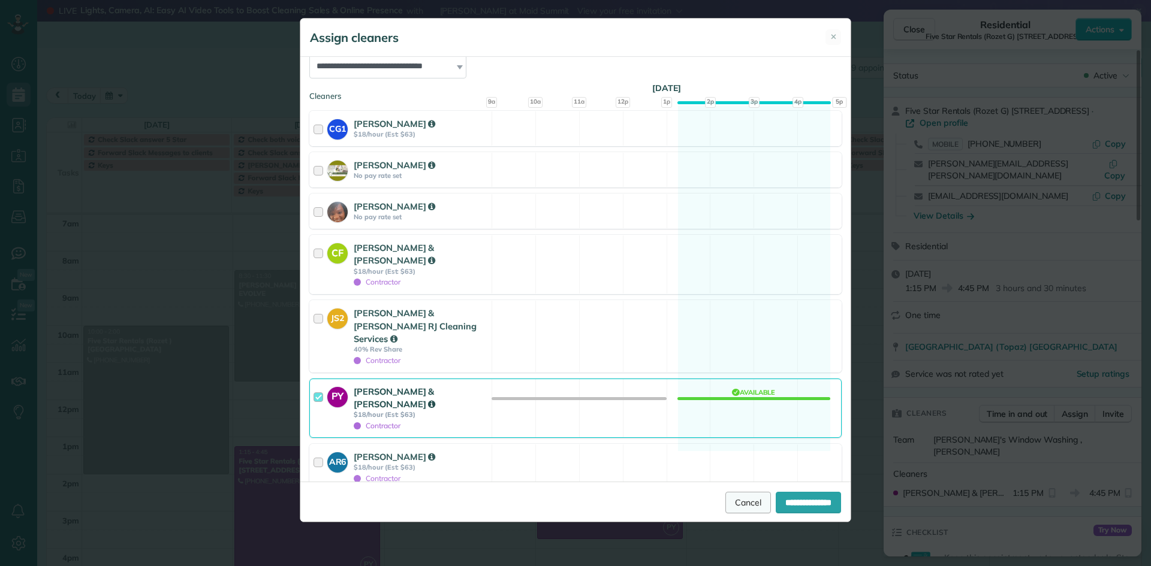
click at [737, 501] on link "Cancel" at bounding box center [748, 503] width 46 height 22
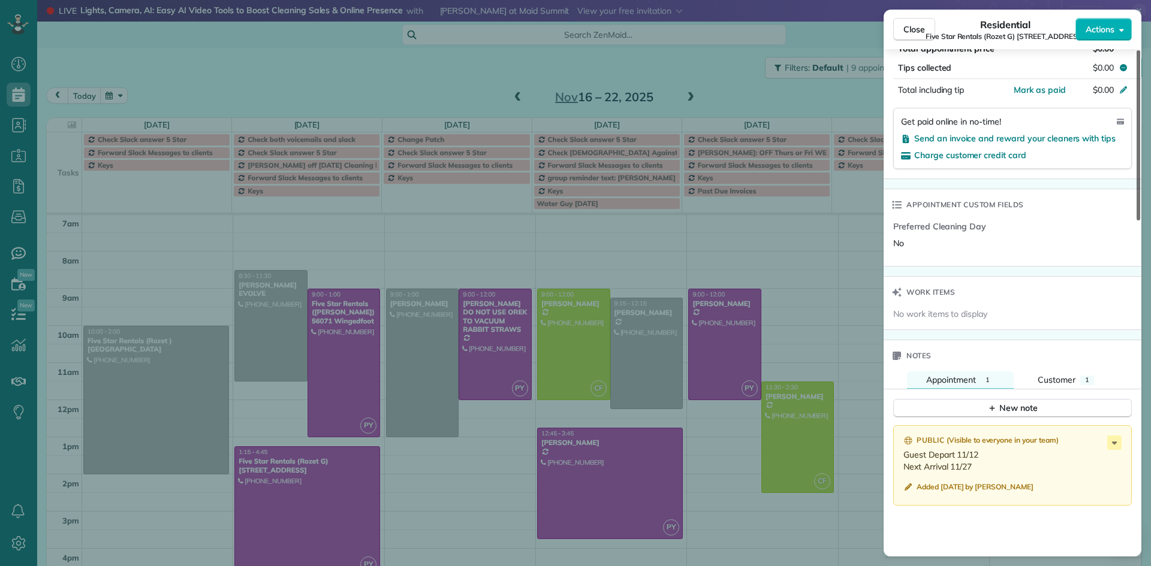
scroll to position [782, 0]
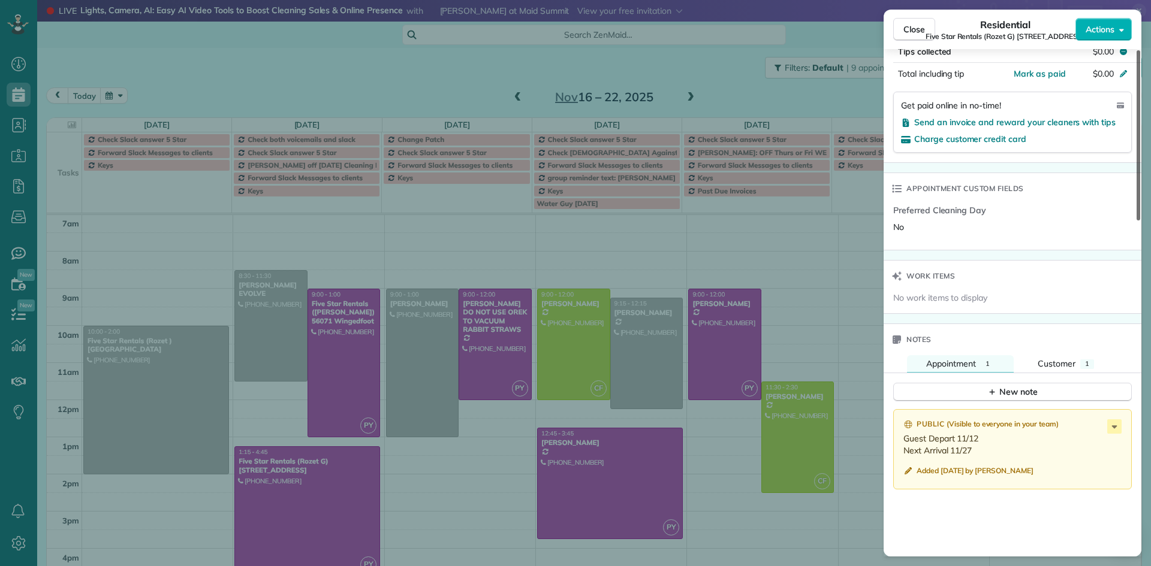
drag, startPoint x: 1134, startPoint y: 191, endPoint x: 1126, endPoint y: 453, distance: 262.7
click at [1137, 221] on div at bounding box center [1139, 135] width 4 height 170
click at [1117, 420] on icon at bounding box center [1114, 427] width 14 height 14
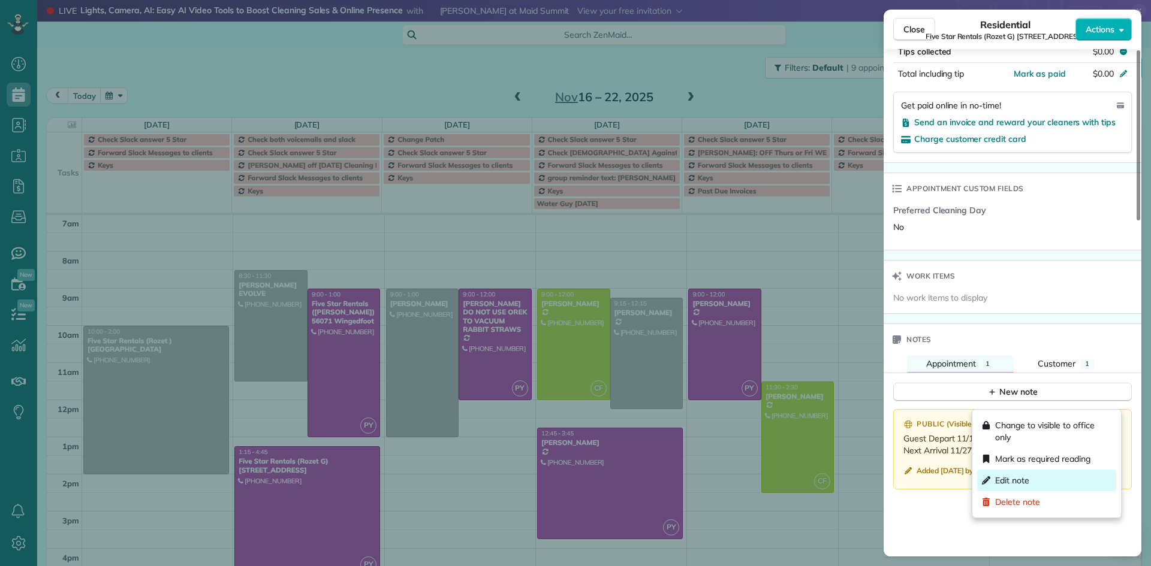
click at [1018, 479] on span "Edit note" at bounding box center [1012, 481] width 34 height 12
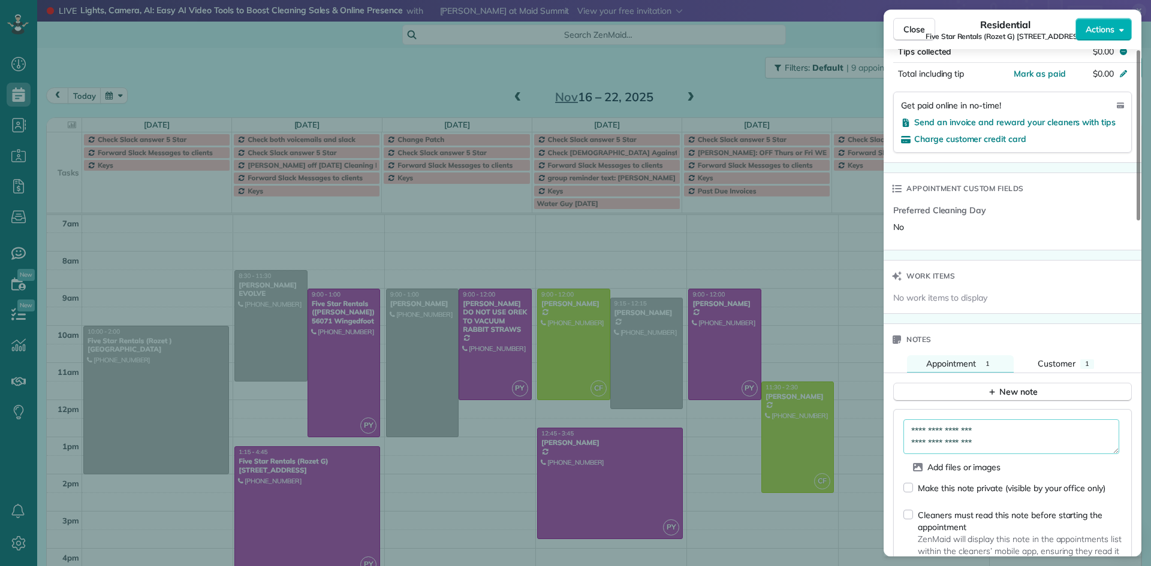
click at [994, 420] on textarea "**********" at bounding box center [1011, 437] width 216 height 35
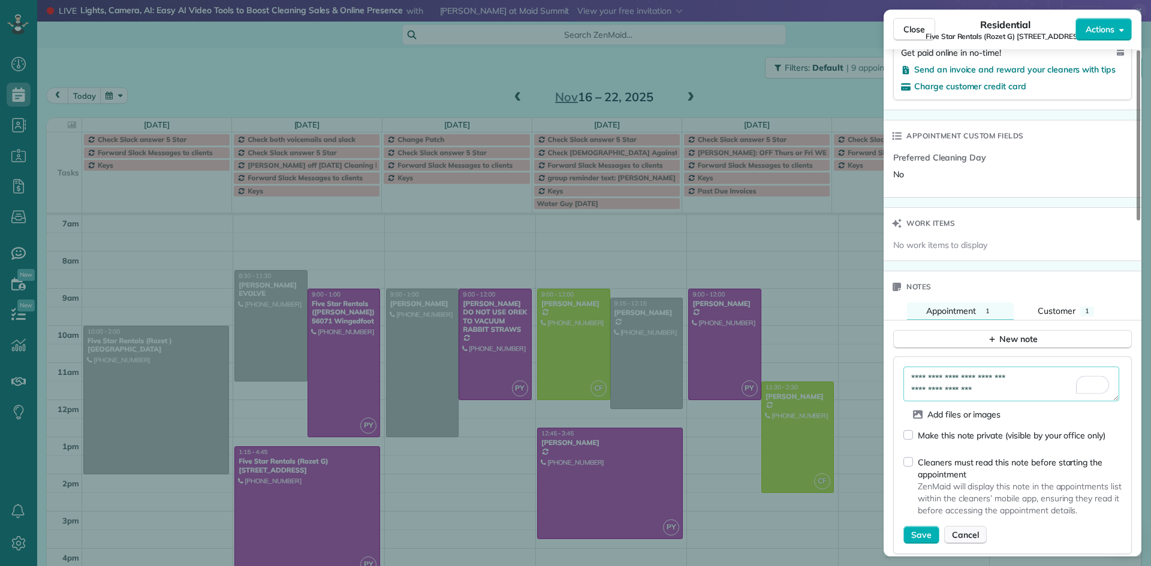
scroll to position [842, 0]
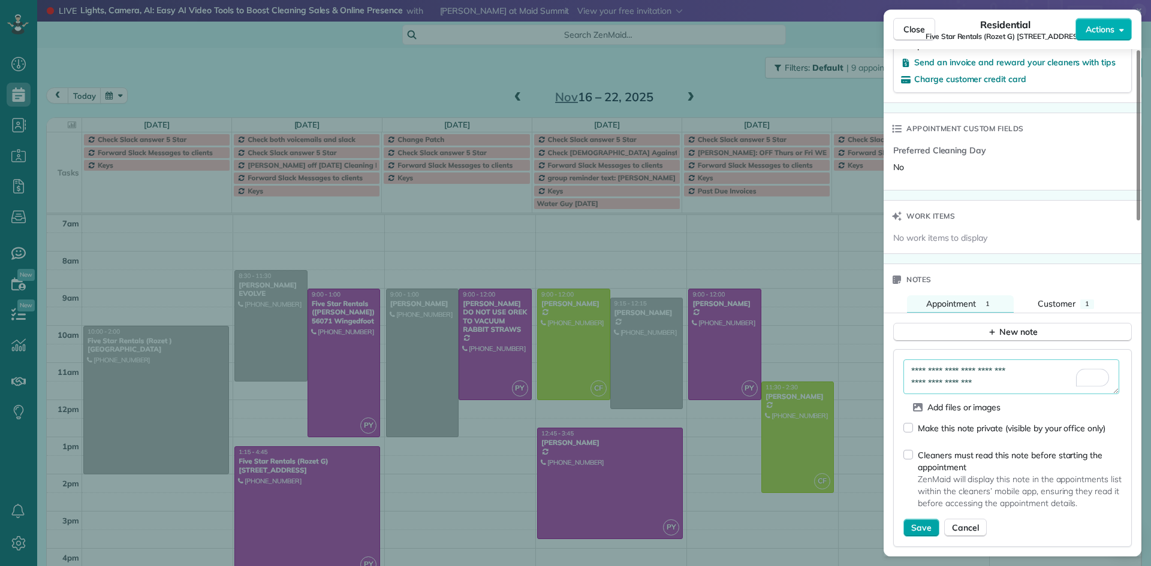
type textarea "**********"
click at [930, 522] on span "Save" at bounding box center [921, 528] width 20 height 12
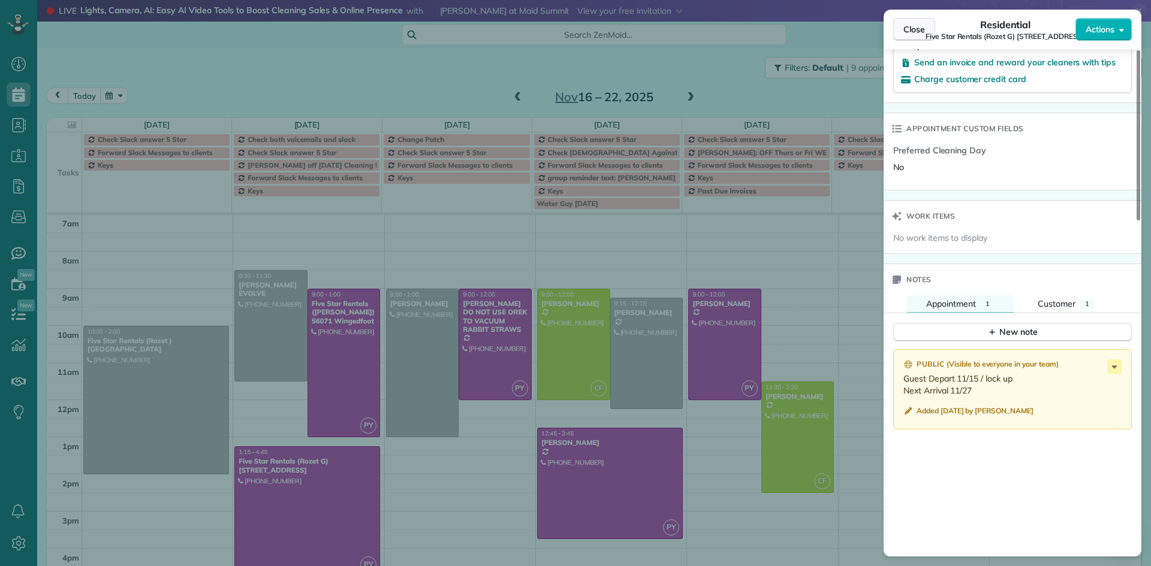
click at [908, 33] on span "Close" at bounding box center [914, 29] width 22 height 12
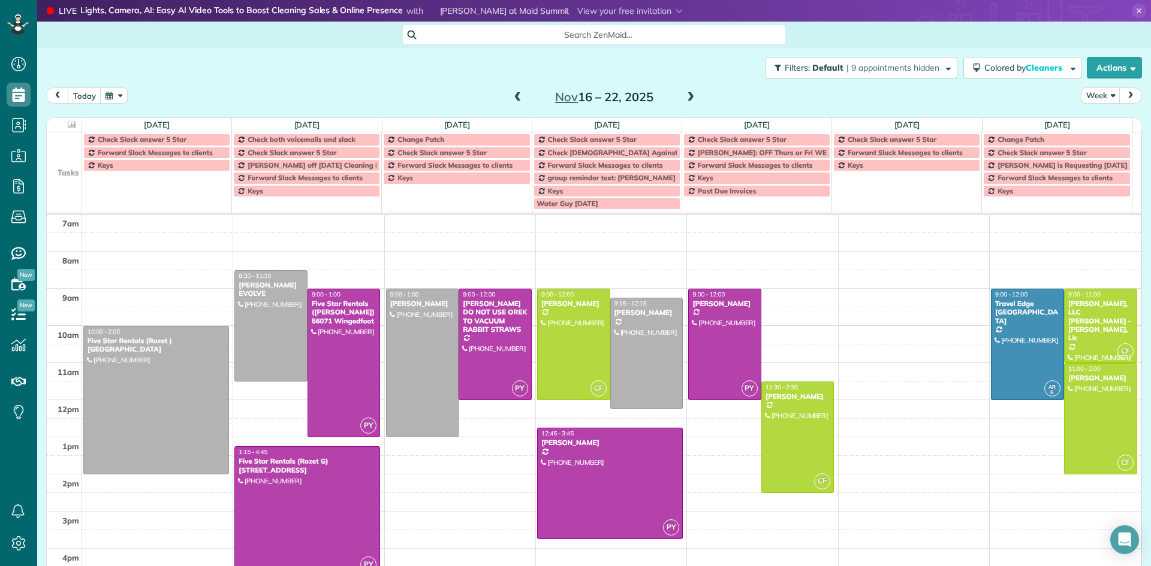
click at [847, 297] on div "5am 6am 7am 8am 9am 10am 11am 12pm 1pm 2pm 3pm 4pm 5pm 6pm 7pm 8pm 9pm 10pm 10:…" at bounding box center [594, 474] width 1094 height 668
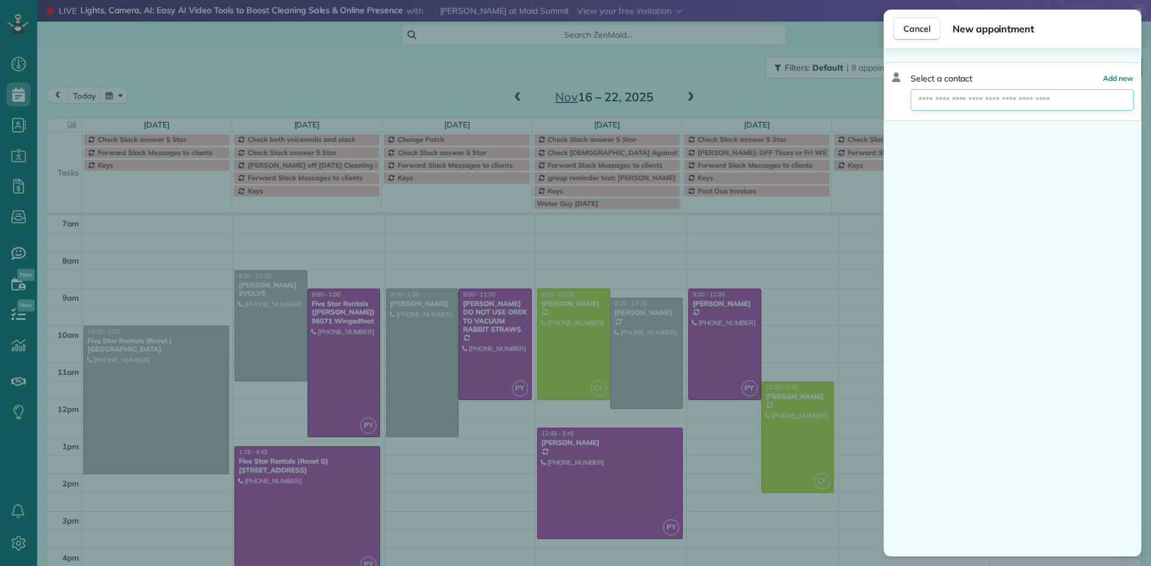
click at [932, 95] on input "text" at bounding box center [1022, 100] width 223 height 22
type input "*****"
click at [935, 123] on span "Luciano Tauro" at bounding box center [970, 121] width 91 height 11
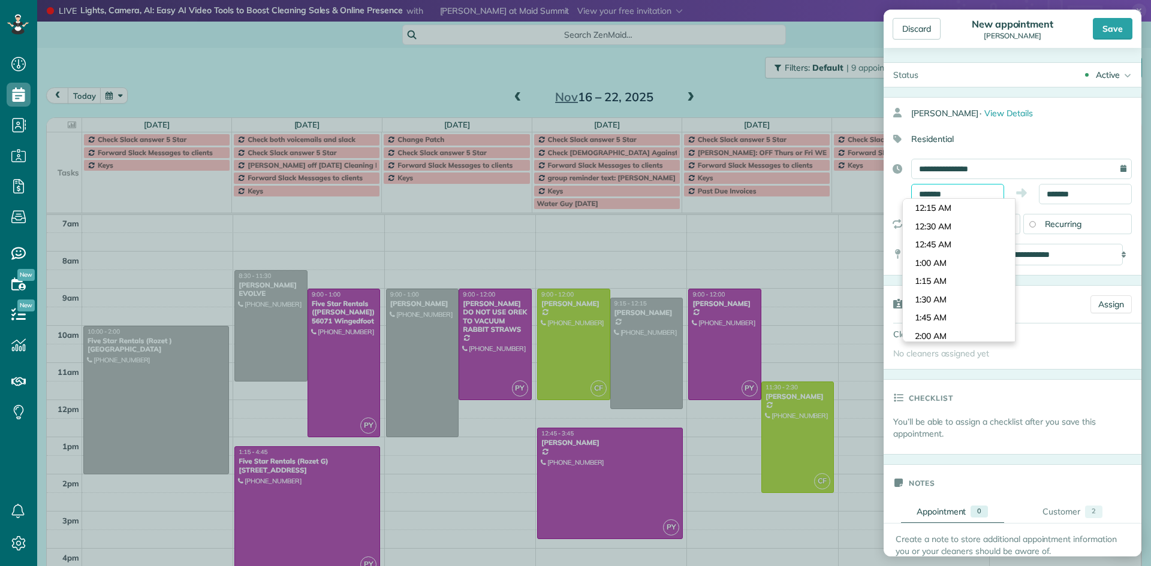
click at [965, 189] on input "*******" at bounding box center [957, 194] width 93 height 20
click at [952, 231] on li "9:00 AM" at bounding box center [959, 227] width 112 height 19
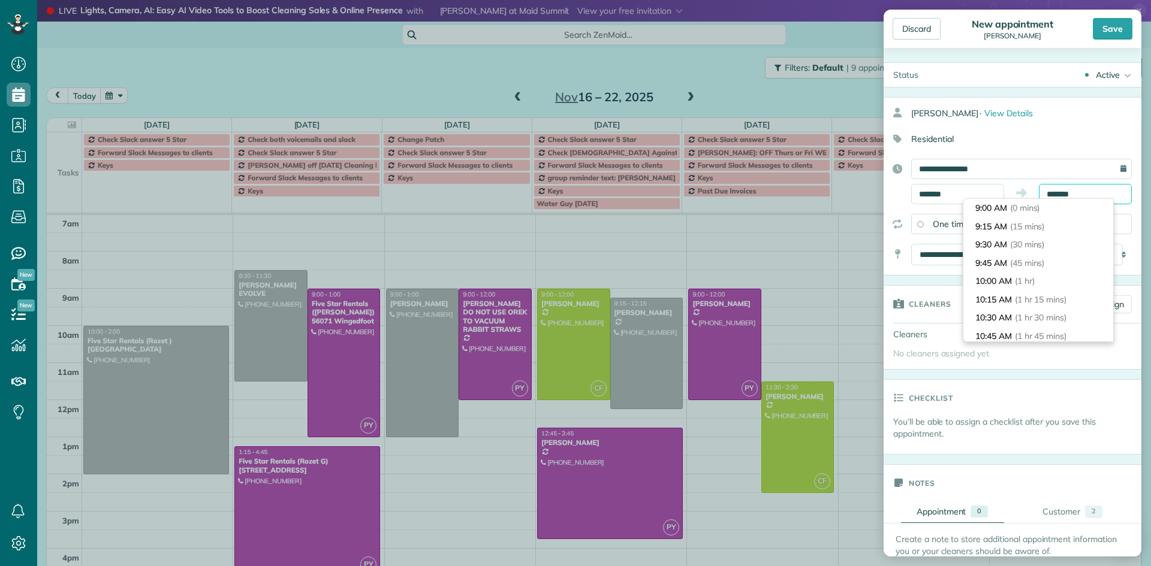
click at [1081, 193] on input "*******" at bounding box center [1085, 194] width 93 height 20
type input "*******"
click at [1035, 294] on span "(6 hrs)" at bounding box center [1022, 293] width 26 height 11
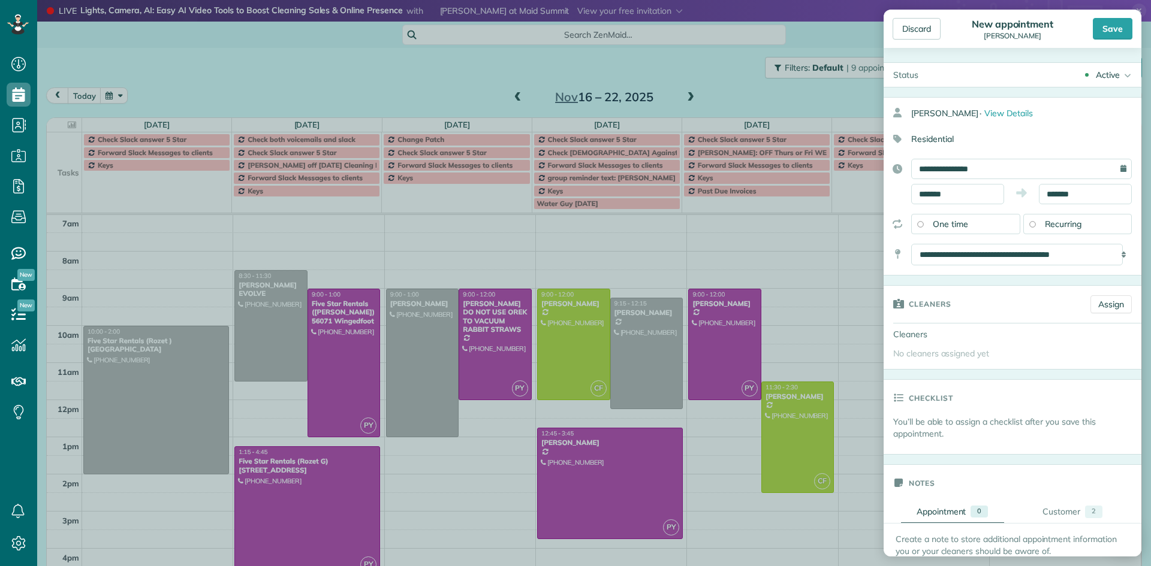
click at [1113, 28] on div "Save" at bounding box center [1113, 29] width 40 height 22
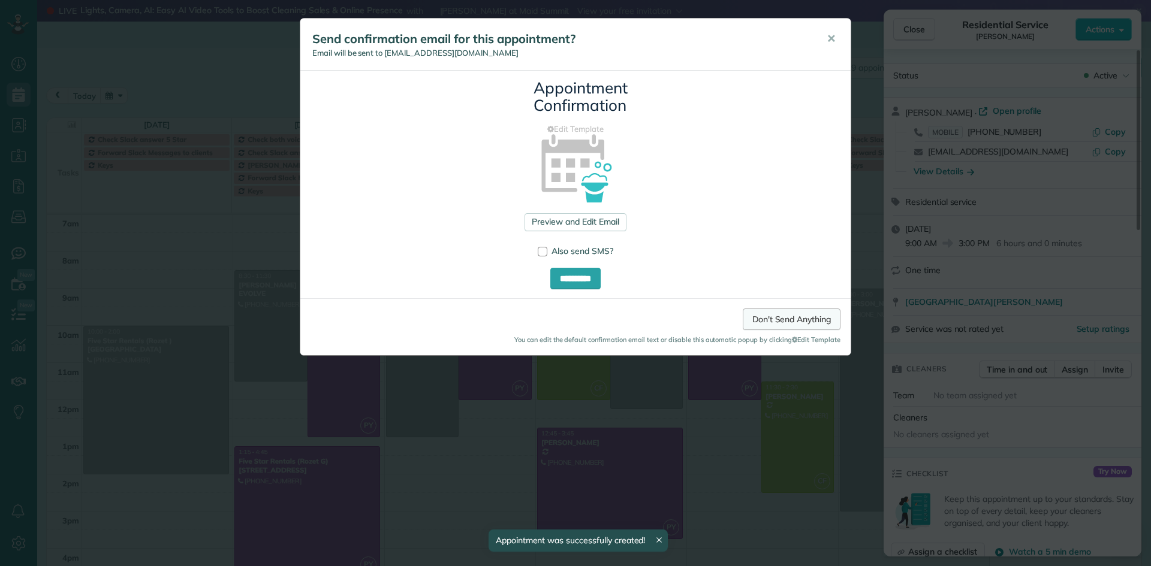
drag, startPoint x: 782, startPoint y: 315, endPoint x: 827, endPoint y: 294, distance: 49.6
click at [783, 315] on link "Don't Send Anything" at bounding box center [792, 320] width 98 height 22
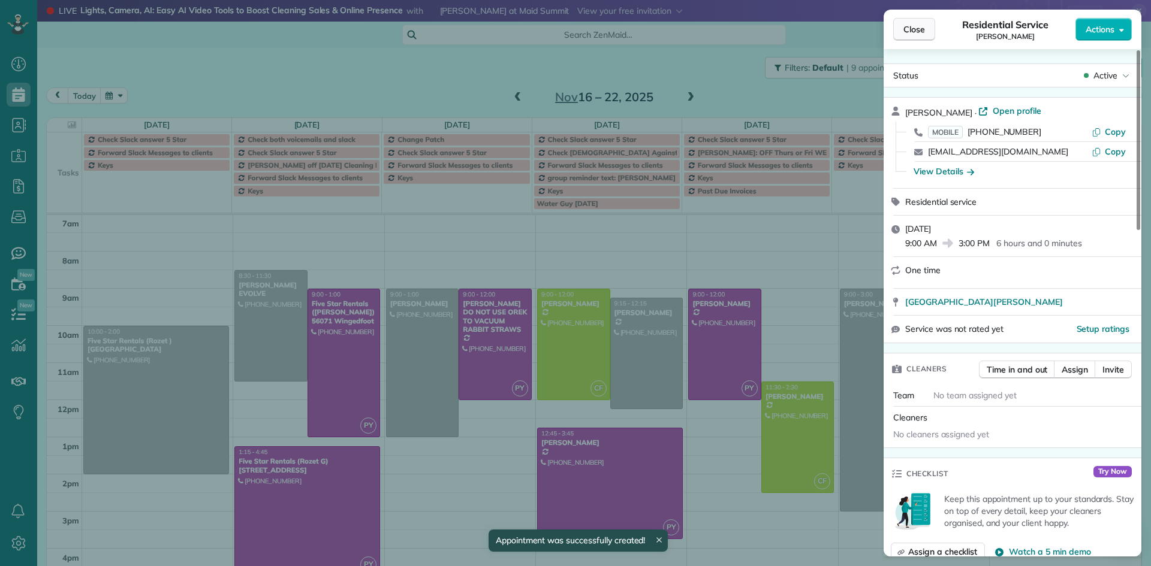
click at [917, 29] on span "Close" at bounding box center [914, 29] width 22 height 12
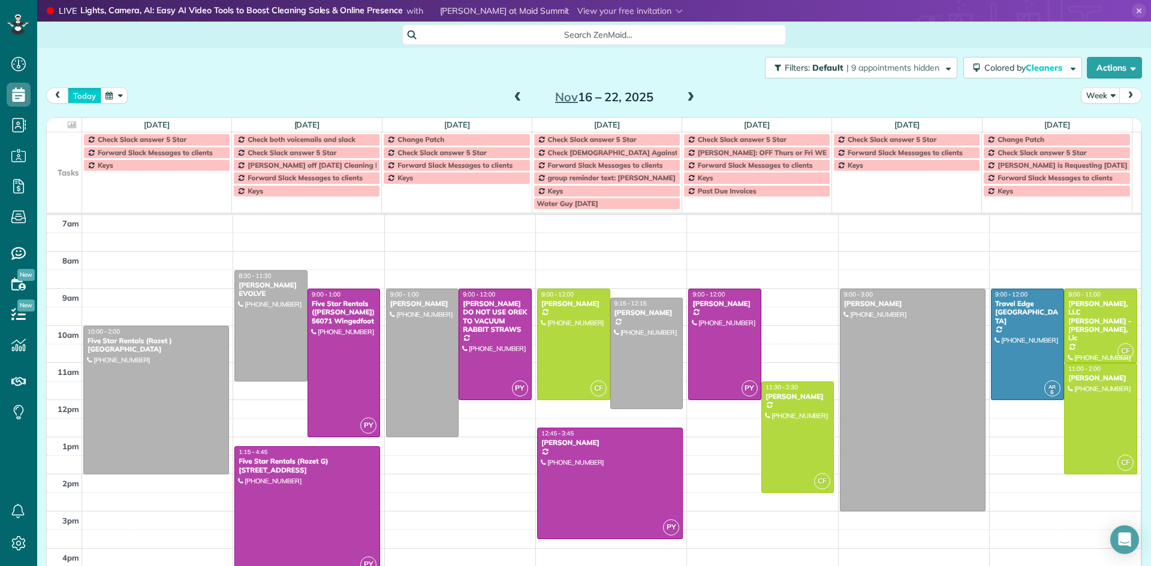
click at [86, 97] on button "today" at bounding box center [85, 96] width 34 height 16
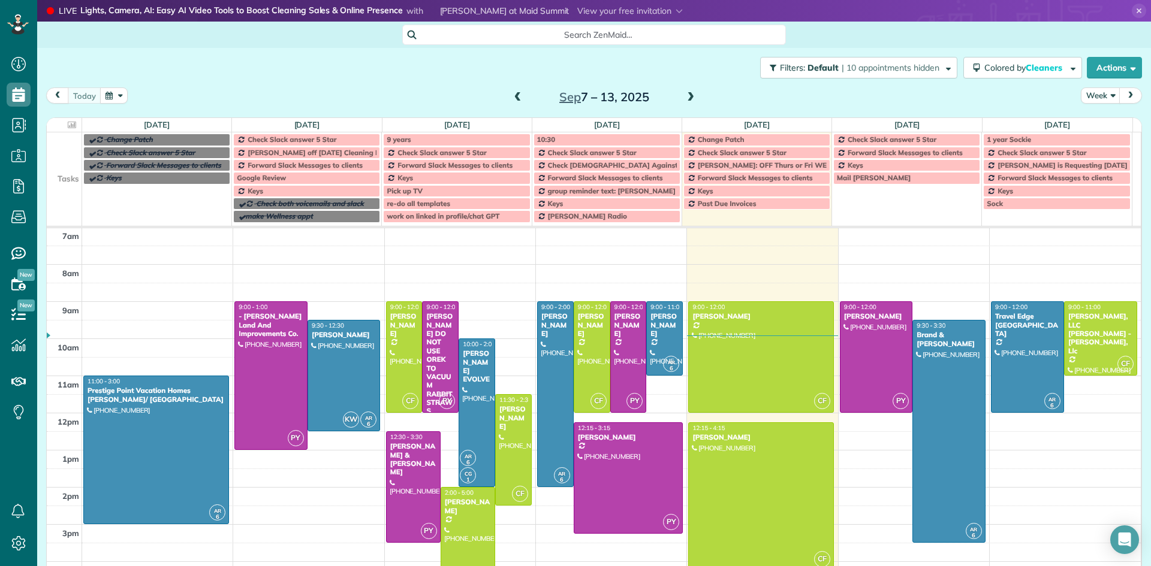
click at [687, 101] on span at bounding box center [690, 97] width 13 height 11
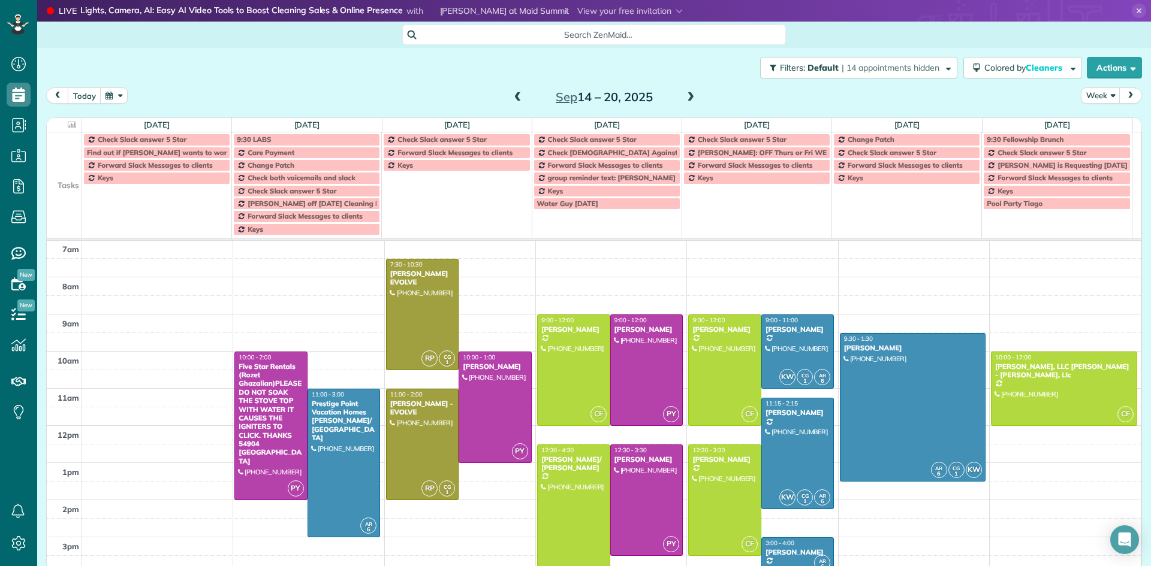
click at [685, 98] on span at bounding box center [690, 97] width 13 height 11
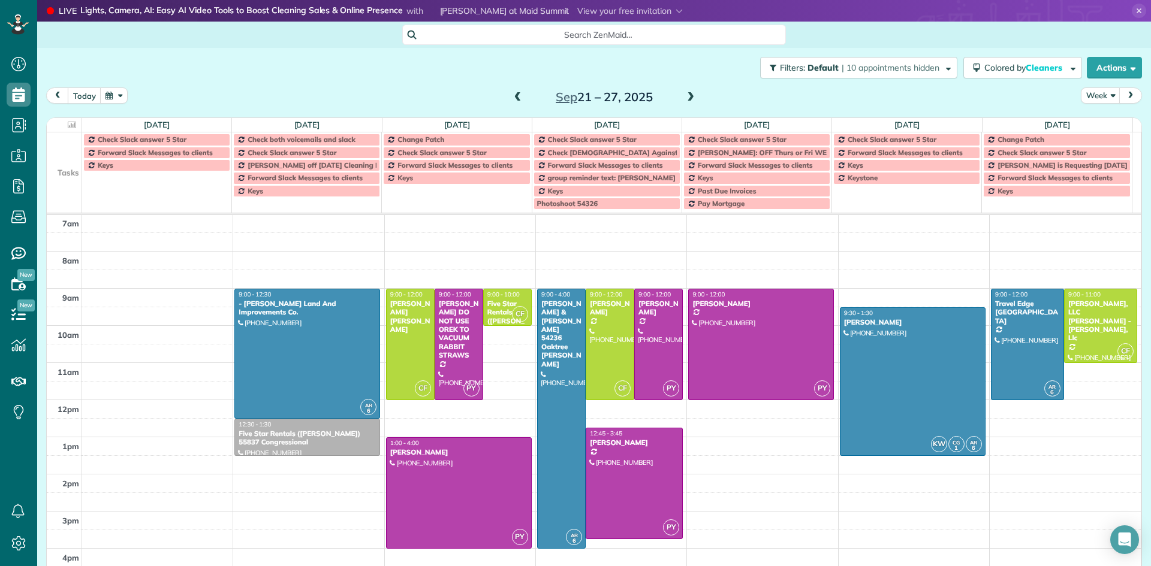
click at [686, 95] on span at bounding box center [690, 97] width 13 height 11
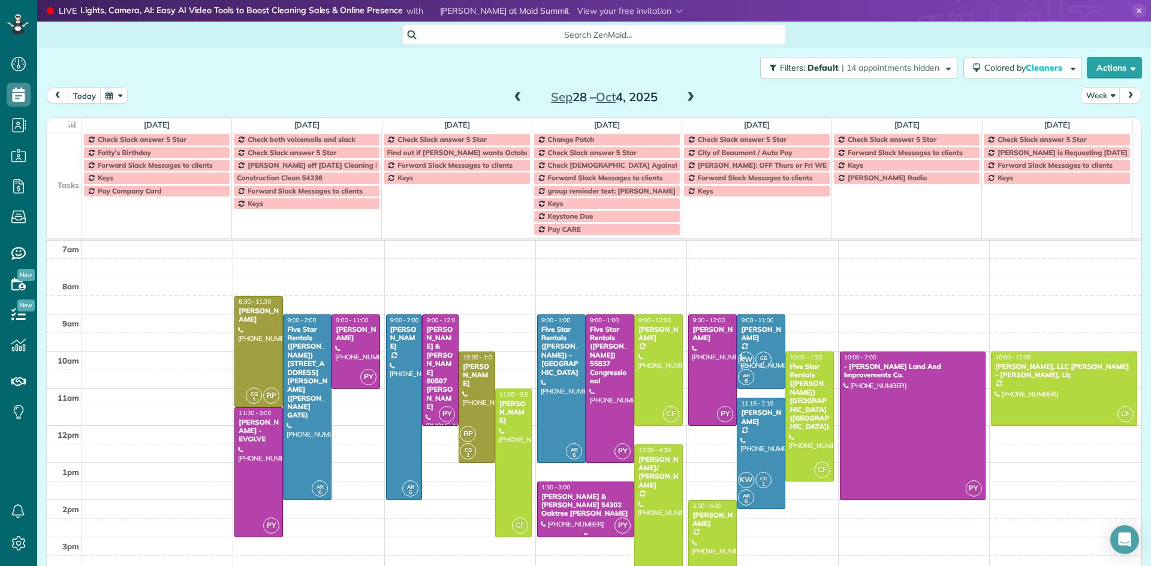
click at [578, 501] on div "[PERSON_NAME] & [PERSON_NAME] 54302 Oaktree [PERSON_NAME]" at bounding box center [586, 506] width 90 height 26
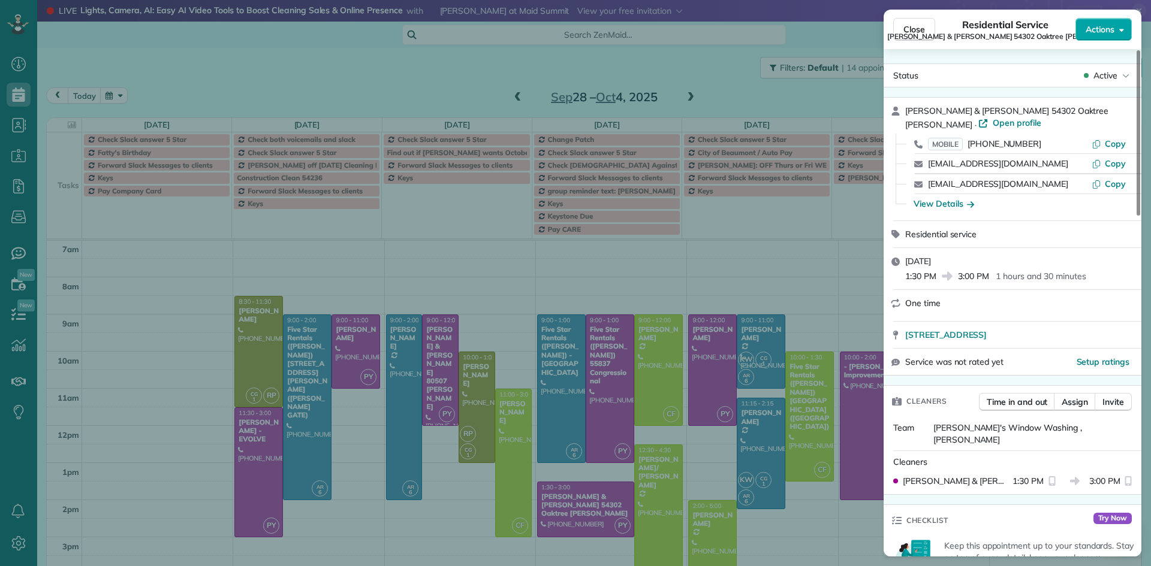
click at [1103, 28] on span "Actions" at bounding box center [1100, 29] width 29 height 12
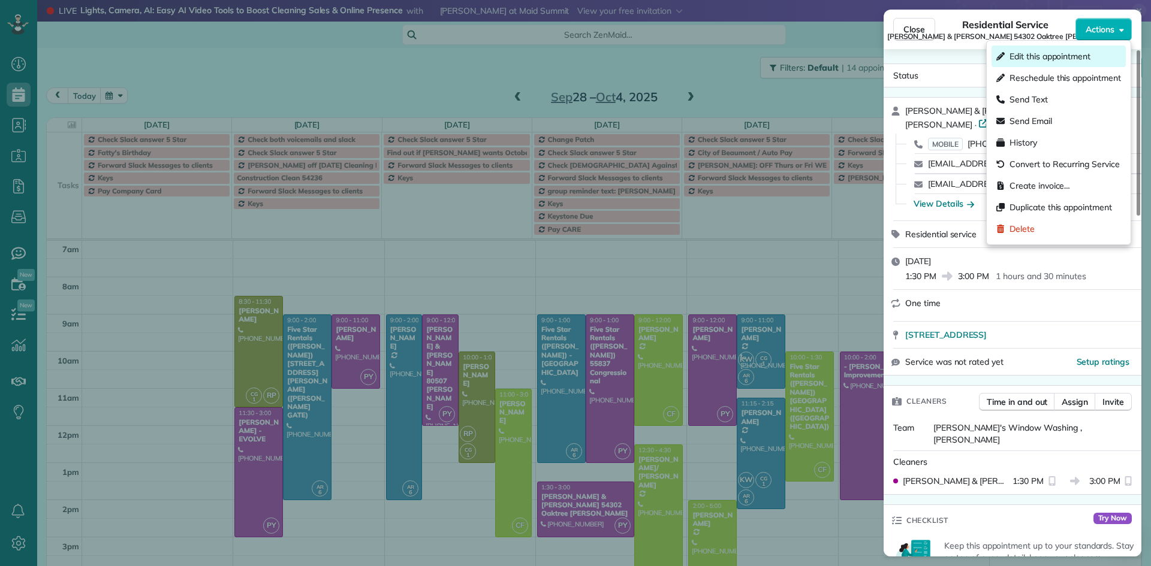
click at [1074, 53] on span "Edit this appointment" at bounding box center [1049, 56] width 81 height 12
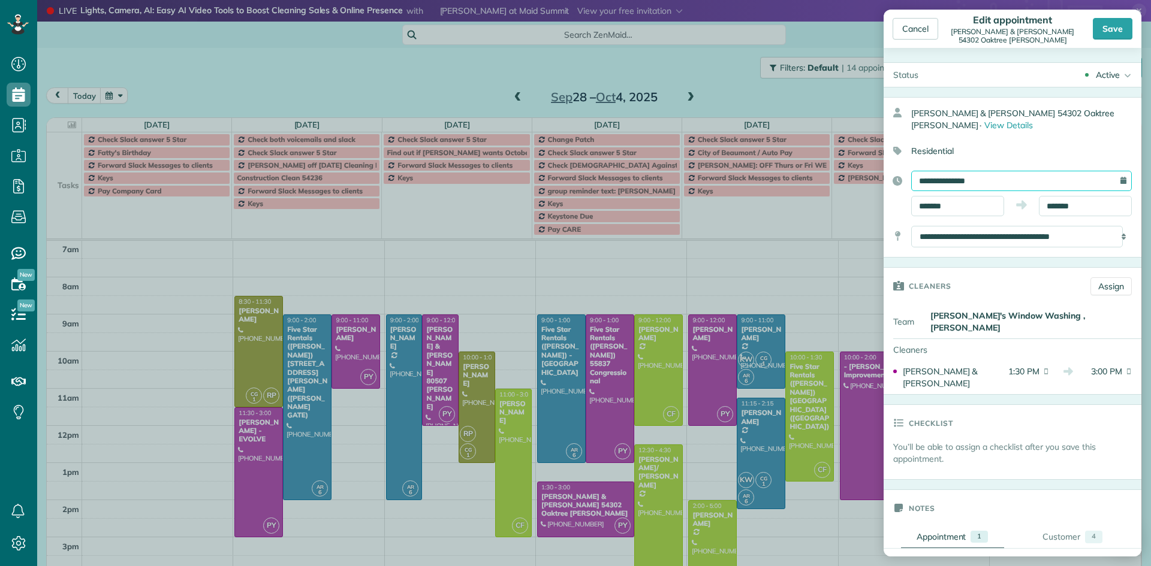
click at [985, 179] on input "**********" at bounding box center [1021, 181] width 221 height 20
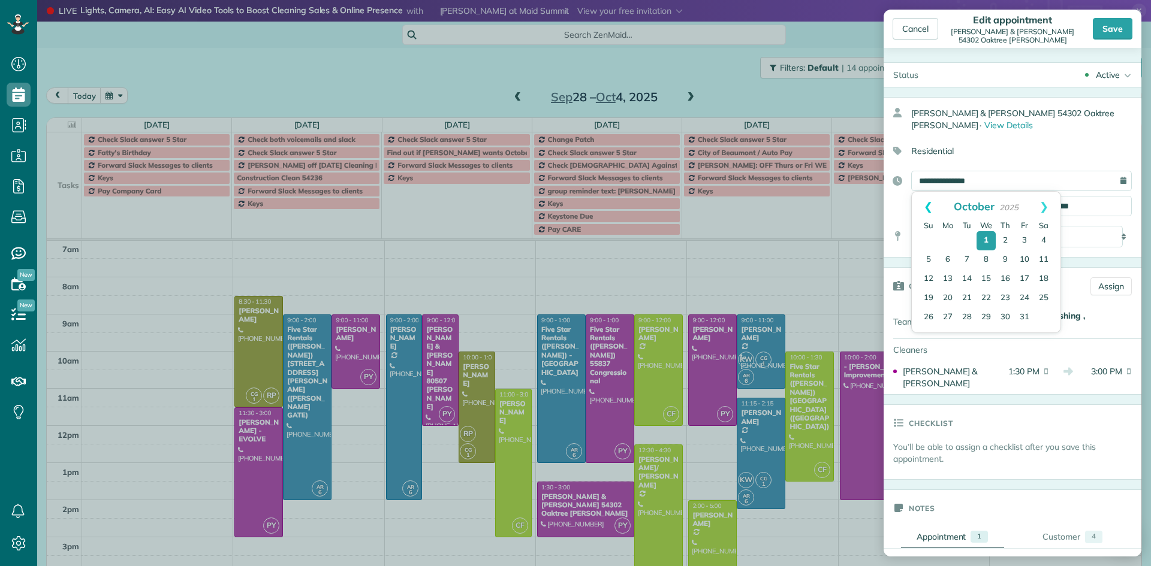
click at [926, 208] on link "Prev" at bounding box center [928, 207] width 33 height 30
click at [948, 297] on link "22" at bounding box center [947, 299] width 19 height 19
type input "**********"
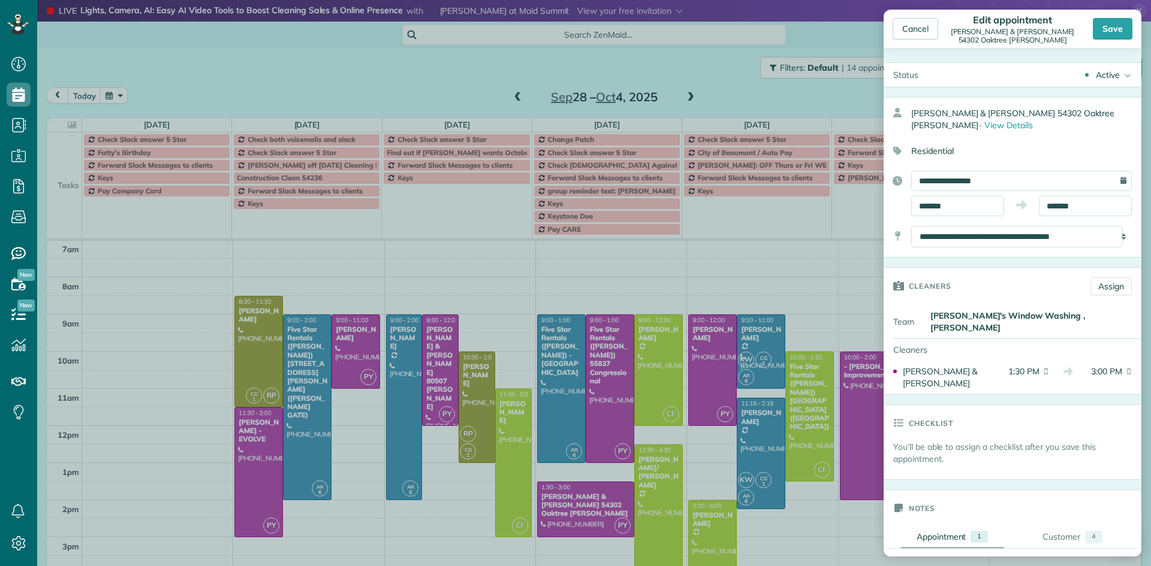
click at [1107, 30] on div "Save" at bounding box center [1113, 29] width 40 height 22
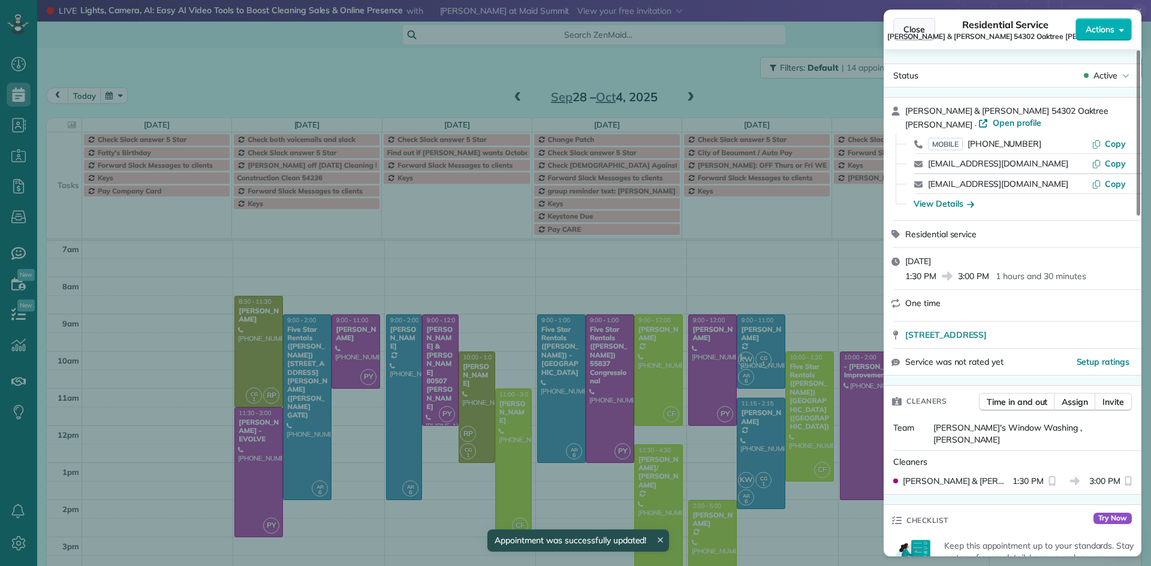
click at [903, 31] on button "Close" at bounding box center [914, 29] width 42 height 23
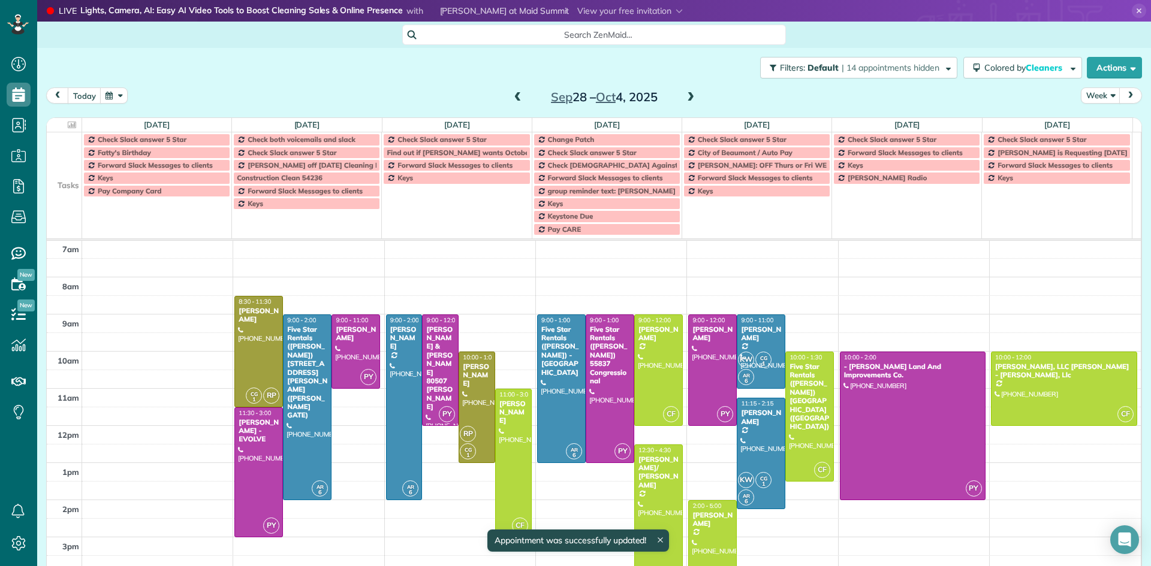
click at [511, 98] on span at bounding box center [517, 97] width 13 height 11
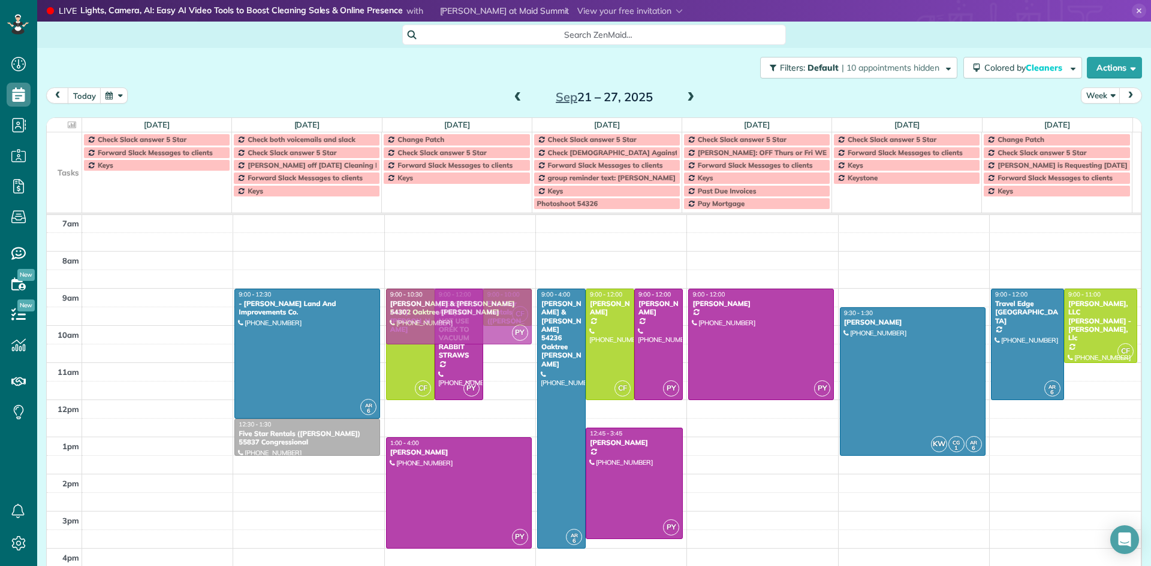
drag, startPoint x: 334, startPoint y: 478, endPoint x: 453, endPoint y: 311, distance: 205.1
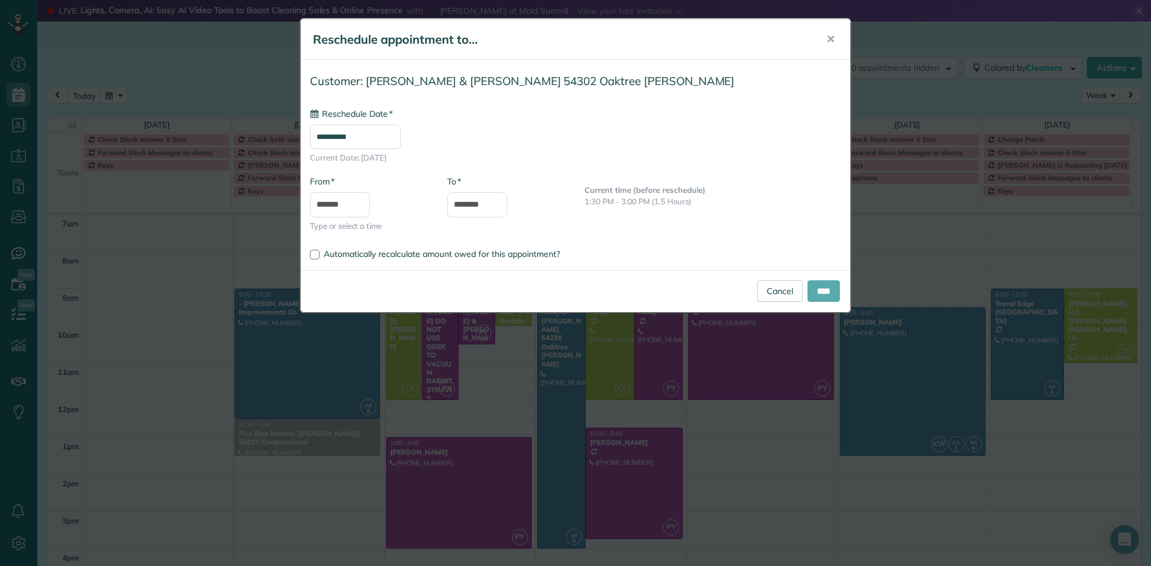
type input "**********"
click at [815, 289] on input "****" at bounding box center [823, 292] width 32 height 22
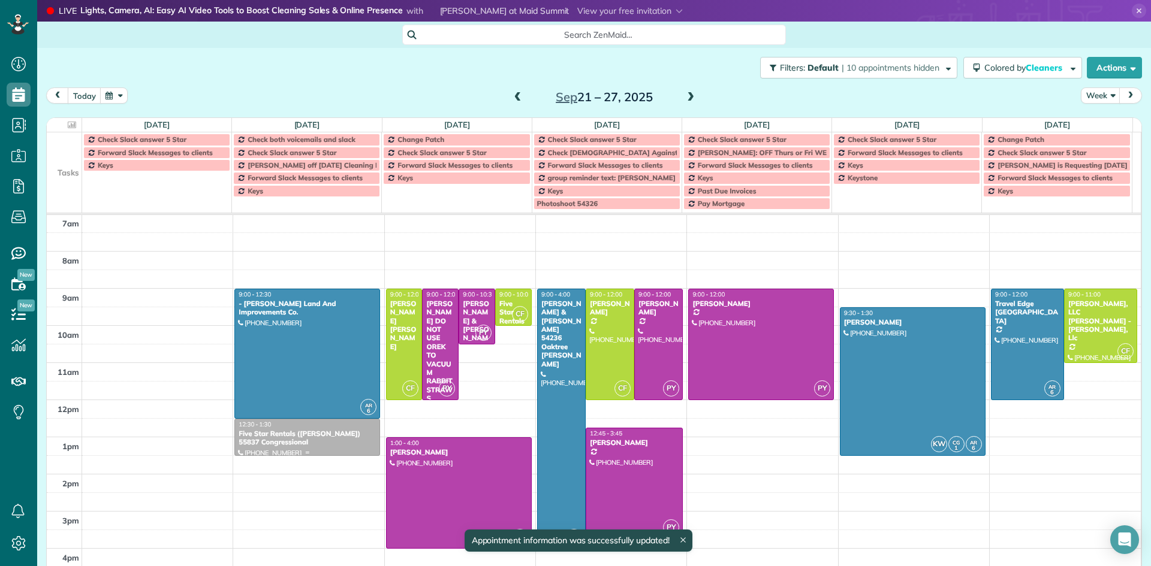
click at [267, 447] on div at bounding box center [307, 438] width 144 height 36
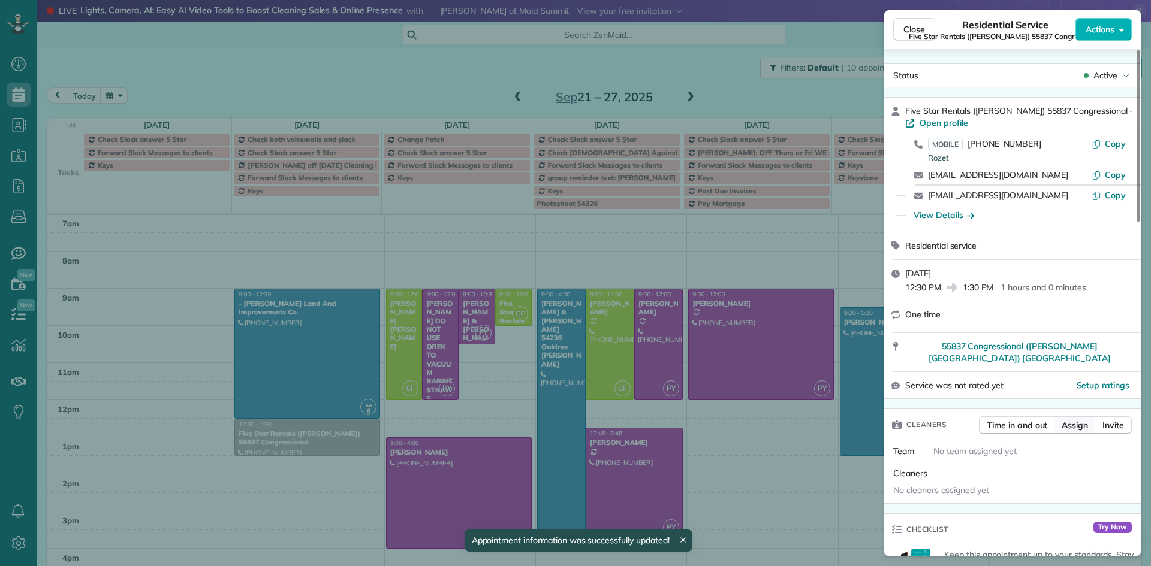
click at [1079, 427] on span "Assign" at bounding box center [1075, 426] width 26 height 12
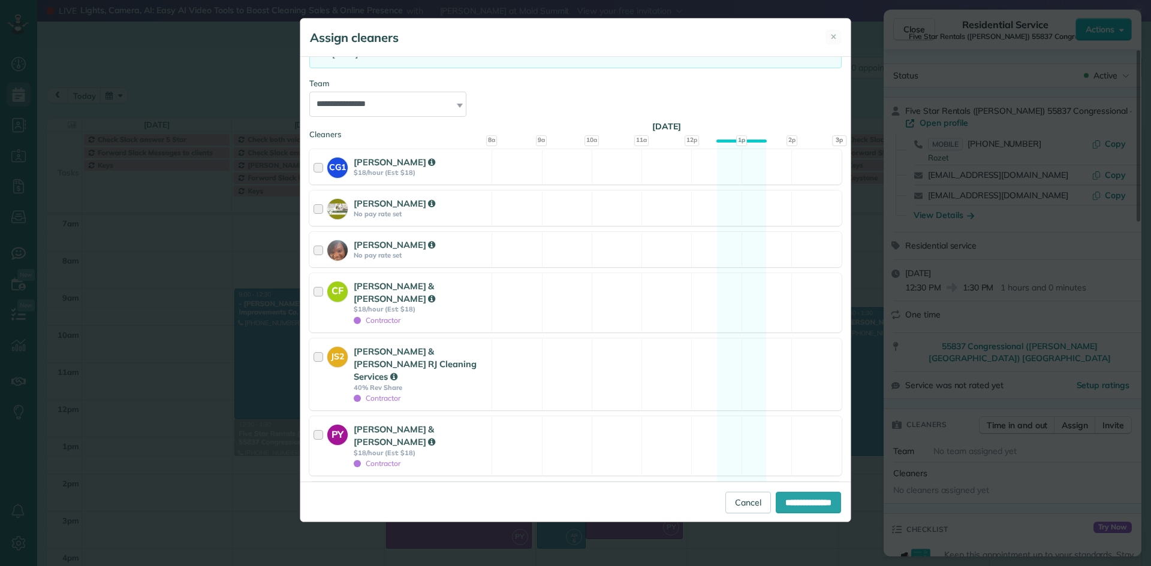
scroll to position [148, 0]
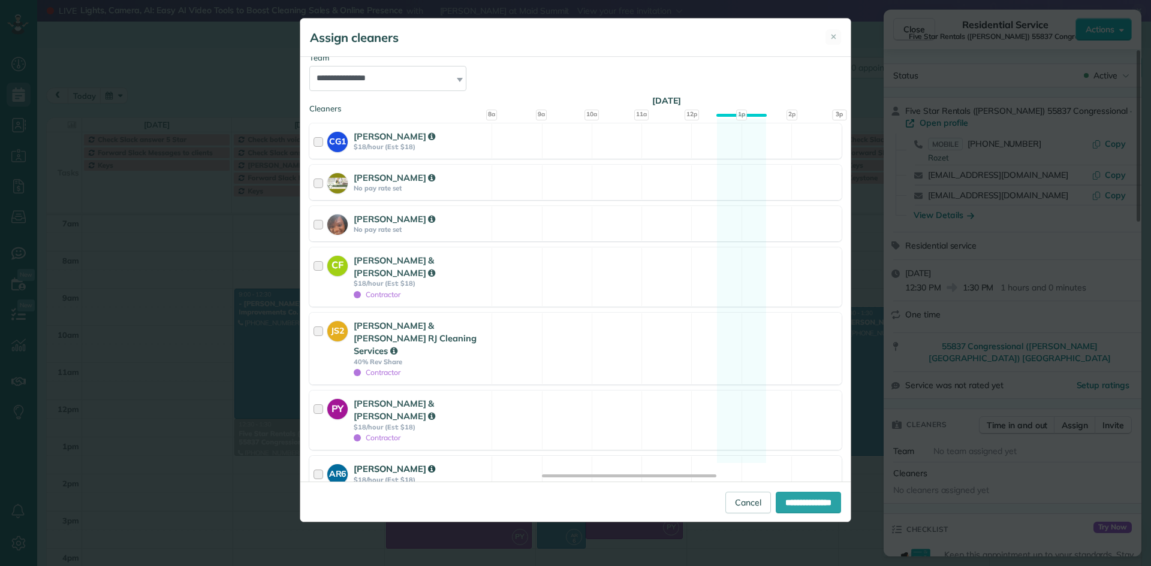
click at [319, 463] on div at bounding box center [321, 480] width 14 height 34
click at [814, 508] on input "**********" at bounding box center [808, 503] width 65 height 22
type input "**********"
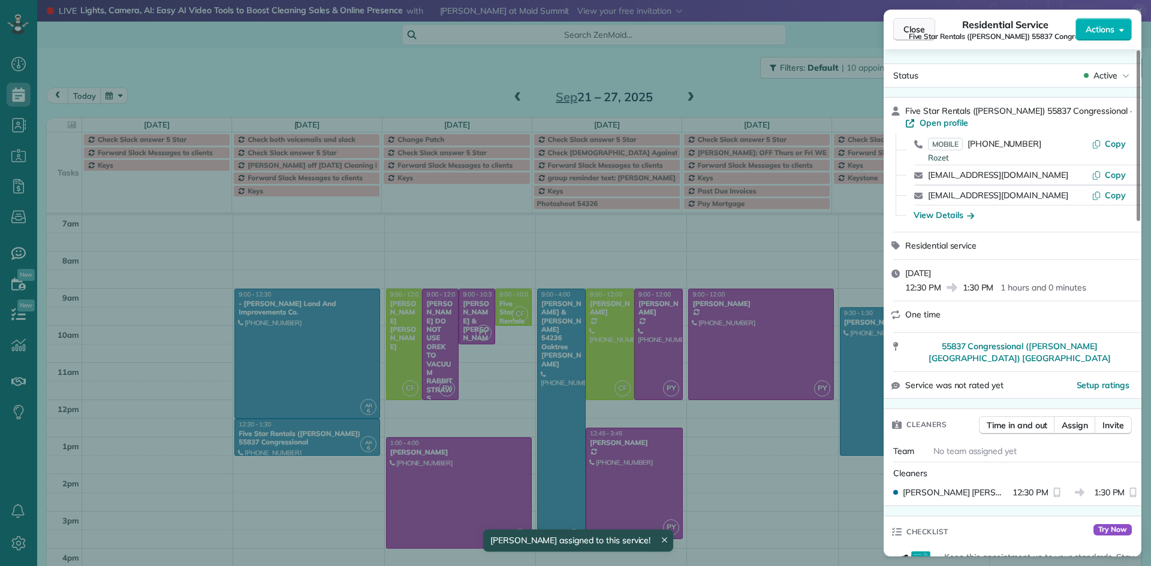
click at [915, 28] on span "Close" at bounding box center [914, 29] width 22 height 12
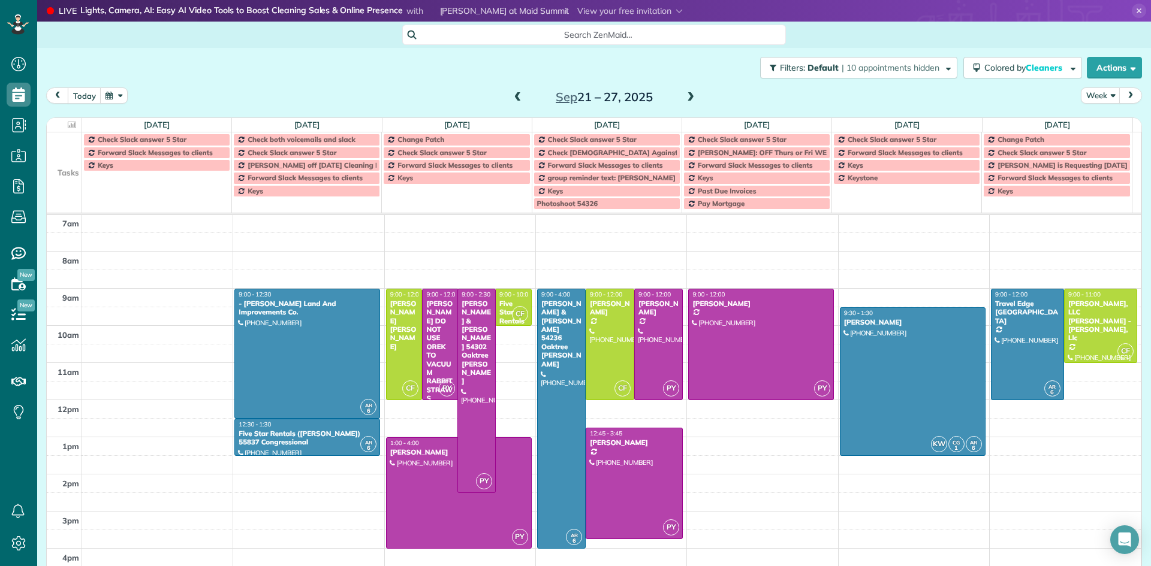
drag, startPoint x: 464, startPoint y: 342, endPoint x: 447, endPoint y: 488, distance: 147.2
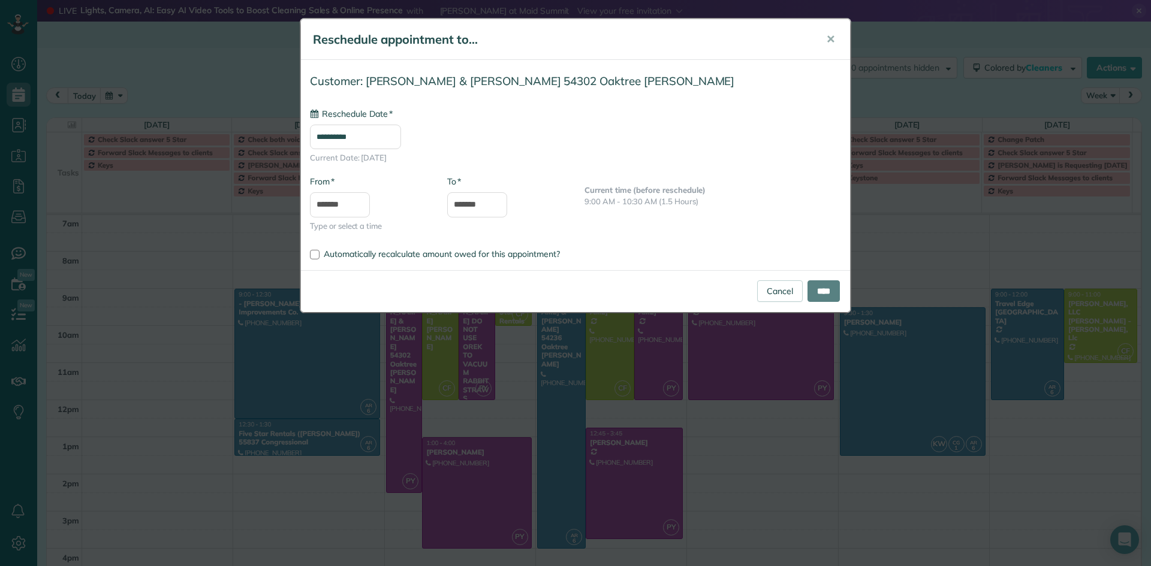
type input "**********"
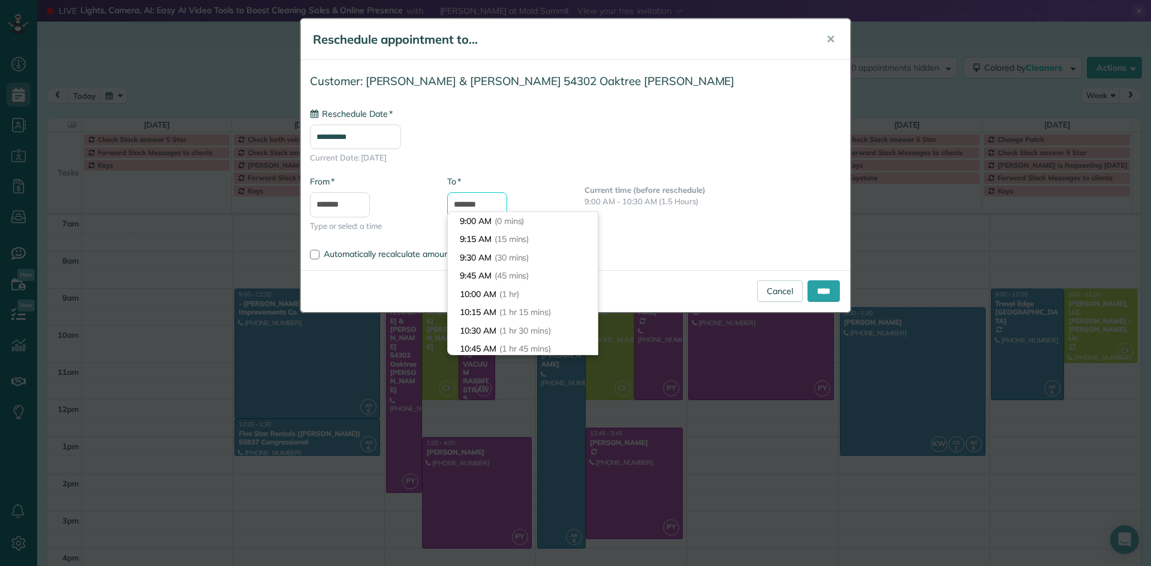
click at [490, 201] on input "*******" at bounding box center [477, 204] width 60 height 25
type input "*******"
click at [505, 276] on span "(6 hrs)" at bounding box center [507, 275] width 26 height 11
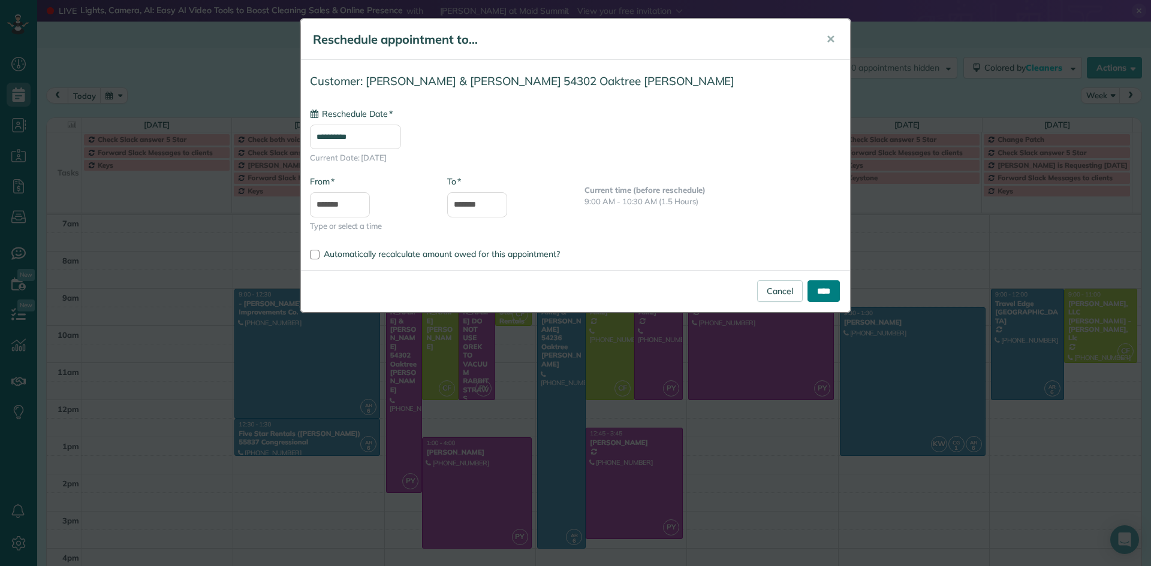
click at [825, 294] on input "****" at bounding box center [823, 292] width 32 height 22
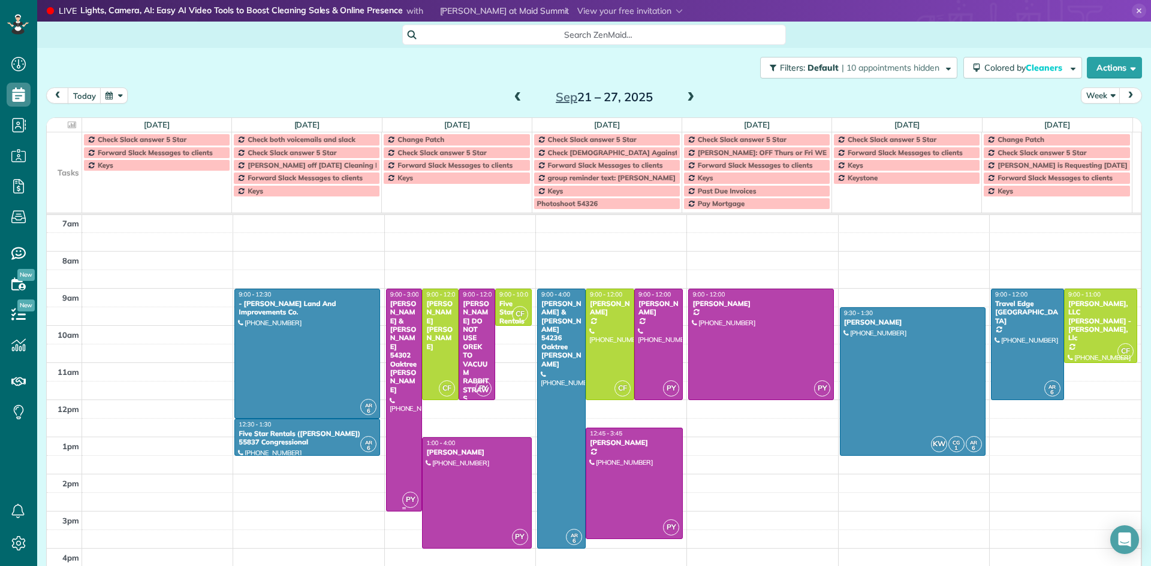
click at [396, 336] on div "[PERSON_NAME] & [PERSON_NAME] 54302 Oaktree [PERSON_NAME]" at bounding box center [404, 347] width 29 height 95
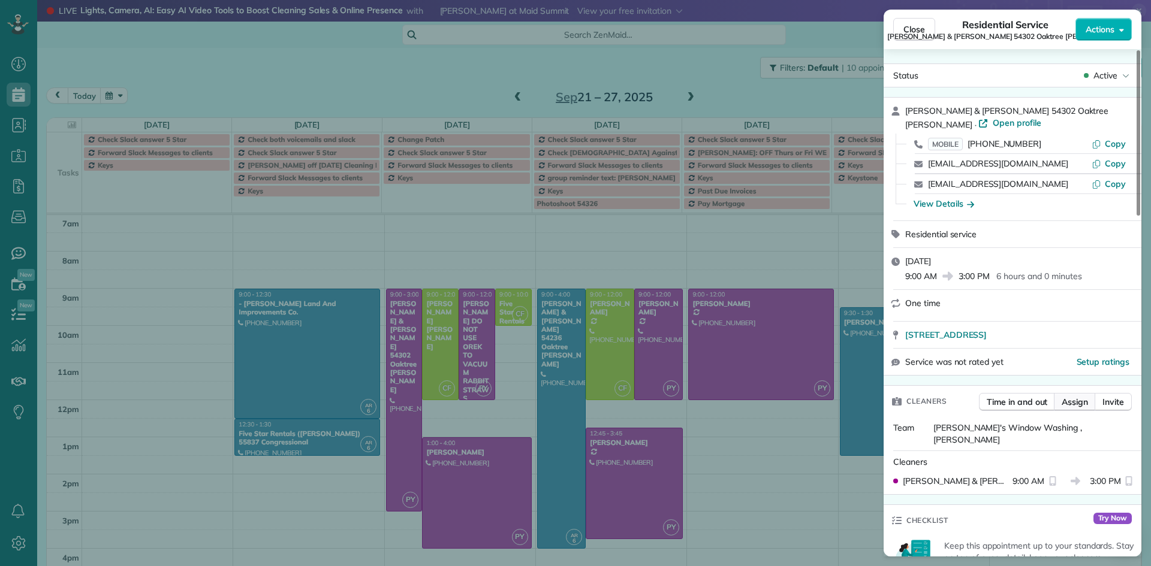
click at [1078, 396] on span "Assign" at bounding box center [1075, 402] width 26 height 12
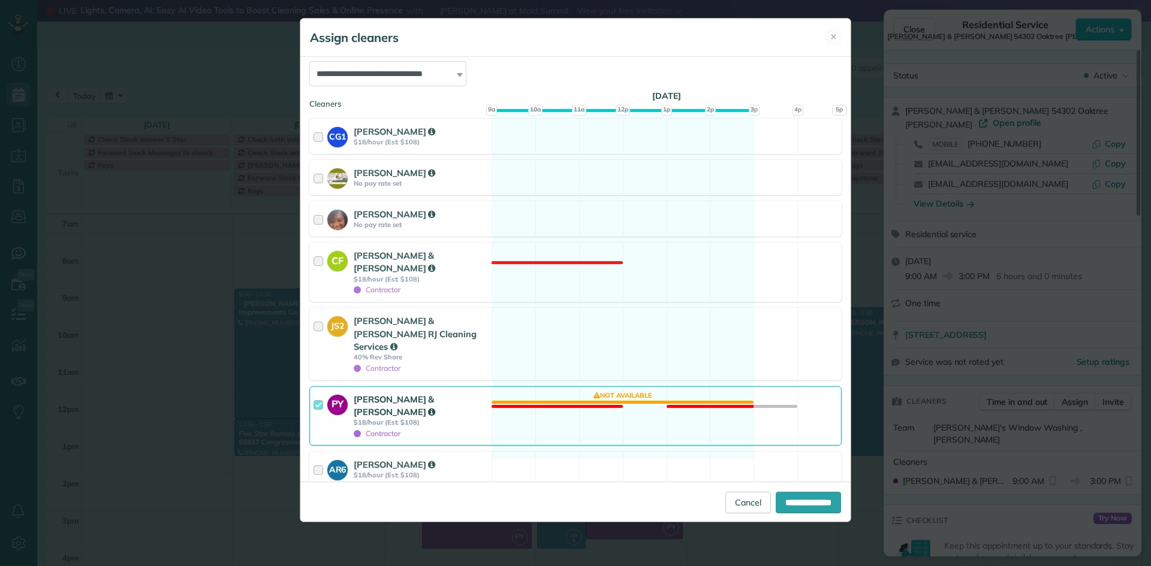
scroll to position [148, 0]
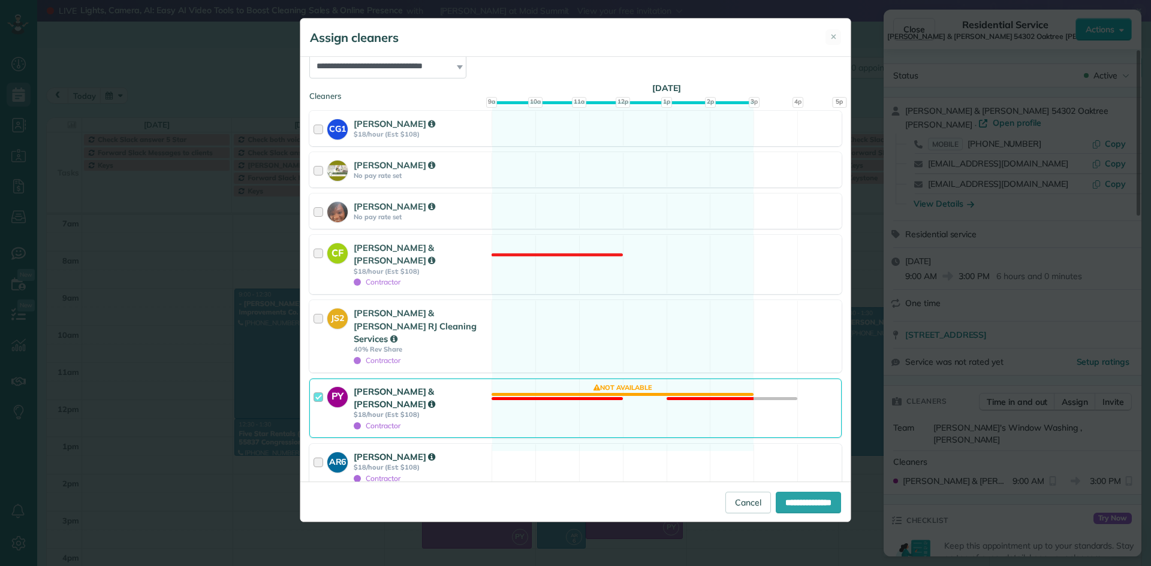
drag, startPoint x: 319, startPoint y: 373, endPoint x: 318, endPoint y: 407, distance: 33.6
click at [320, 385] on div at bounding box center [321, 408] width 14 height 46
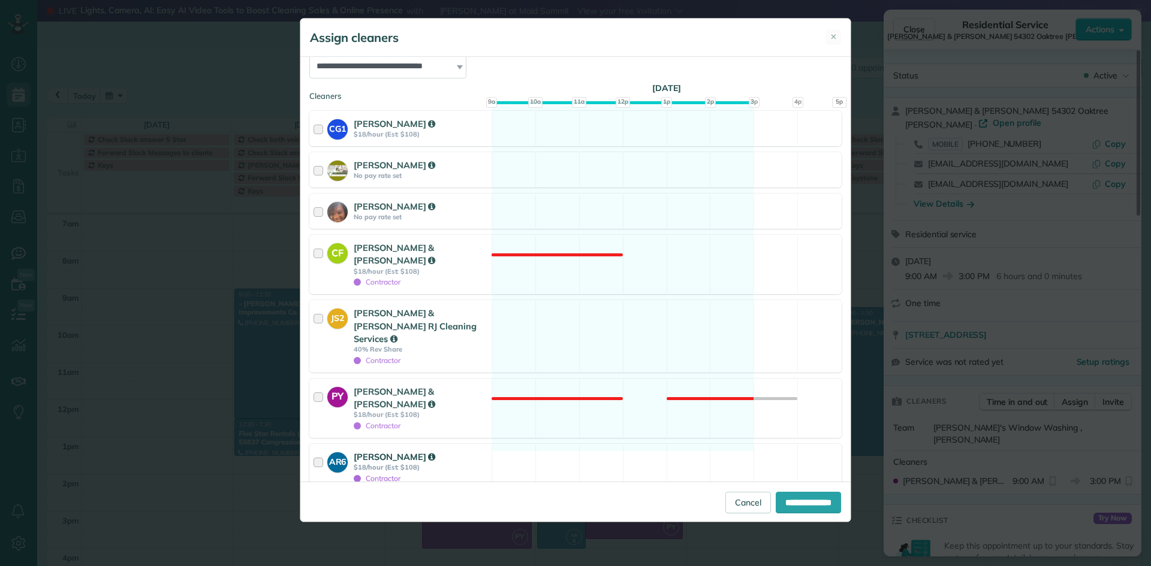
click at [321, 451] on div at bounding box center [321, 468] width 14 height 34
click at [797, 504] on input "**********" at bounding box center [808, 503] width 65 height 22
type input "**********"
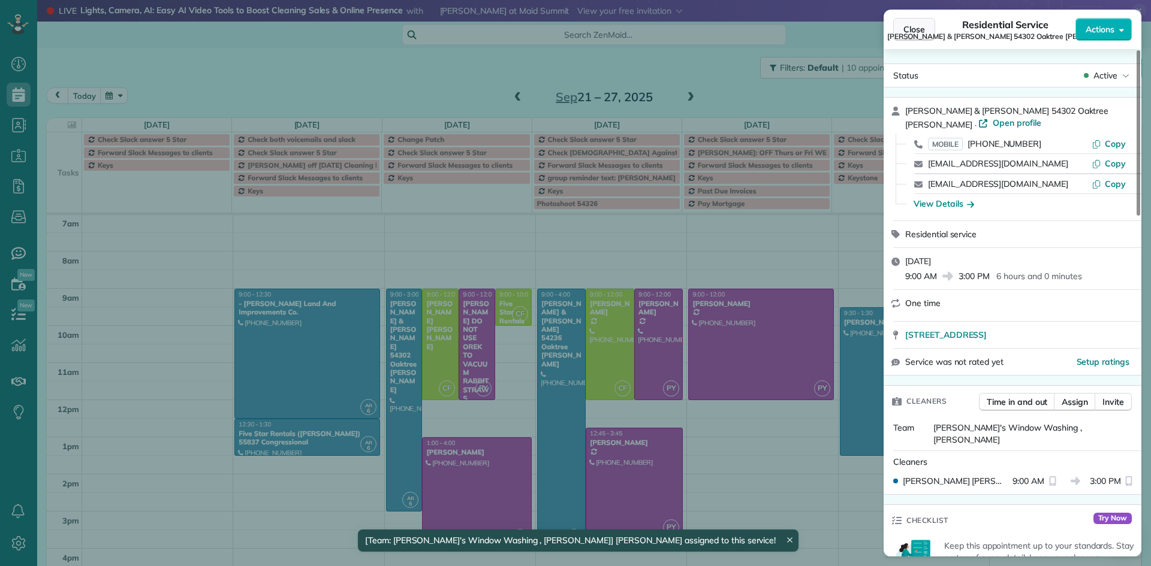
click at [921, 30] on span "Close" at bounding box center [914, 29] width 22 height 12
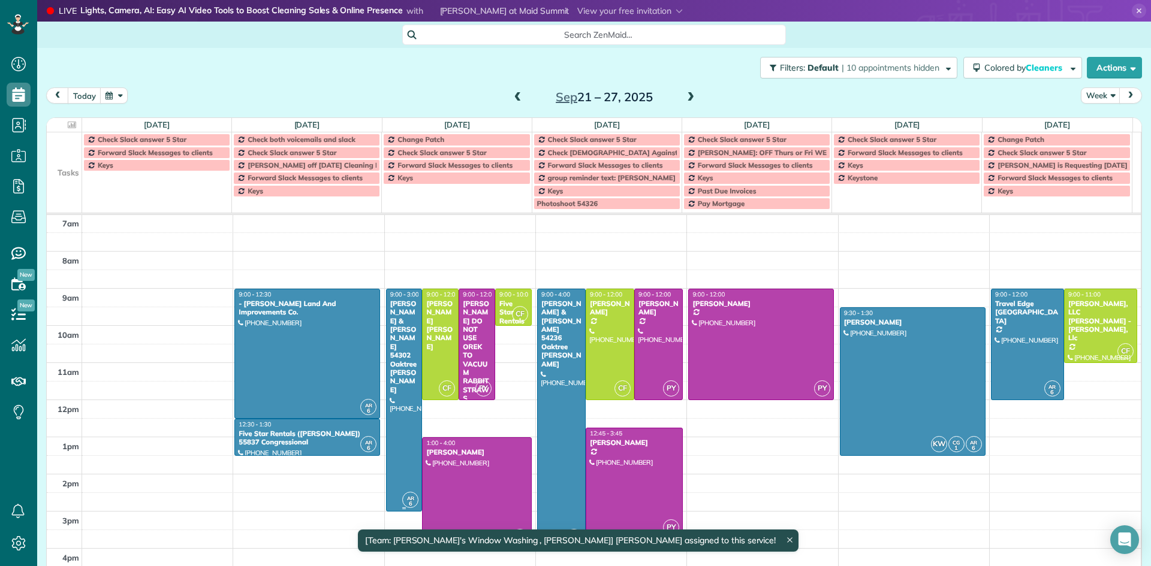
click at [393, 384] on div at bounding box center [404, 401] width 35 height 222
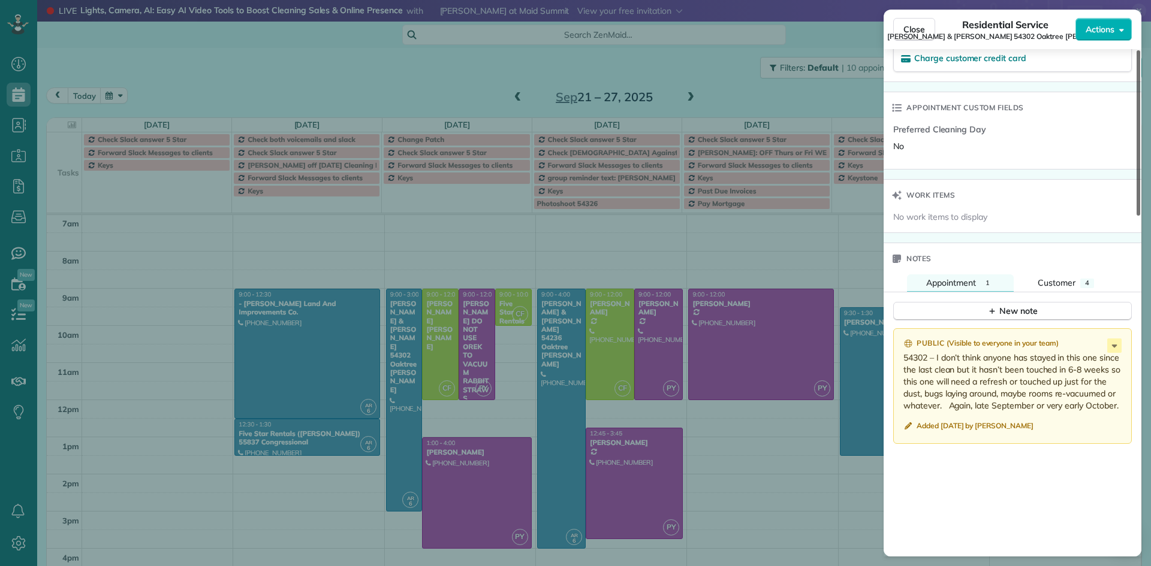
scroll to position [867, 0]
drag, startPoint x: 1139, startPoint y: 204, endPoint x: 1099, endPoint y: 487, distance: 285.8
click at [1137, 216] on div at bounding box center [1139, 132] width 4 height 165
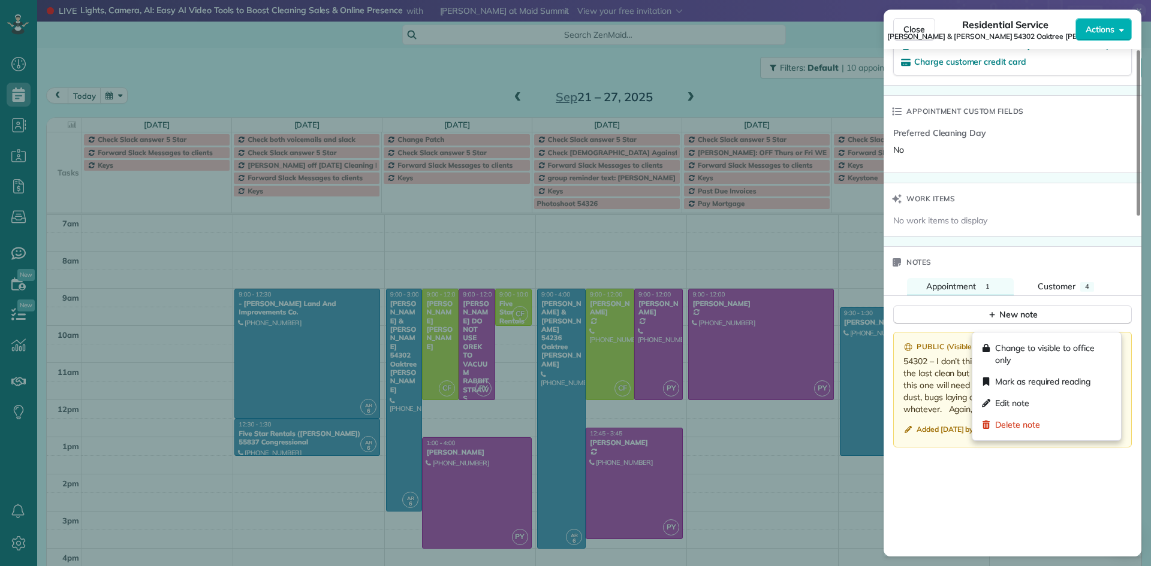
click at [1117, 342] on icon at bounding box center [1114, 349] width 14 height 14
click at [1045, 409] on div "Edit note" at bounding box center [1046, 404] width 139 height 22
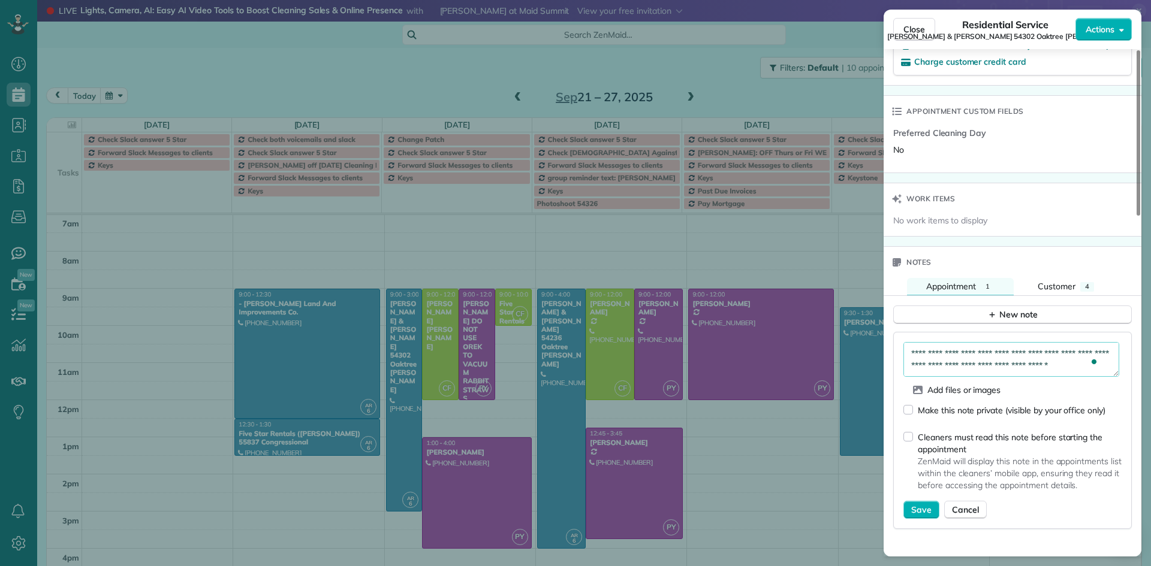
scroll to position [0, 0]
drag, startPoint x: 952, startPoint y: 346, endPoint x: 889, endPoint y: 285, distance: 87.7
click at [889, 296] on div "**********" at bounding box center [1013, 487] width 258 height 383
type textarea "**********"
click at [924, 504] on span "Save" at bounding box center [921, 510] width 20 height 12
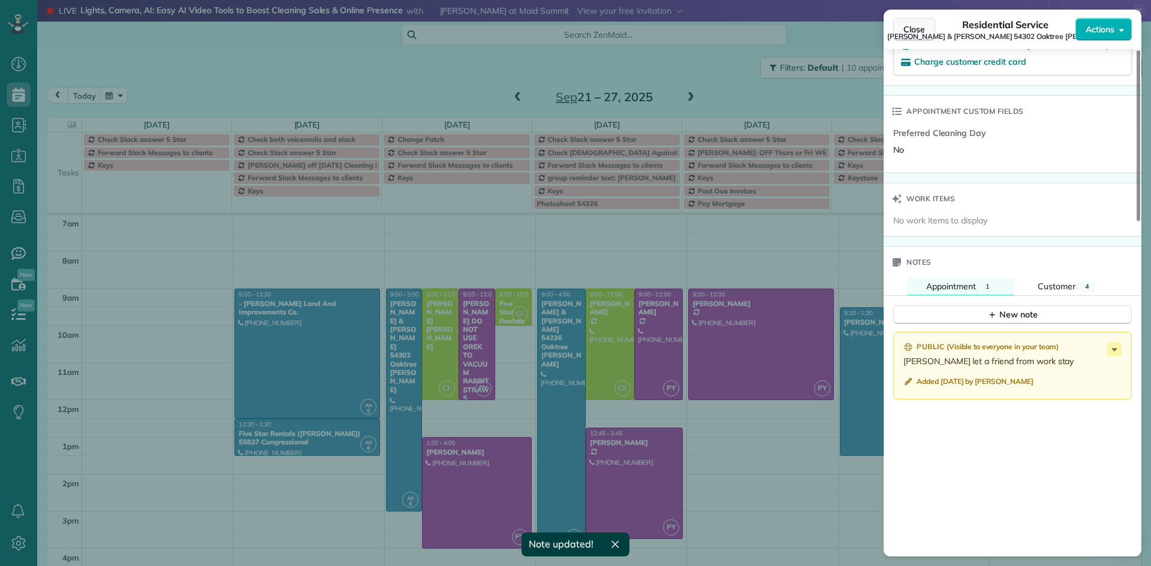
click at [912, 29] on span "Close" at bounding box center [914, 29] width 22 height 12
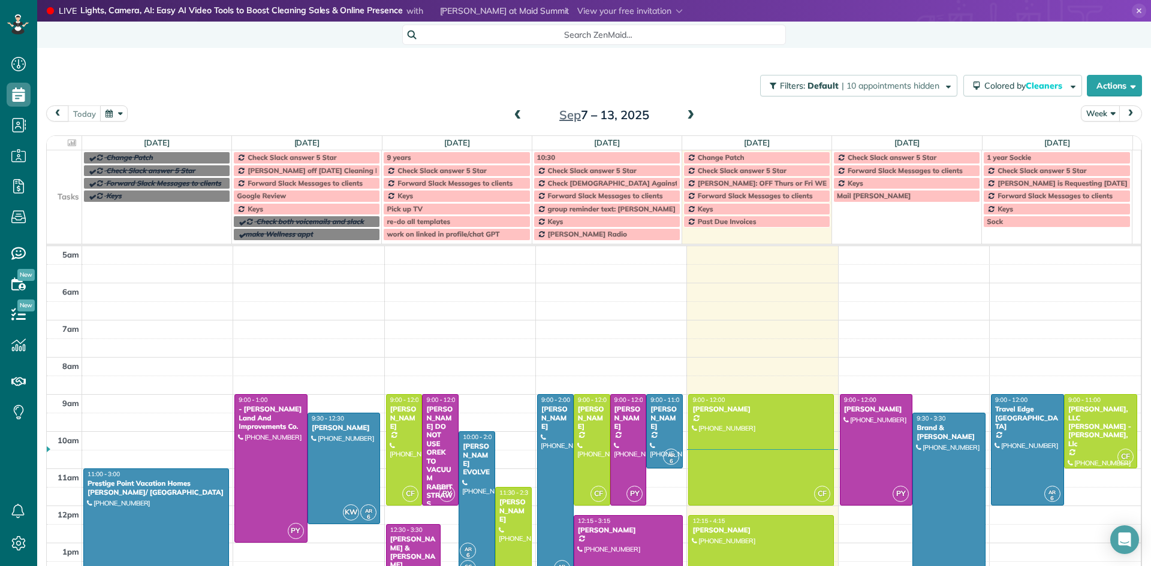
scroll to position [75, 0]
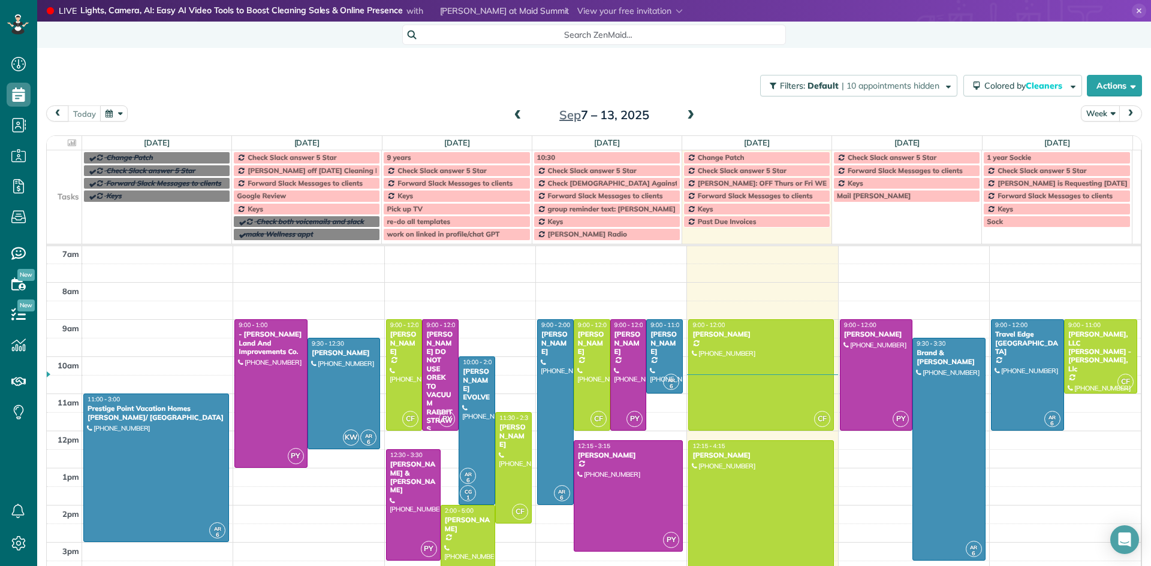
click at [684, 118] on span at bounding box center [690, 115] width 13 height 11
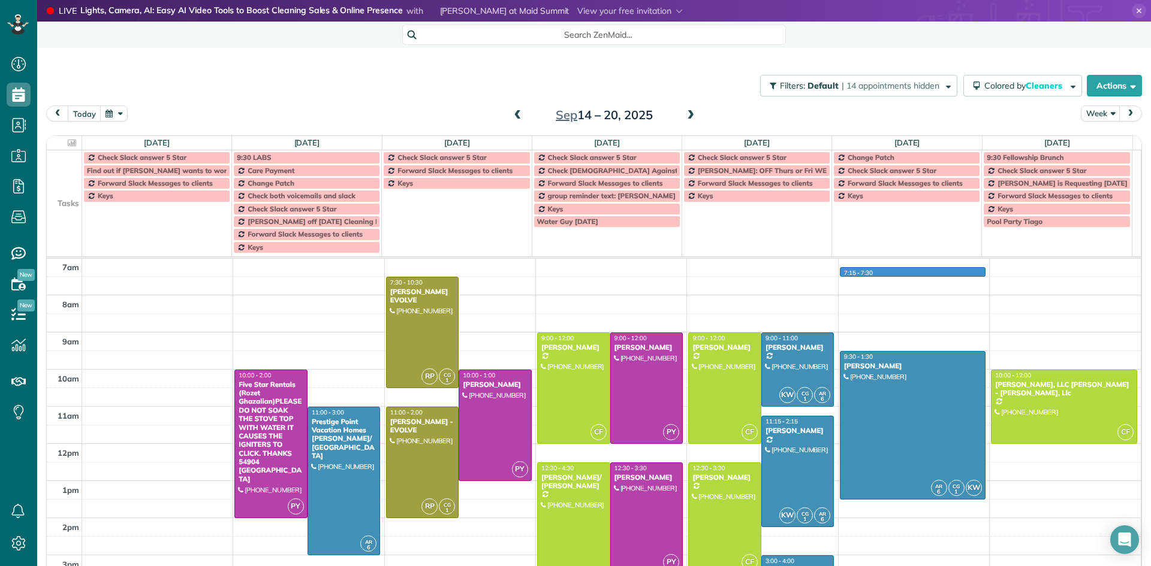
click at [896, 276] on div "5am 6am 7am 8am 9am 10am 11am 12pm 1pm 2pm 3pm 4pm 5pm 6pm 7pm 8pm 9pm 10pm PY …" at bounding box center [594, 518] width 1094 height 668
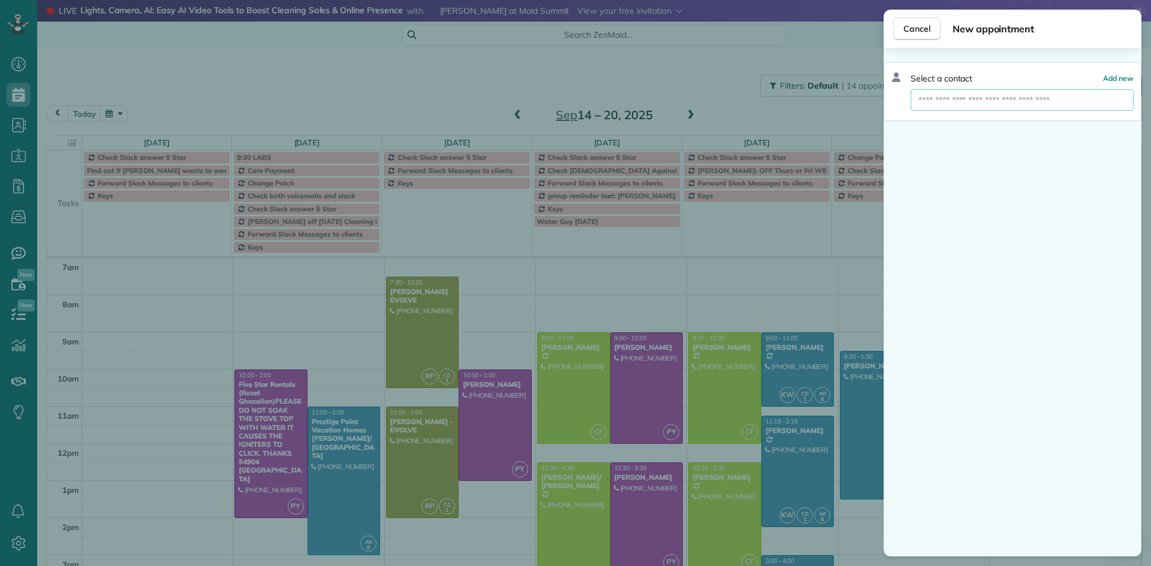
click at [967, 100] on input "text" at bounding box center [1022, 100] width 223 height 22
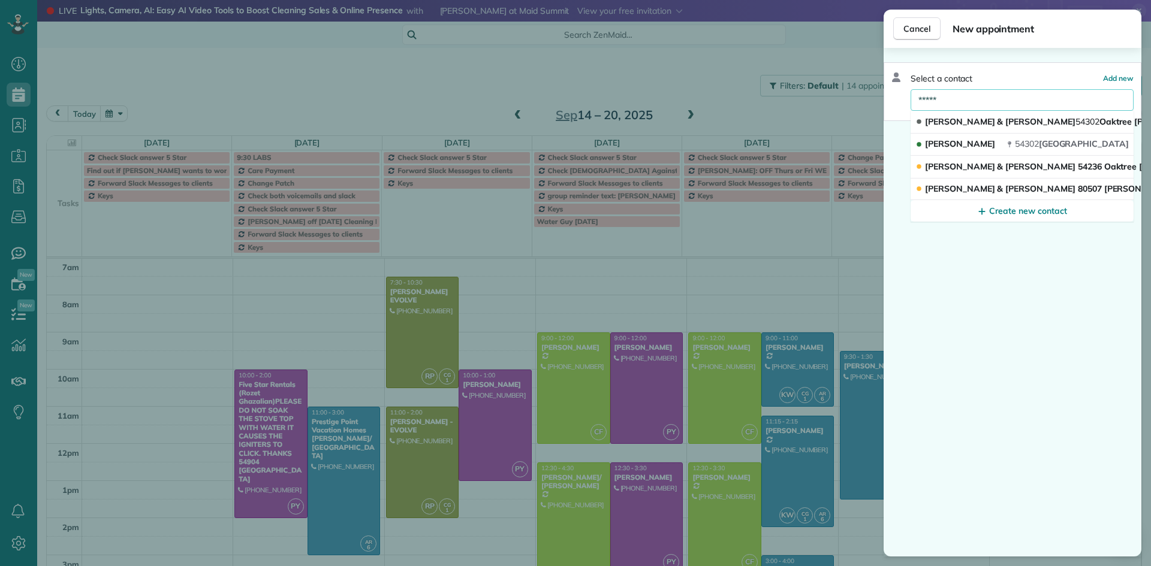
type input "*****"
click at [959, 124] on span "[PERSON_NAME] & [PERSON_NAME] 54302 Oaktree [PERSON_NAME]" at bounding box center [1064, 121] width 279 height 11
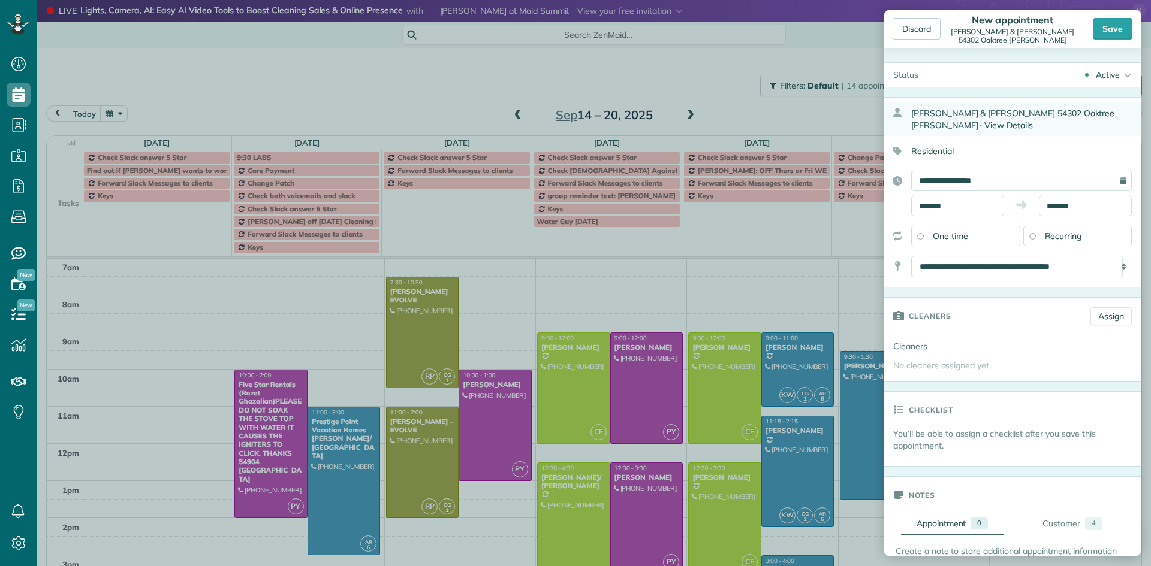
click at [984, 124] on span "View Details" at bounding box center [1008, 125] width 49 height 11
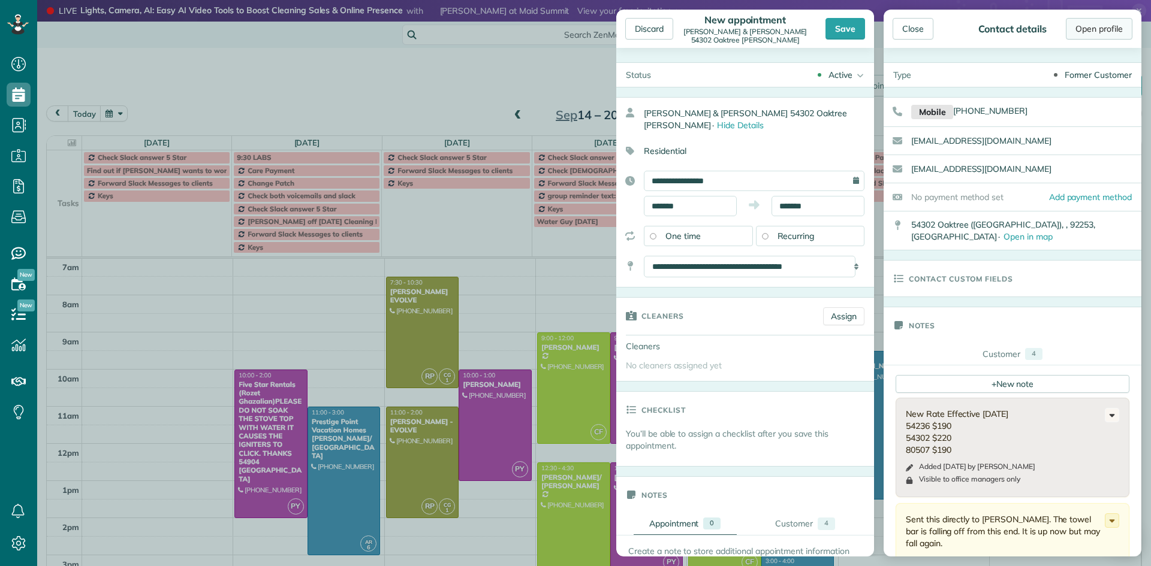
click at [1107, 27] on link "Open profile" at bounding box center [1099, 29] width 67 height 22
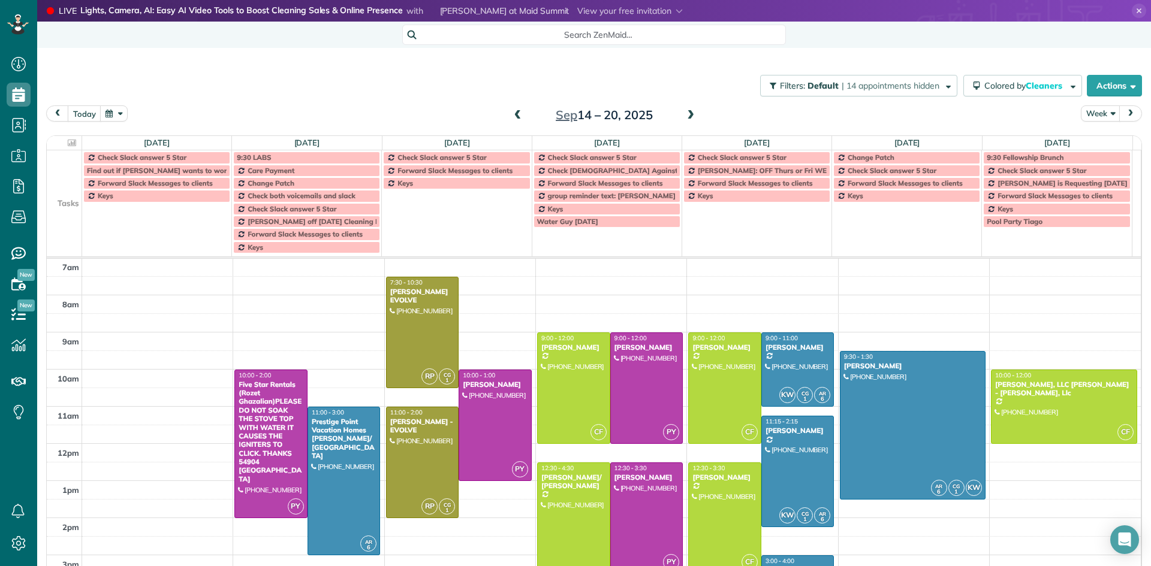
click at [458, 79] on div "Discard New appointment [PERSON_NAME] & [PERSON_NAME] 54302 Oaktree [PERSON_NAM…" at bounding box center [575, 283] width 1151 height 566
click at [688, 115] on span at bounding box center [690, 115] width 13 height 11
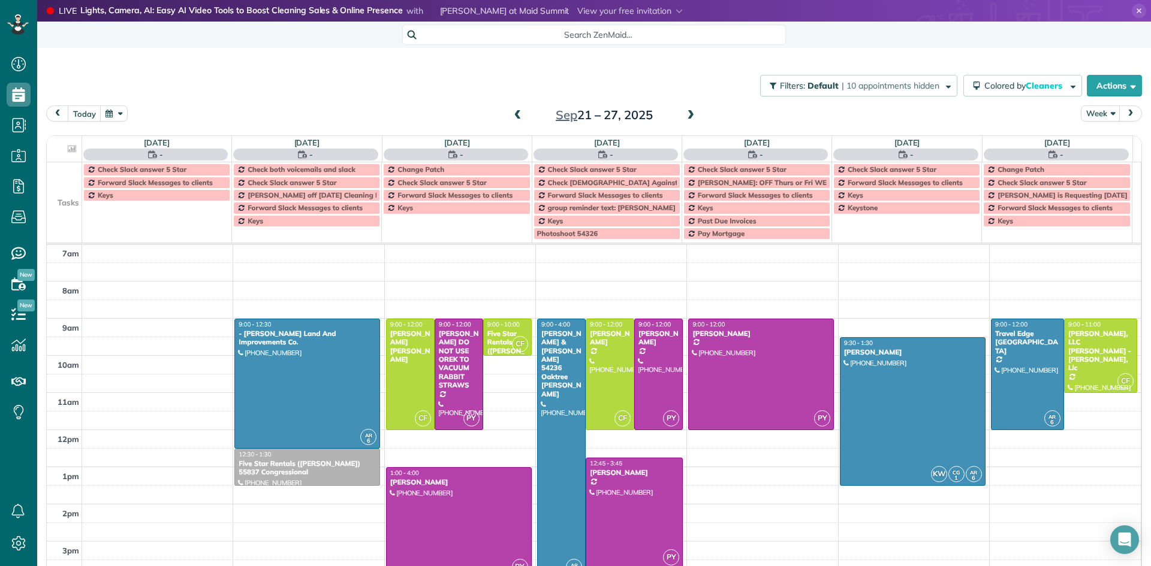
click at [688, 116] on span at bounding box center [690, 115] width 13 height 11
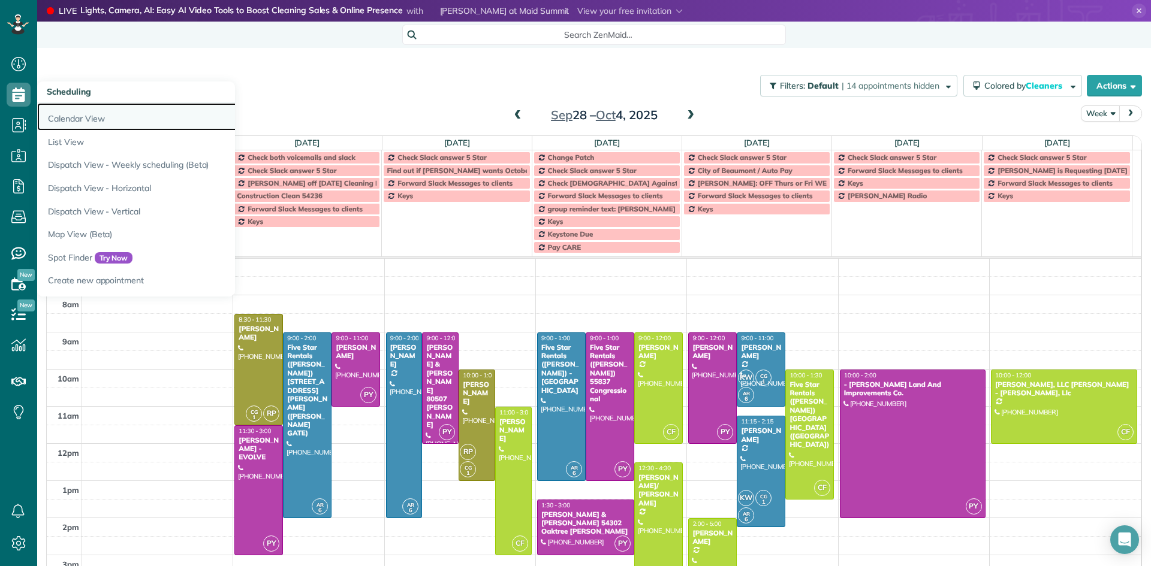
click at [67, 119] on link "Calendar View" at bounding box center [187, 117] width 300 height 28
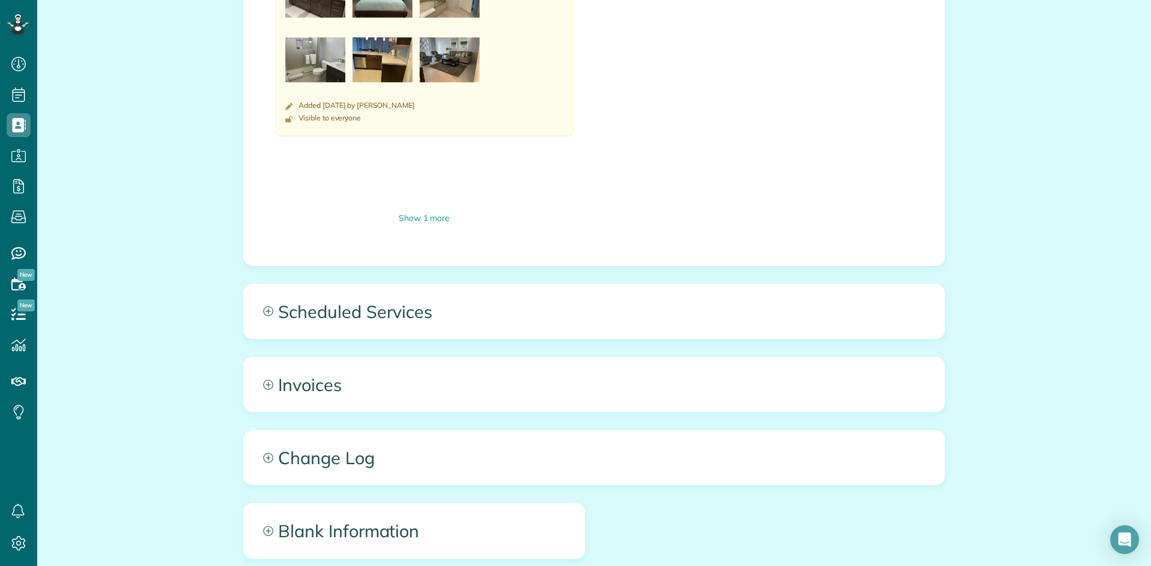
scroll to position [1500, 0]
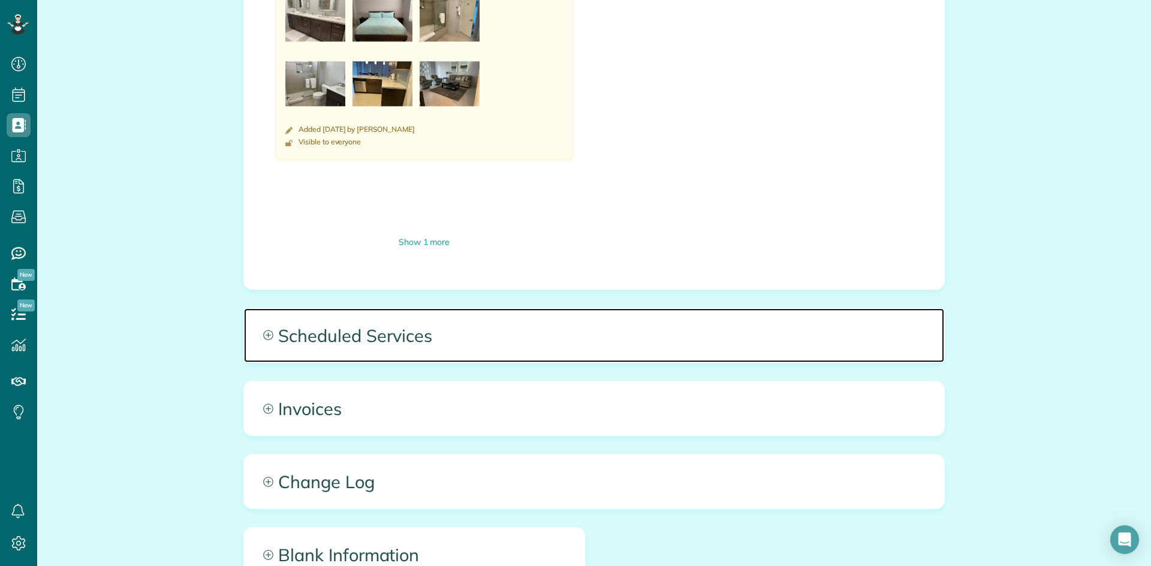
click at [263, 330] on icon at bounding box center [268, 335] width 10 height 10
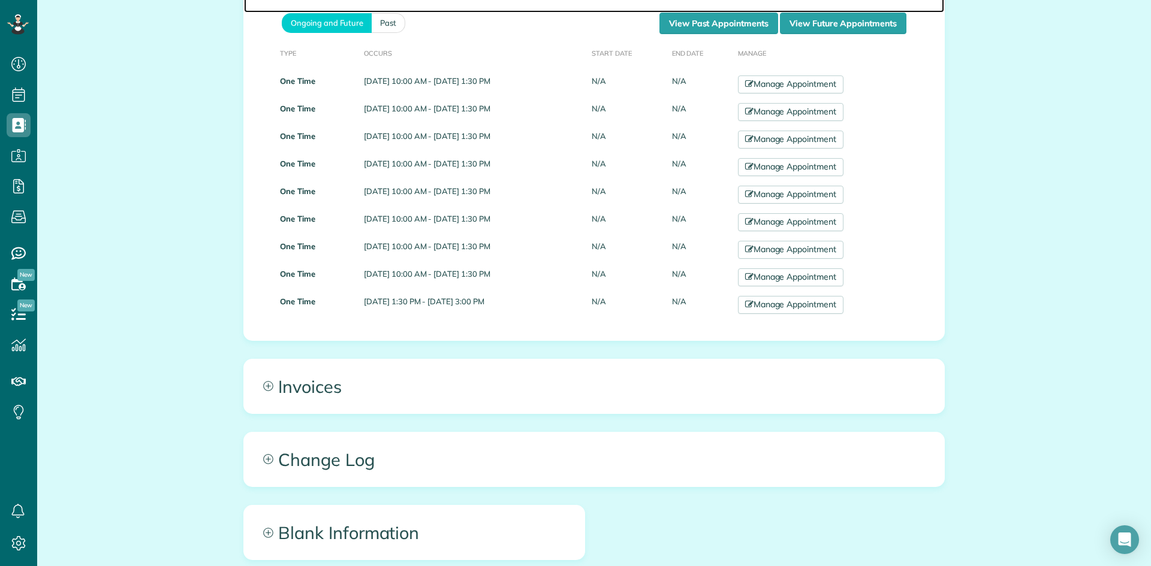
scroll to position [1919, 0]
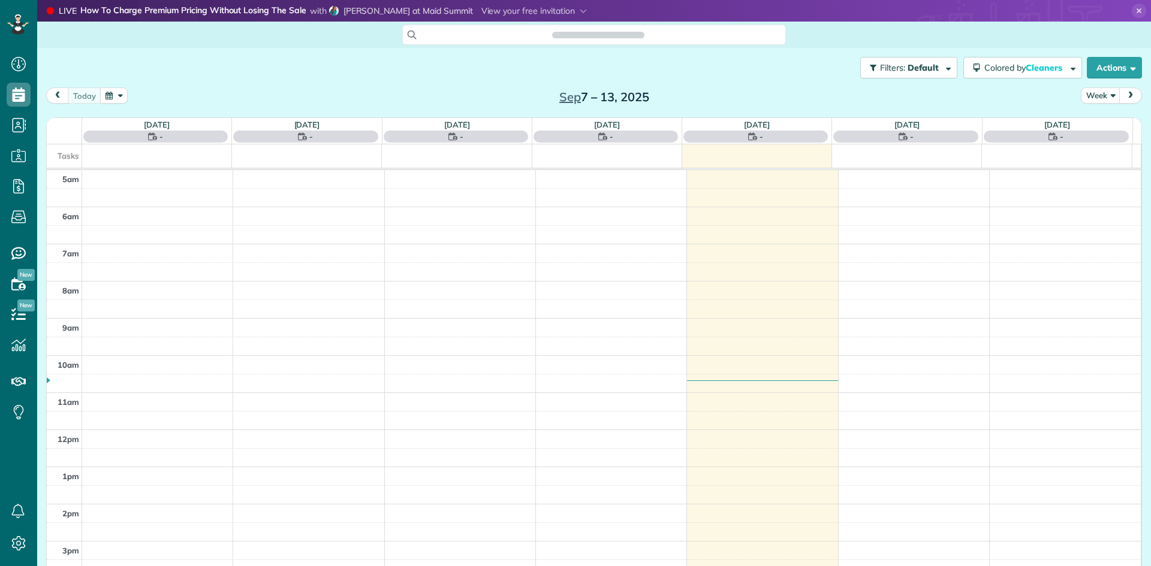
scroll to position [75, 0]
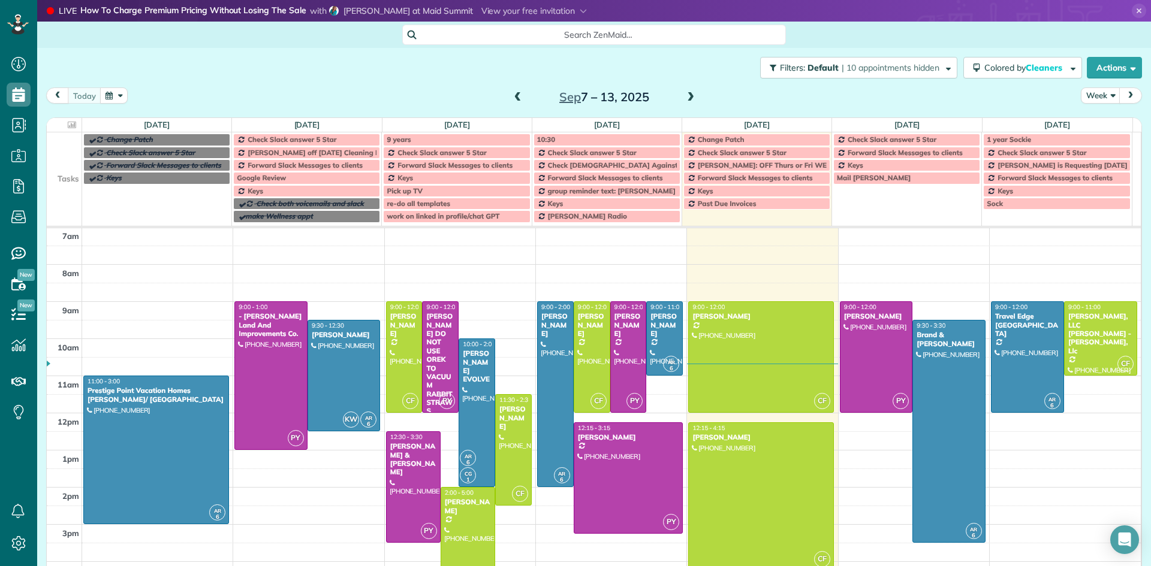
click at [689, 99] on span at bounding box center [690, 97] width 13 height 11
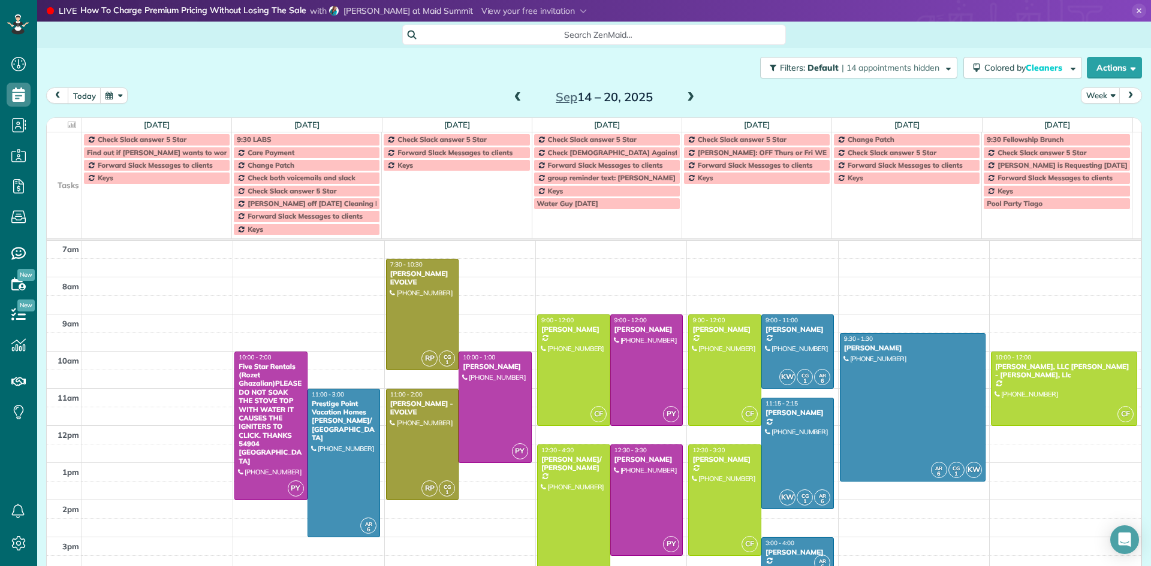
click at [689, 99] on span at bounding box center [690, 97] width 13 height 11
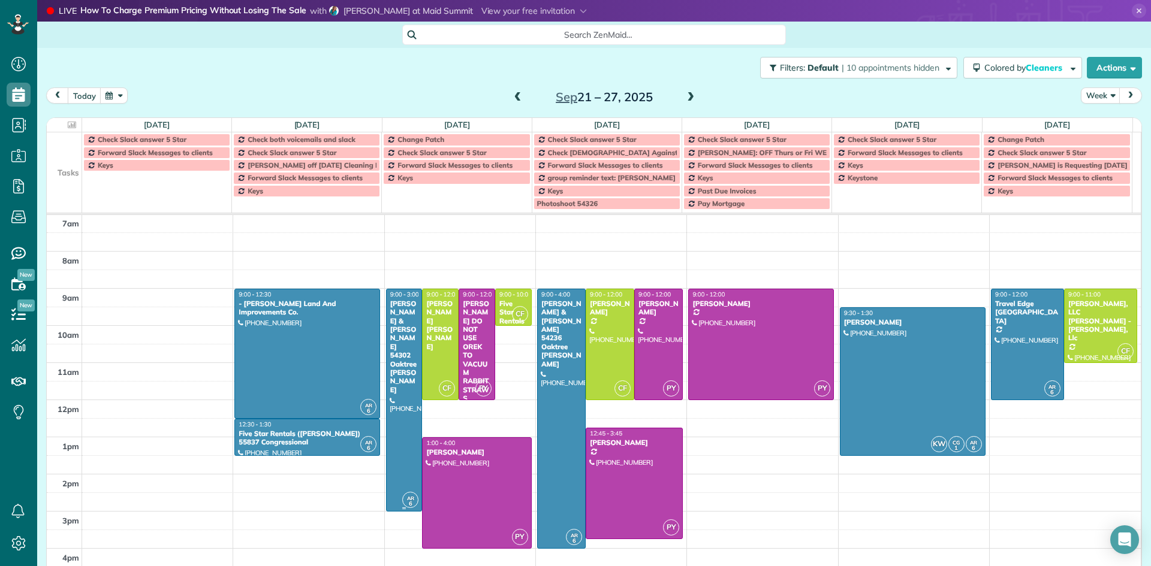
click at [405, 325] on div "[PERSON_NAME] & [PERSON_NAME] 54302 Oaktree [PERSON_NAME]" at bounding box center [404, 347] width 29 height 95
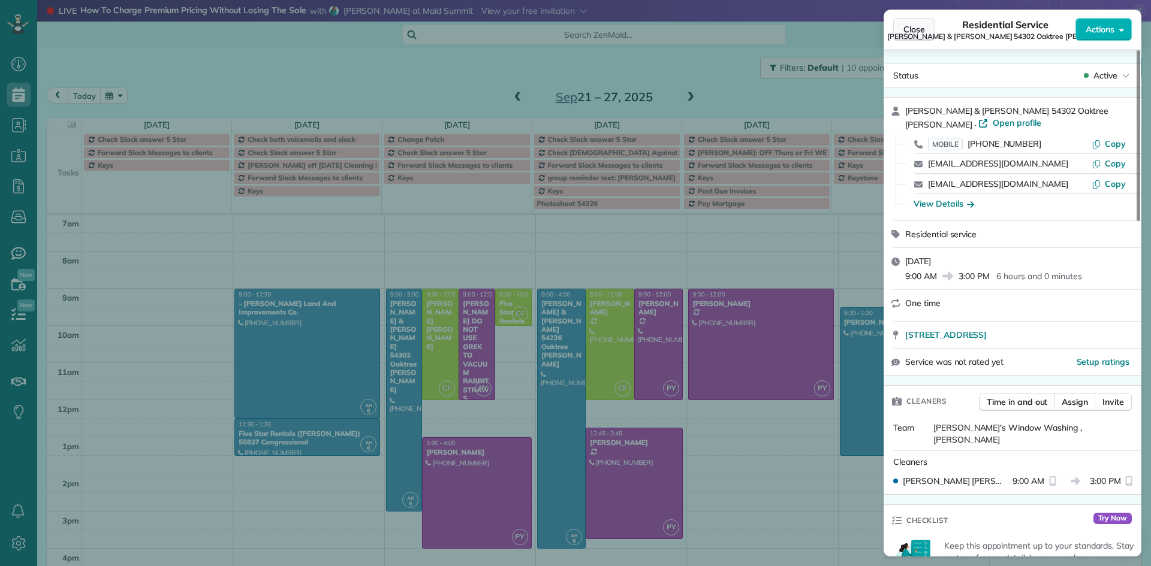
click at [915, 26] on span "Close" at bounding box center [914, 29] width 22 height 12
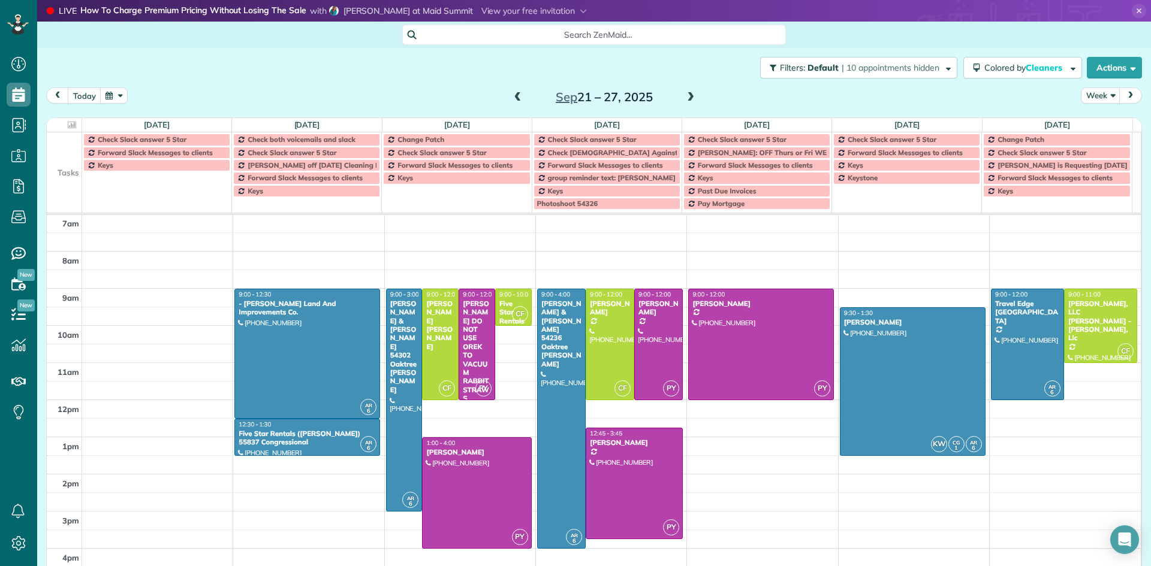
click at [687, 95] on span at bounding box center [690, 97] width 13 height 11
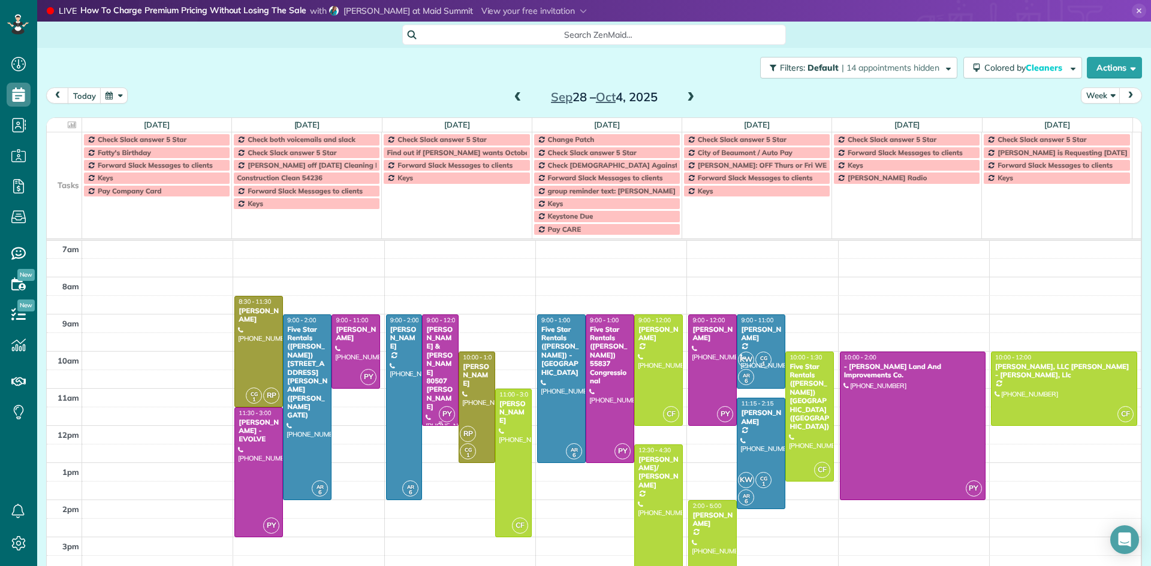
click at [438, 363] on div "[PERSON_NAME] & [PERSON_NAME] 80507 [PERSON_NAME]" at bounding box center [440, 368] width 29 height 86
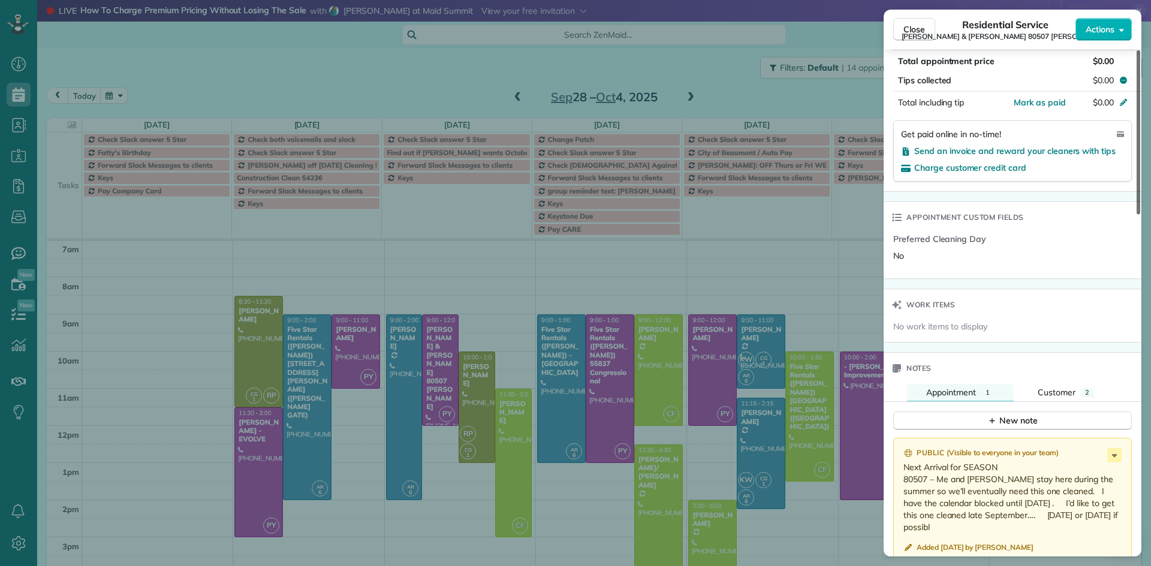
scroll to position [774, 0]
drag, startPoint x: 1137, startPoint y: 210, endPoint x: 1150, endPoint y: 441, distance: 231.2
click at [1140, 215] on div at bounding box center [1139, 132] width 4 height 164
click at [921, 35] on span "Close" at bounding box center [914, 29] width 22 height 12
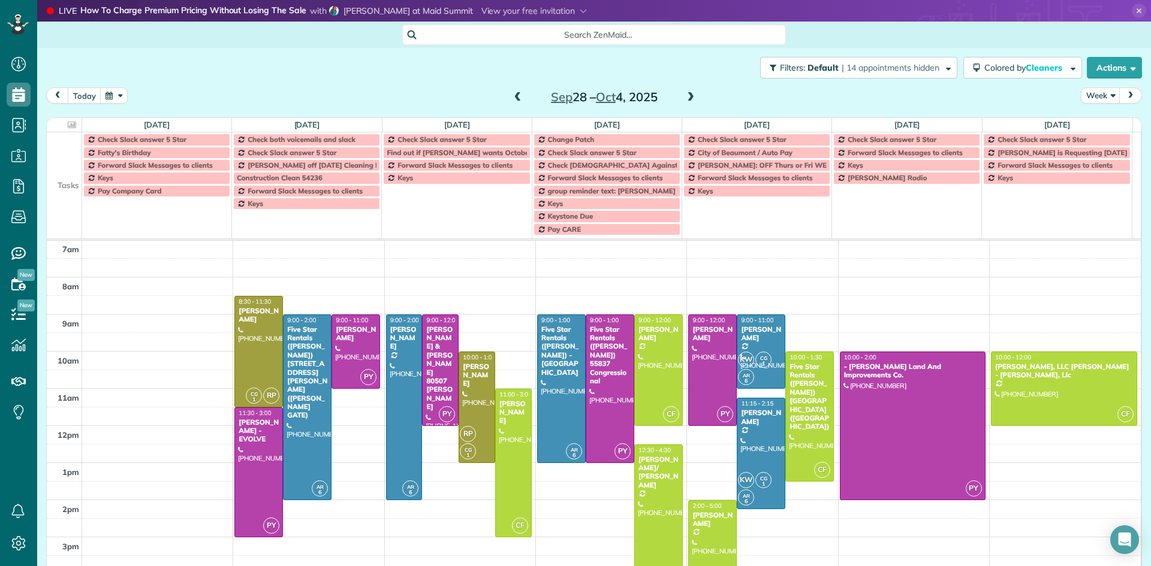
click at [511, 96] on span at bounding box center [517, 97] width 13 height 11
